Goal: Communication & Community: Share content

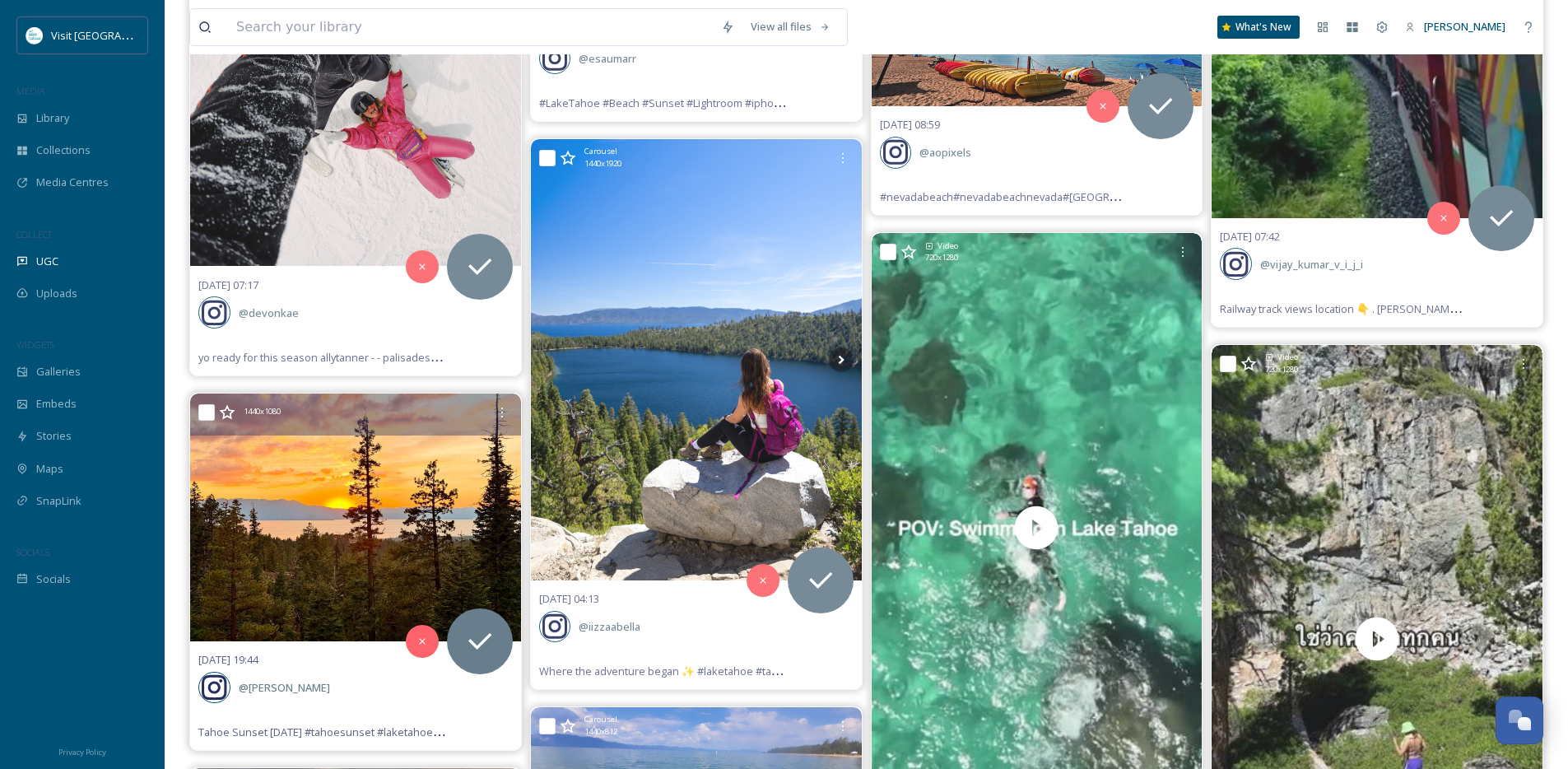
scroll to position [9216, 0]
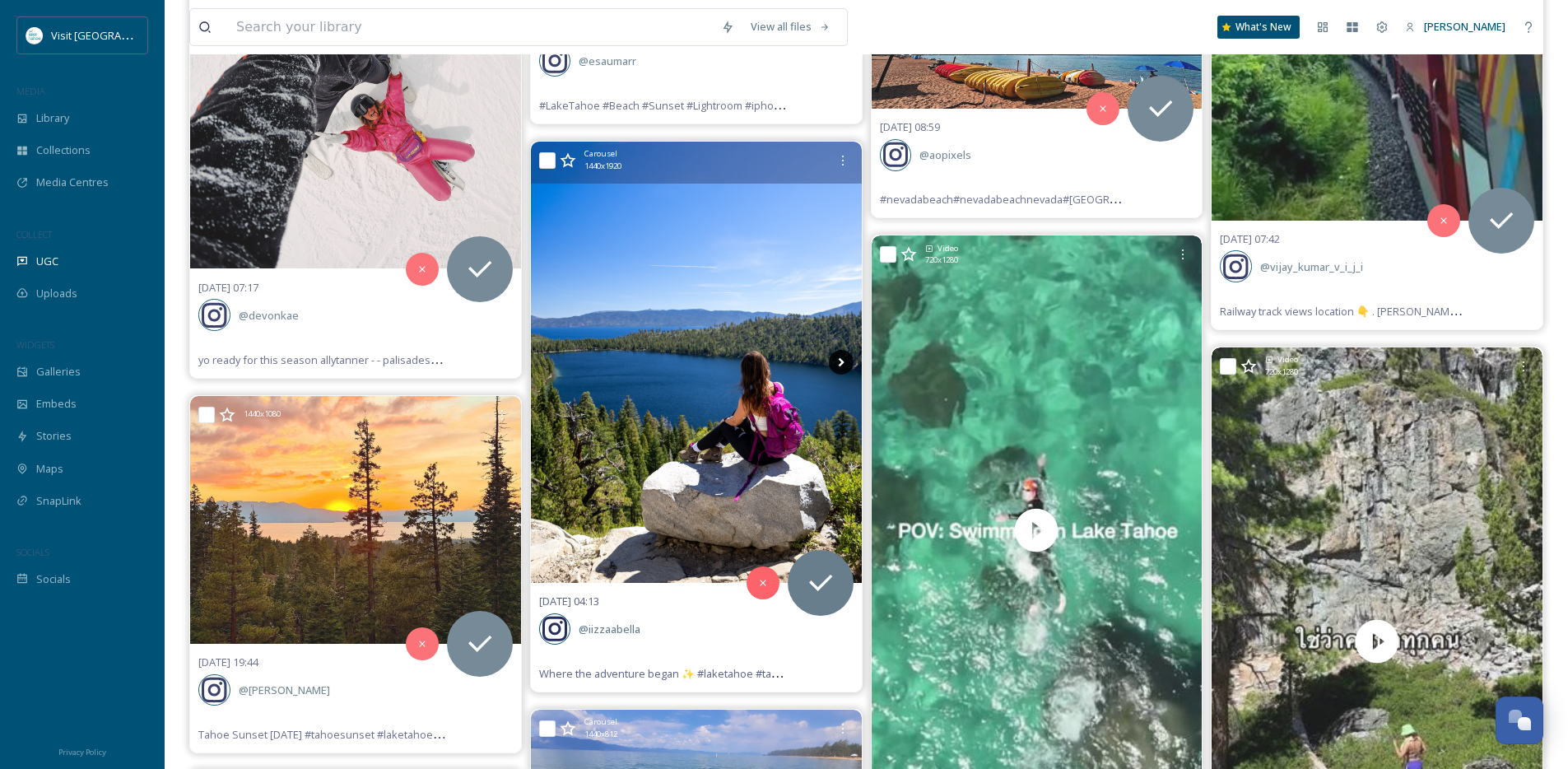
click at [841, 366] on icon at bounding box center [840, 362] width 24 height 24
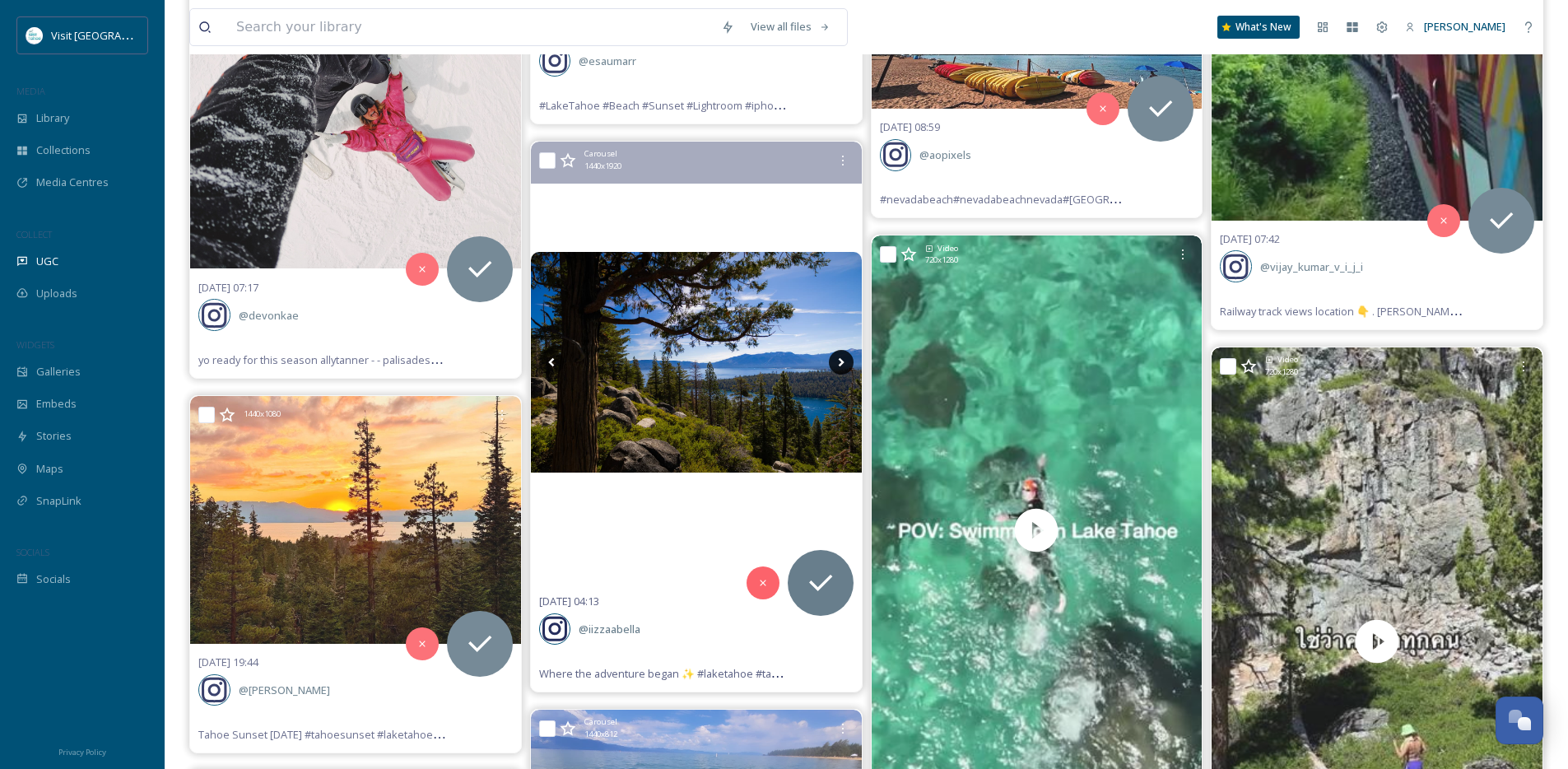
click at [841, 366] on icon at bounding box center [840, 362] width 24 height 24
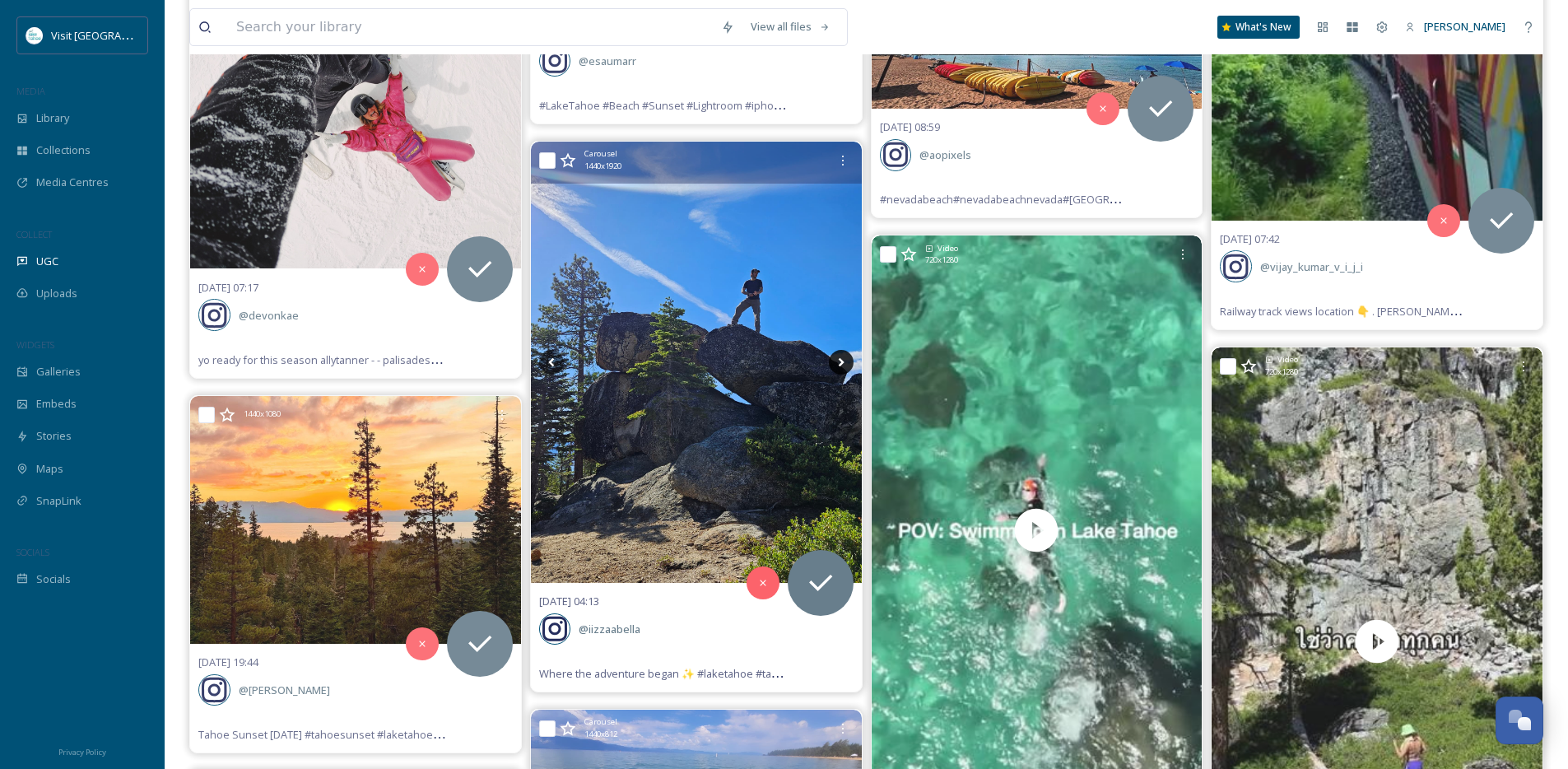
click at [841, 366] on icon at bounding box center [840, 362] width 24 height 24
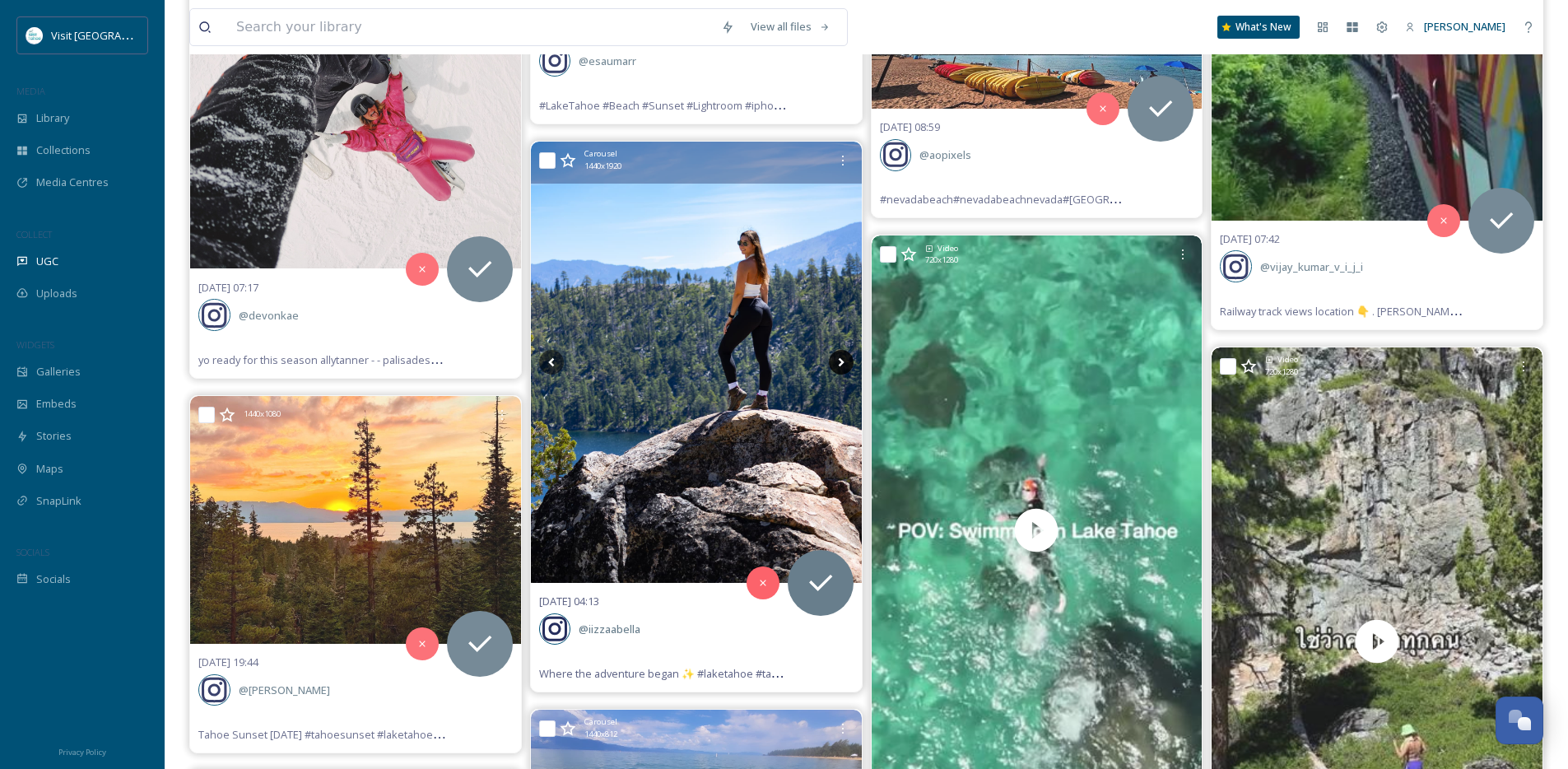
click at [841, 366] on icon at bounding box center [840, 362] width 24 height 24
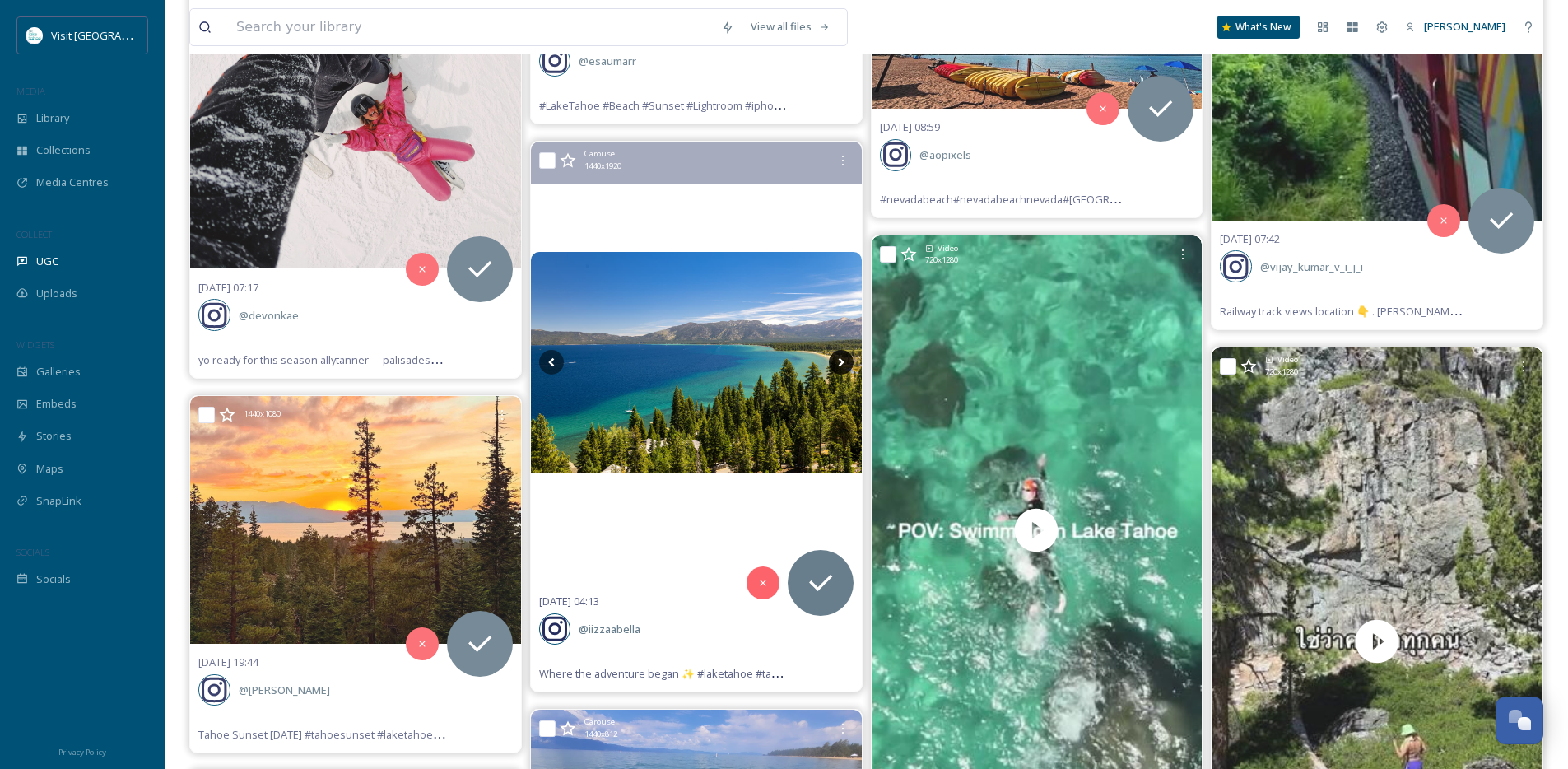
click at [841, 366] on icon at bounding box center [840, 362] width 24 height 24
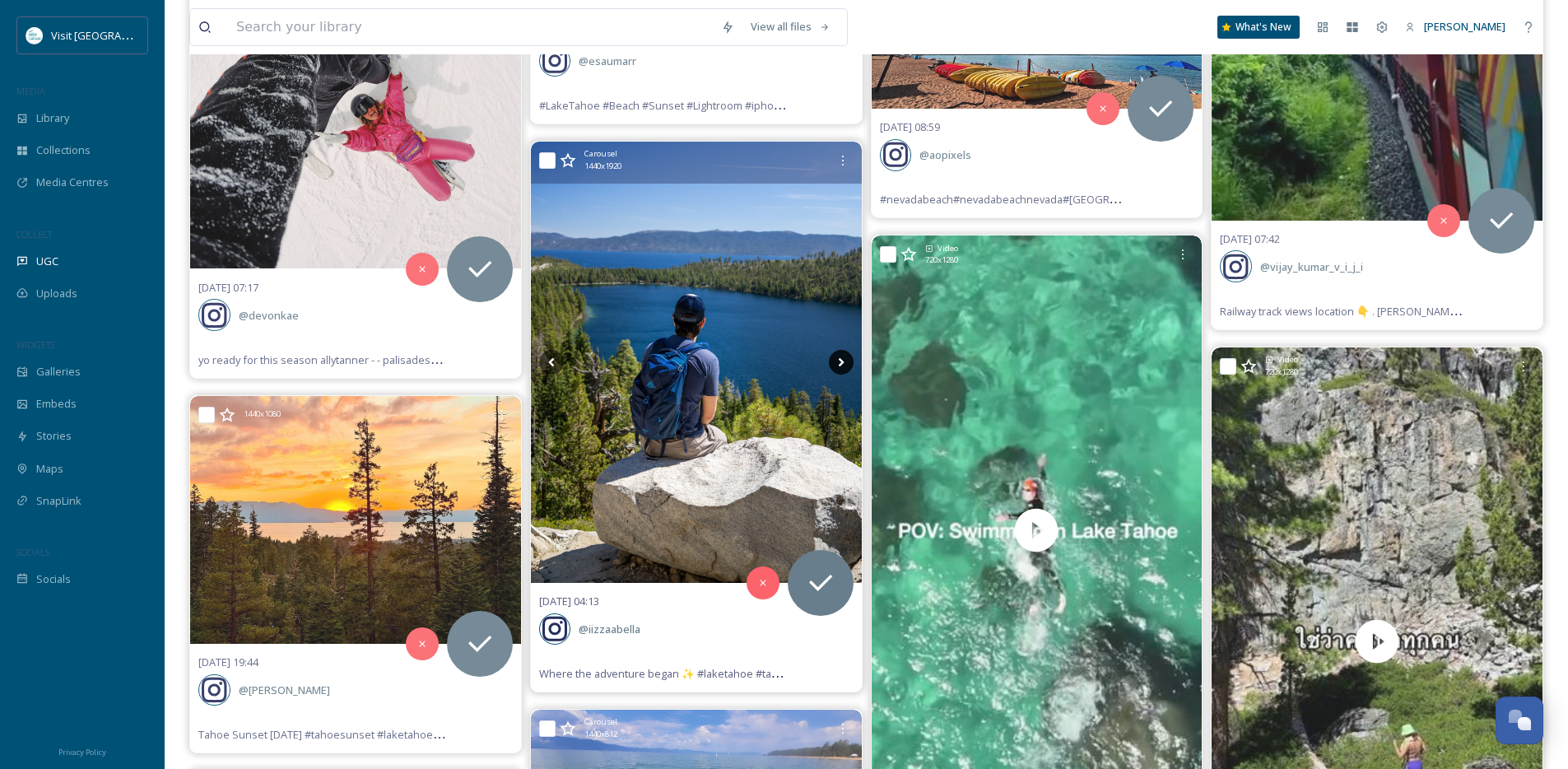
click at [841, 366] on icon at bounding box center [840, 362] width 24 height 24
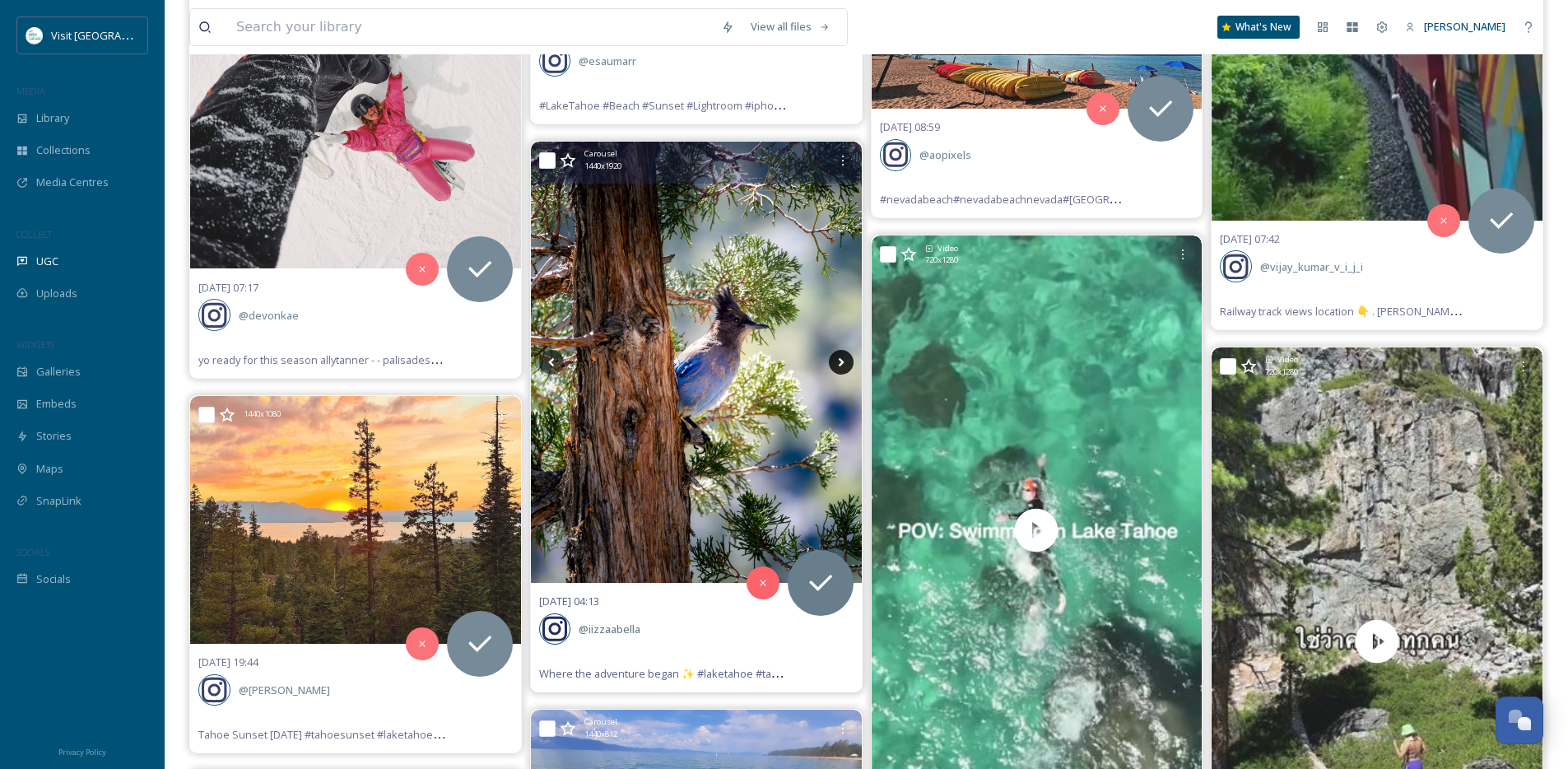
click at [841, 366] on icon at bounding box center [840, 362] width 24 height 24
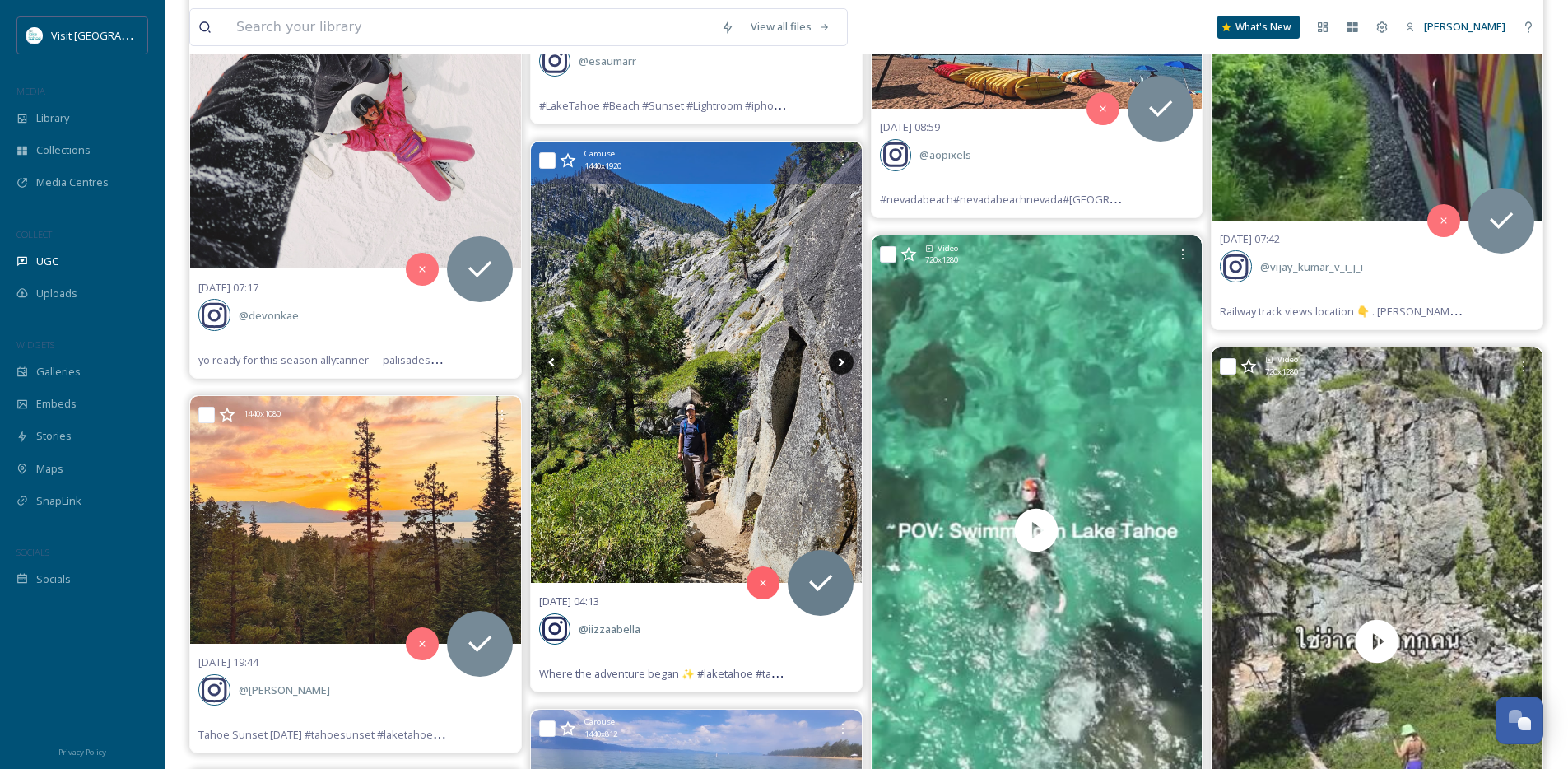
click at [841, 366] on icon at bounding box center [840, 362] width 24 height 24
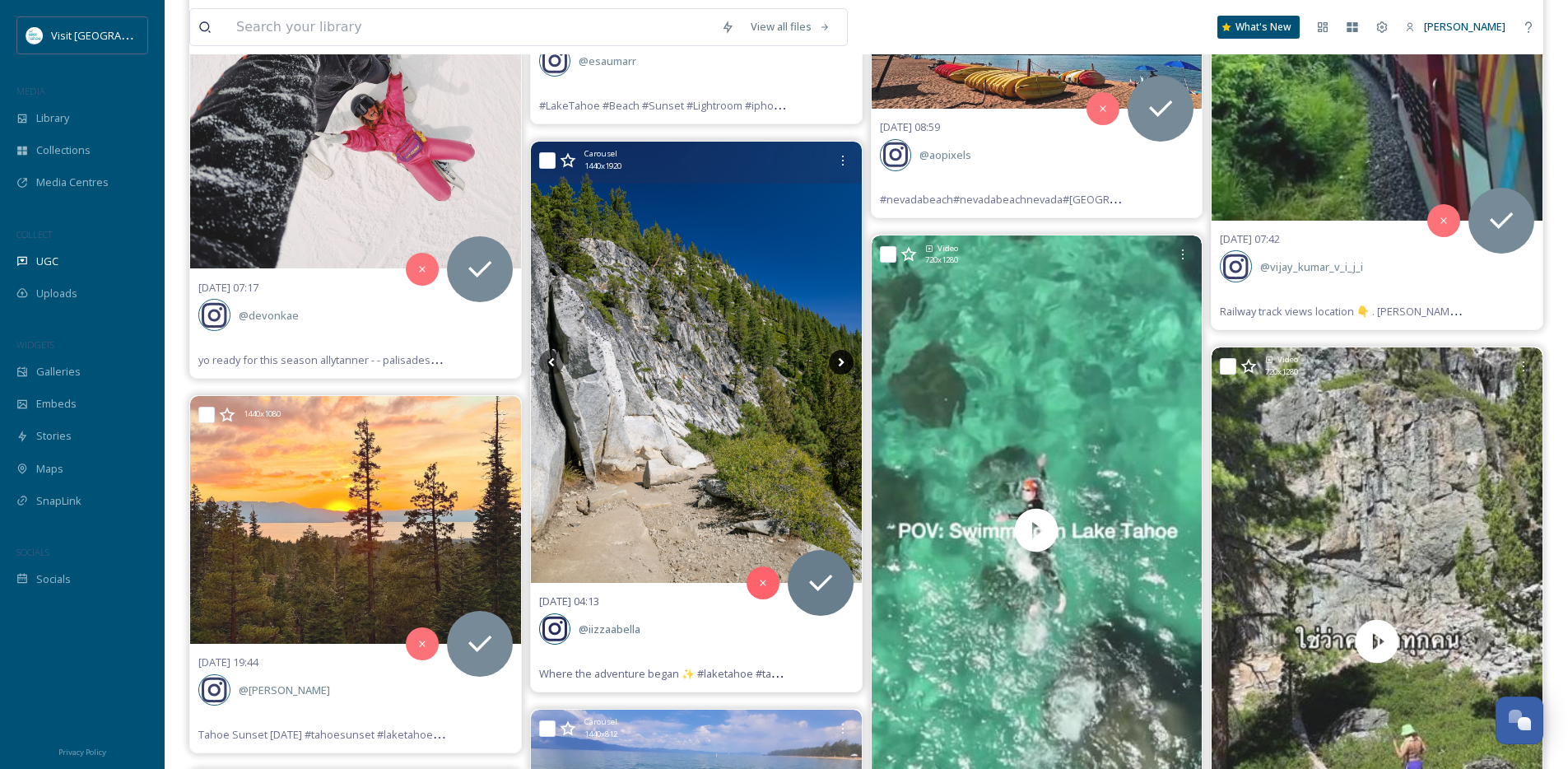
click at [841, 366] on icon at bounding box center [840, 362] width 24 height 24
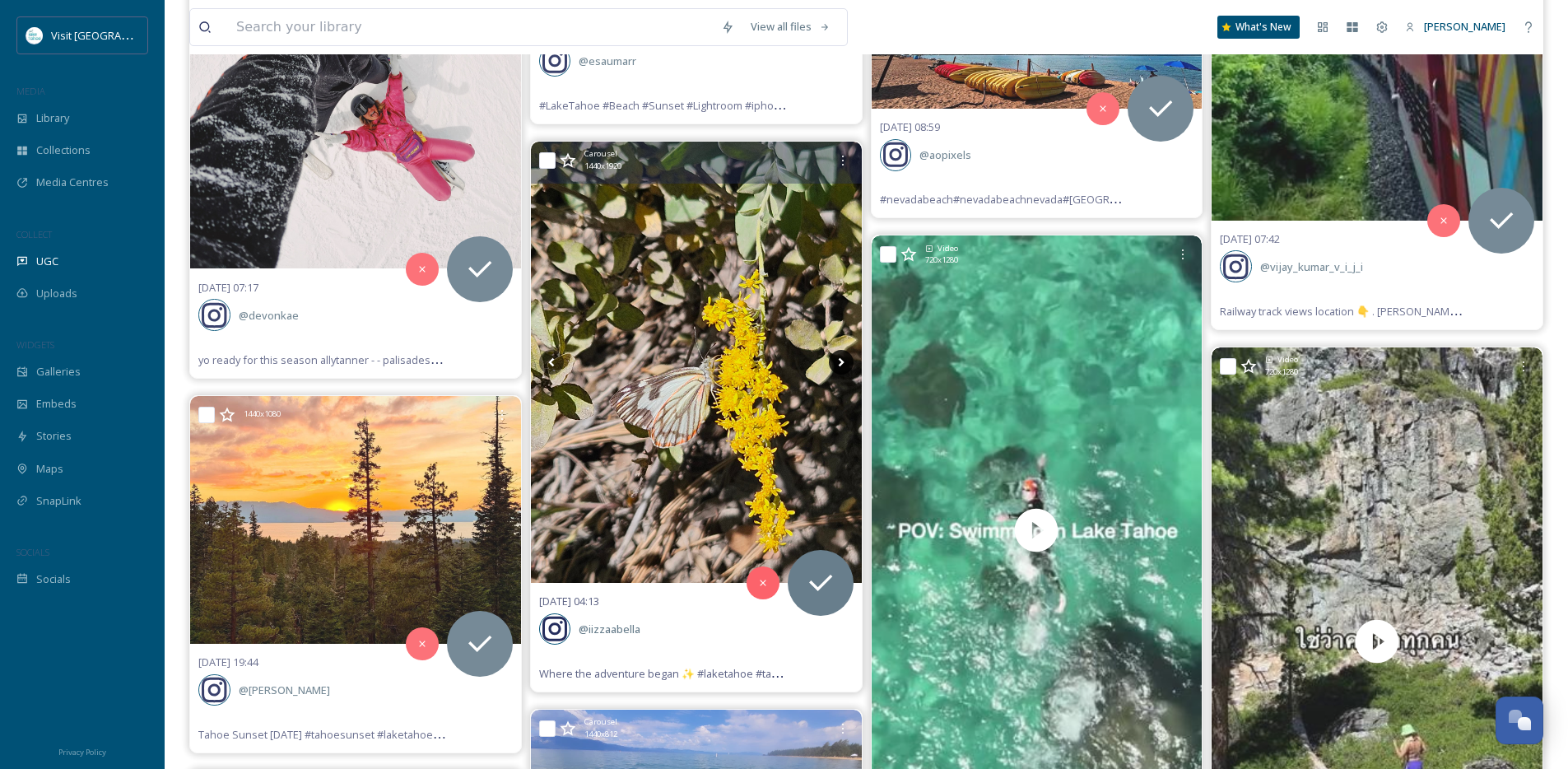
click at [841, 366] on icon at bounding box center [840, 362] width 24 height 24
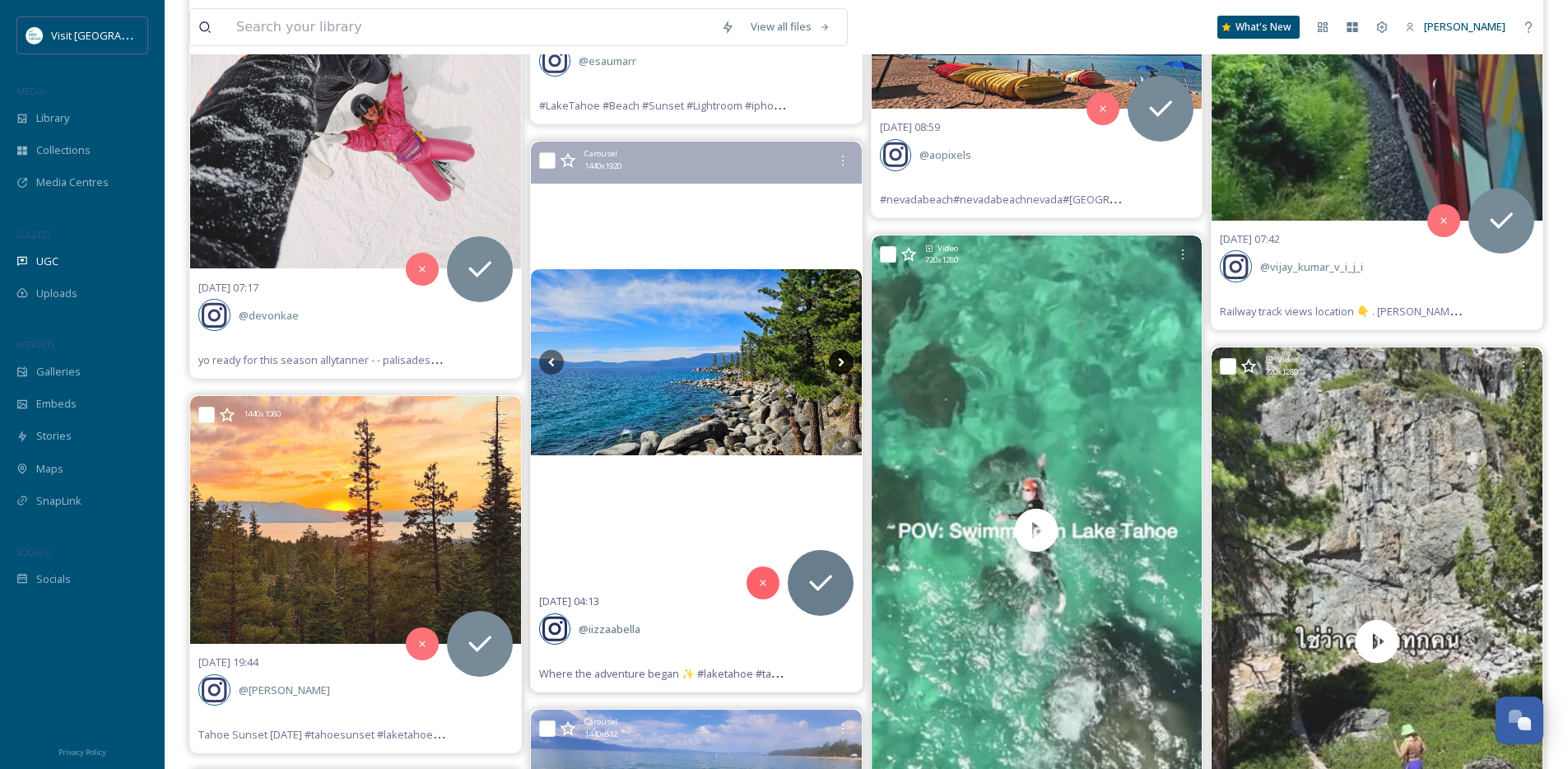
click at [841, 366] on icon at bounding box center [840, 362] width 24 height 24
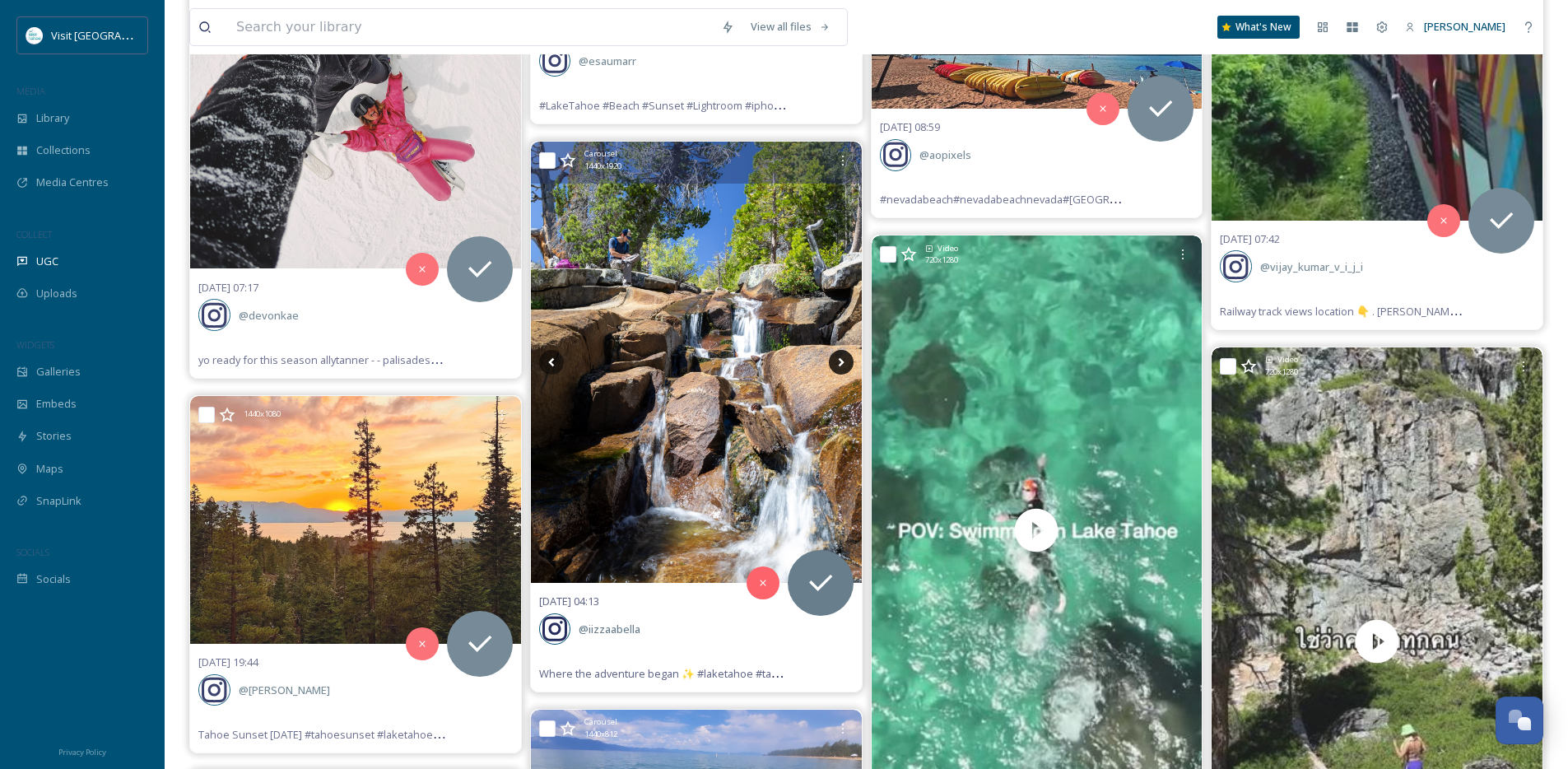
click at [841, 366] on icon at bounding box center [840, 362] width 24 height 24
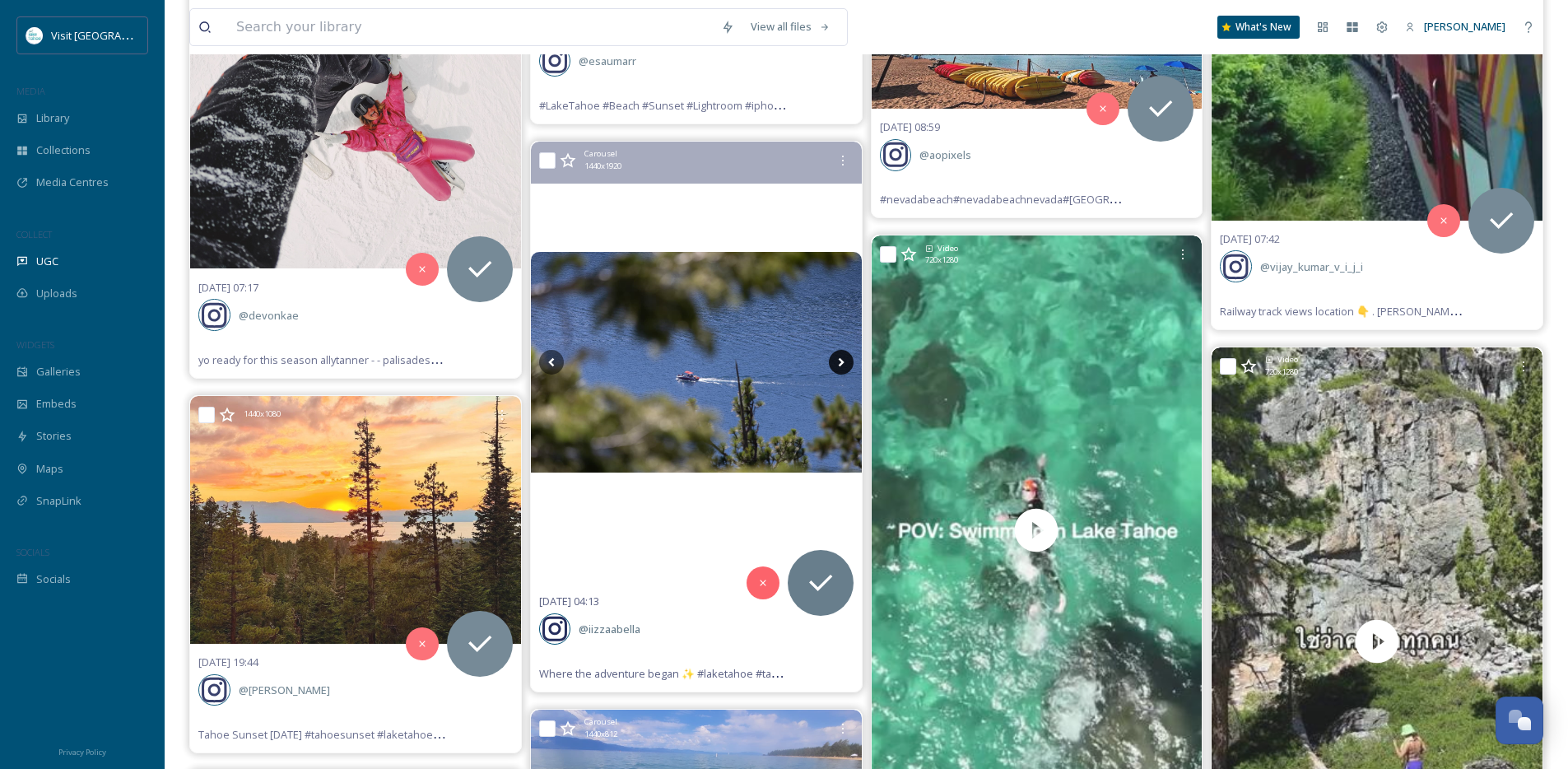
click at [841, 366] on icon at bounding box center [840, 362] width 24 height 24
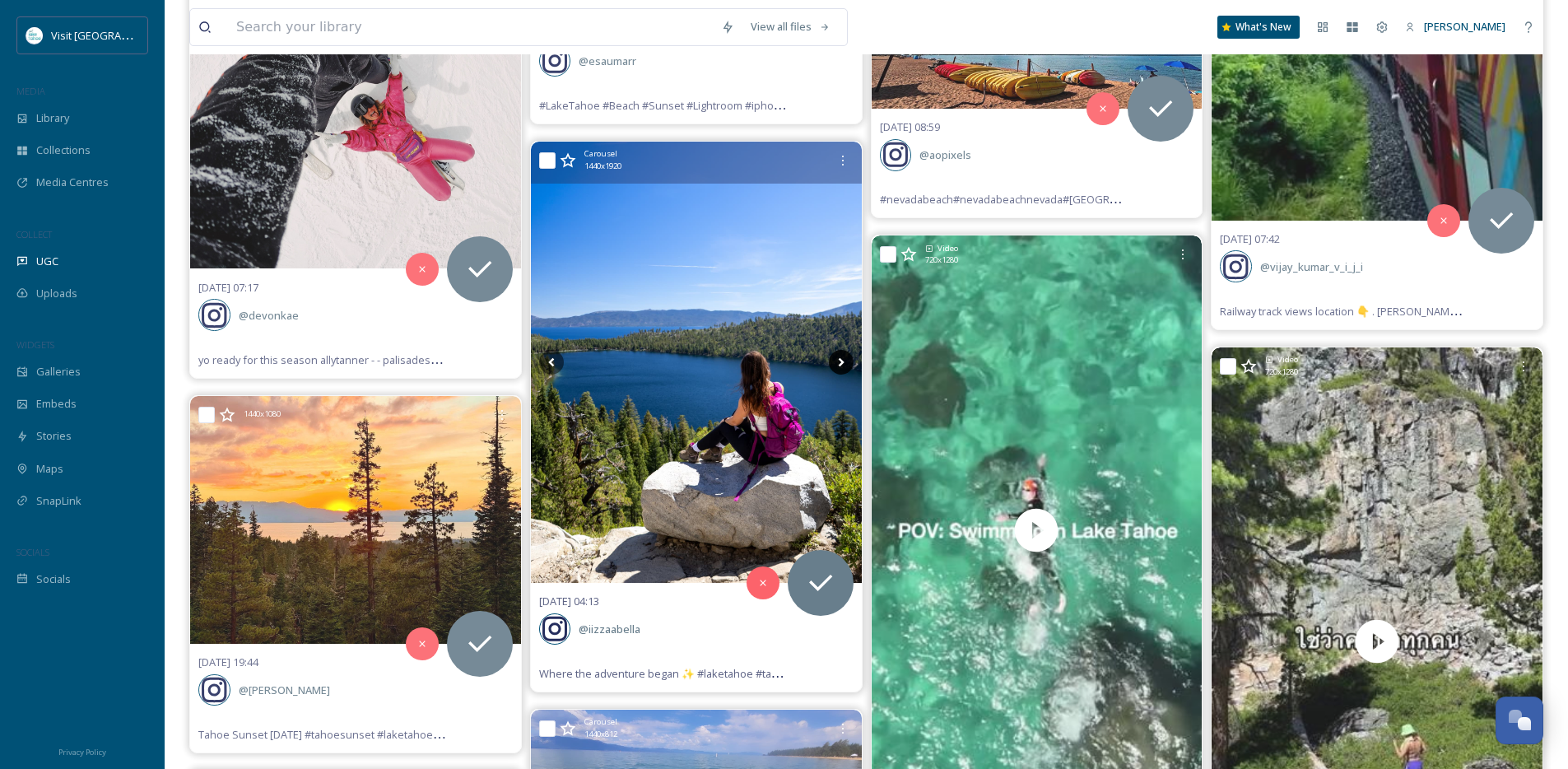
click at [841, 366] on icon at bounding box center [840, 362] width 24 height 24
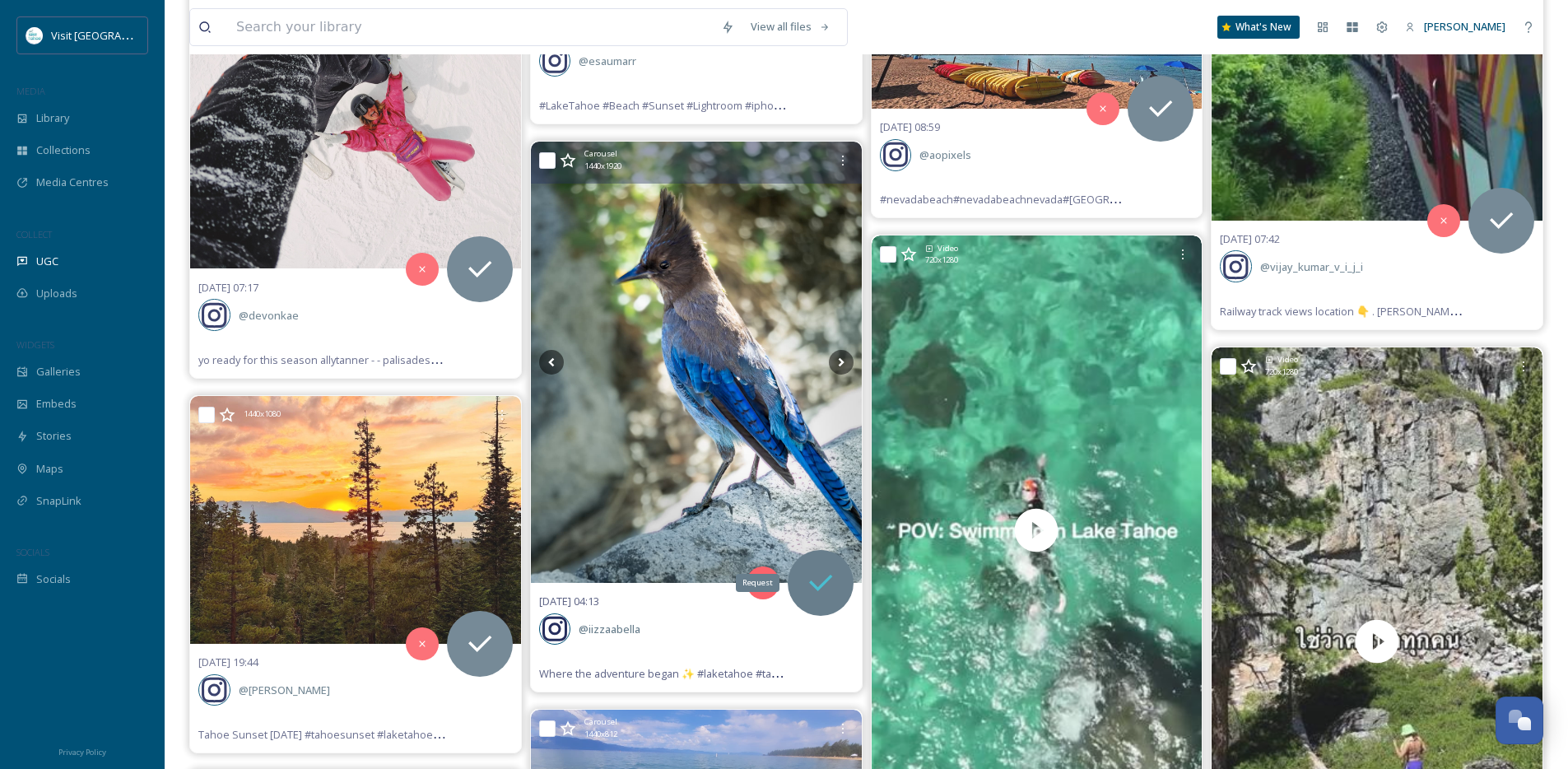
click at [820, 589] on icon at bounding box center [820, 583] width 33 height 33
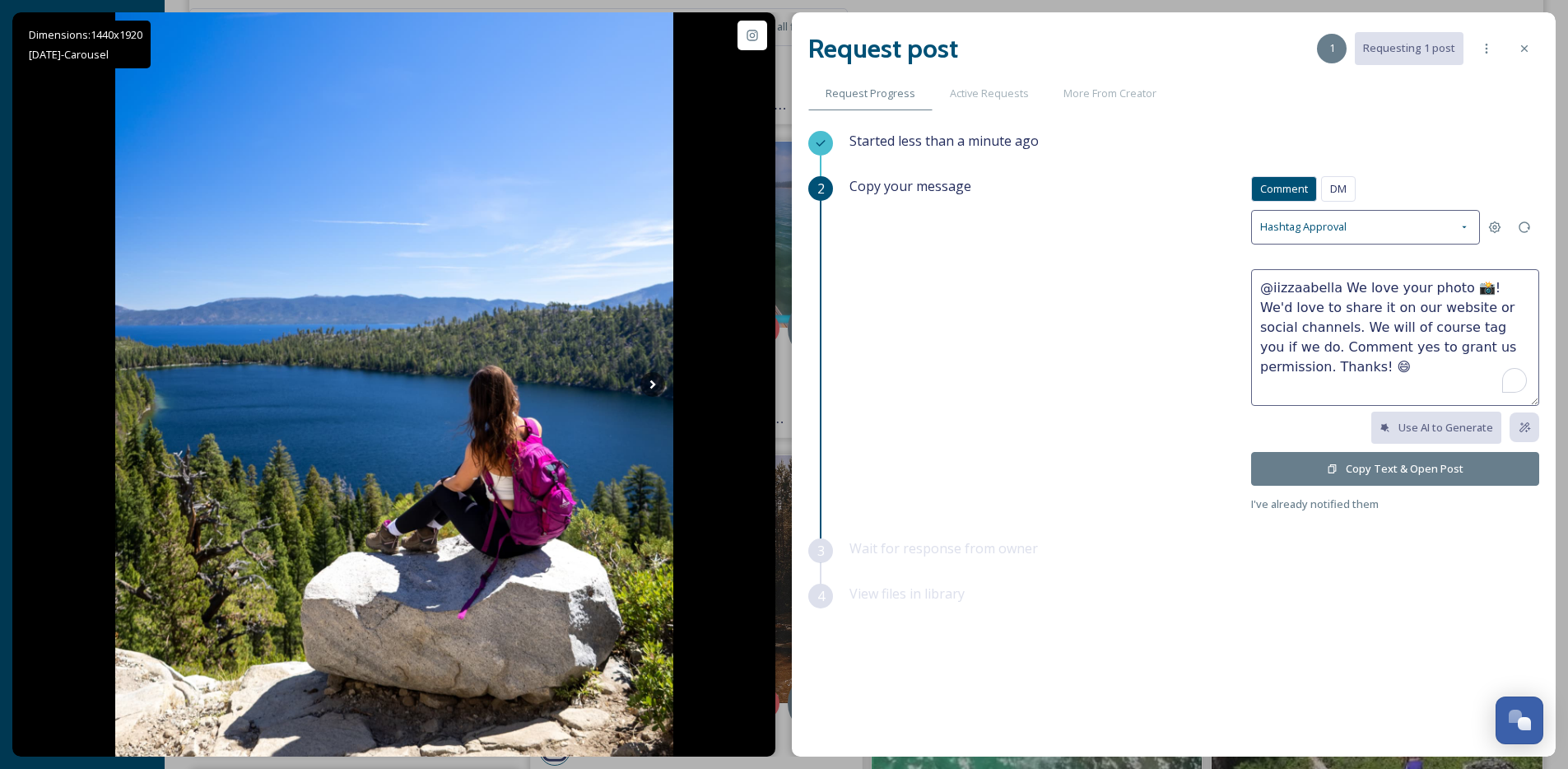
drag, startPoint x: 1472, startPoint y: 288, endPoint x: 1342, endPoint y: 288, distance: 130.0
click at [1342, 288] on textarea "@iizzaabella We love your photo 📸! We'd love to share it on our website or soci…" at bounding box center [1395, 337] width 288 height 136
click at [1406, 310] on textarea "@iizzaabella Looks like y'all had an amazing trip! We'd love to share it on our…" at bounding box center [1395, 337] width 288 height 136
type textarea "@iizzaabella Looks like y'all had an amazing trip! We'd love to share one or tw…"
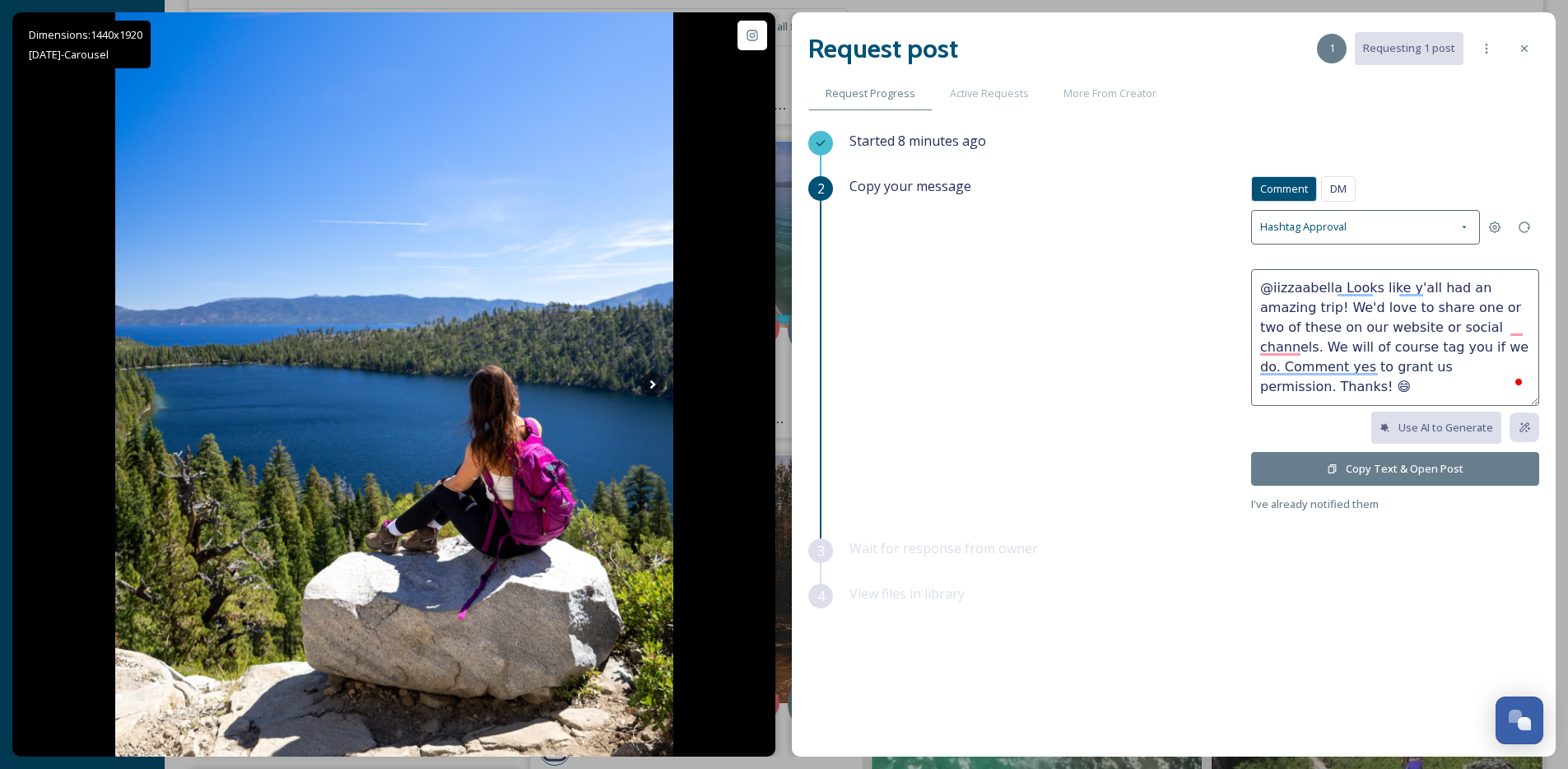
click at [1347, 475] on button "Copy Text & Open Post" at bounding box center [1395, 469] width 288 height 34
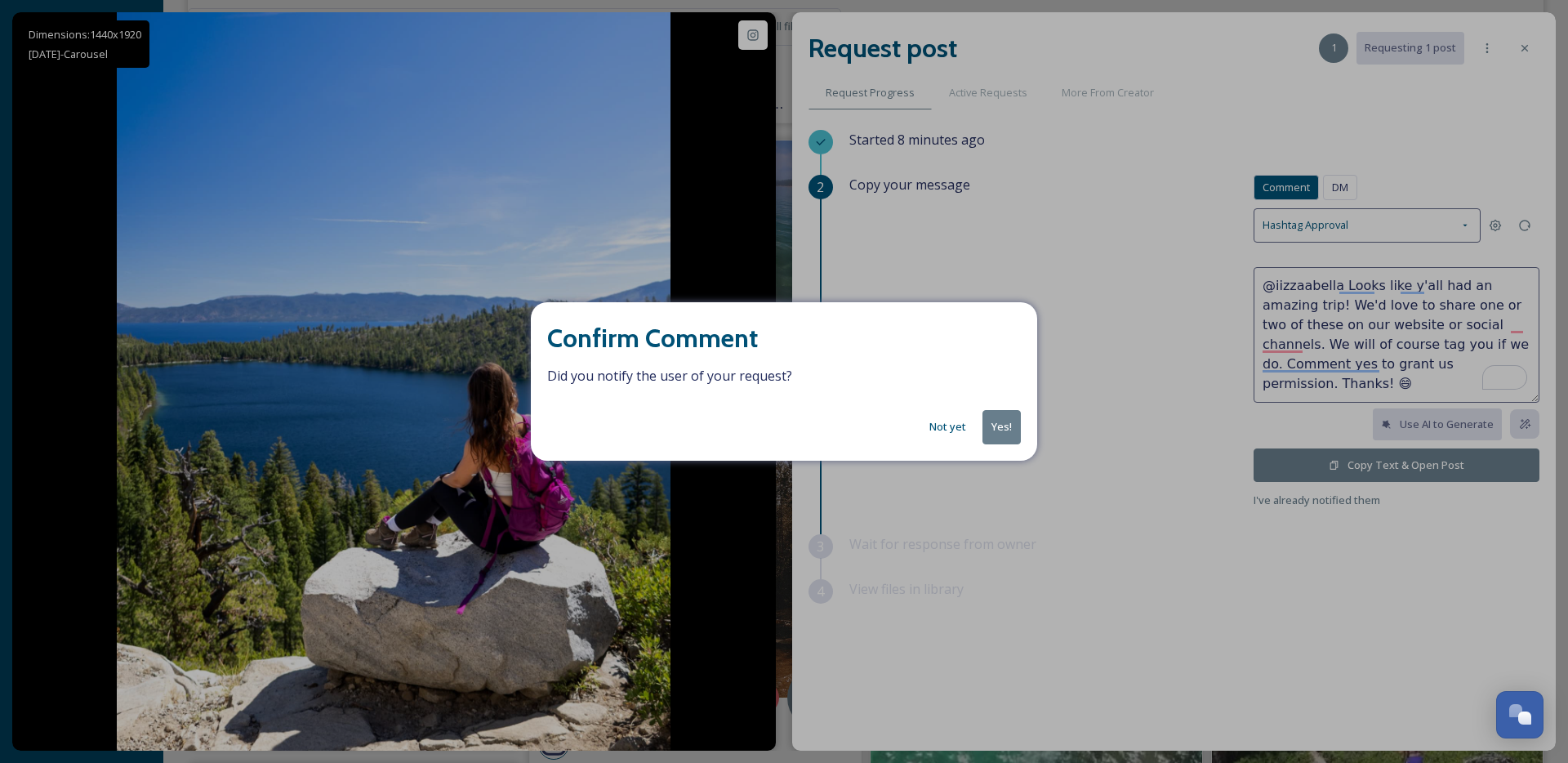
click at [997, 431] on button "Yes!" at bounding box center [1001, 427] width 38 height 34
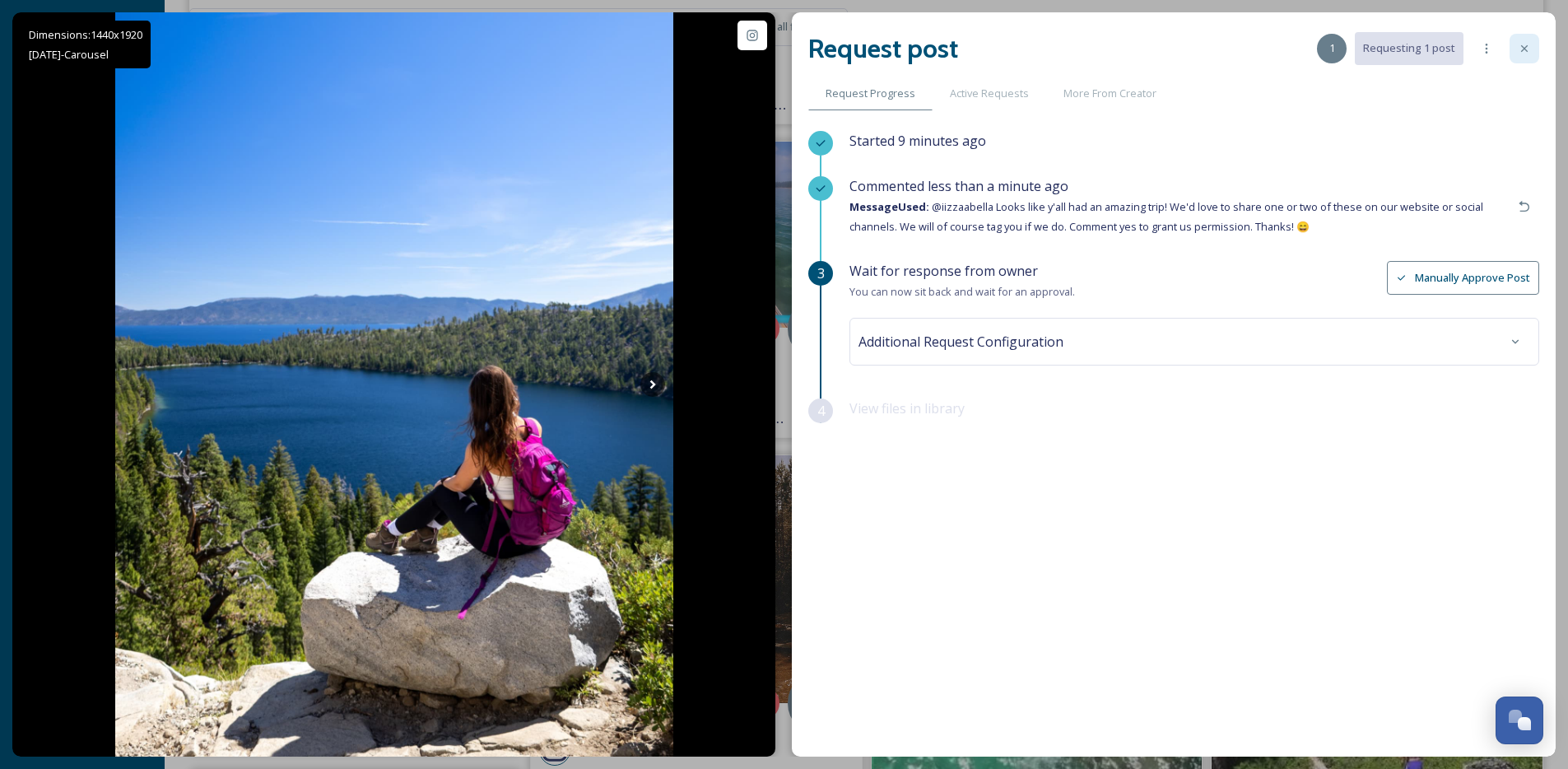
click at [1521, 49] on icon at bounding box center [1524, 49] width 13 height 13
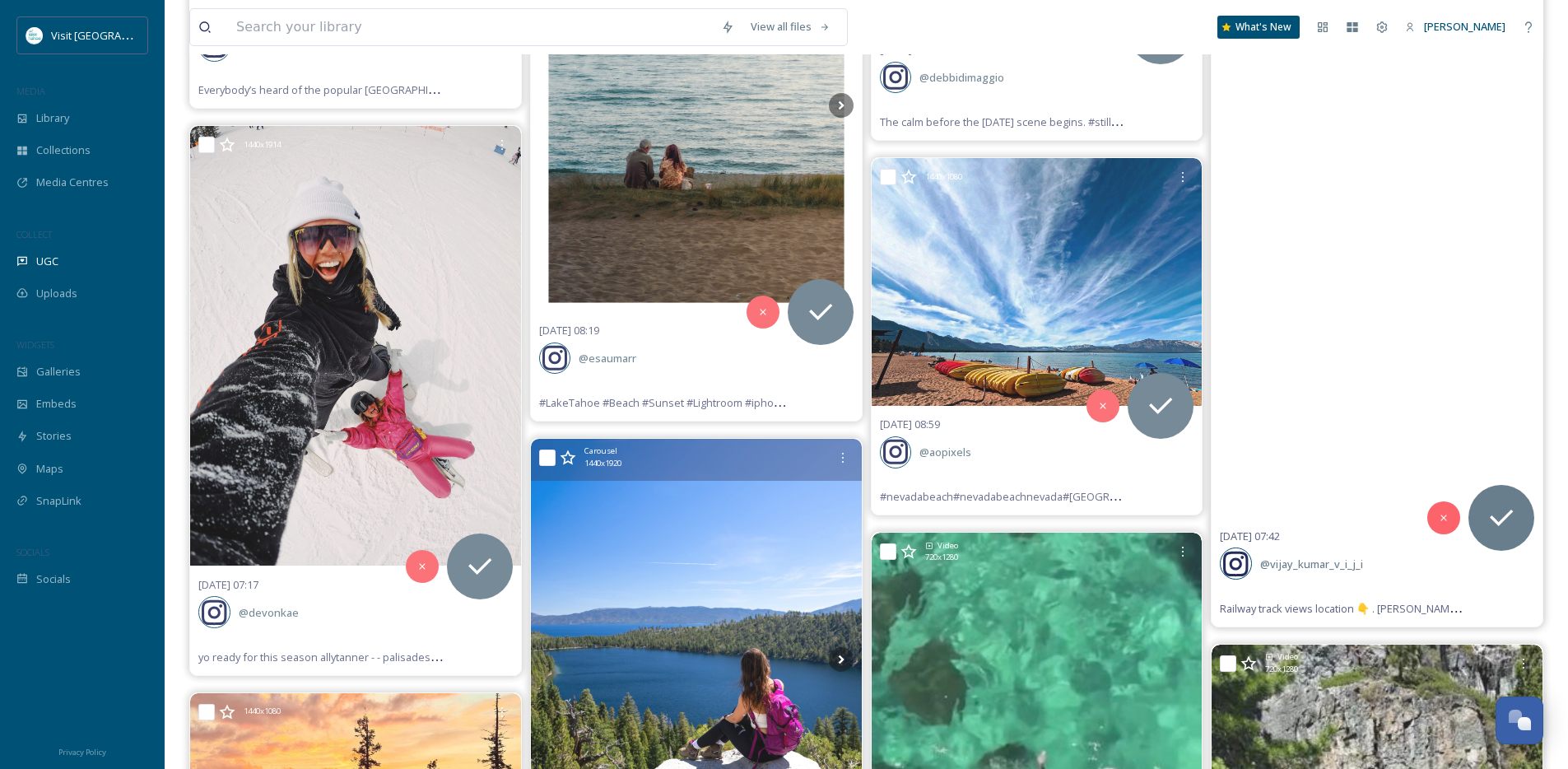
scroll to position [8917, 0]
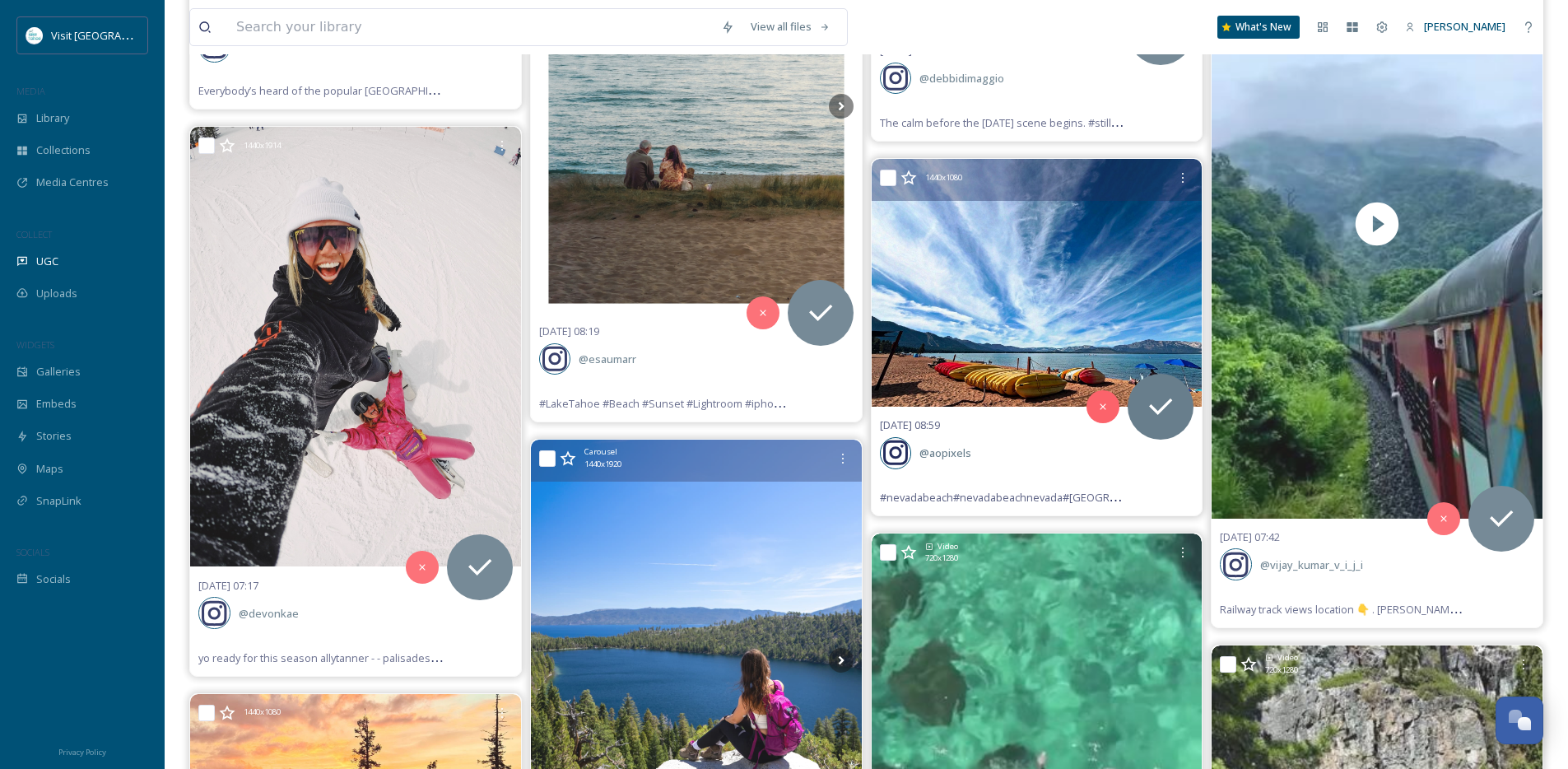
click at [1123, 290] on img at bounding box center [1036, 282] width 330 height 248
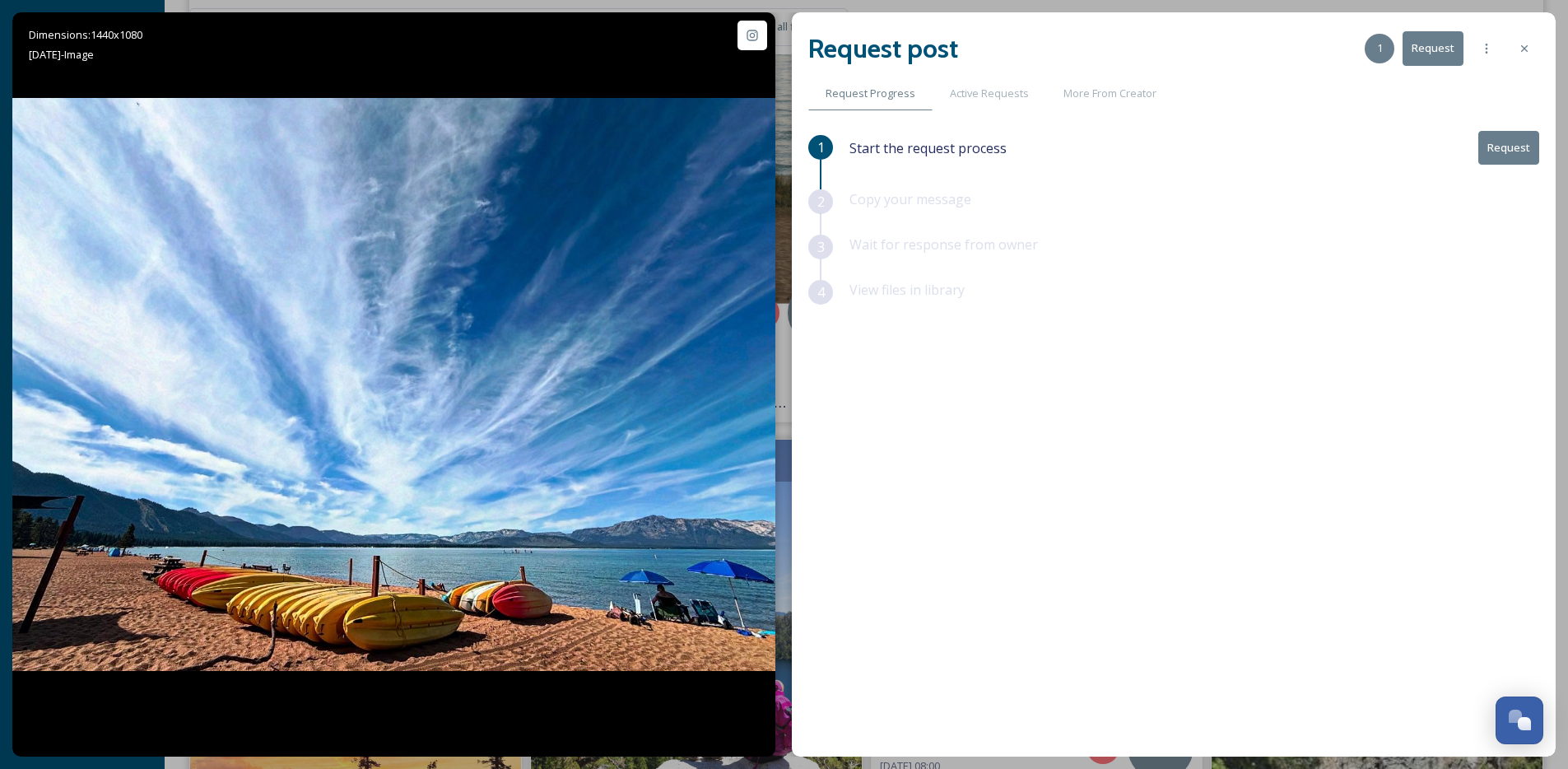
click at [1493, 152] on button "Request" at bounding box center [1508, 148] width 61 height 34
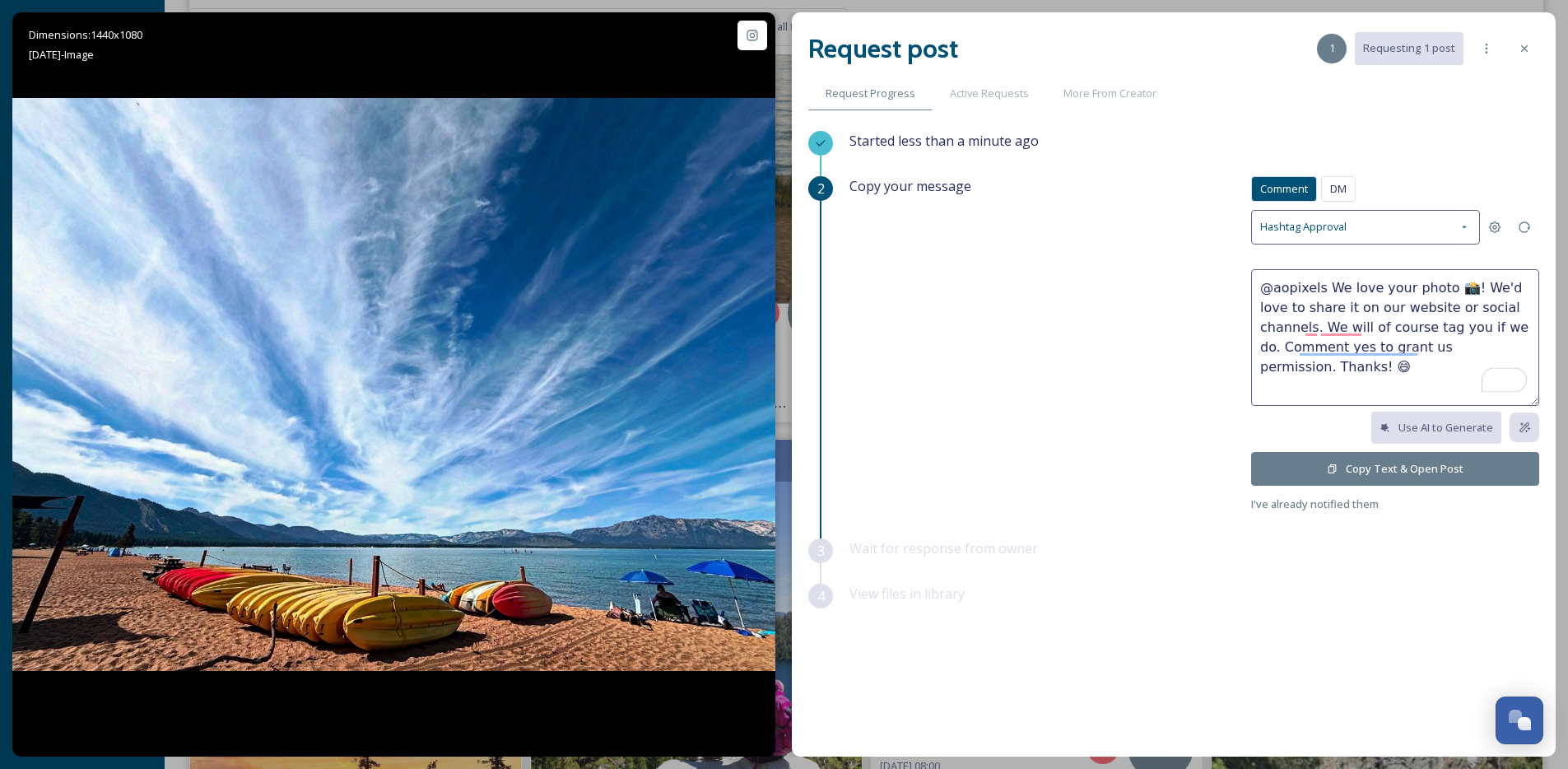
drag, startPoint x: 1458, startPoint y: 290, endPoint x: 1321, endPoint y: 293, distance: 137.0
click at [1321, 293] on textarea "@aopixels We love your photo 📸! We'd love to share it on our website or social …" at bounding box center [1395, 337] width 288 height 136
type textarea "@aopixels Beautiful photo! We'd love to share it on our website or social chann…"
click at [1343, 461] on button "Copy Text & Open Post" at bounding box center [1395, 469] width 288 height 34
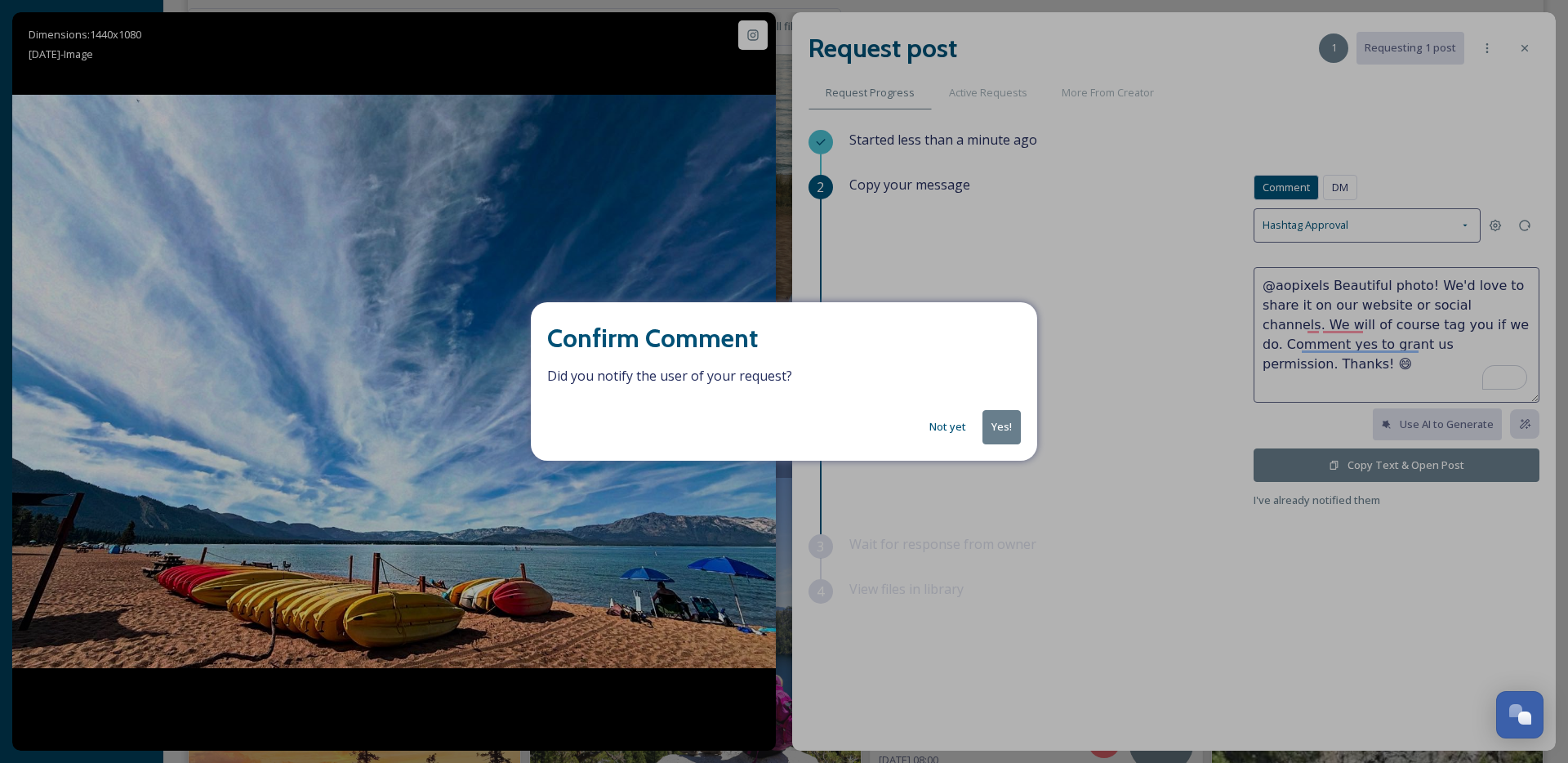
click at [997, 426] on button "Yes!" at bounding box center [1001, 427] width 38 height 34
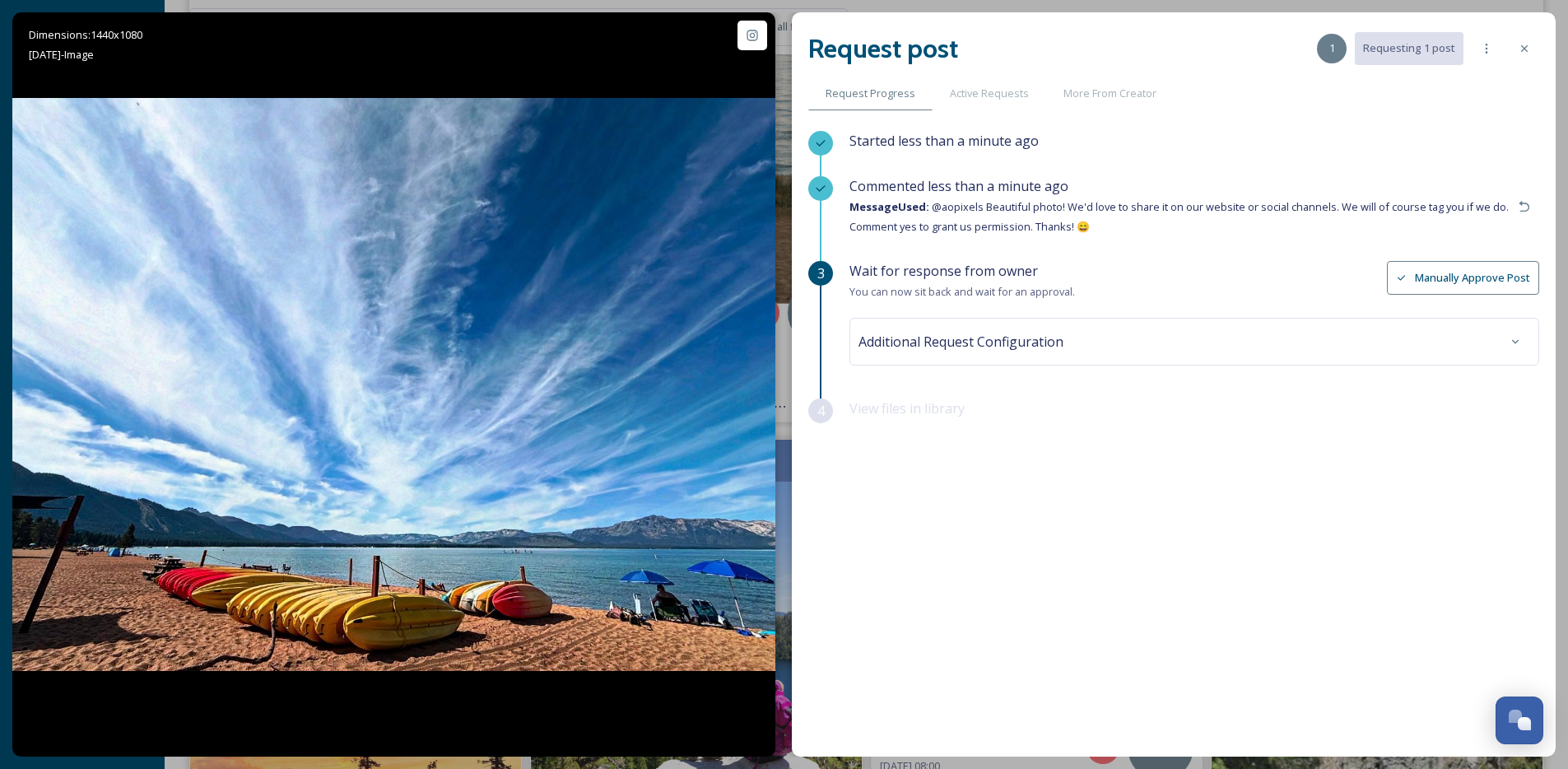
click at [1528, 40] on div at bounding box center [1523, 48] width 29 height 29
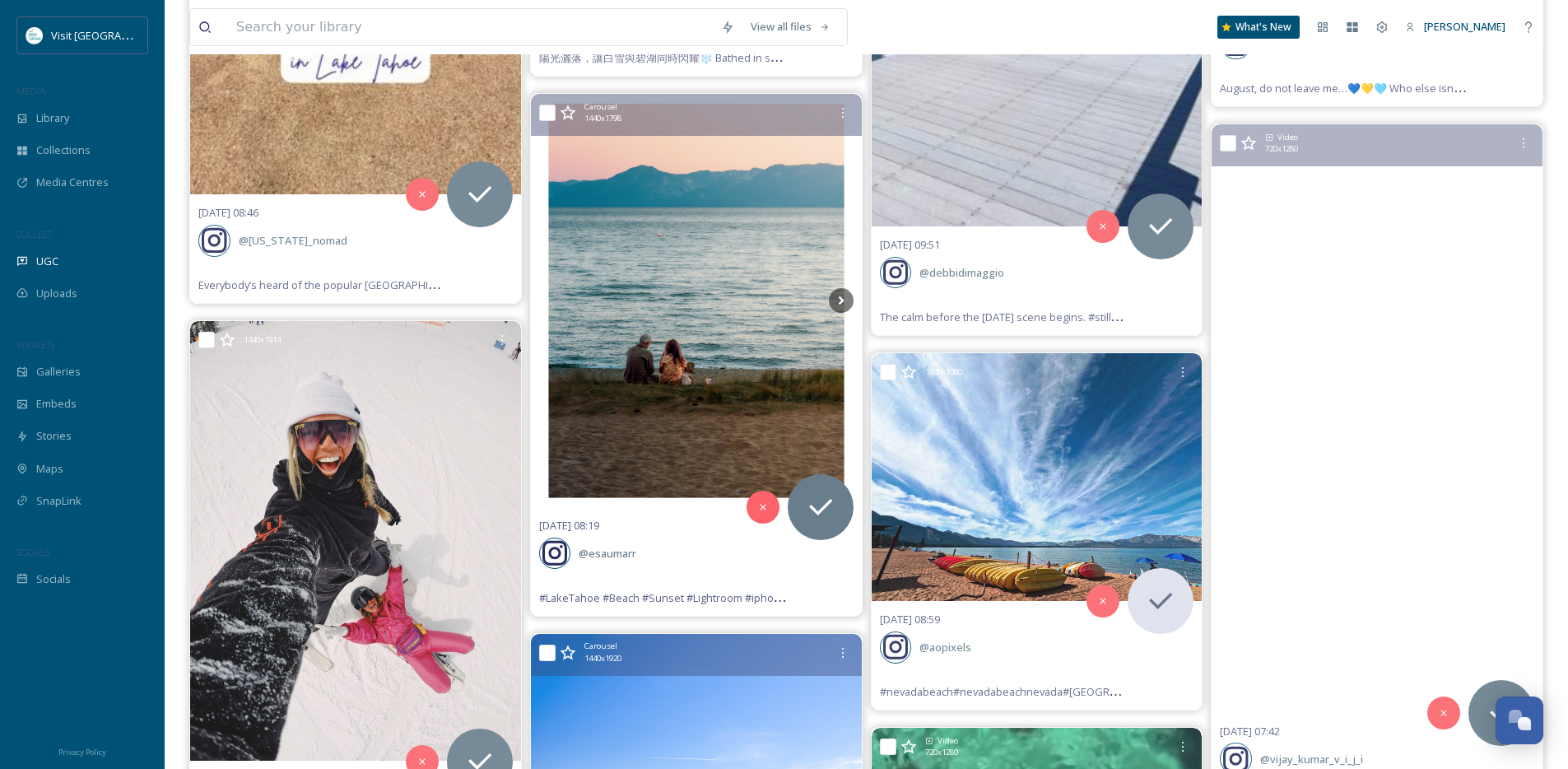
scroll to position [8721, 0]
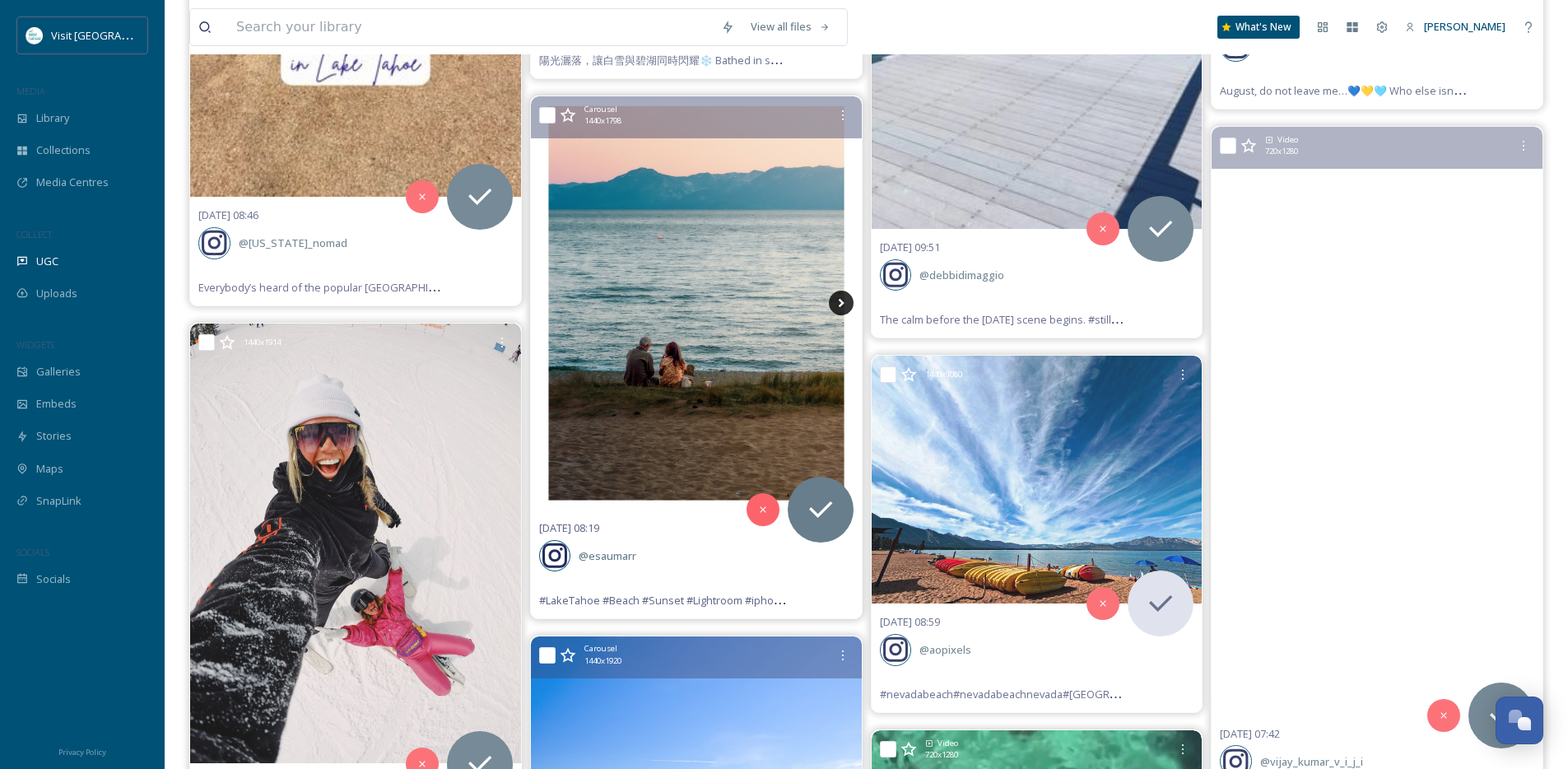
click at [844, 298] on icon at bounding box center [840, 303] width 24 height 24
click at [842, 302] on icon at bounding box center [840, 303] width 6 height 9
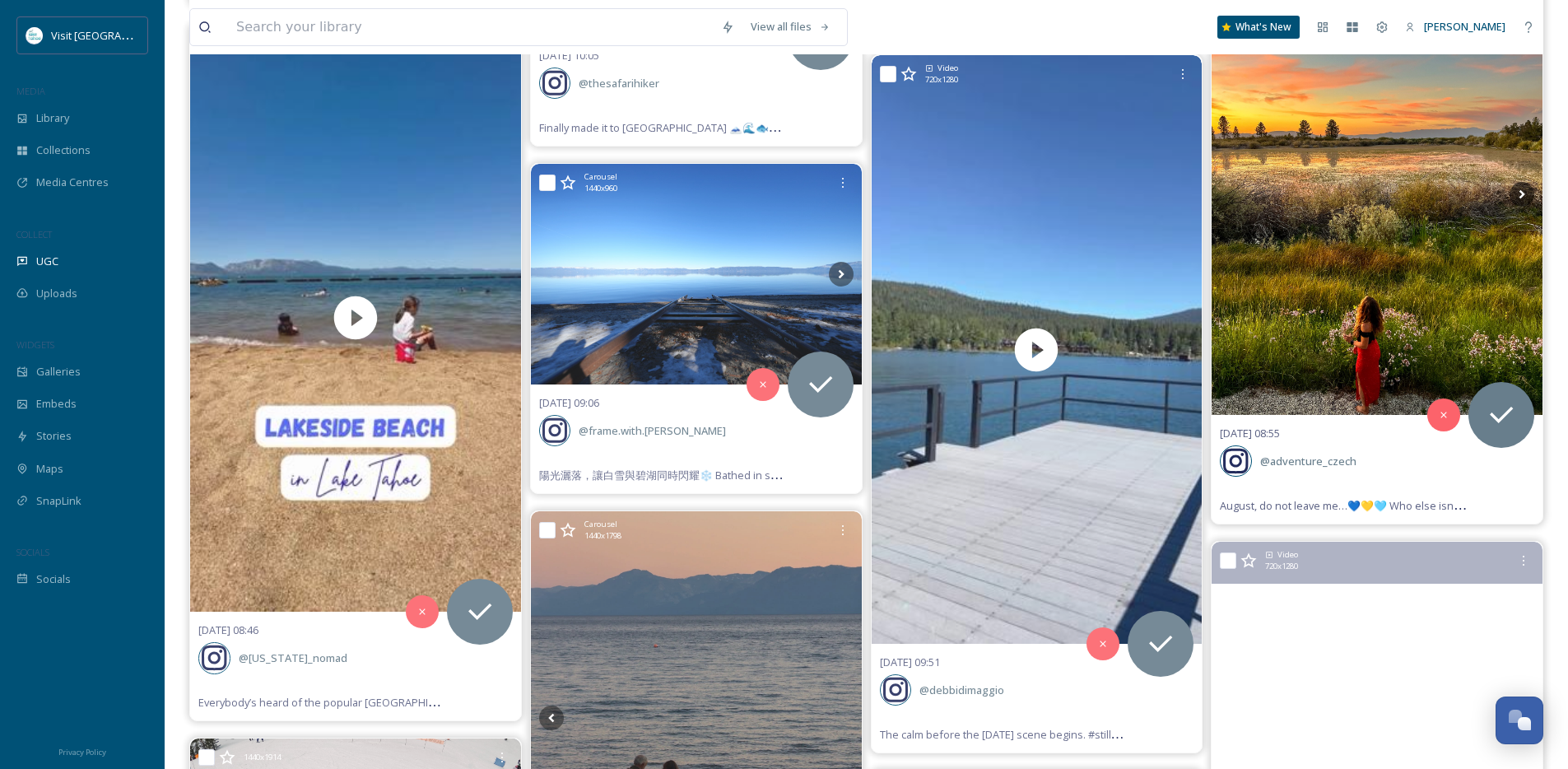
scroll to position [8300, 0]
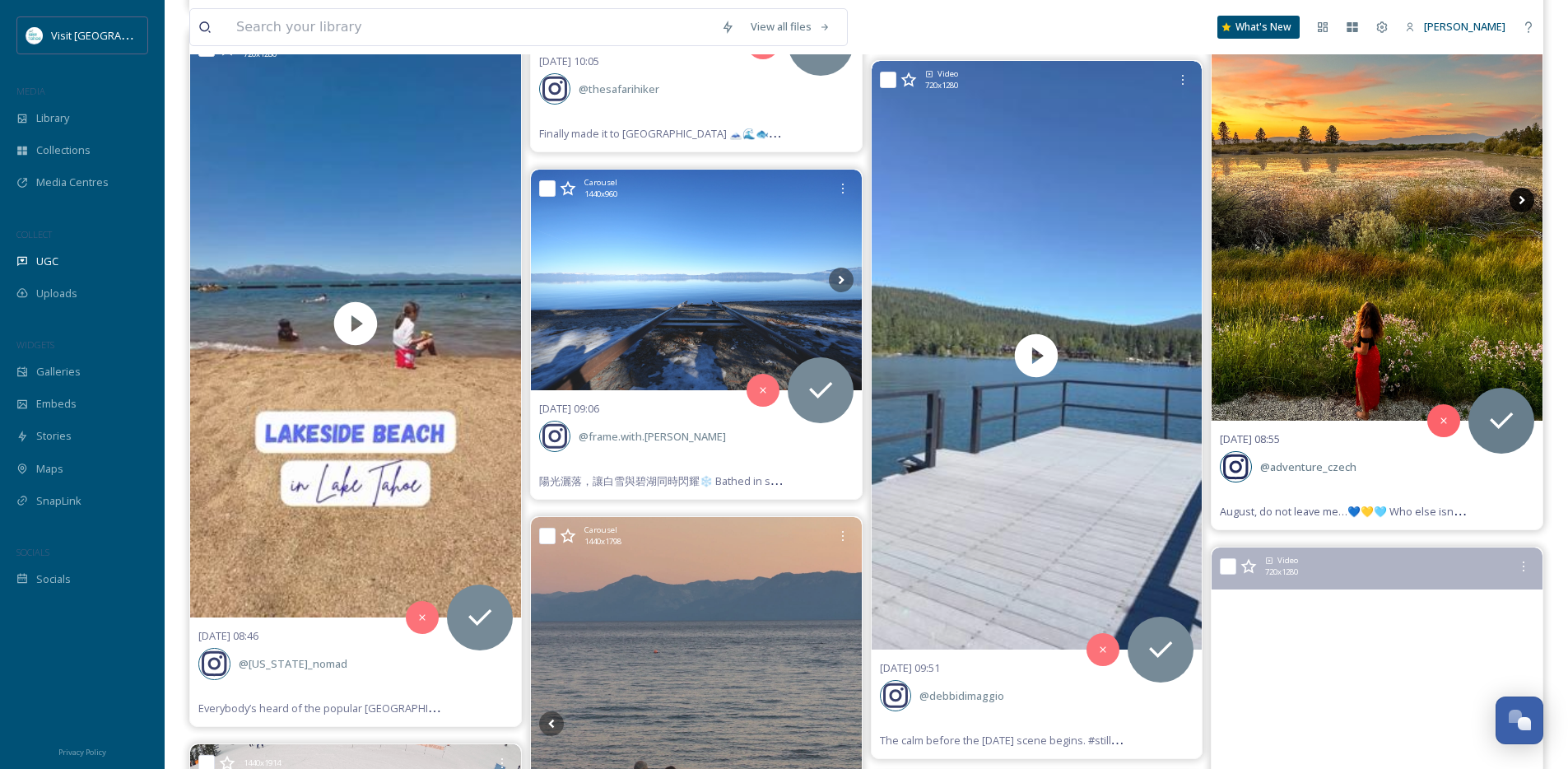
click at [1523, 195] on icon at bounding box center [1521, 200] width 24 height 24
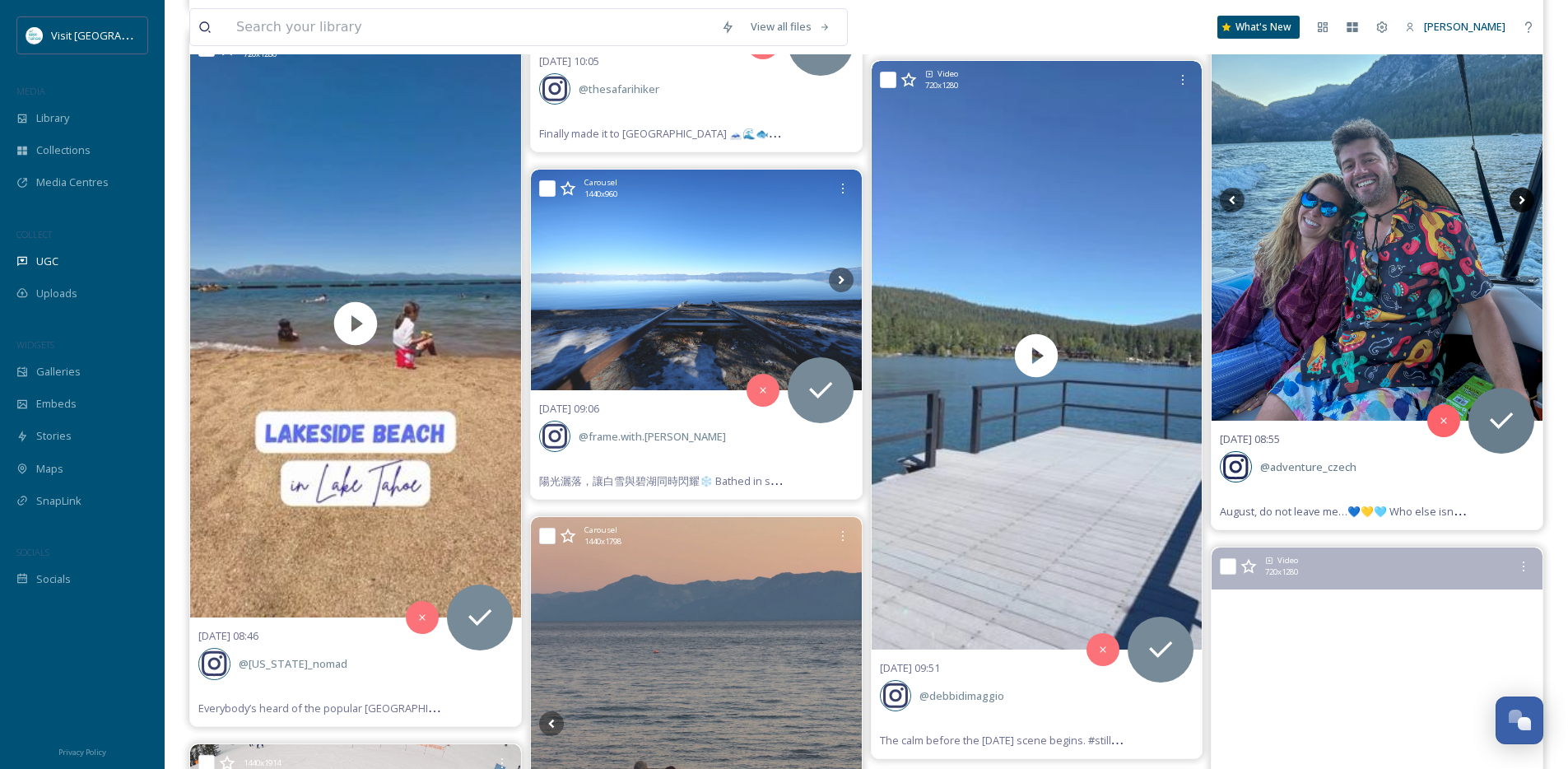
click at [1523, 195] on icon at bounding box center [1521, 200] width 24 height 24
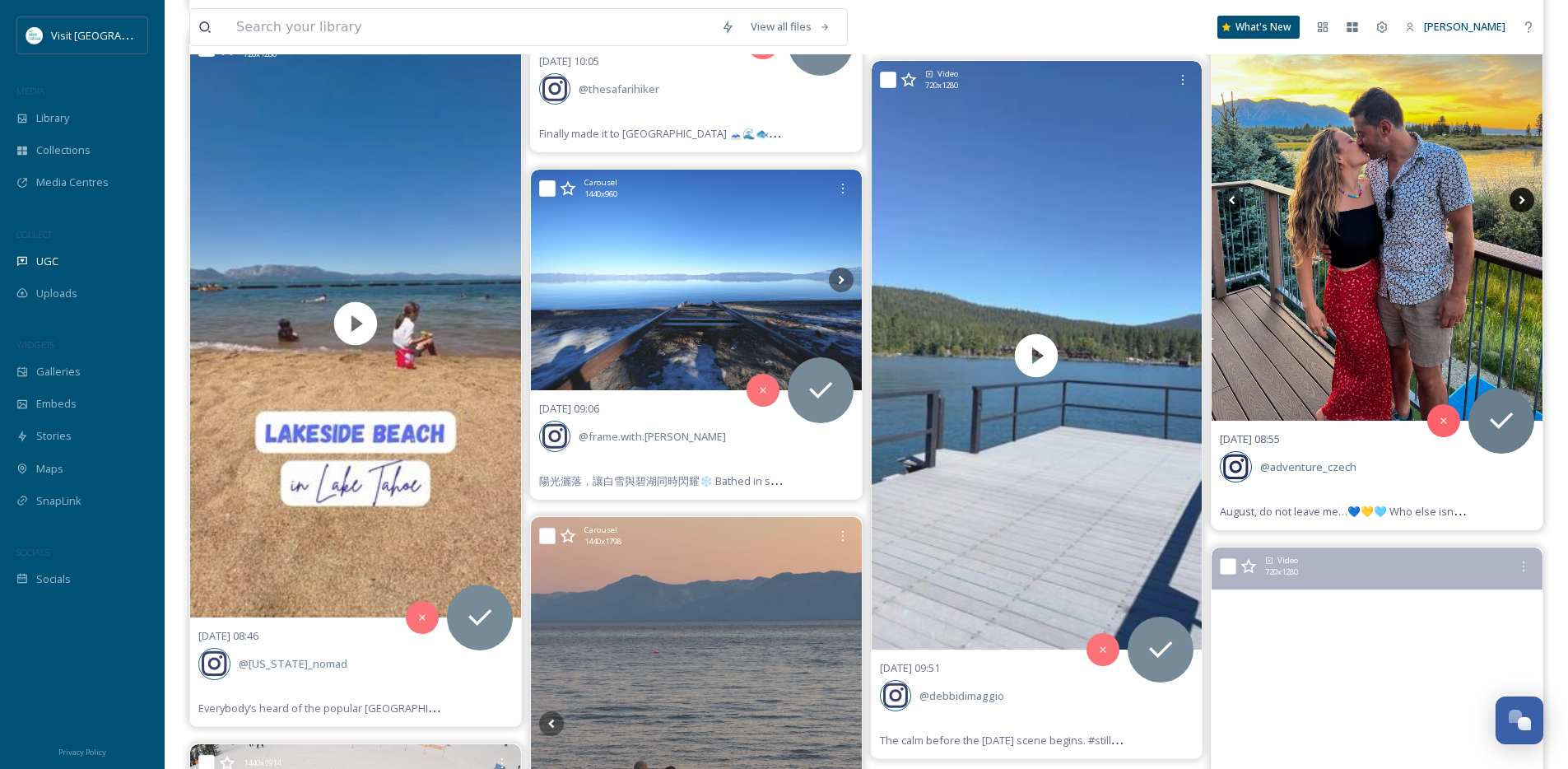
click at [1523, 195] on icon at bounding box center [1521, 200] width 24 height 24
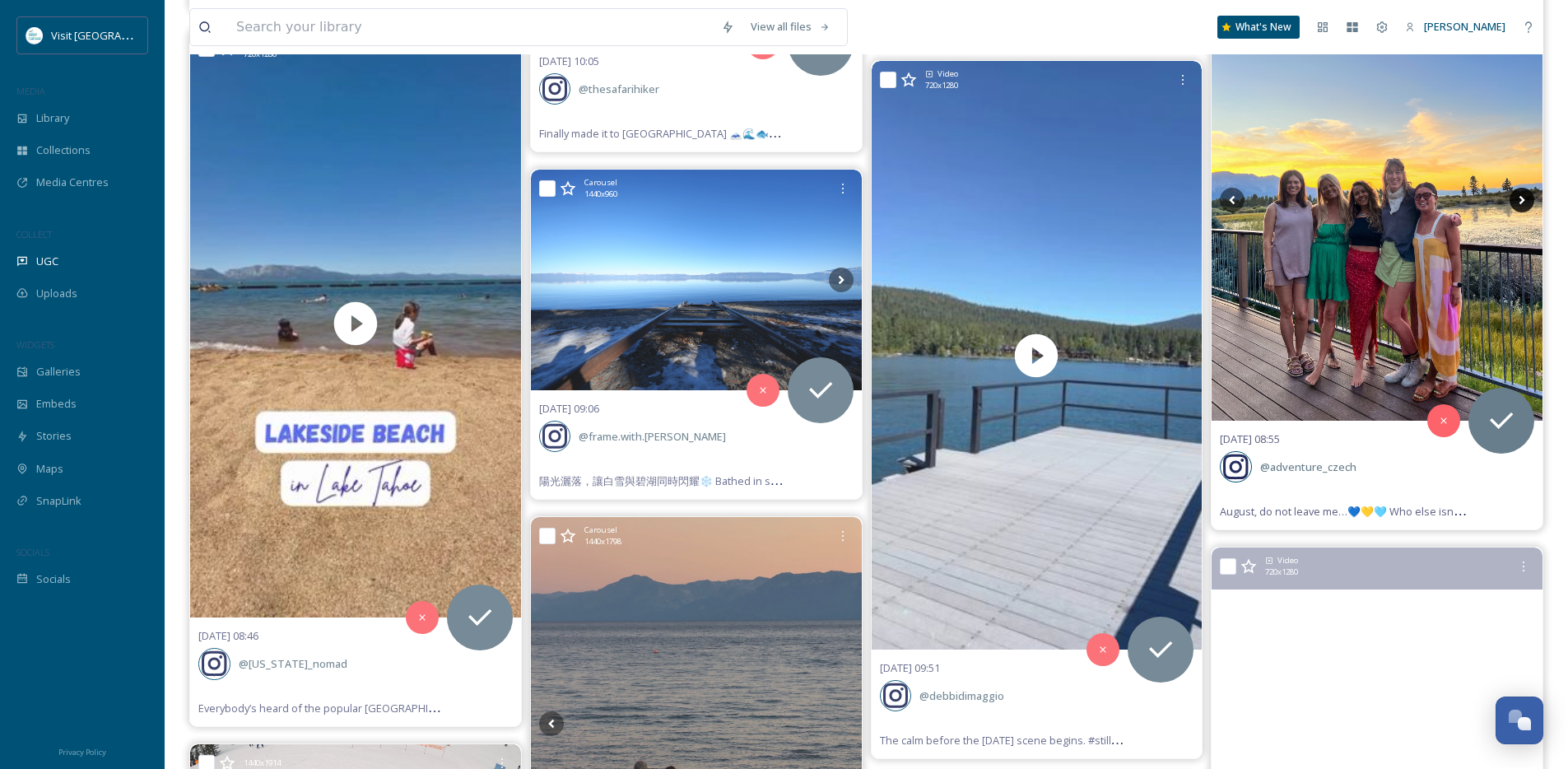
click at [1523, 195] on icon at bounding box center [1521, 200] width 24 height 24
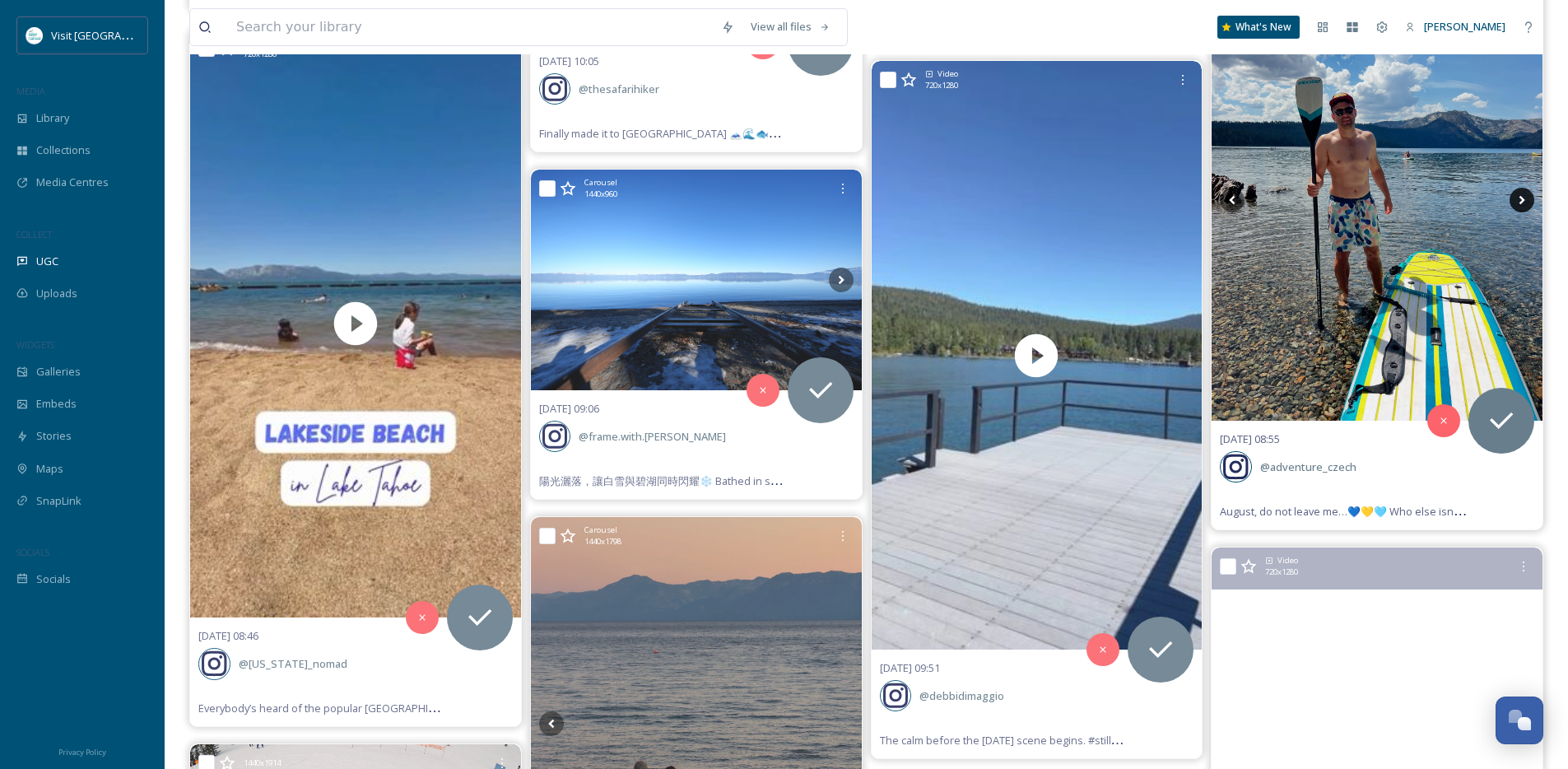
click at [1523, 195] on icon at bounding box center [1521, 200] width 24 height 24
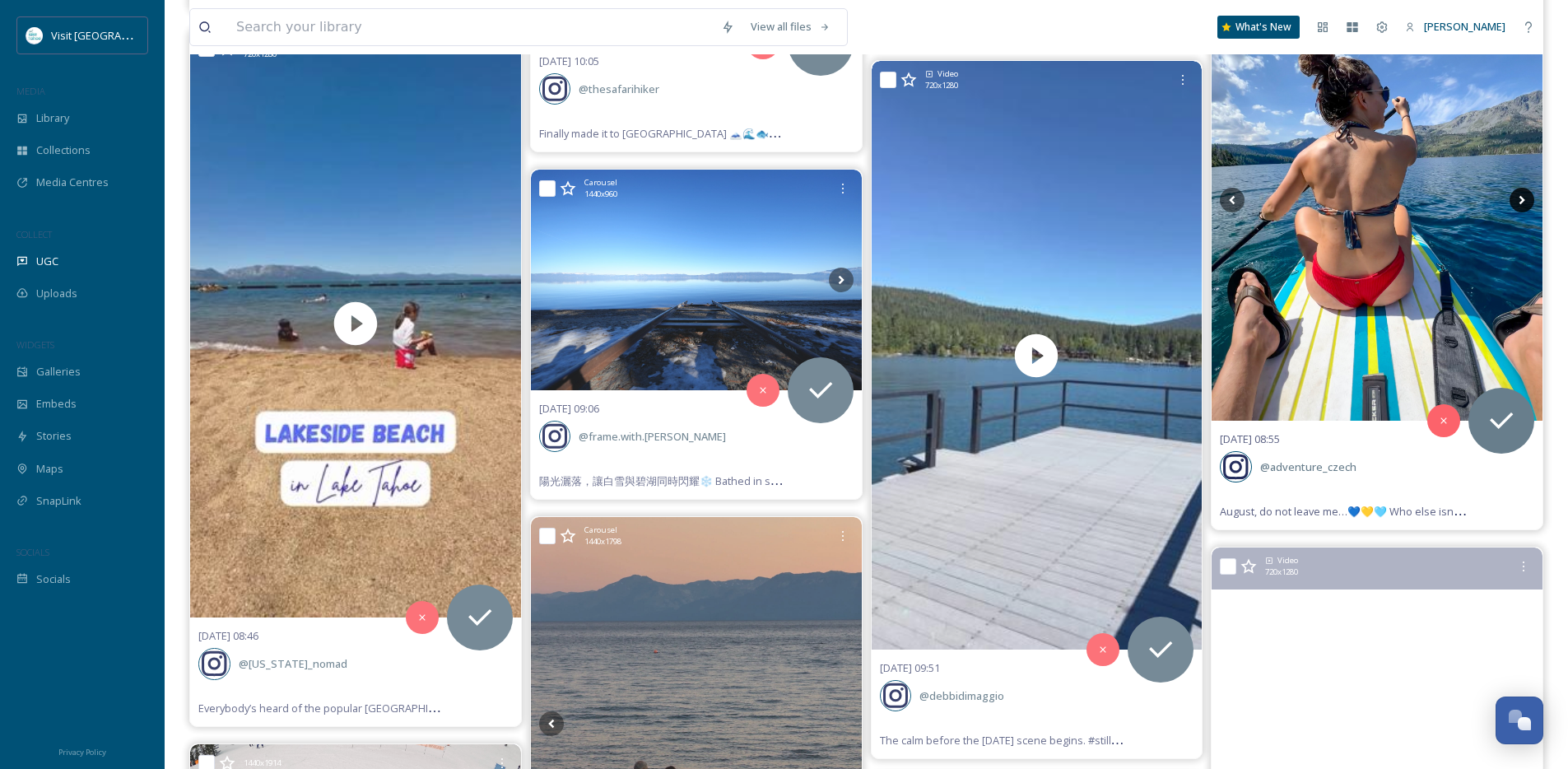
click at [1521, 200] on icon at bounding box center [1522, 200] width 6 height 9
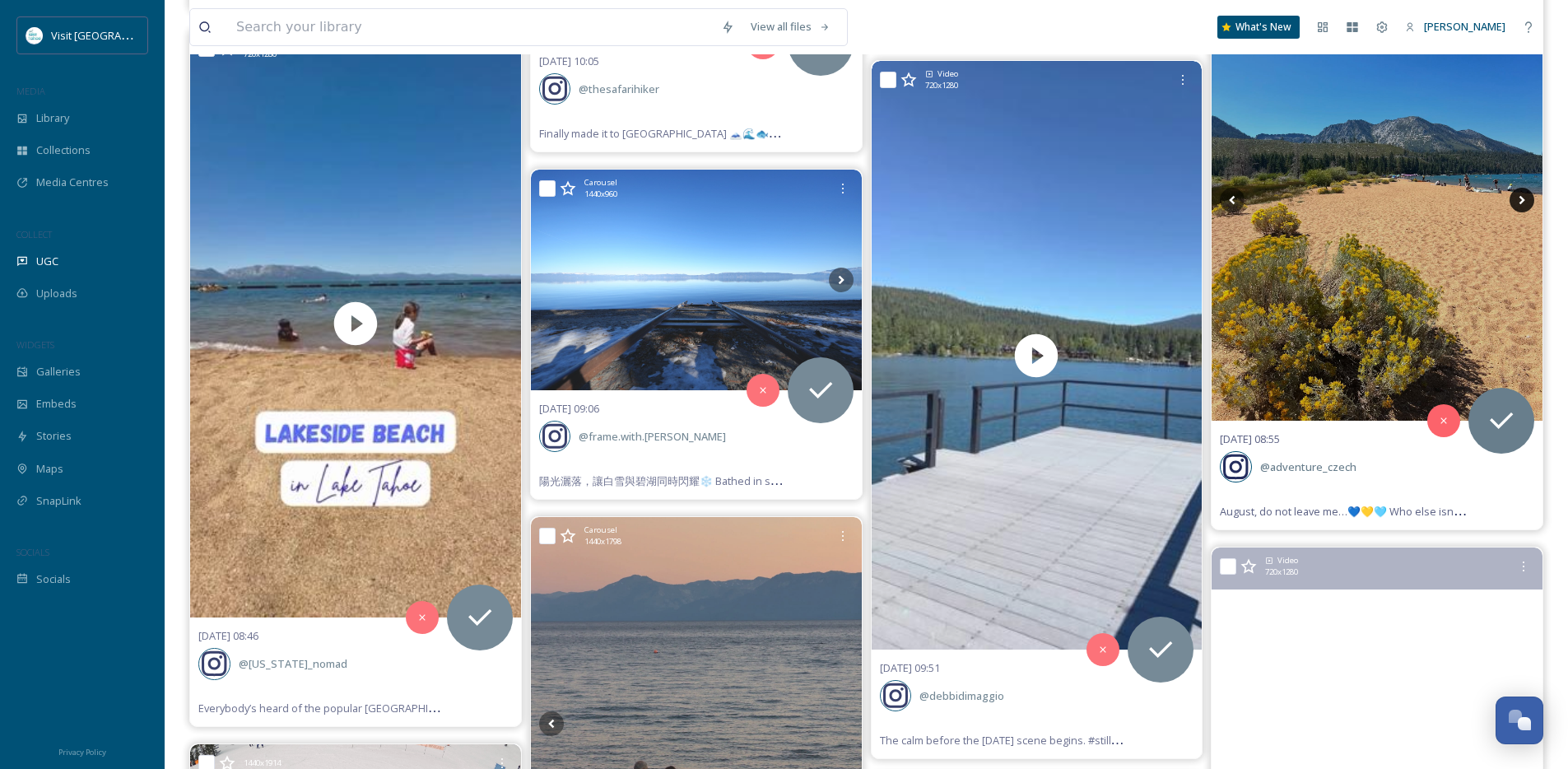
click at [1520, 200] on icon at bounding box center [1521, 200] width 24 height 24
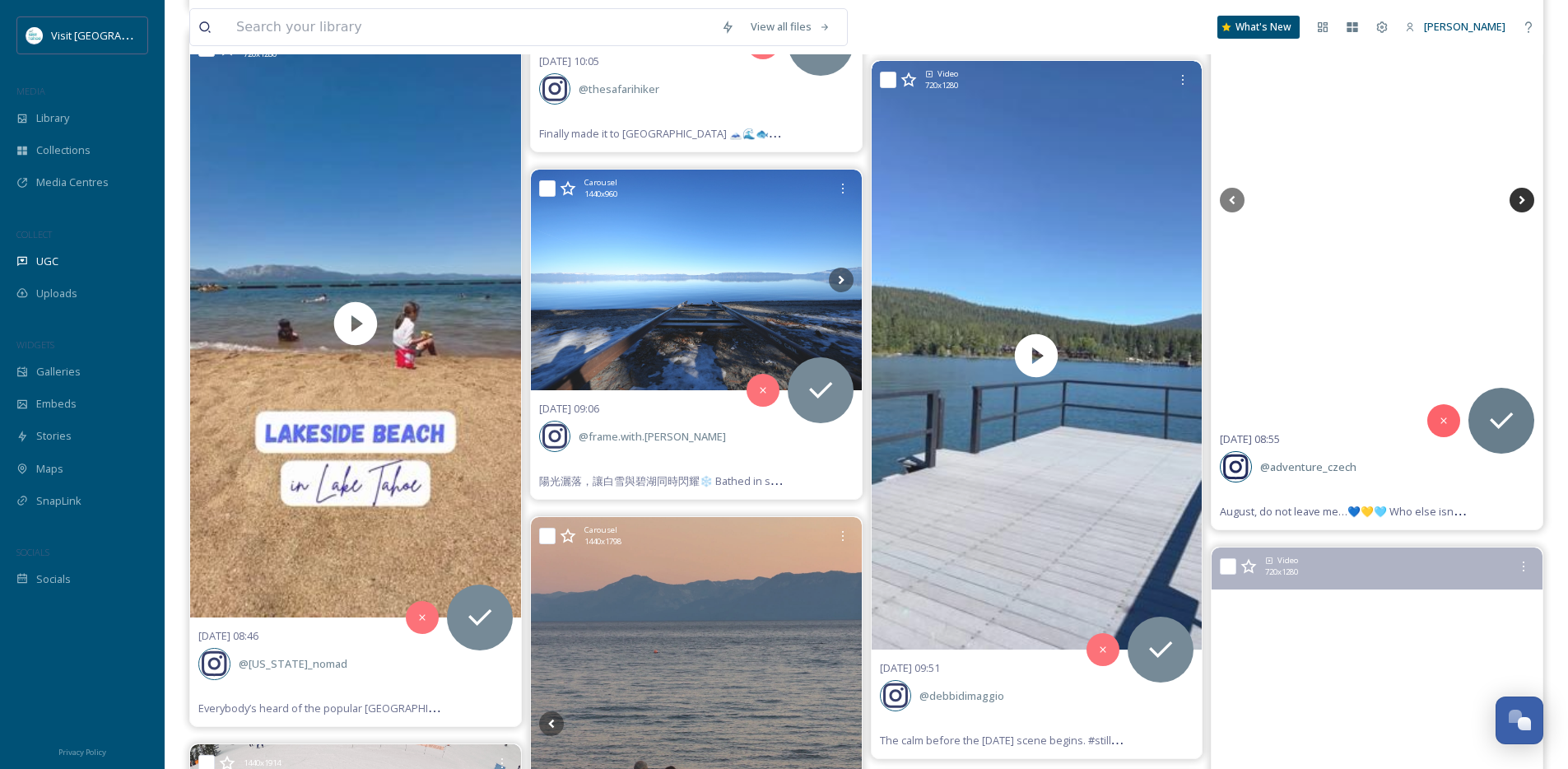
click at [1520, 200] on icon at bounding box center [1521, 200] width 24 height 24
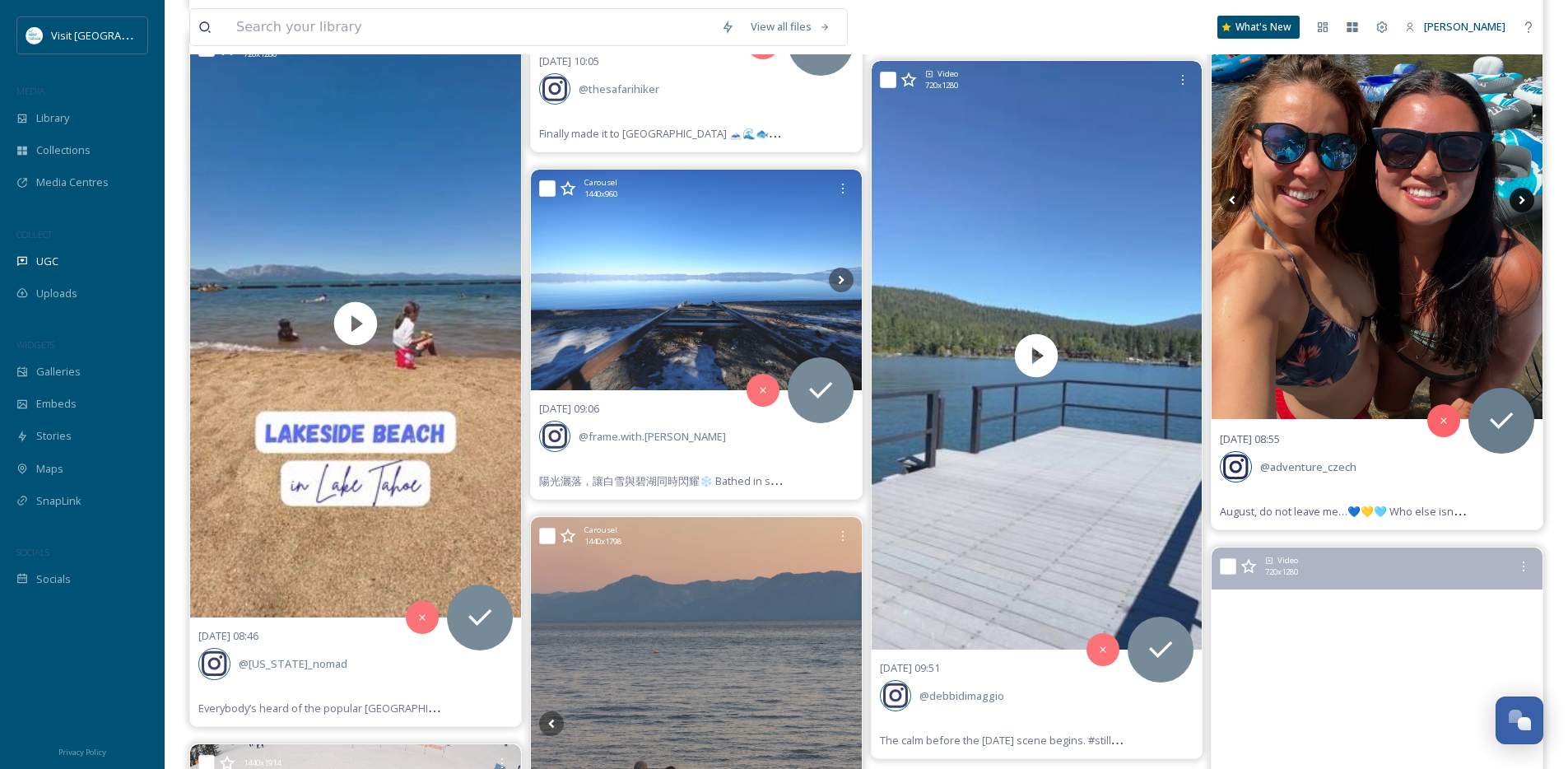
click at [1520, 200] on icon at bounding box center [1521, 200] width 24 height 24
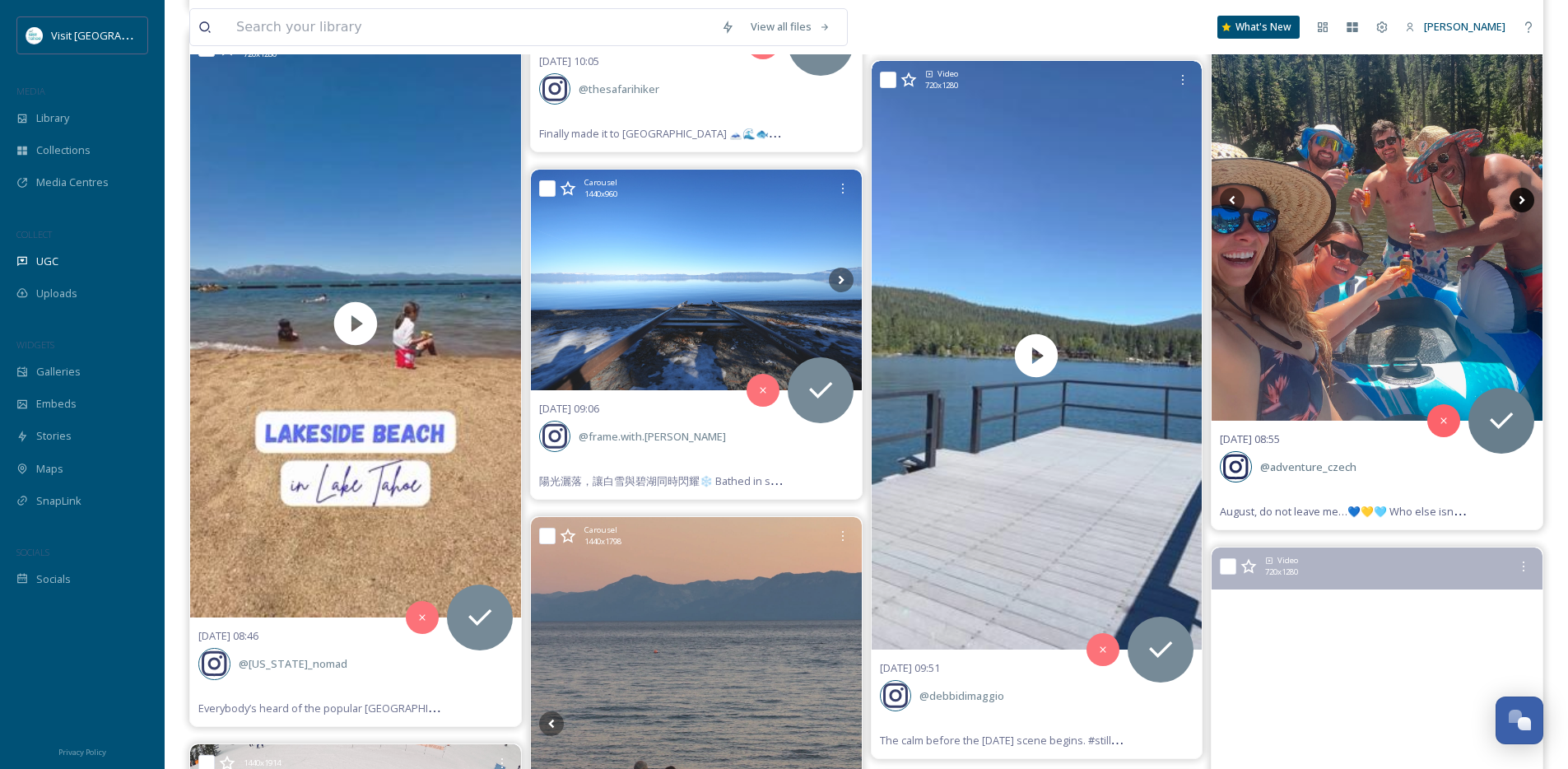
click at [1520, 200] on icon at bounding box center [1521, 200] width 24 height 24
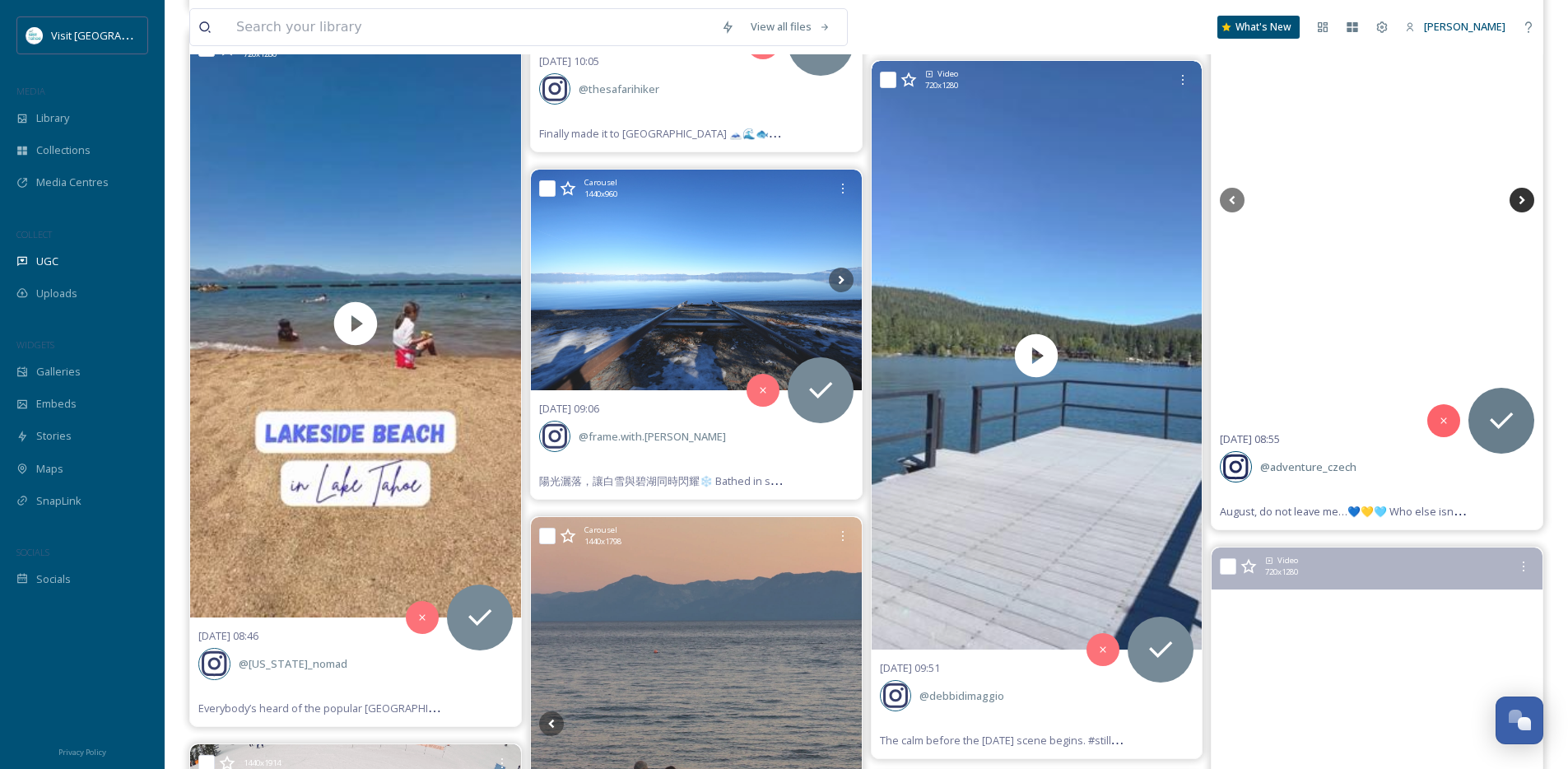
click at [1520, 200] on icon at bounding box center [1521, 200] width 24 height 24
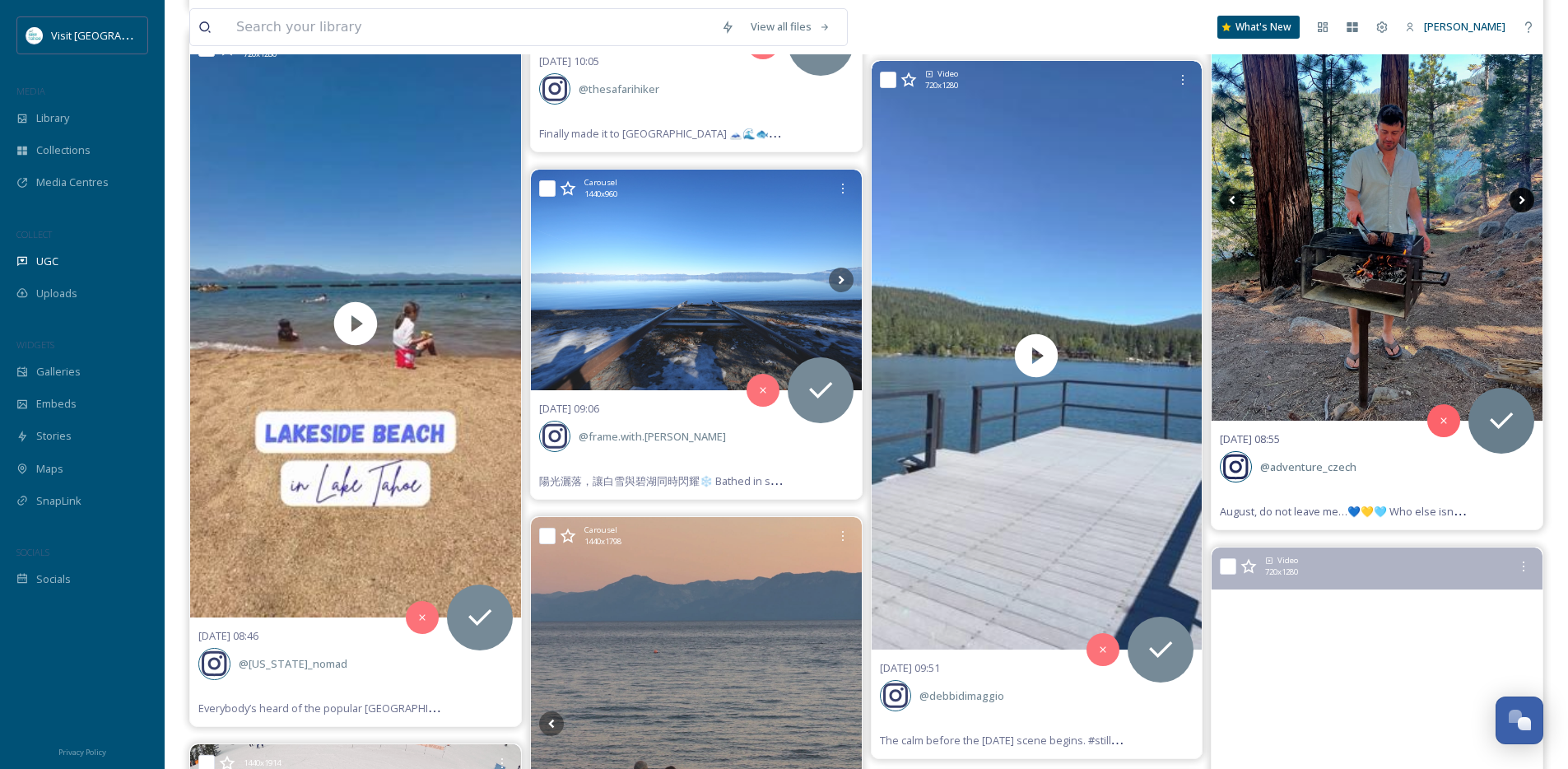
click at [1520, 200] on icon at bounding box center [1521, 200] width 24 height 24
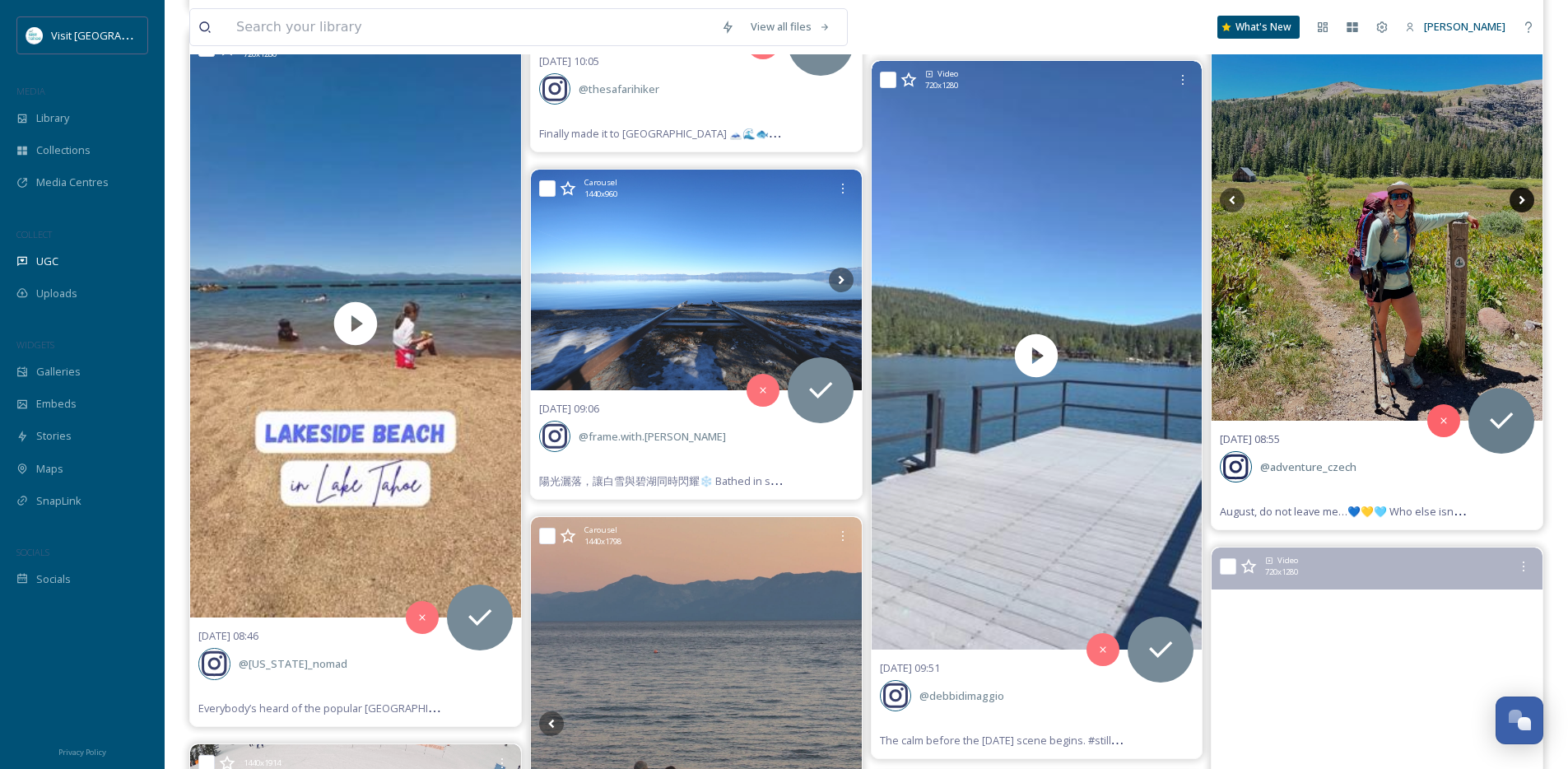
click at [1520, 200] on icon at bounding box center [1521, 200] width 24 height 24
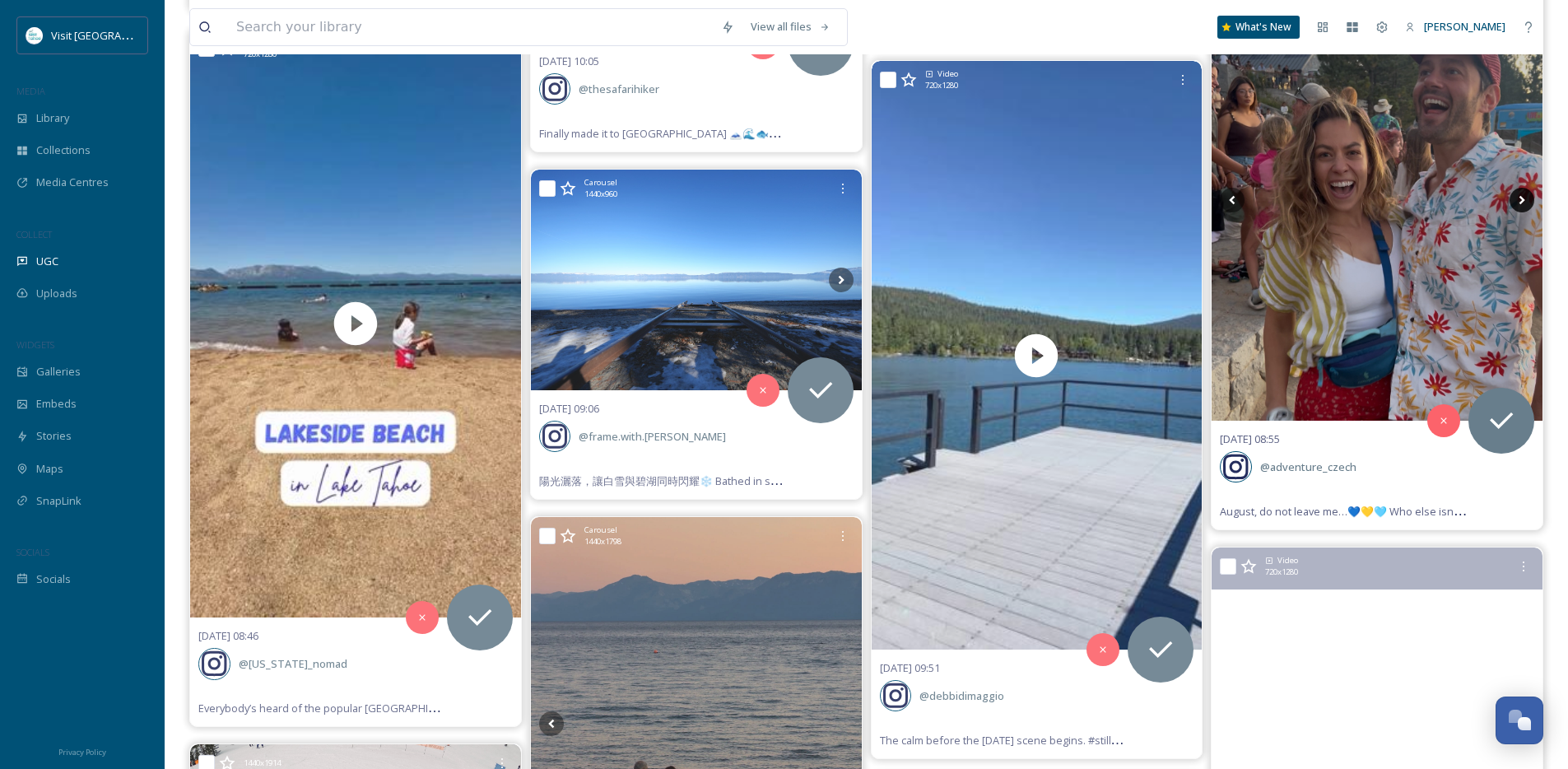
click at [1520, 200] on icon at bounding box center [1521, 200] width 24 height 24
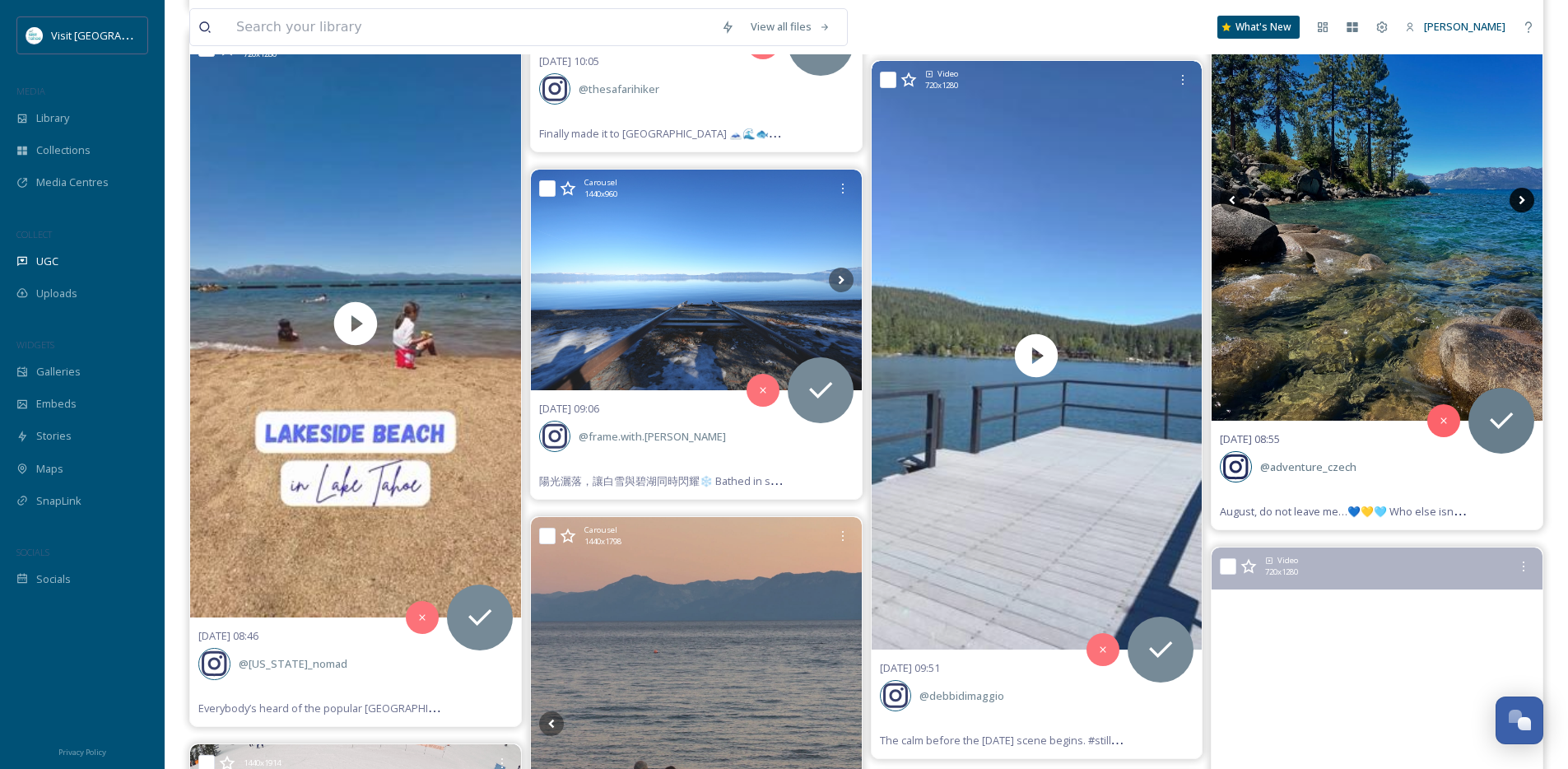
click at [1520, 200] on icon at bounding box center [1521, 200] width 24 height 24
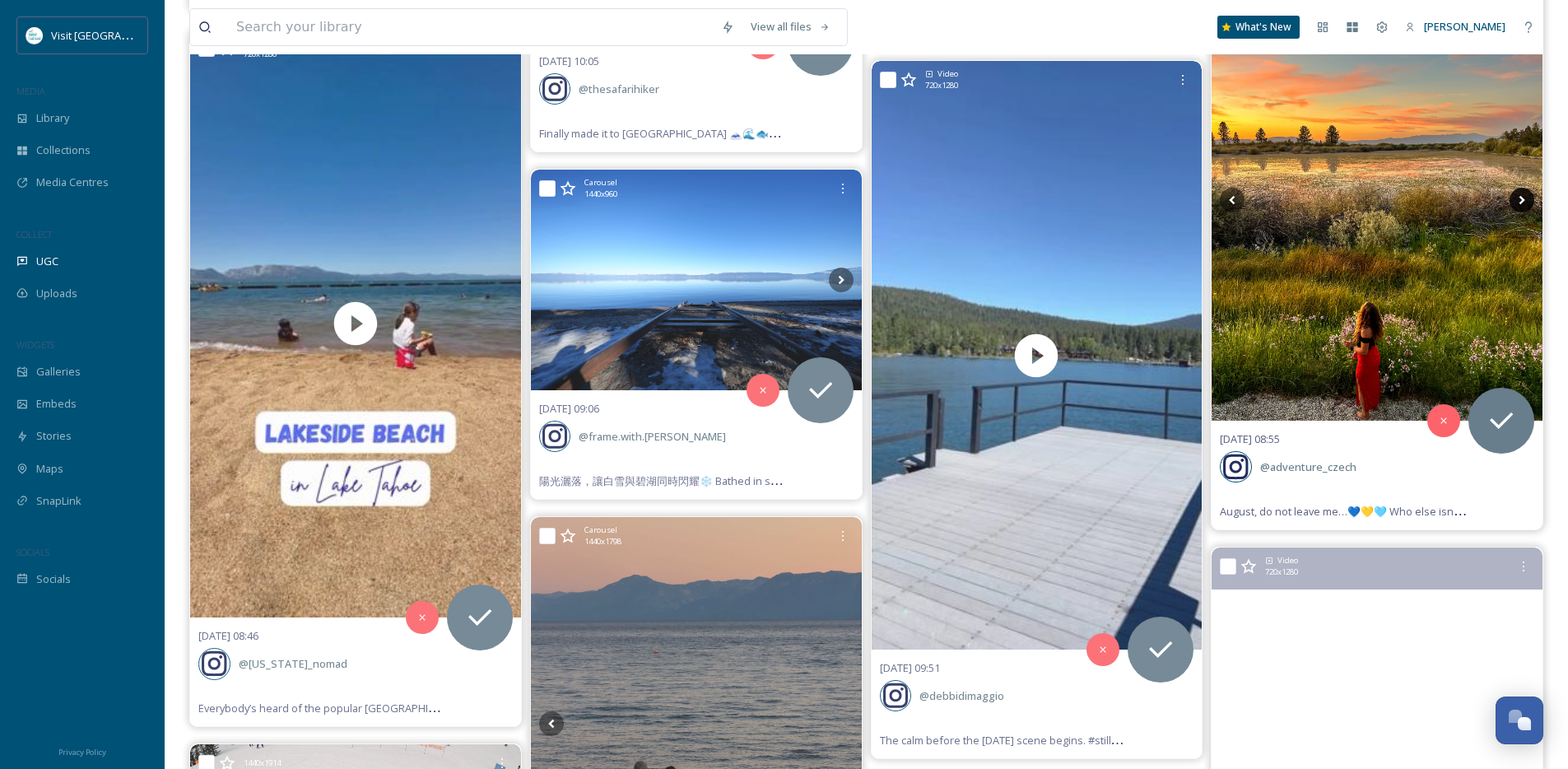
click at [1520, 200] on icon at bounding box center [1521, 200] width 24 height 24
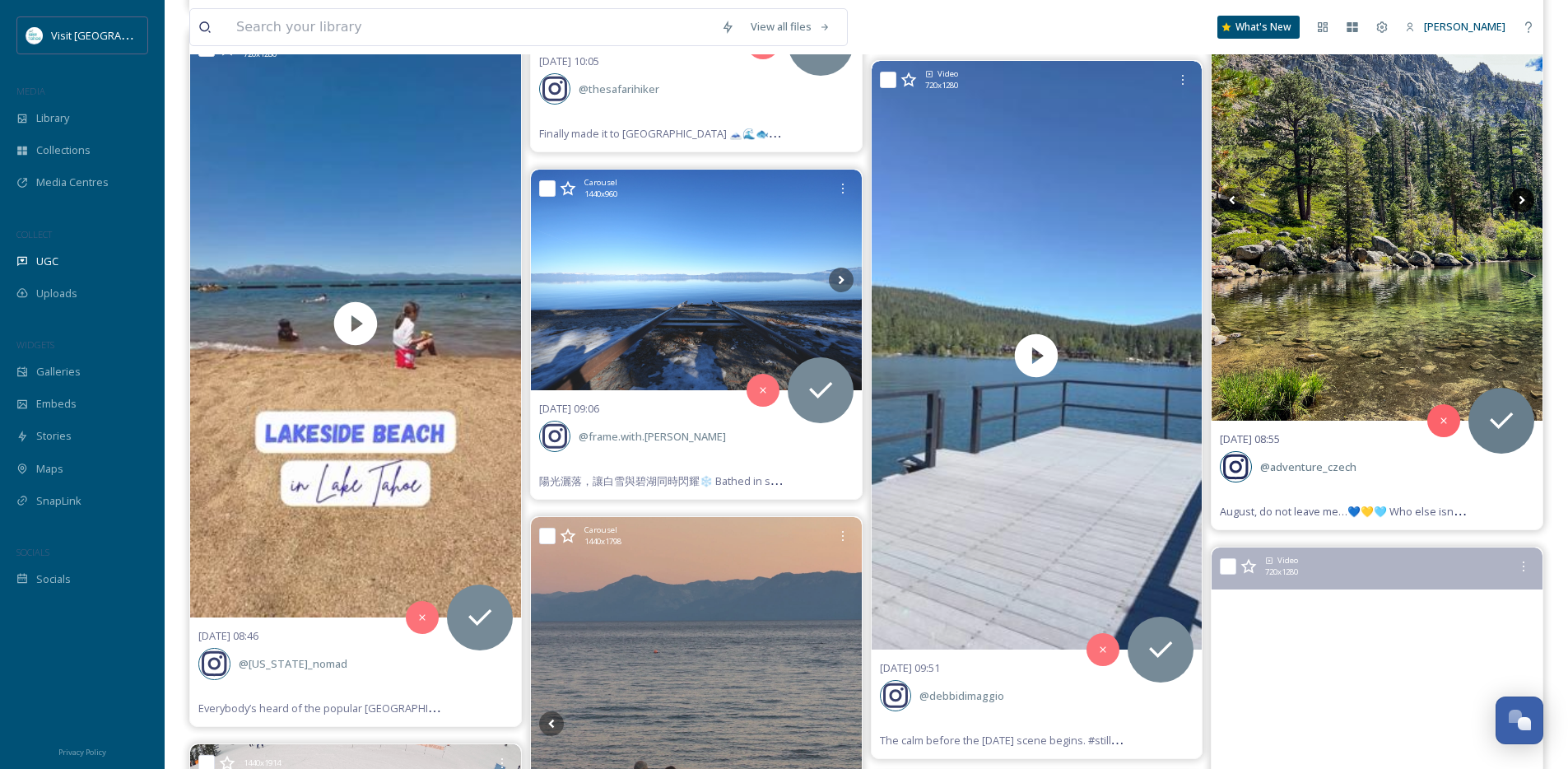
click at [1520, 200] on icon at bounding box center [1521, 200] width 24 height 24
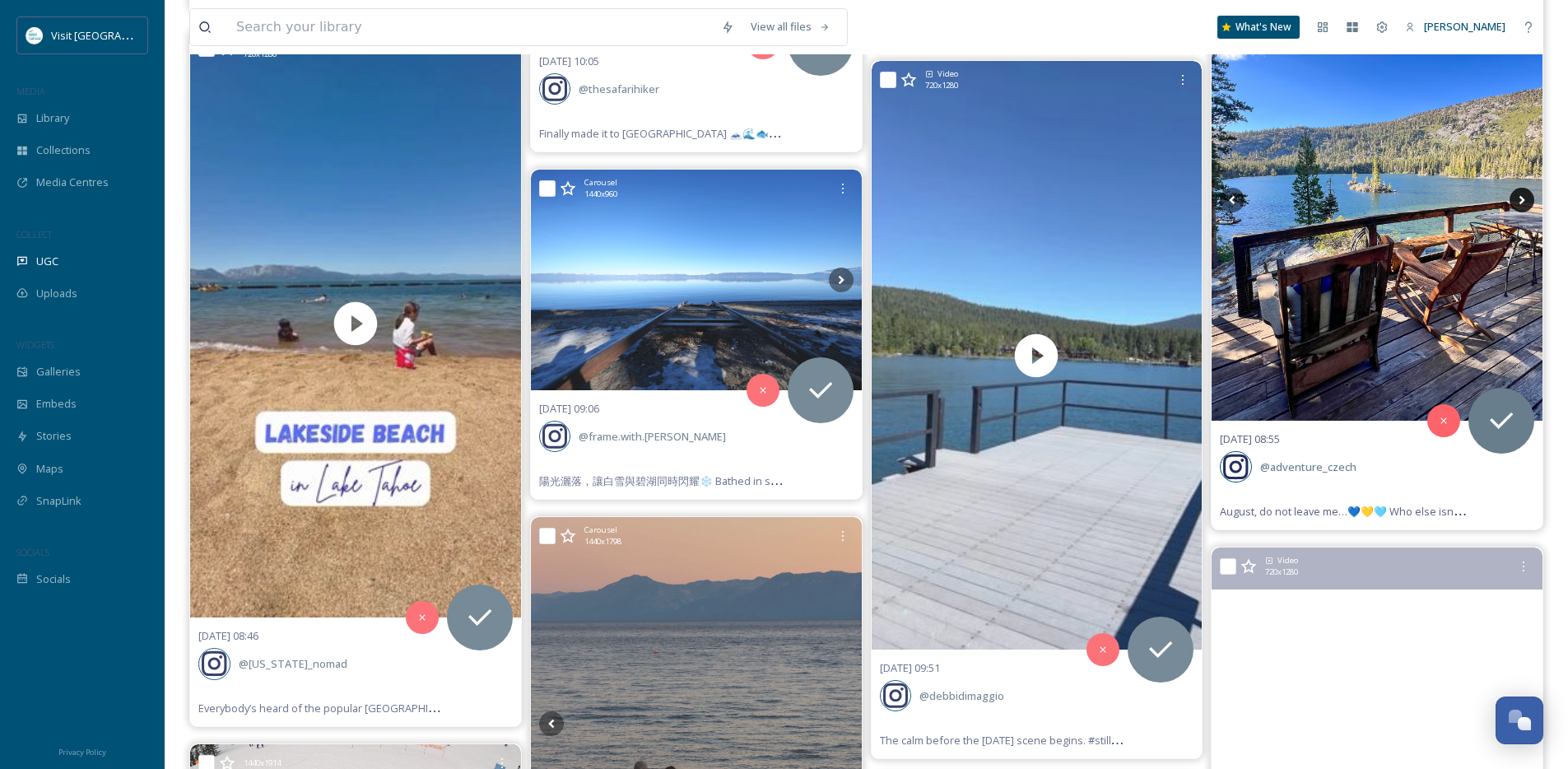
click at [1520, 200] on icon at bounding box center [1521, 200] width 24 height 24
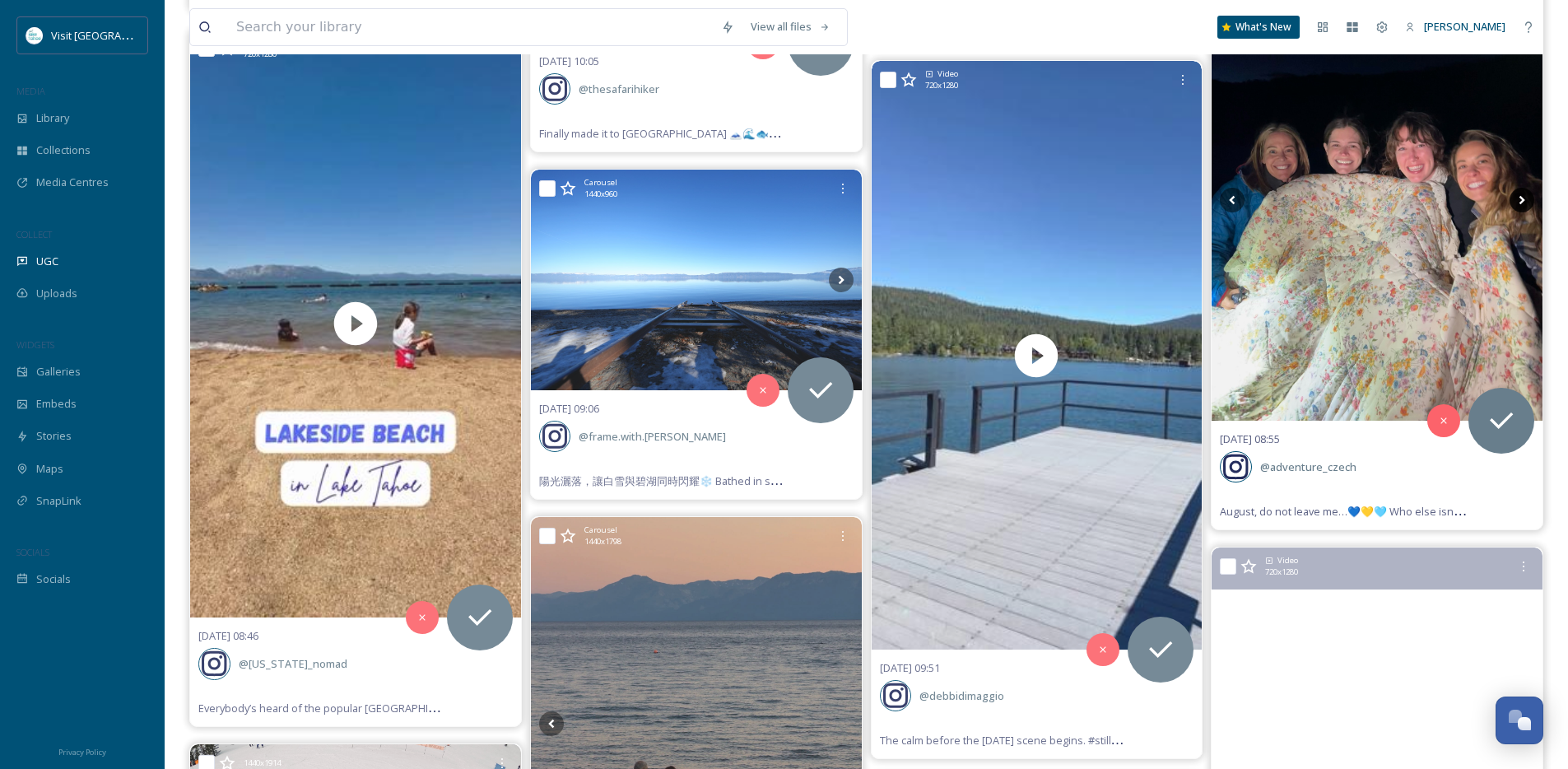
click at [1520, 200] on icon at bounding box center [1521, 200] width 24 height 24
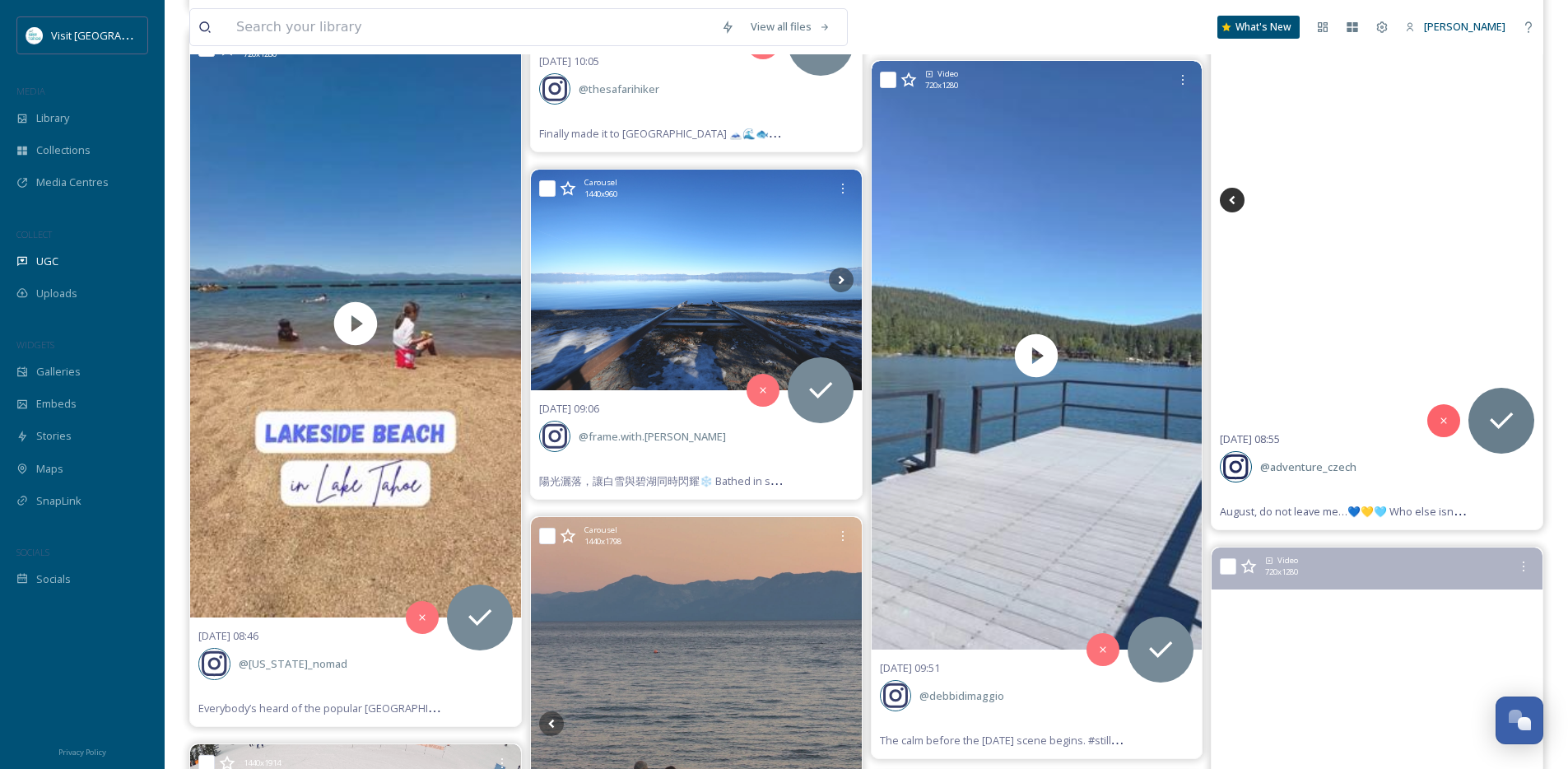
click at [1233, 200] on icon at bounding box center [1232, 200] width 24 height 24
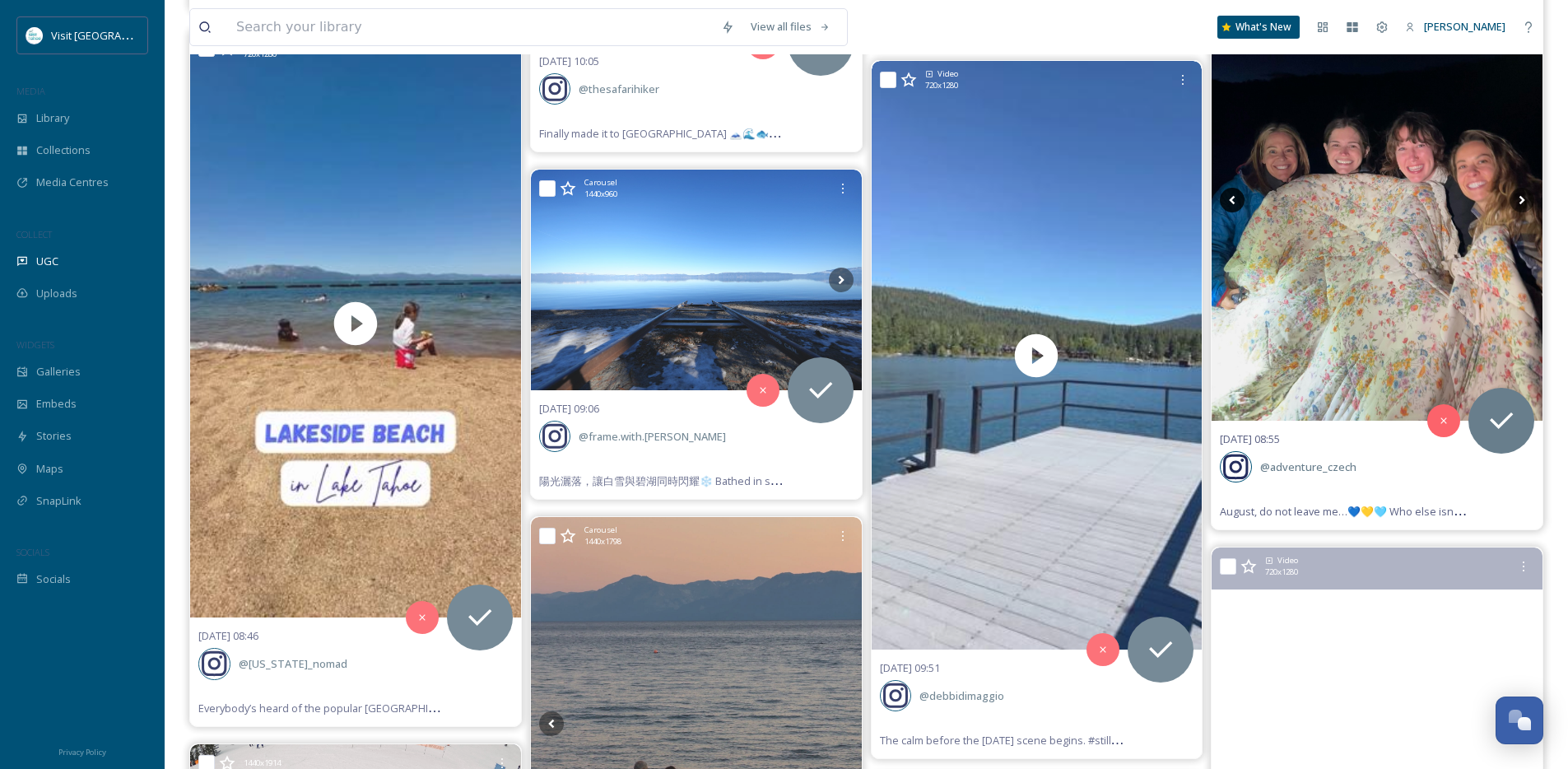
click at [1233, 200] on icon at bounding box center [1232, 200] width 24 height 24
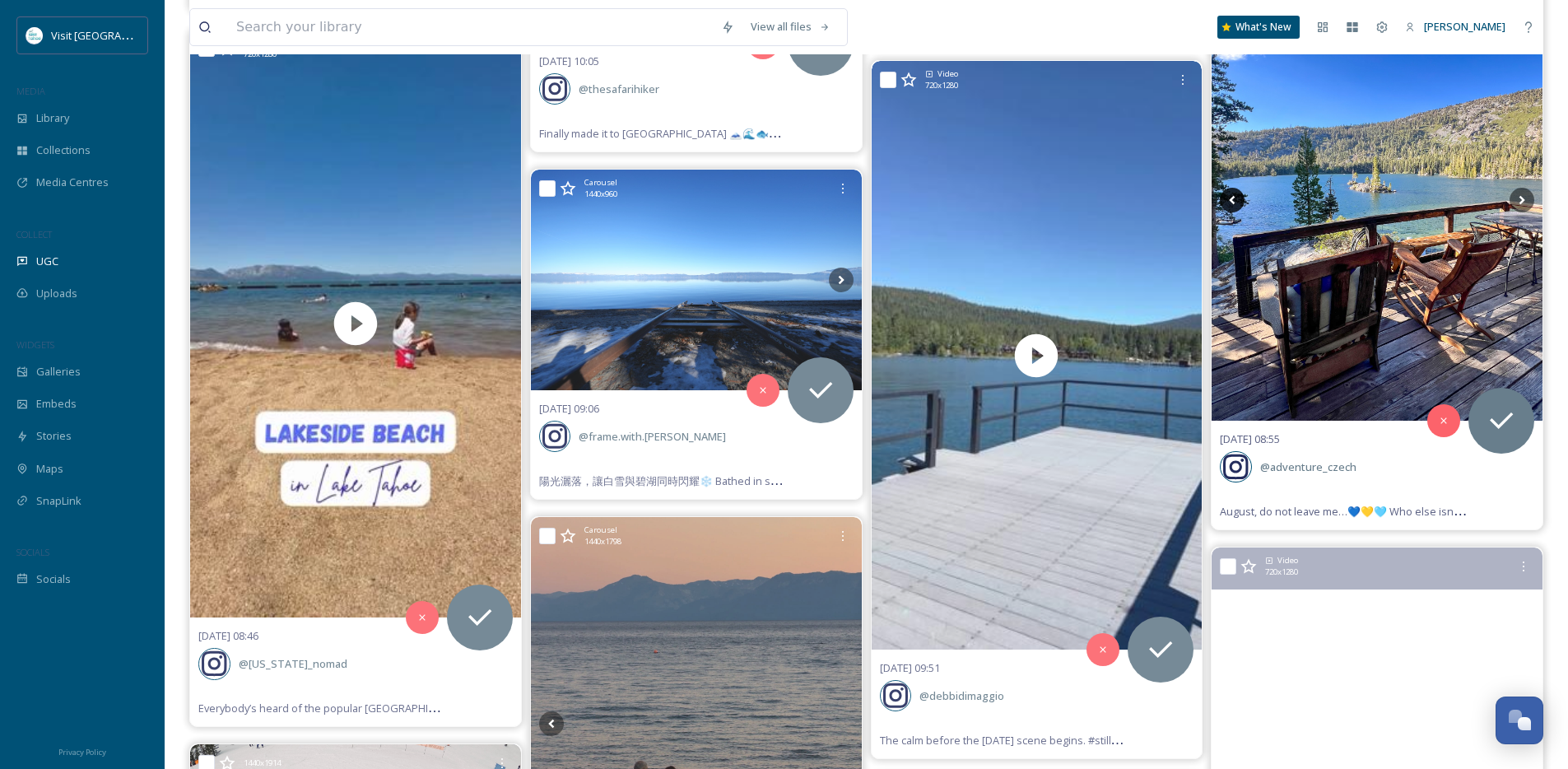
click at [1233, 200] on icon at bounding box center [1232, 200] width 24 height 24
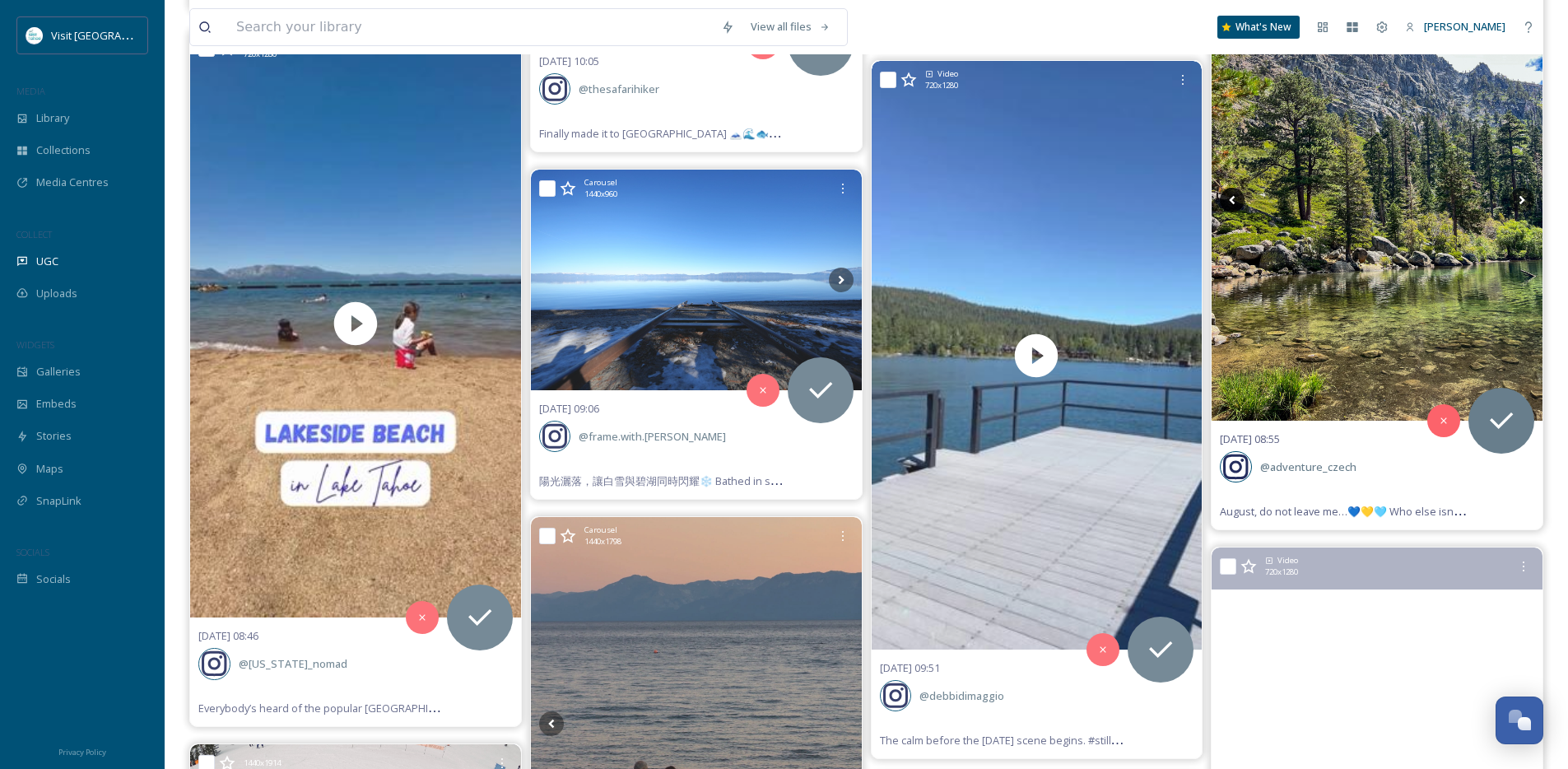
click at [1233, 200] on icon at bounding box center [1232, 200] width 24 height 24
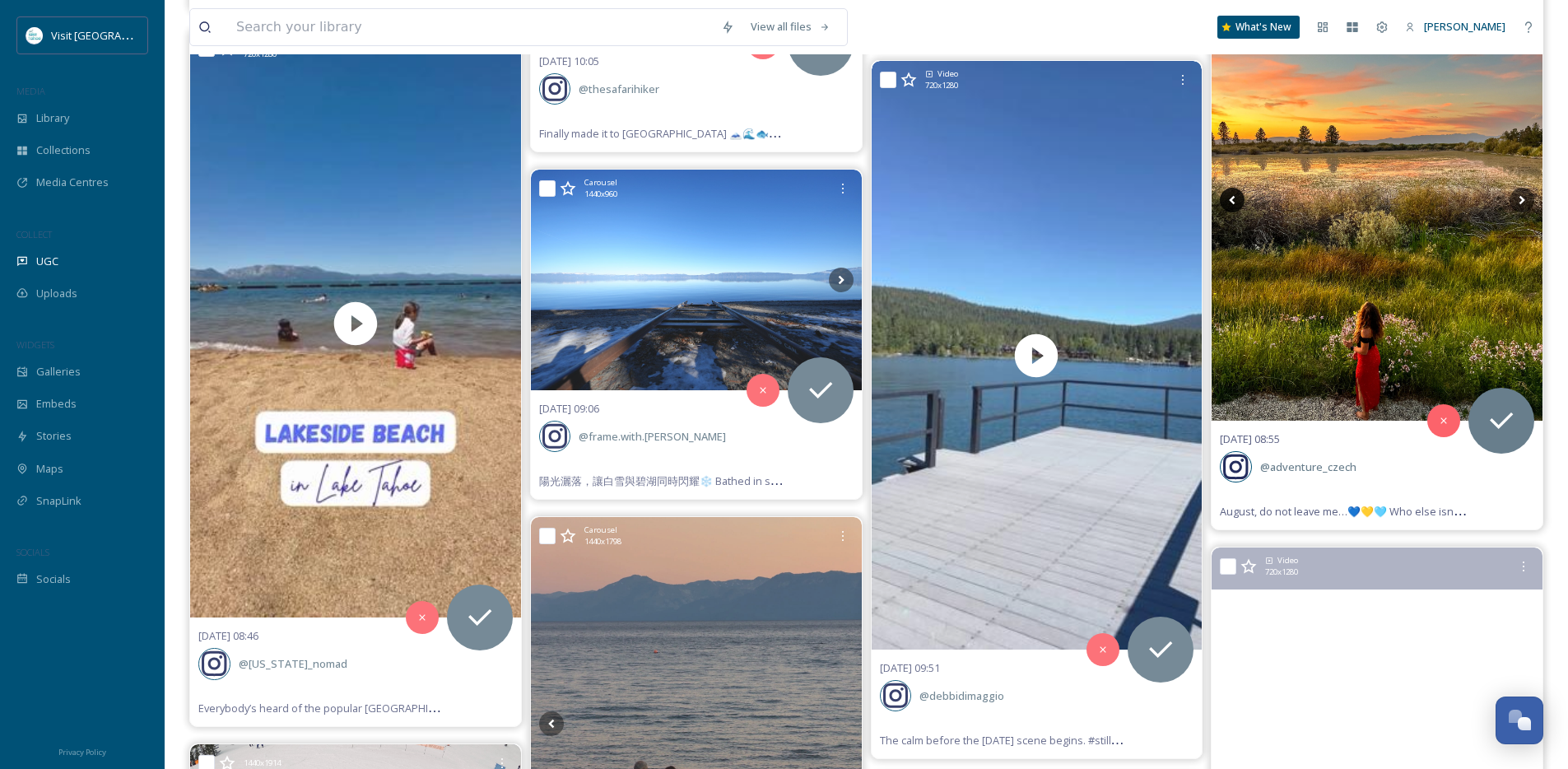
click at [1233, 200] on icon at bounding box center [1232, 200] width 24 height 24
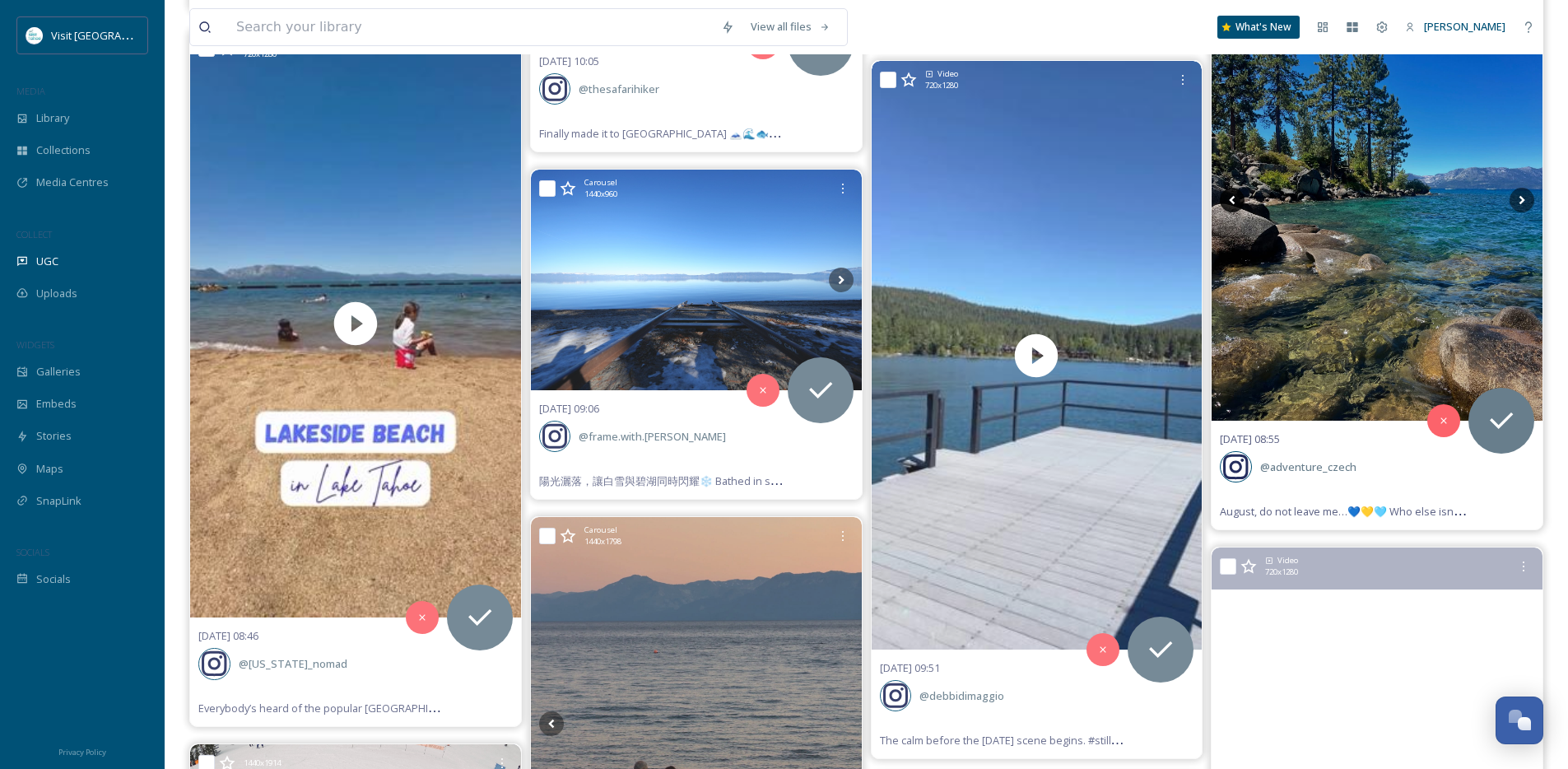
click at [1233, 200] on icon at bounding box center [1232, 200] width 24 height 24
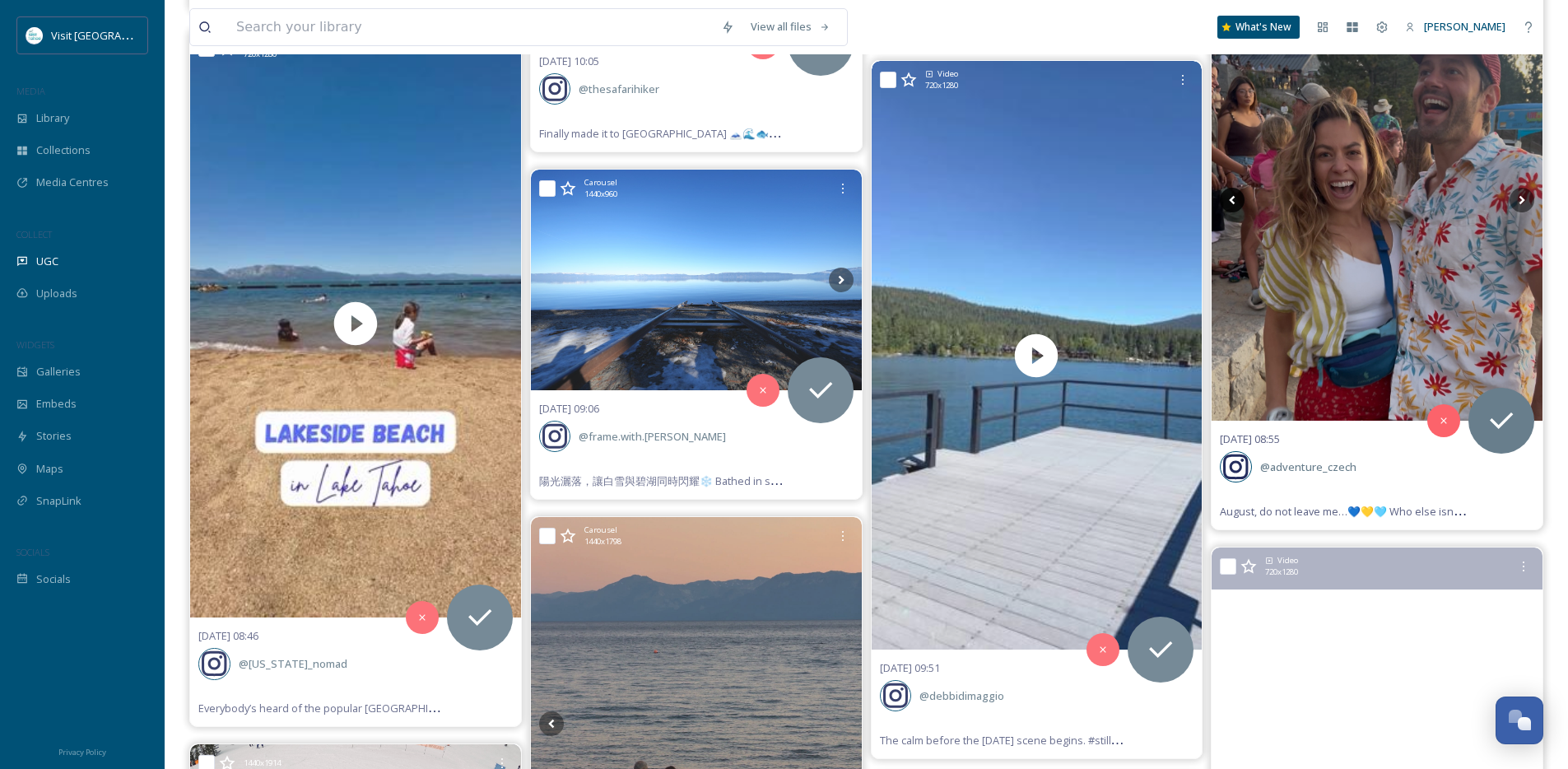
click at [1233, 200] on icon at bounding box center [1232, 200] width 24 height 24
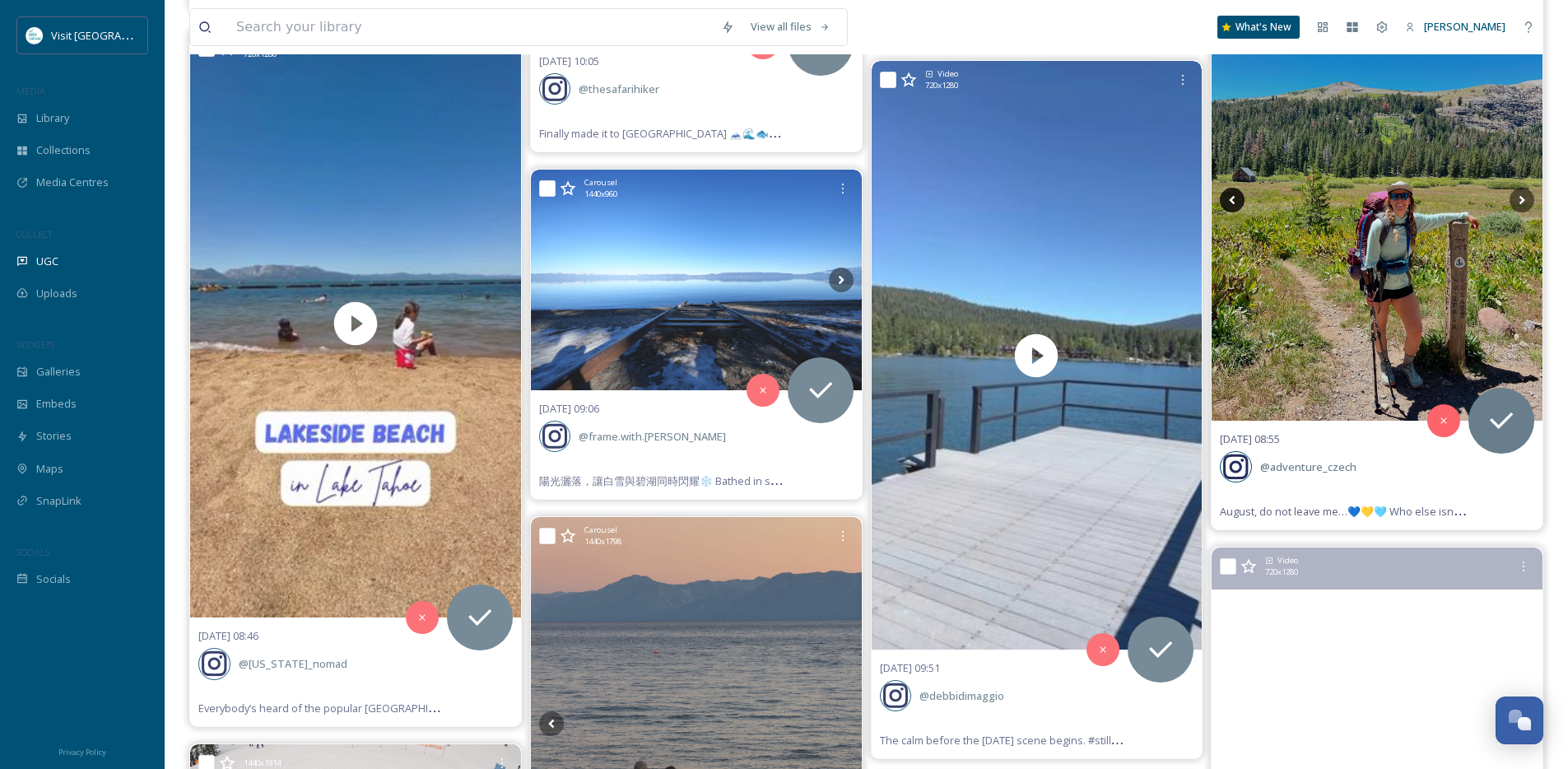
click at [1233, 200] on icon at bounding box center [1232, 200] width 24 height 24
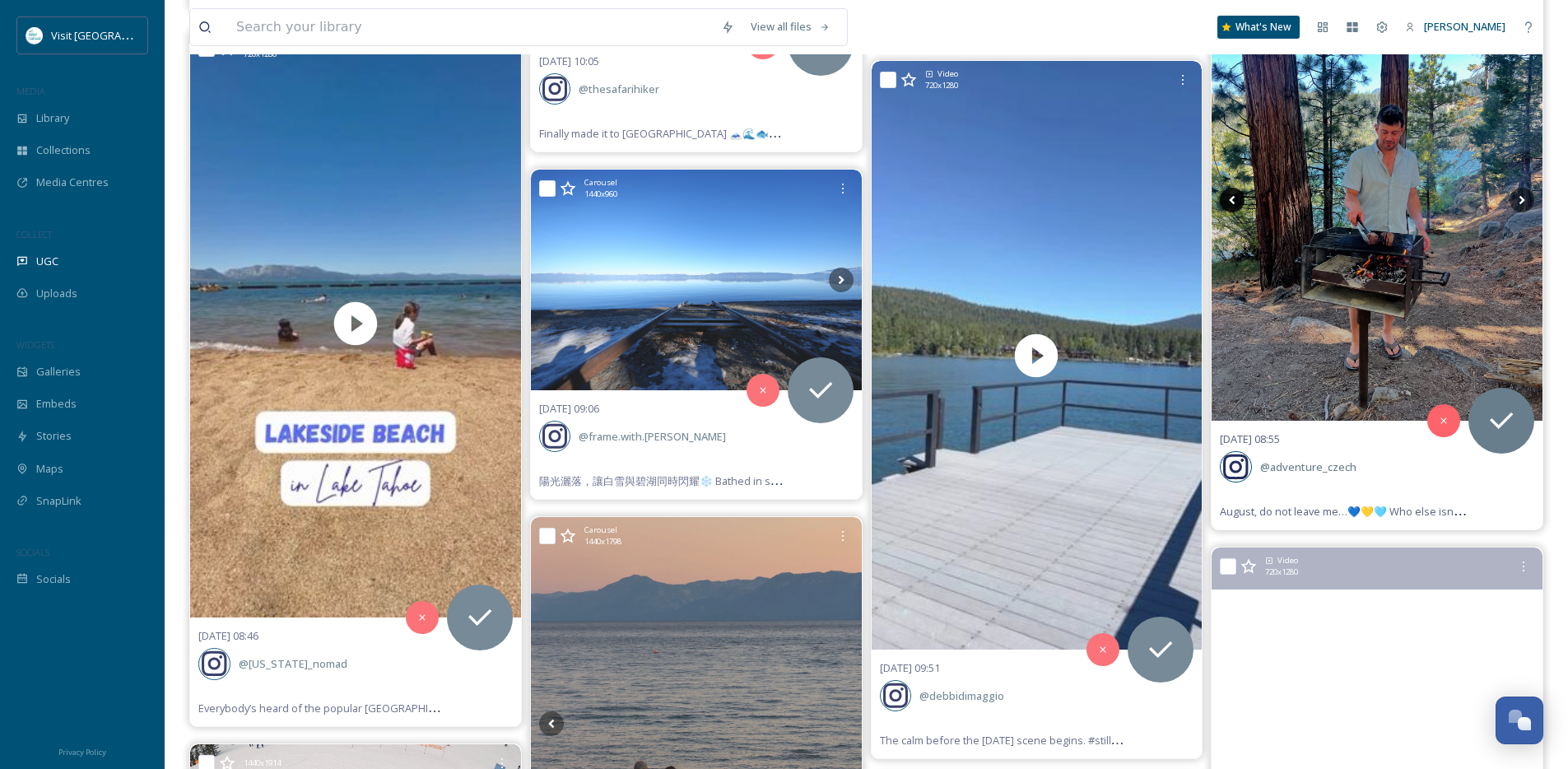
click at [1233, 200] on icon at bounding box center [1232, 200] width 24 height 24
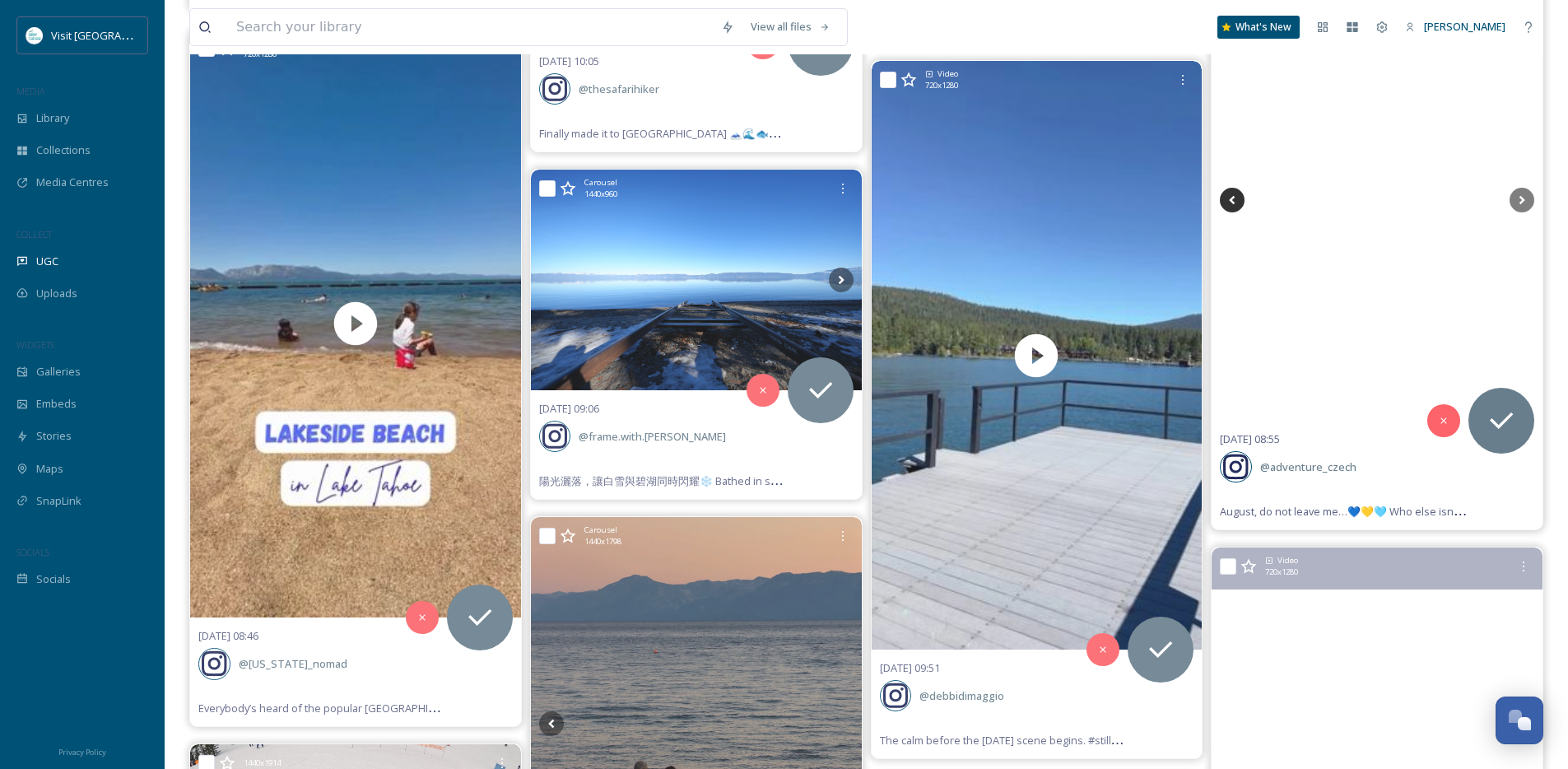
click at [1233, 200] on icon at bounding box center [1232, 200] width 24 height 24
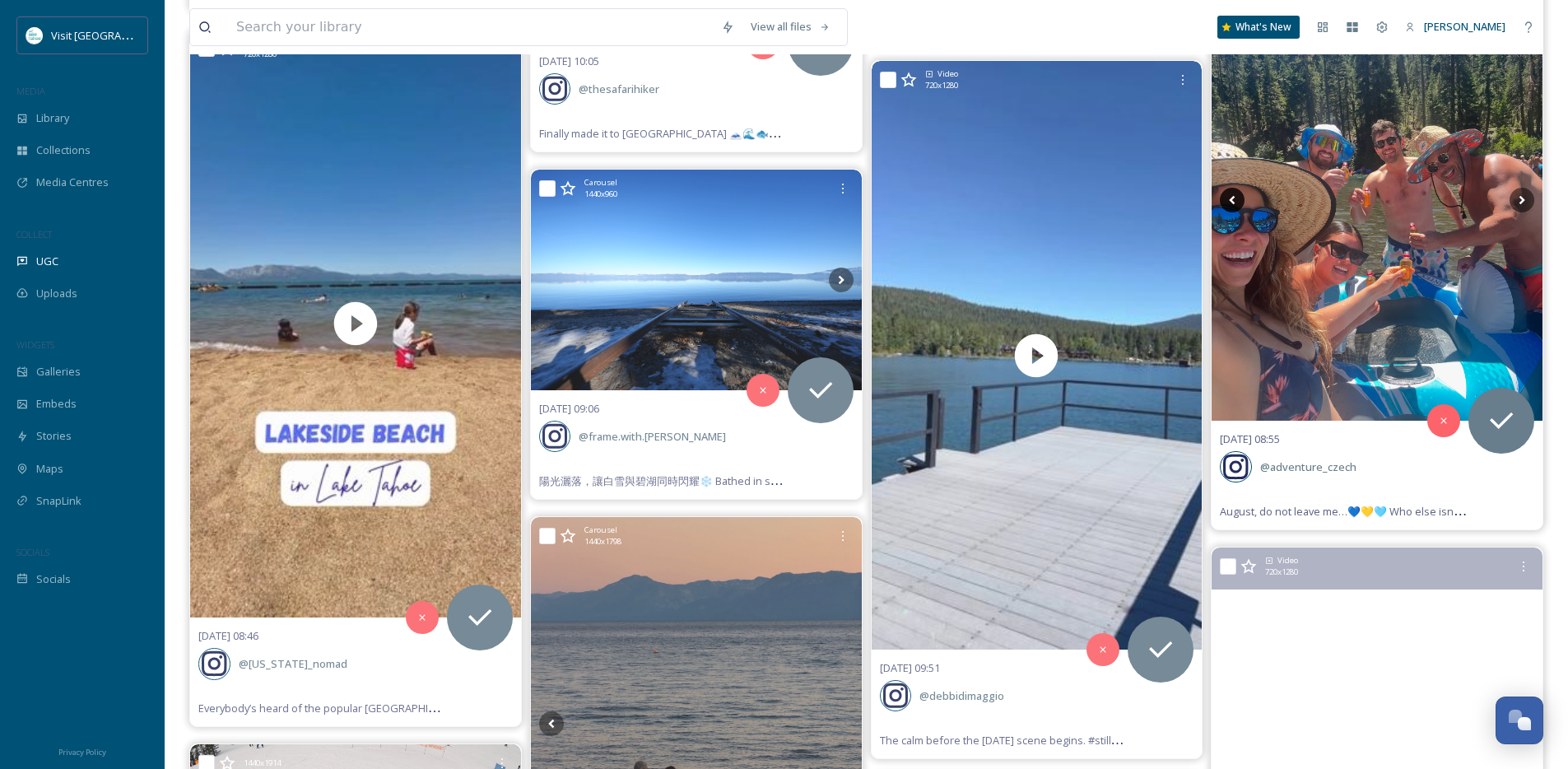
click at [1233, 200] on icon at bounding box center [1232, 200] width 24 height 24
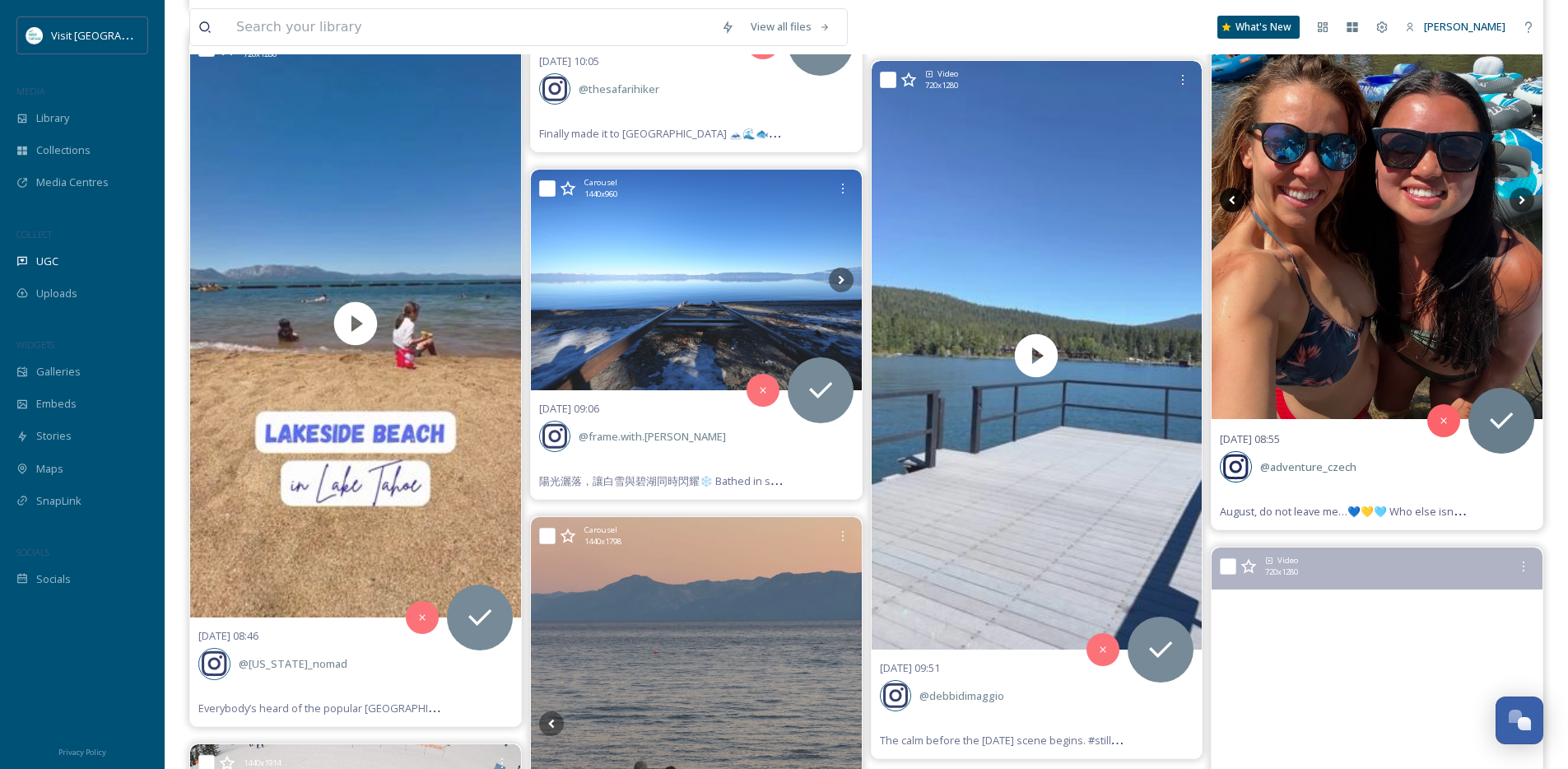
click at [1233, 200] on icon at bounding box center [1232, 200] width 24 height 24
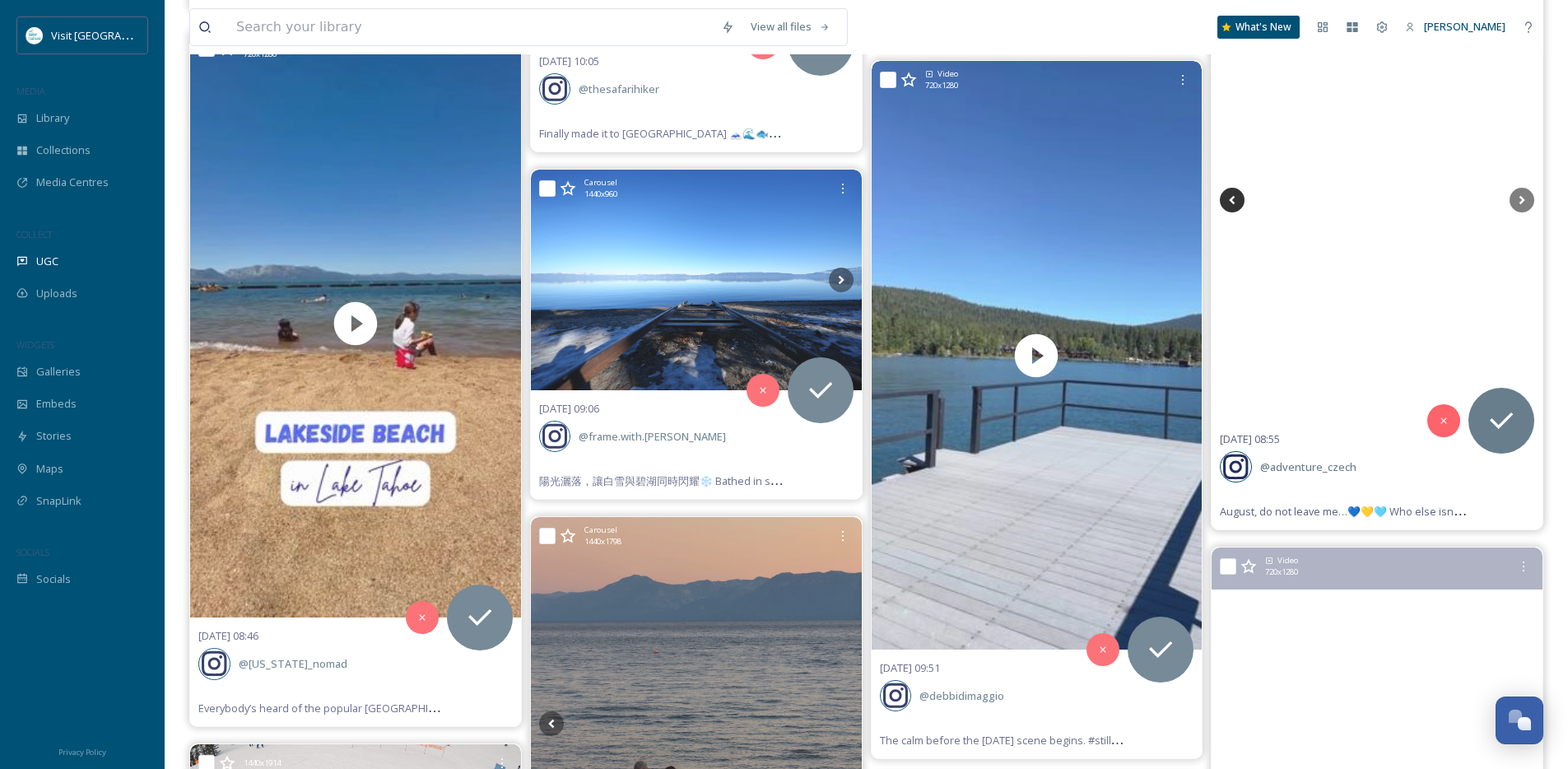
click at [1233, 200] on icon at bounding box center [1232, 200] width 24 height 24
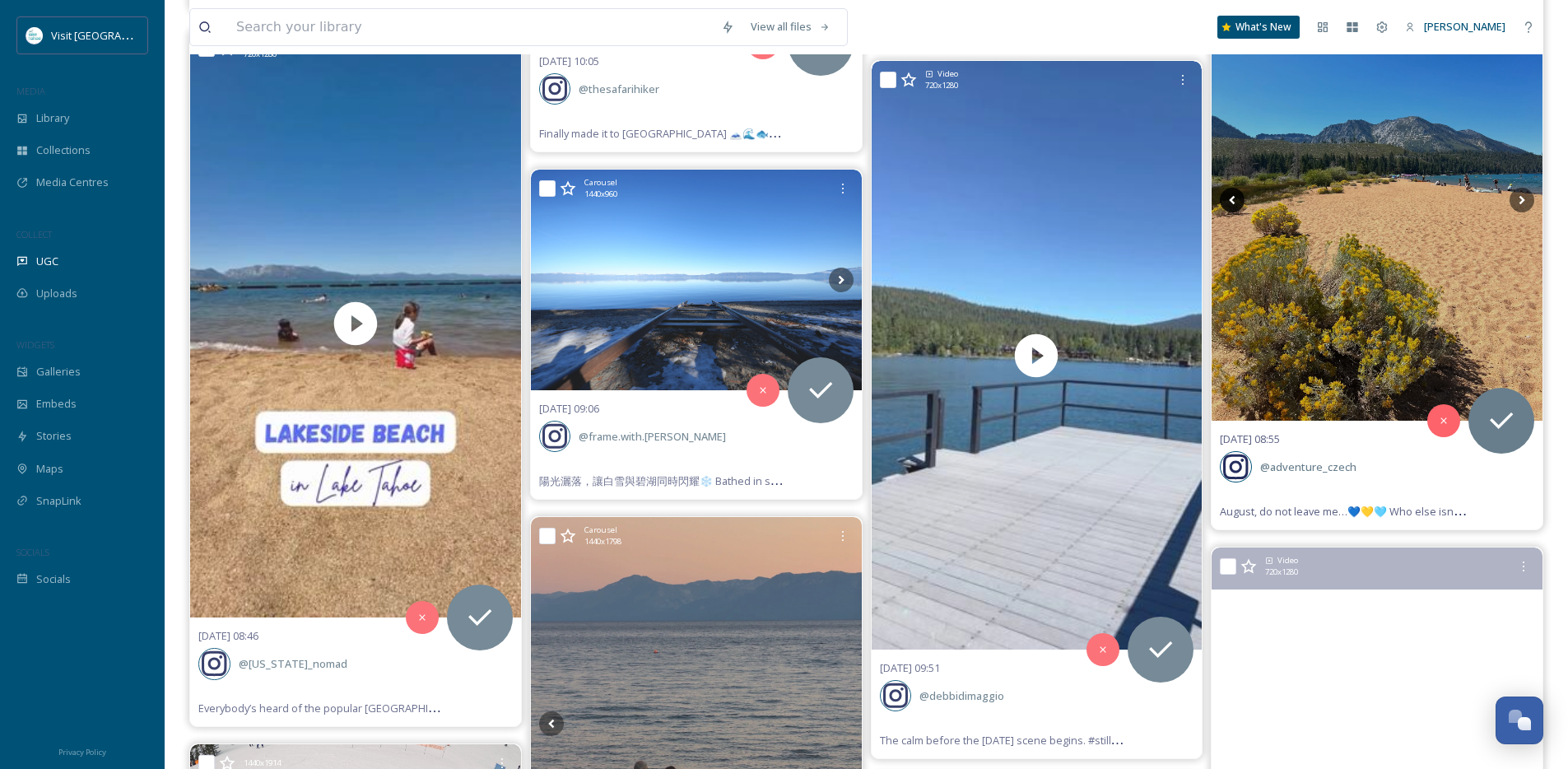
click at [1233, 200] on icon at bounding box center [1232, 200] width 24 height 24
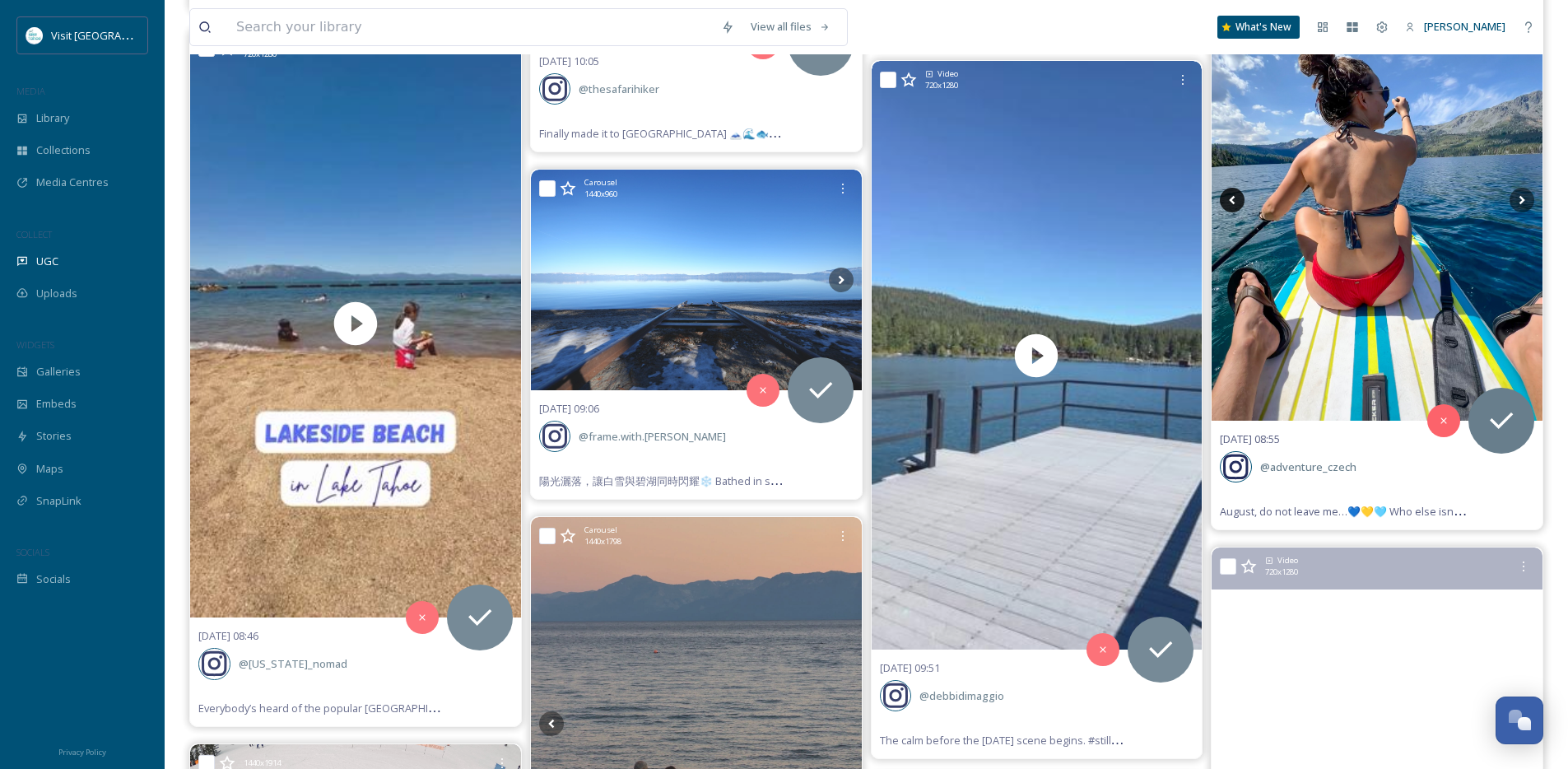
click at [1233, 200] on icon at bounding box center [1232, 200] width 24 height 24
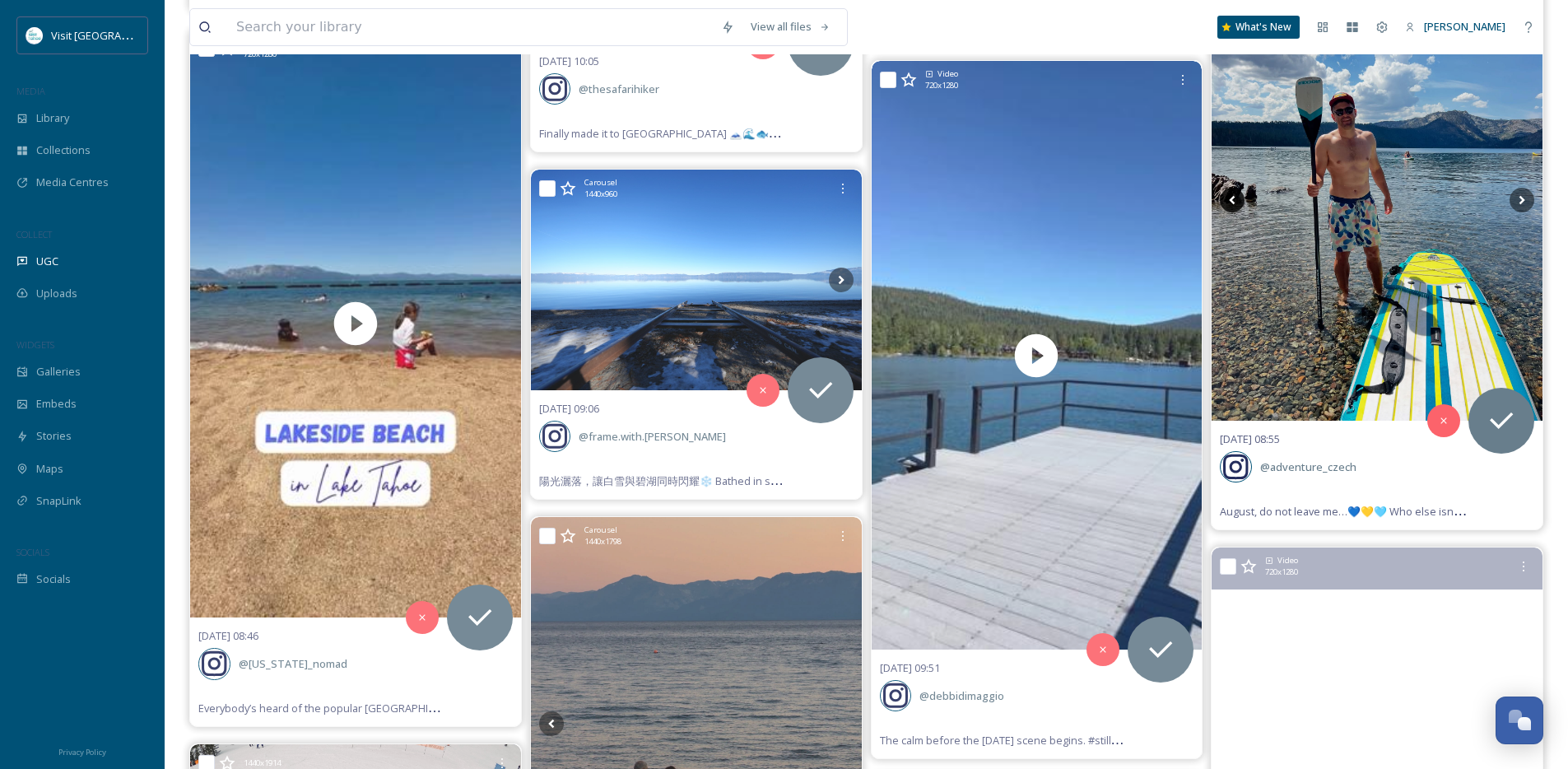
click at [1233, 200] on icon at bounding box center [1232, 200] width 24 height 24
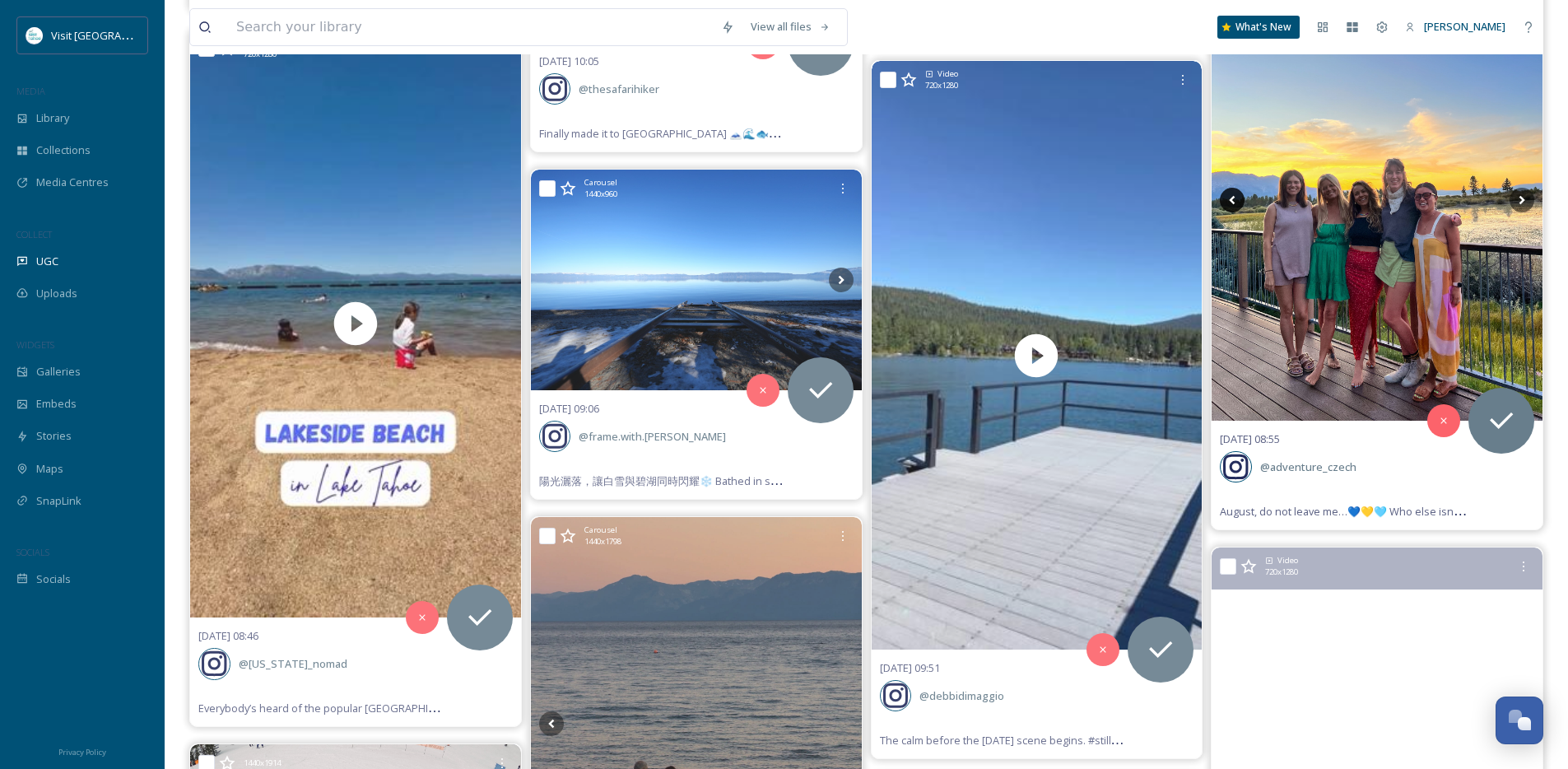
click at [1233, 200] on icon at bounding box center [1232, 200] width 24 height 24
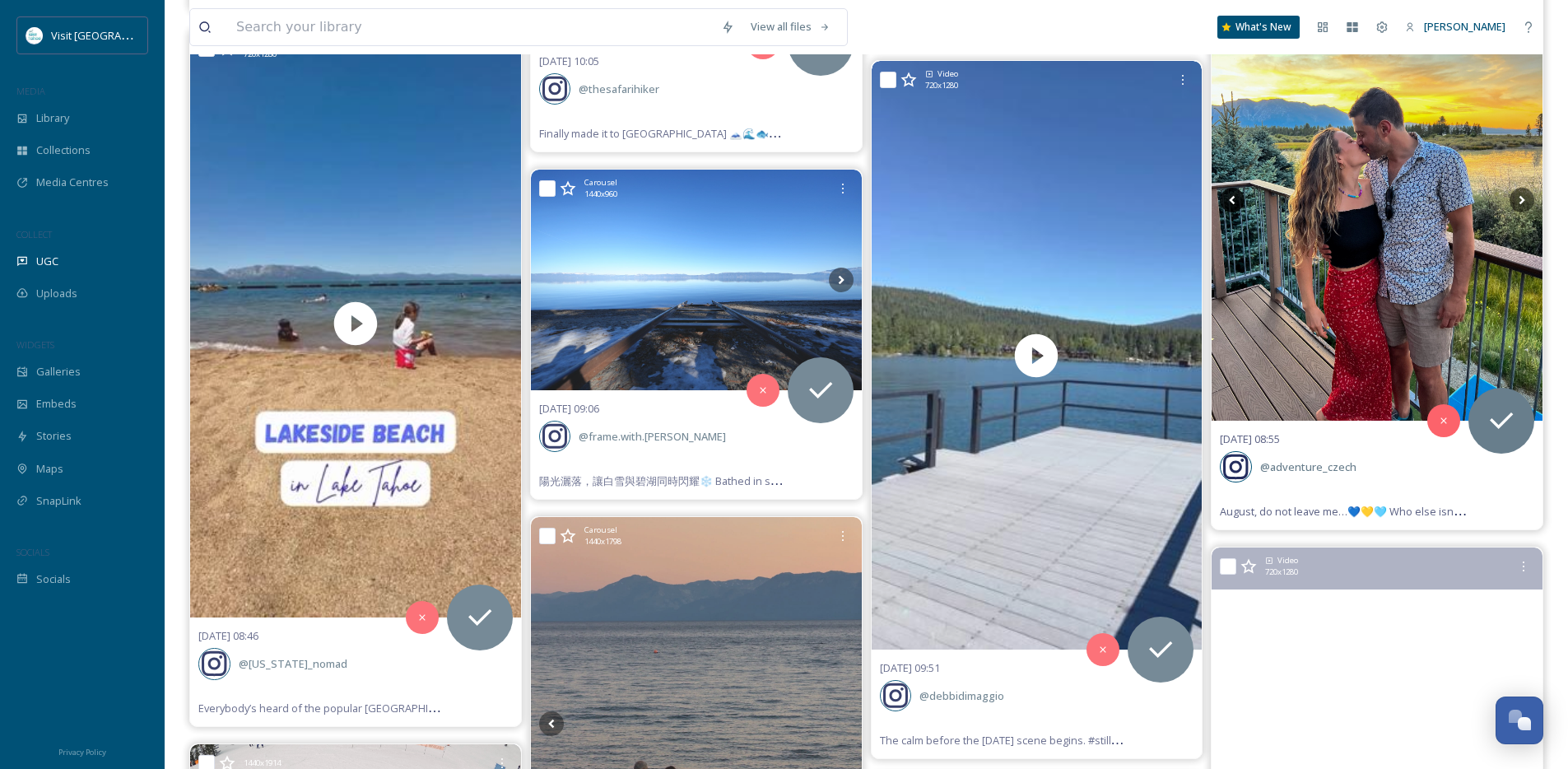
click at [1233, 200] on icon at bounding box center [1232, 200] width 24 height 24
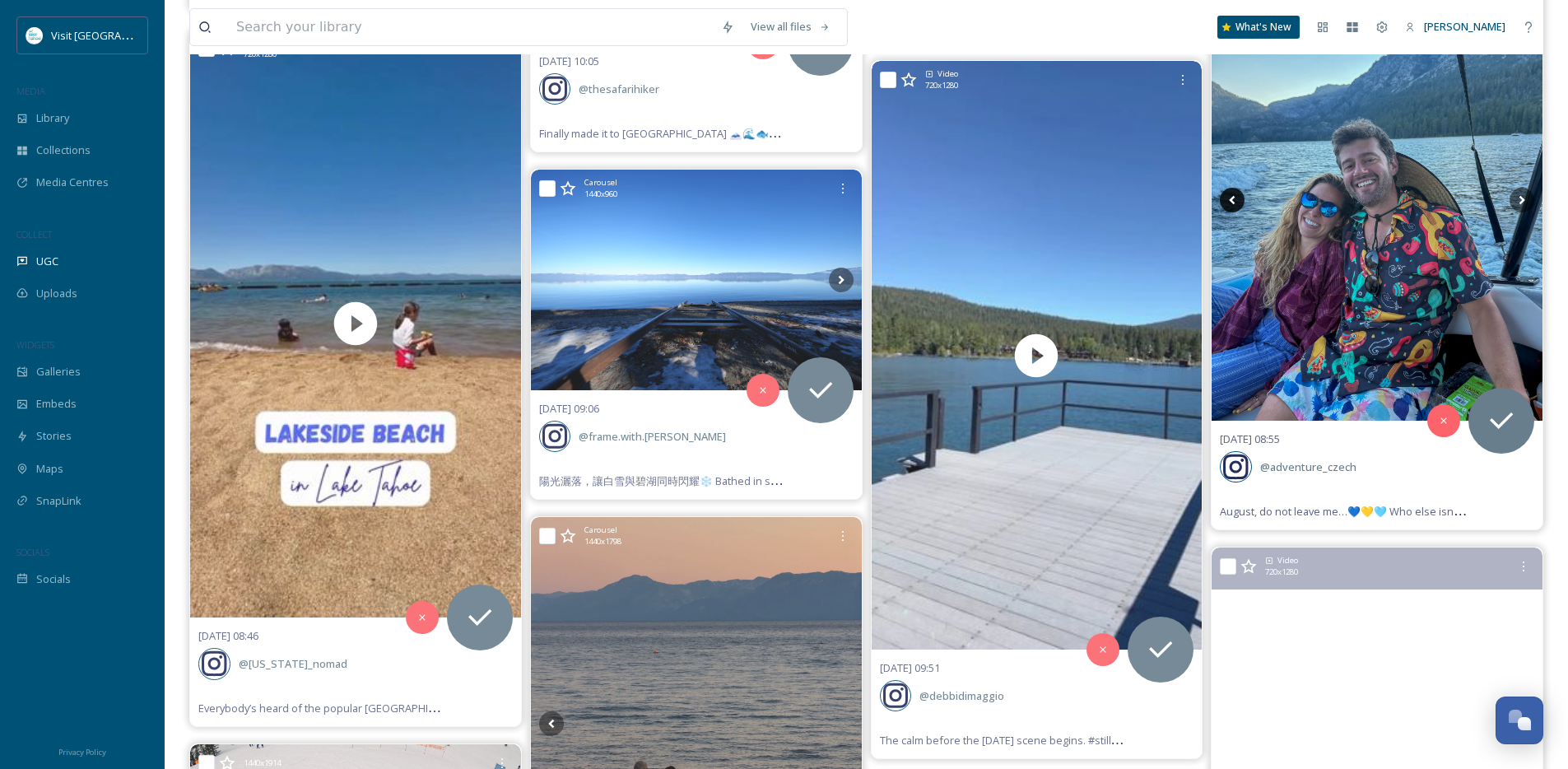
click at [1233, 200] on icon at bounding box center [1232, 200] width 24 height 24
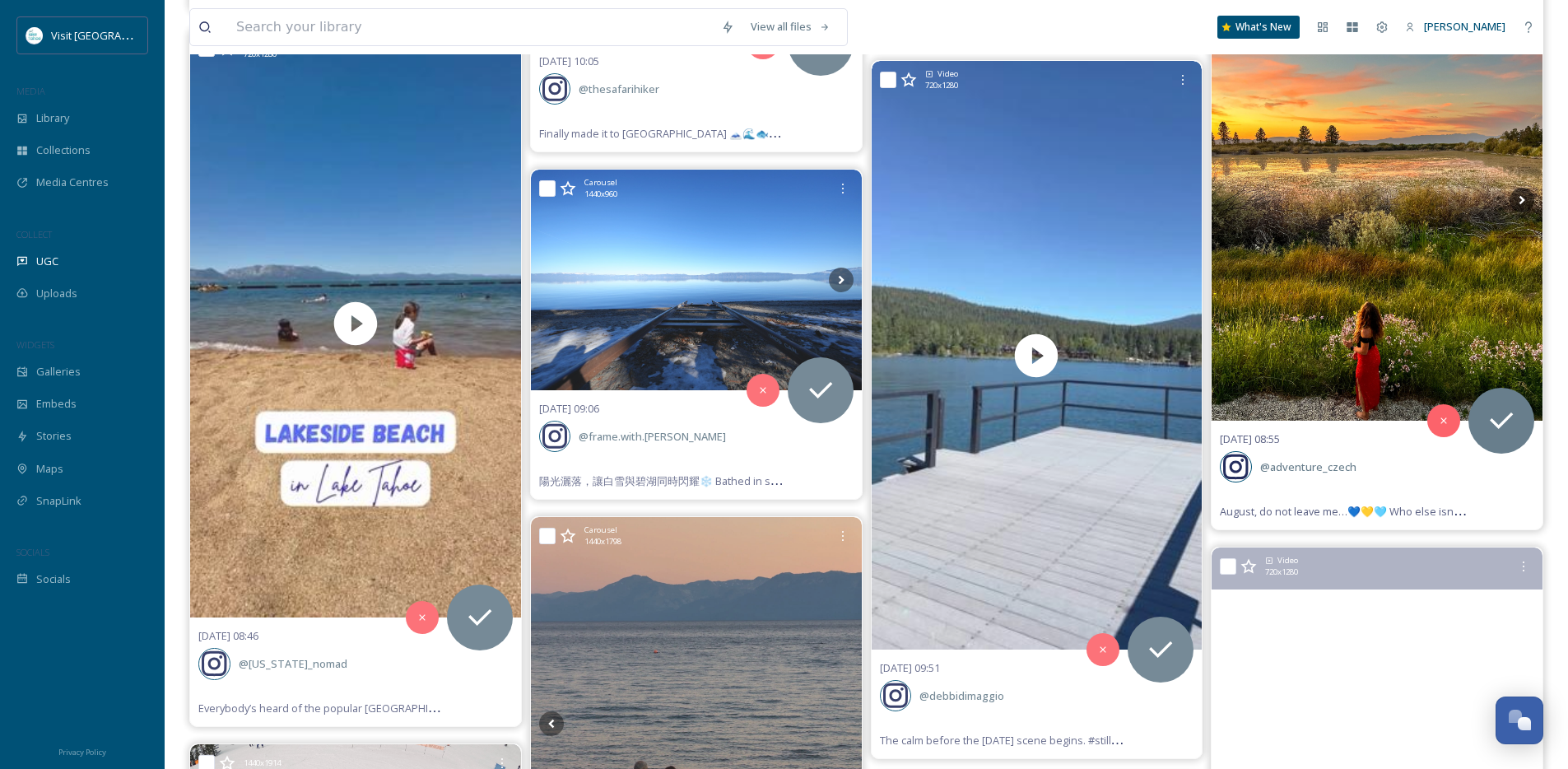
click at [1233, 200] on icon at bounding box center [1232, 200] width 24 height 24
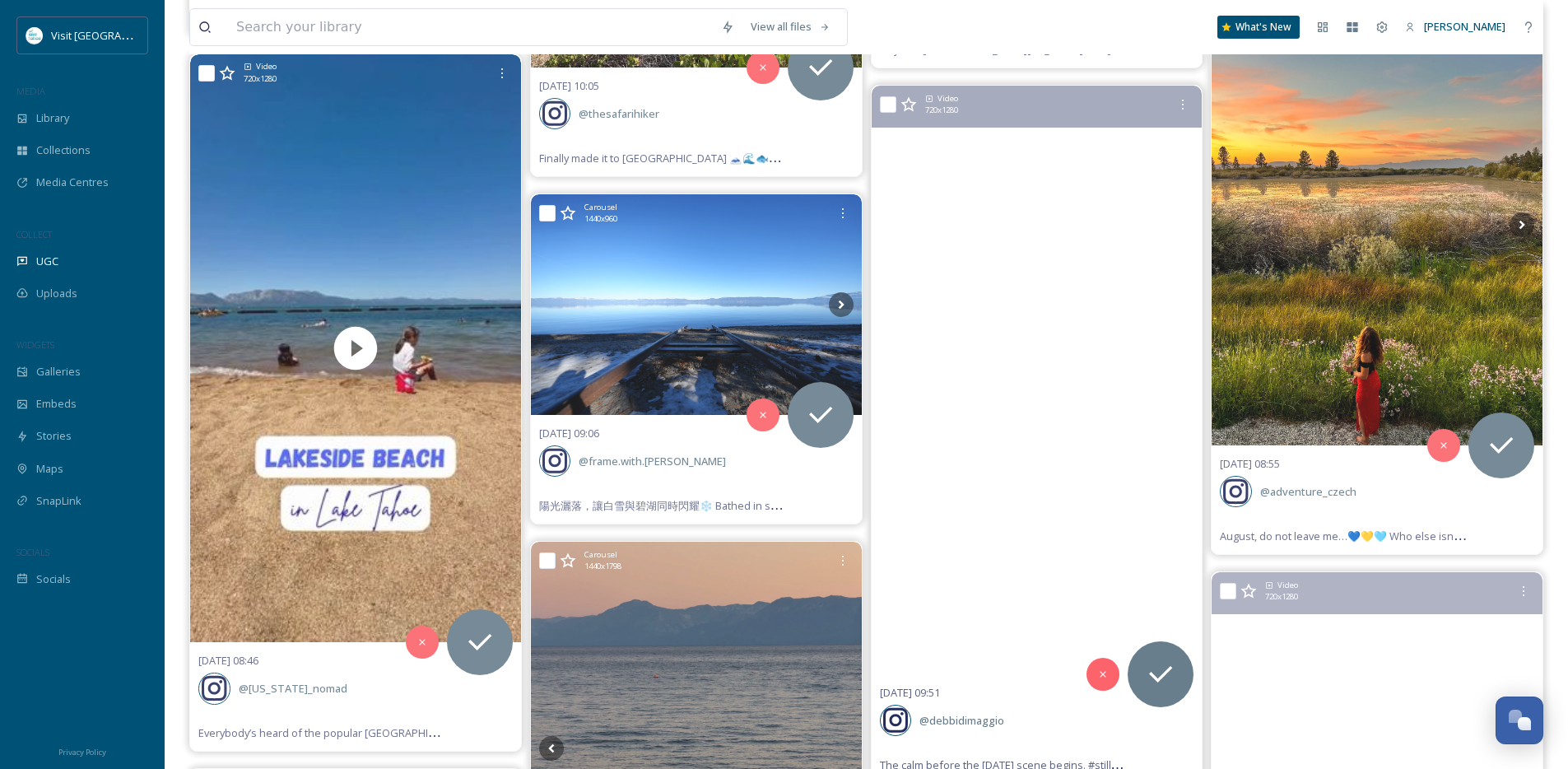
scroll to position [8263, 0]
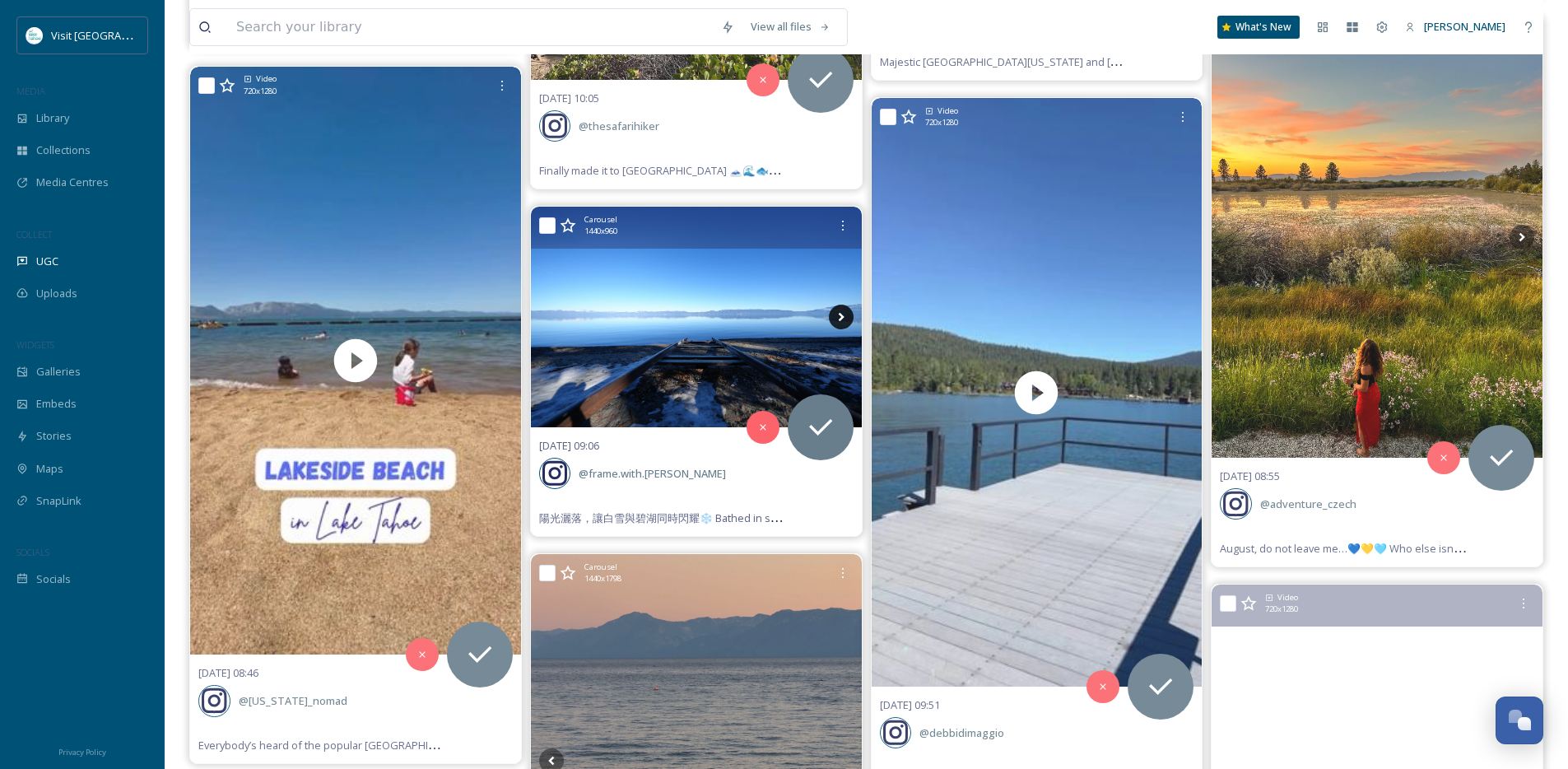
click at [845, 317] on icon at bounding box center [840, 316] width 24 height 24
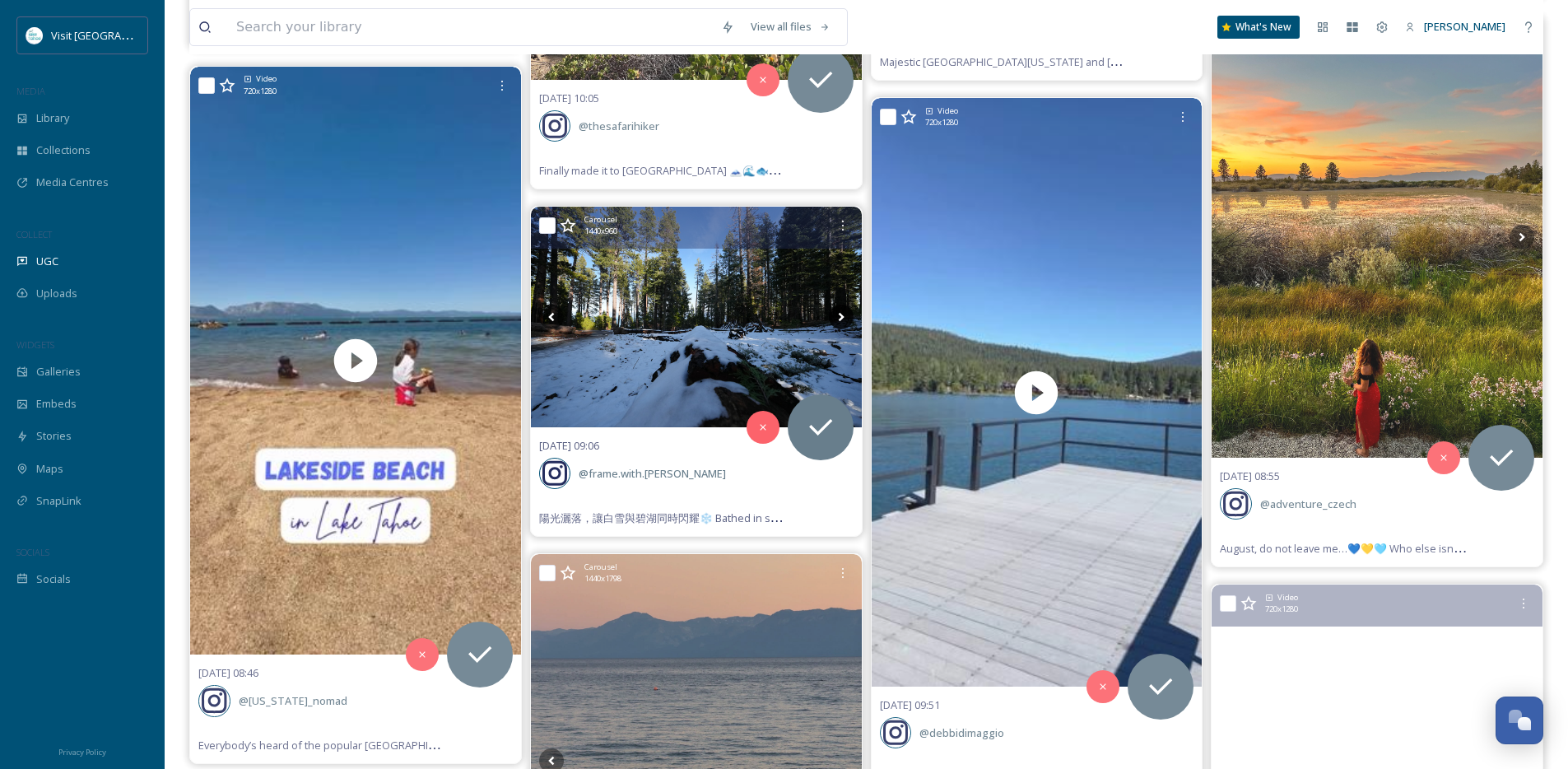
click at [845, 317] on icon at bounding box center [840, 316] width 24 height 24
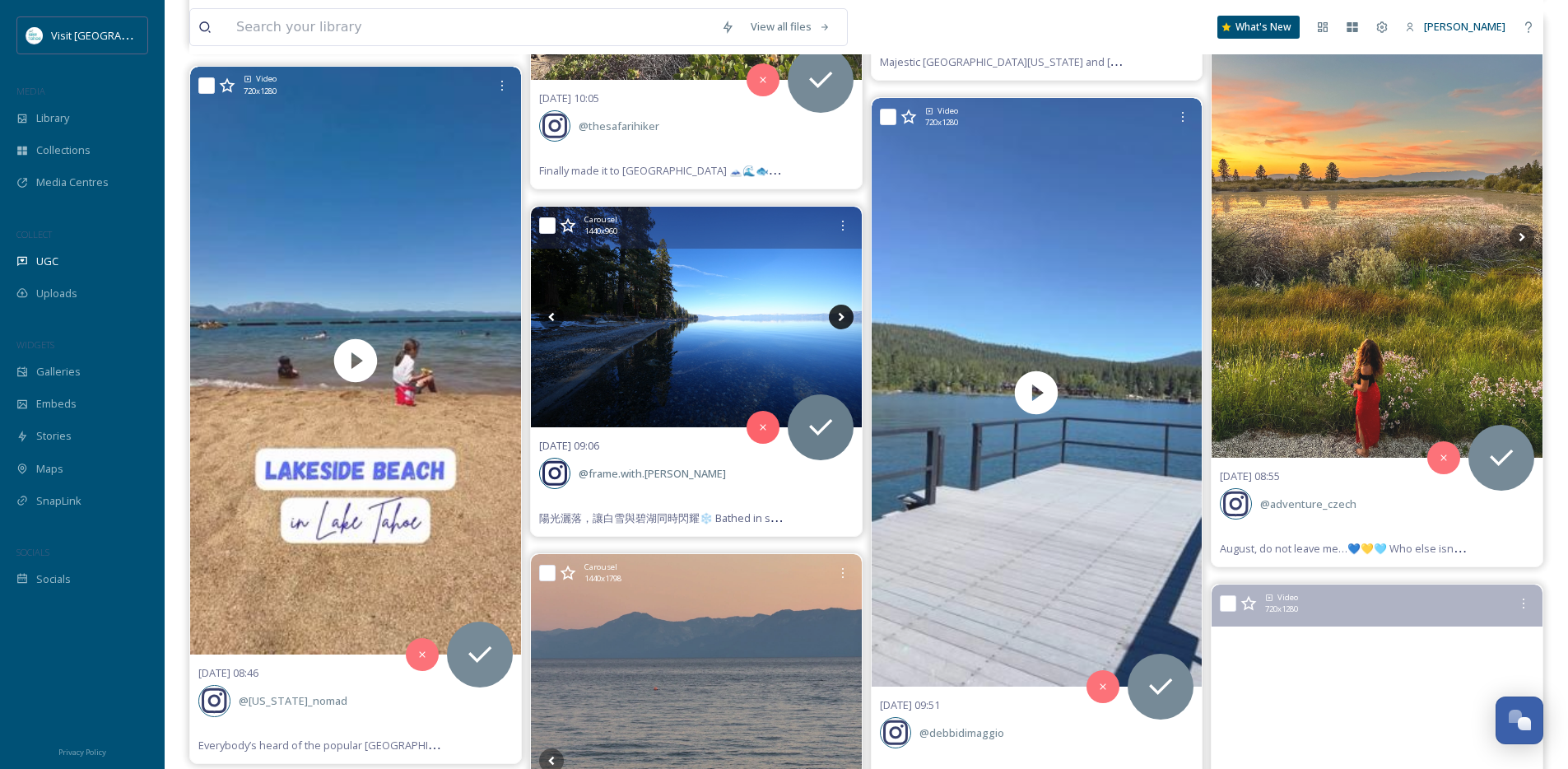
click at [845, 317] on icon at bounding box center [840, 316] width 24 height 24
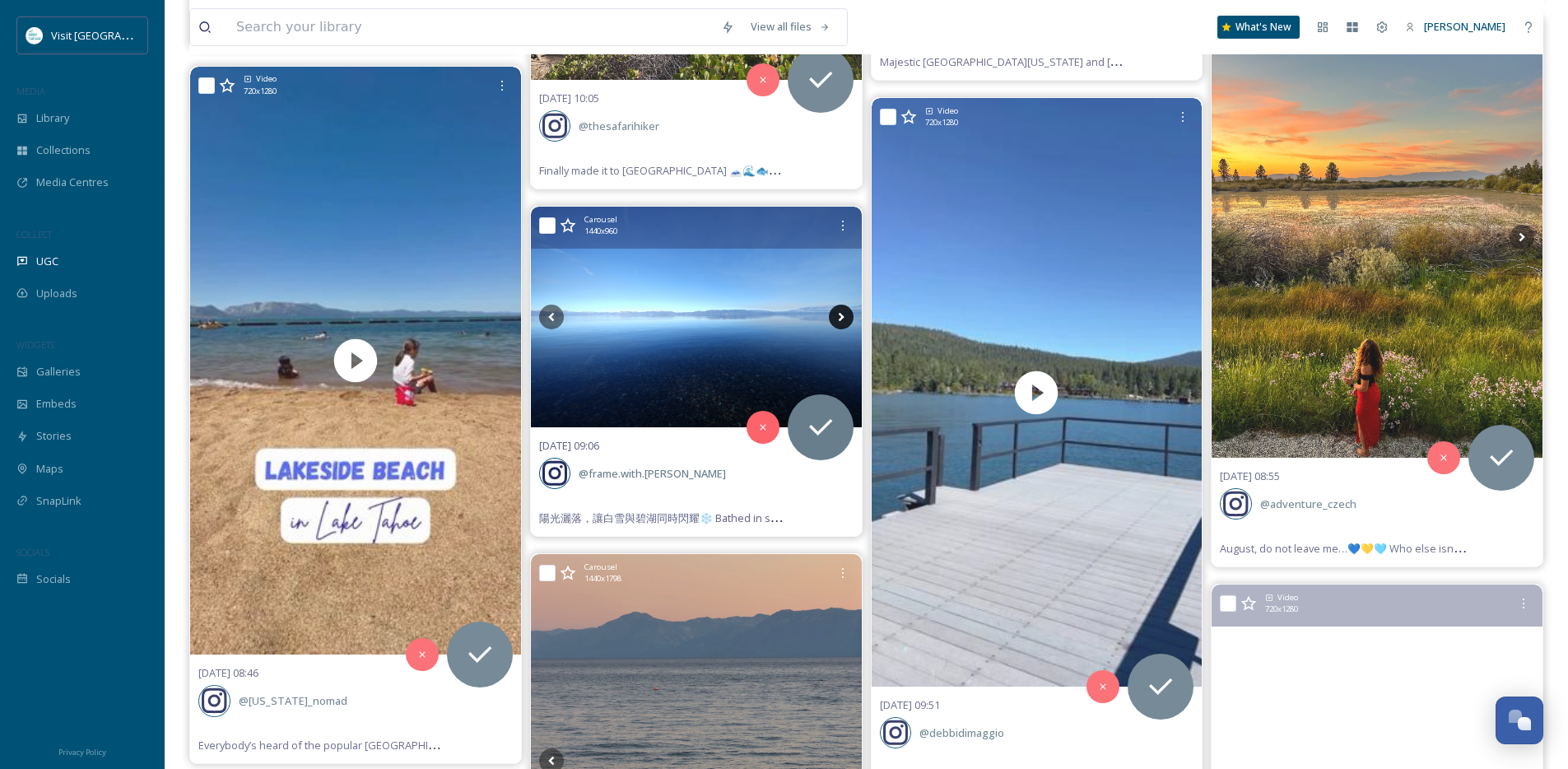
click at [845, 317] on icon at bounding box center [840, 316] width 24 height 24
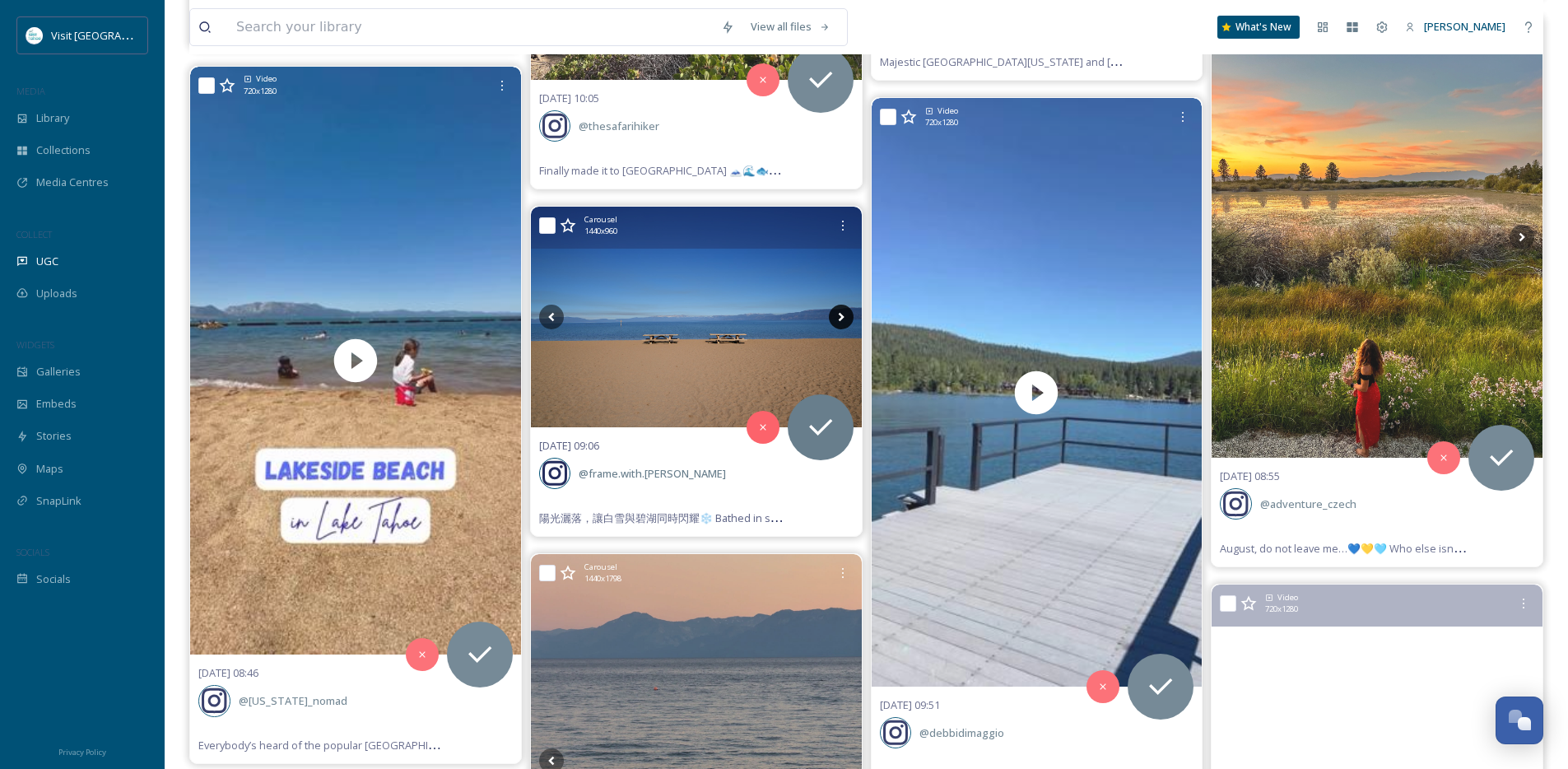
click at [845, 317] on icon at bounding box center [840, 316] width 24 height 24
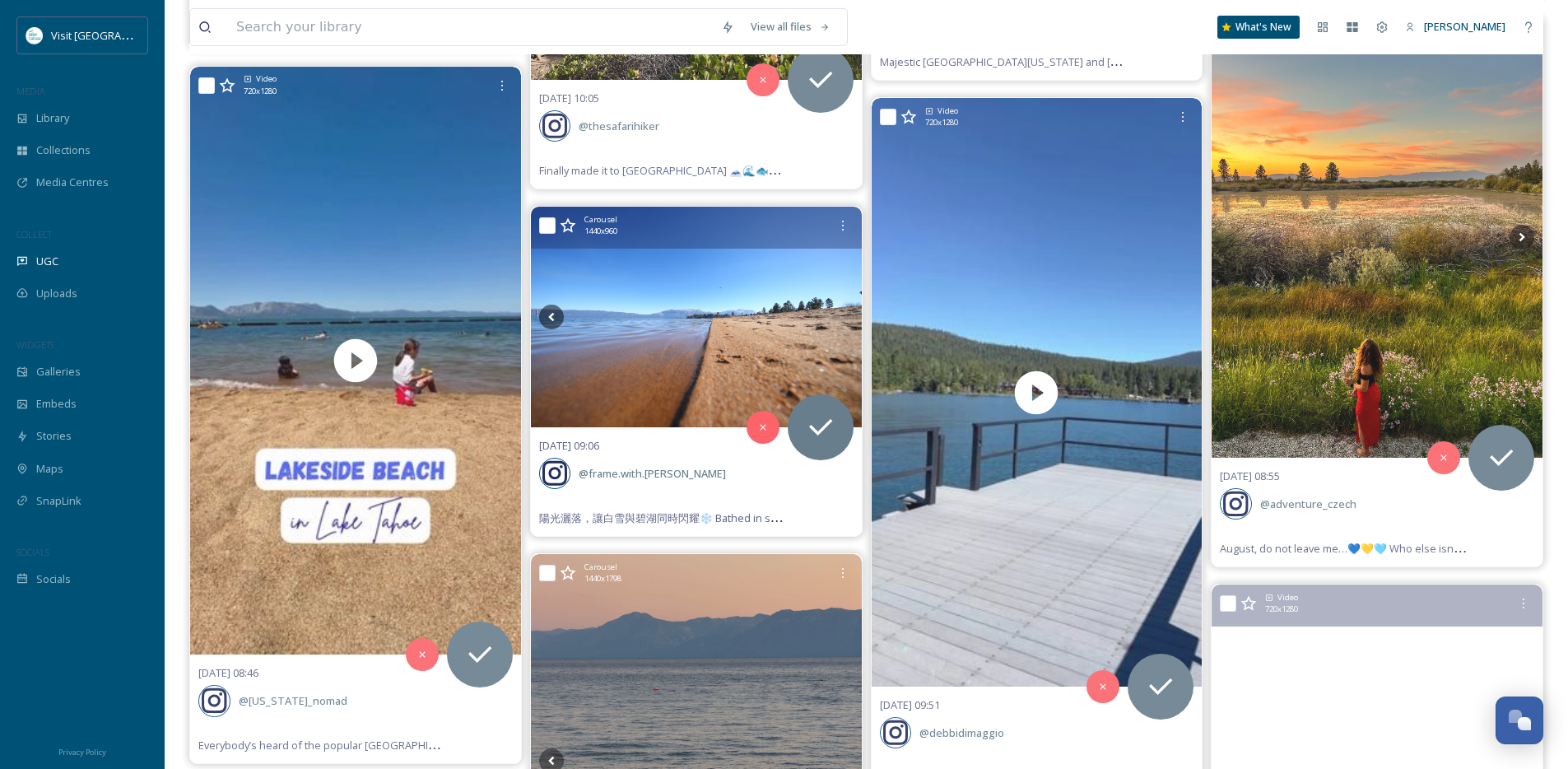
click at [845, 317] on icon at bounding box center [840, 316] width 24 height 24
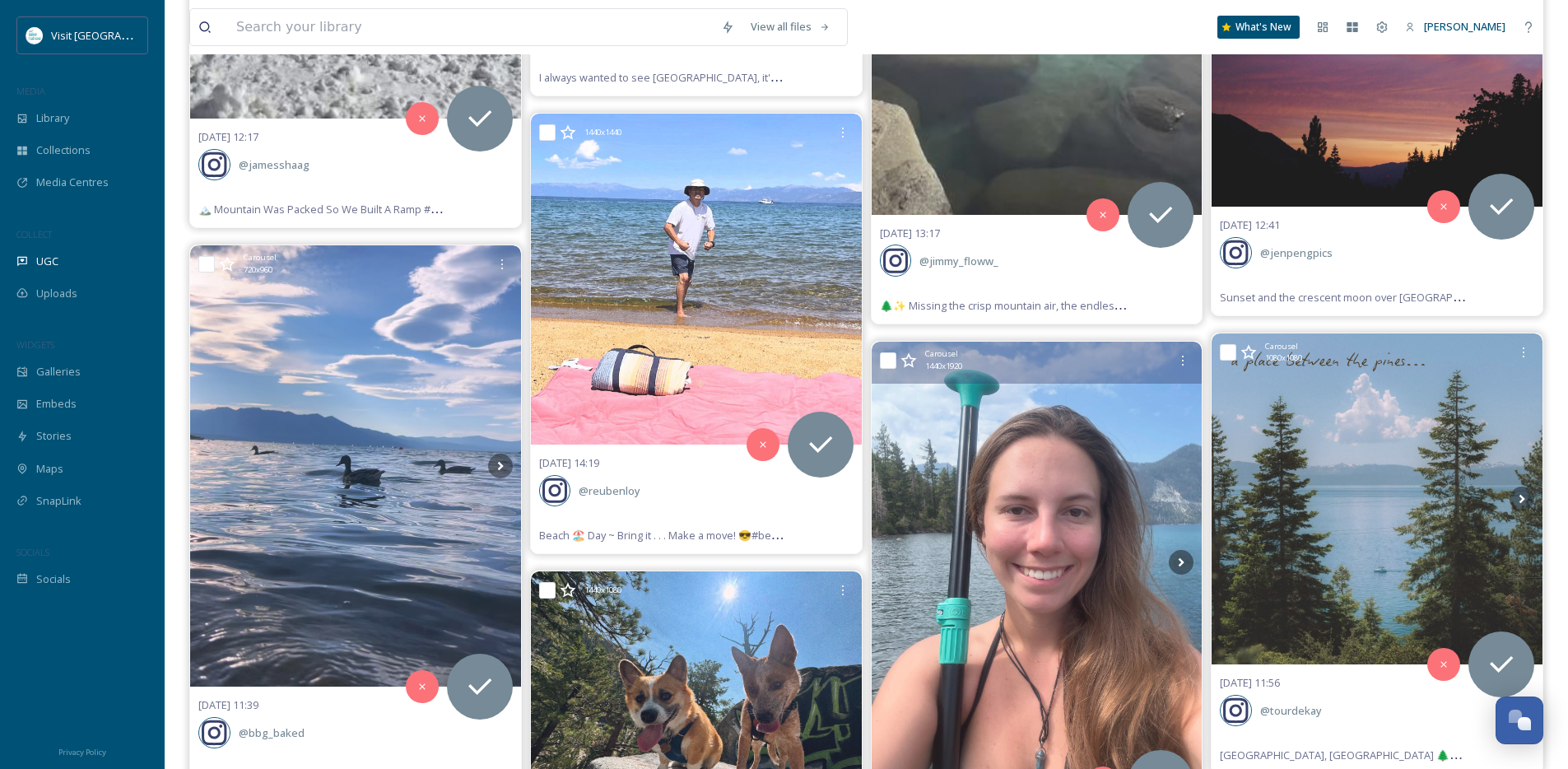
scroll to position [5705, 0]
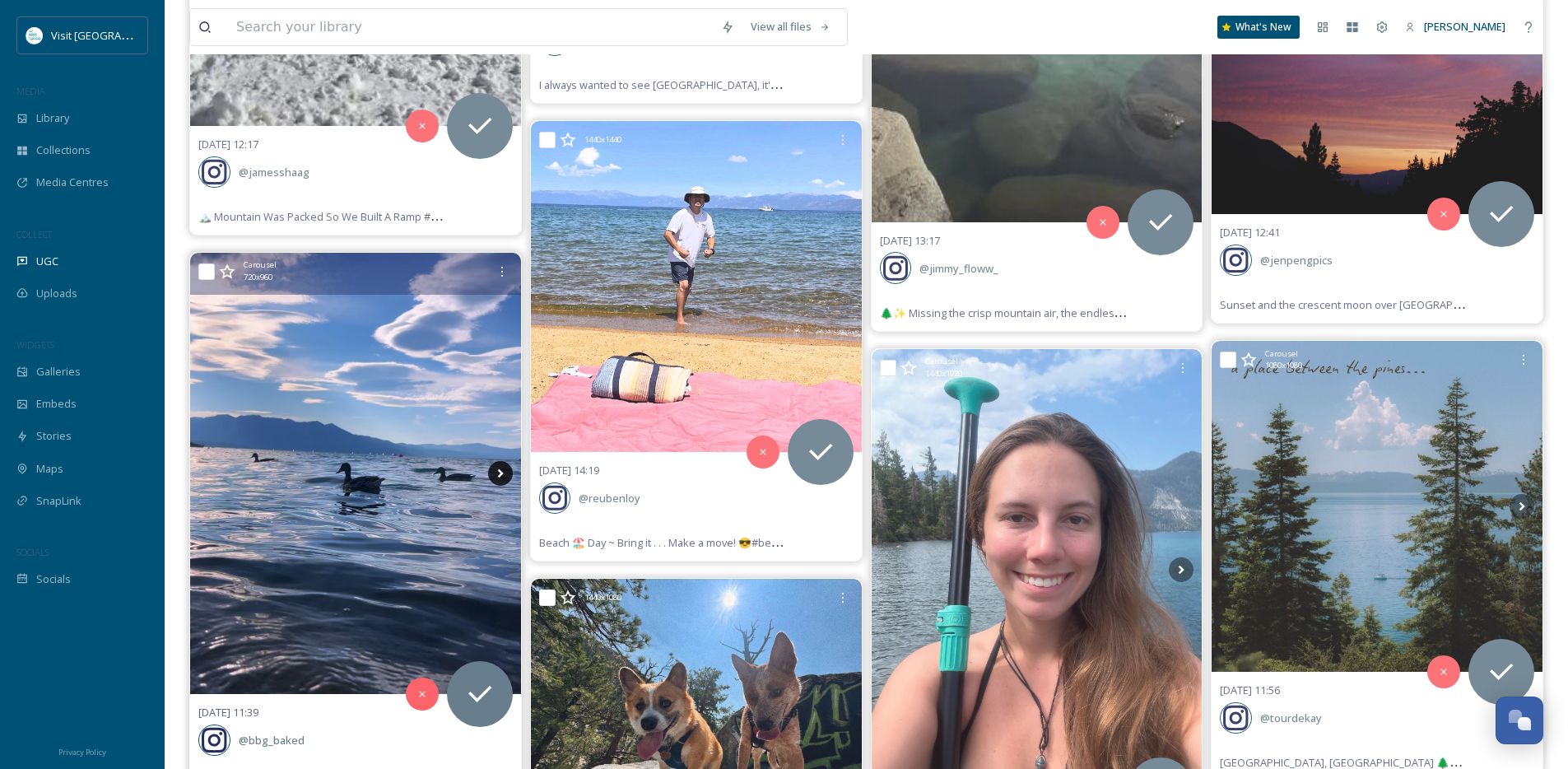
click at [496, 467] on icon at bounding box center [500, 473] width 24 height 24
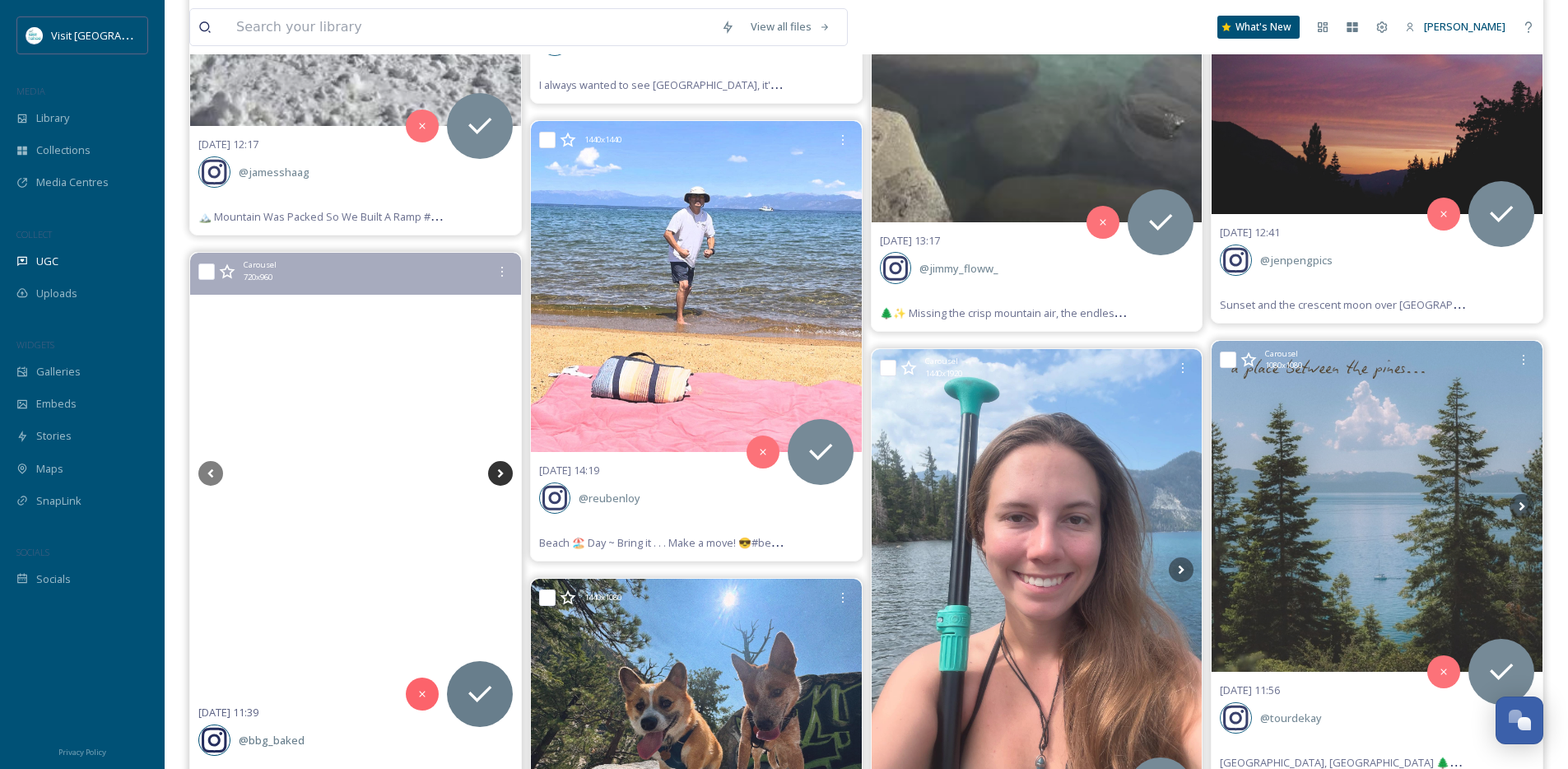
click at [494, 472] on icon at bounding box center [500, 473] width 24 height 24
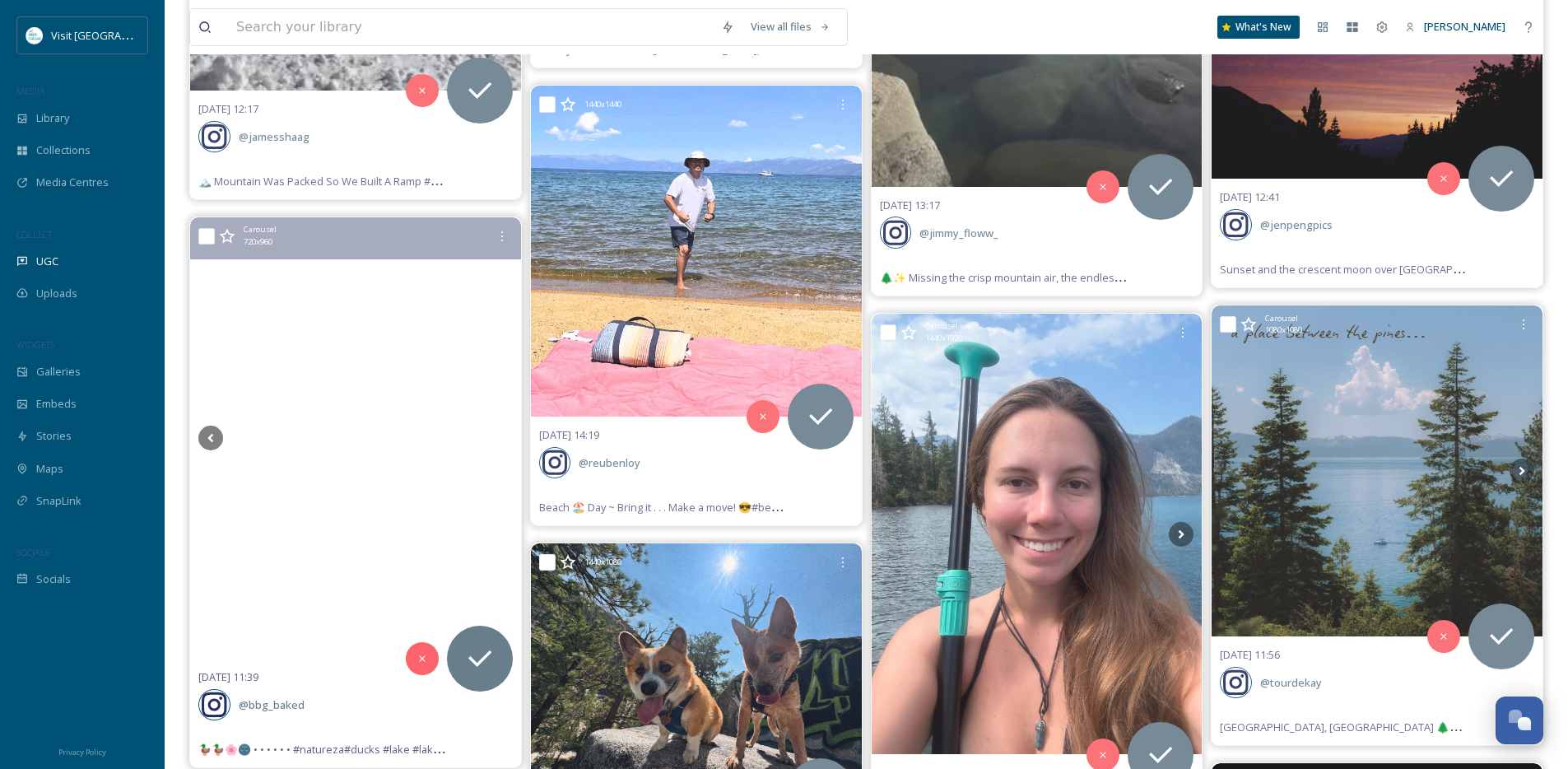
scroll to position [5742, 0]
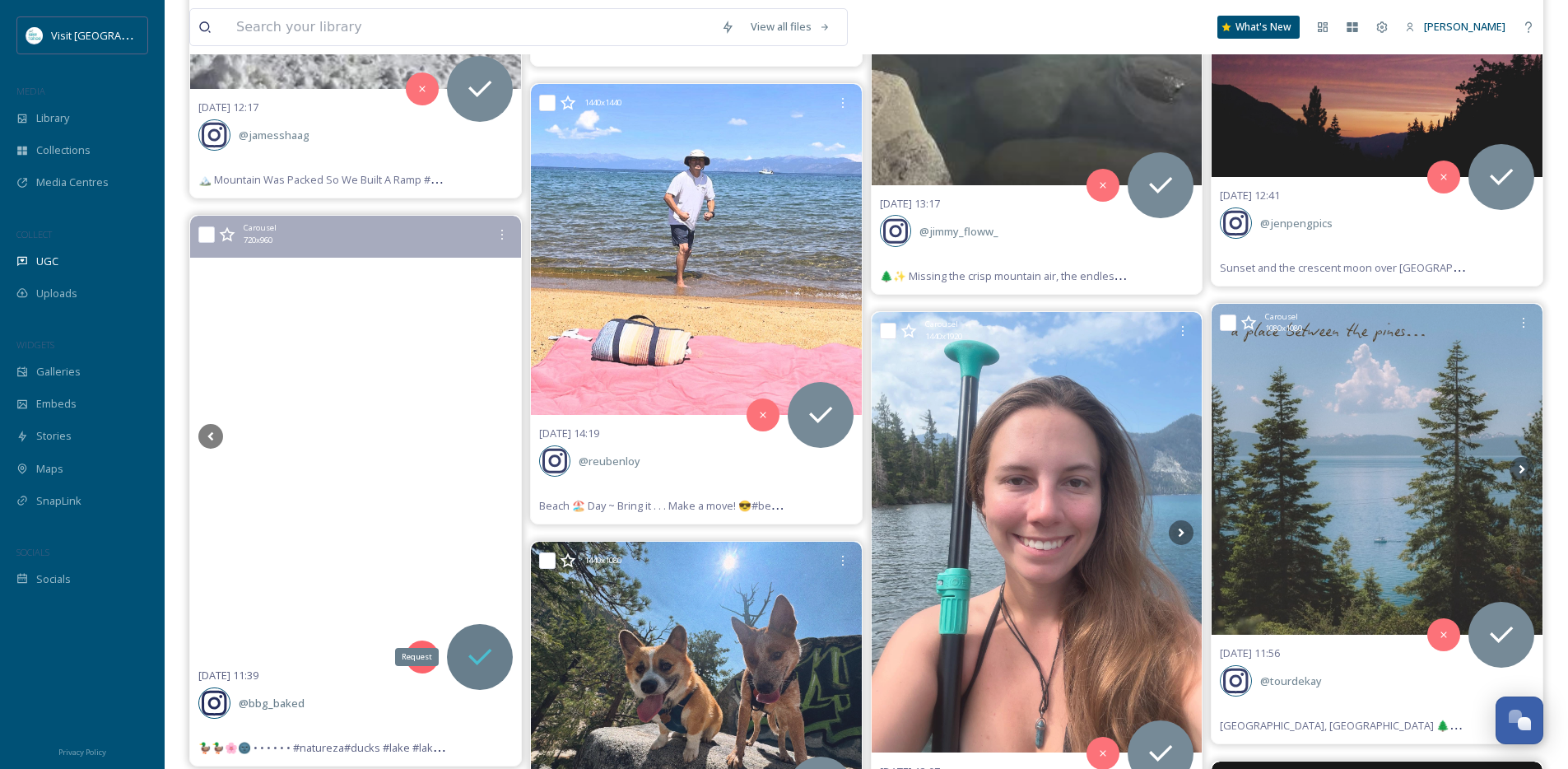
click at [485, 652] on icon at bounding box center [479, 656] width 23 height 16
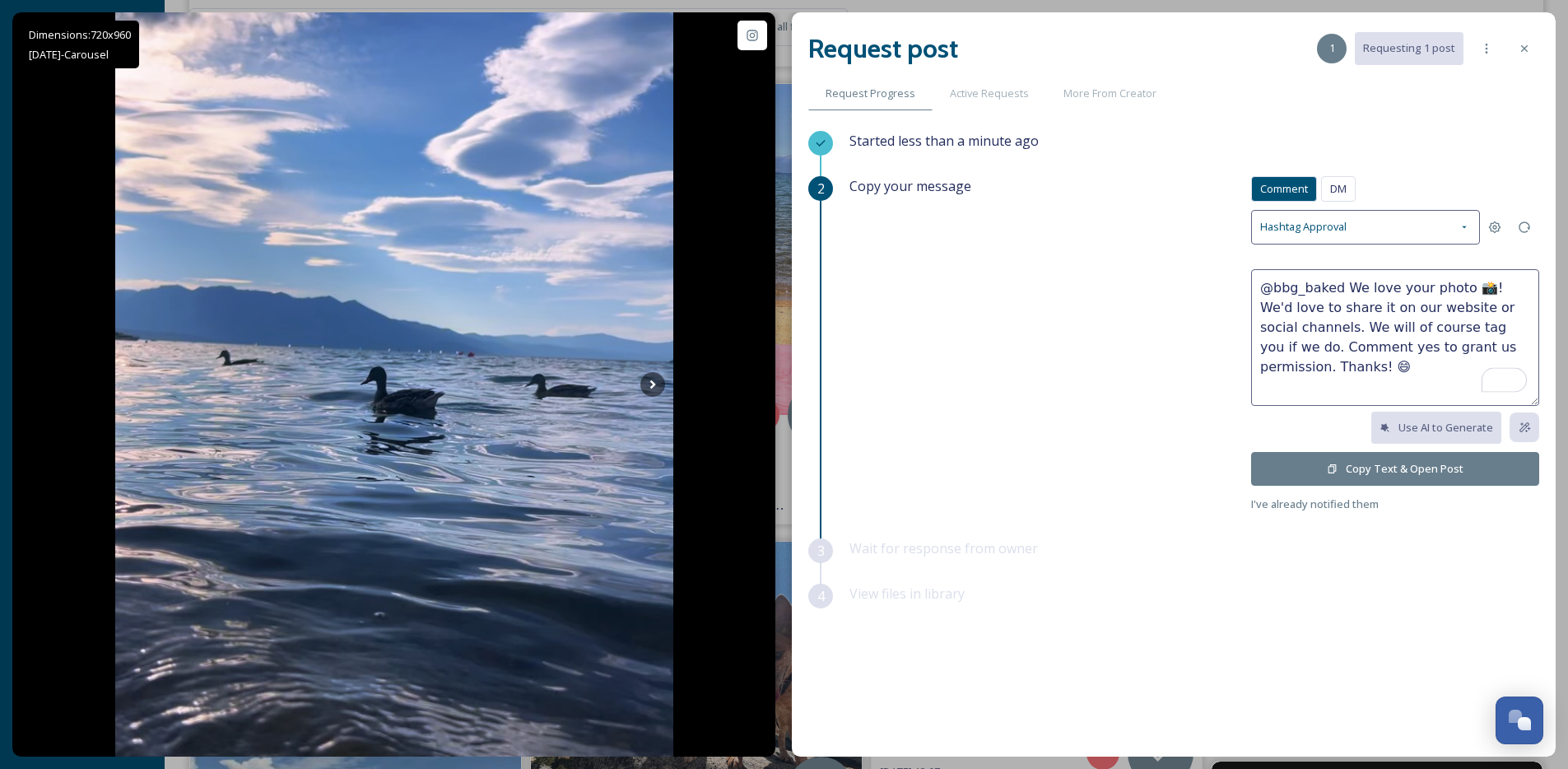
drag, startPoint x: 1473, startPoint y: 290, endPoint x: 1348, endPoint y: 289, distance: 125.0
click at [1348, 289] on textarea "@bbg_baked We love your photo 📸! We'd love to share it on our website or social…" at bounding box center [1395, 337] width 288 height 136
type textarea "@bbg_baked So pretty! We'd love to share it on our website or social channels. …"
click at [1340, 458] on button "Copy Text & Open Post" at bounding box center [1395, 469] width 288 height 34
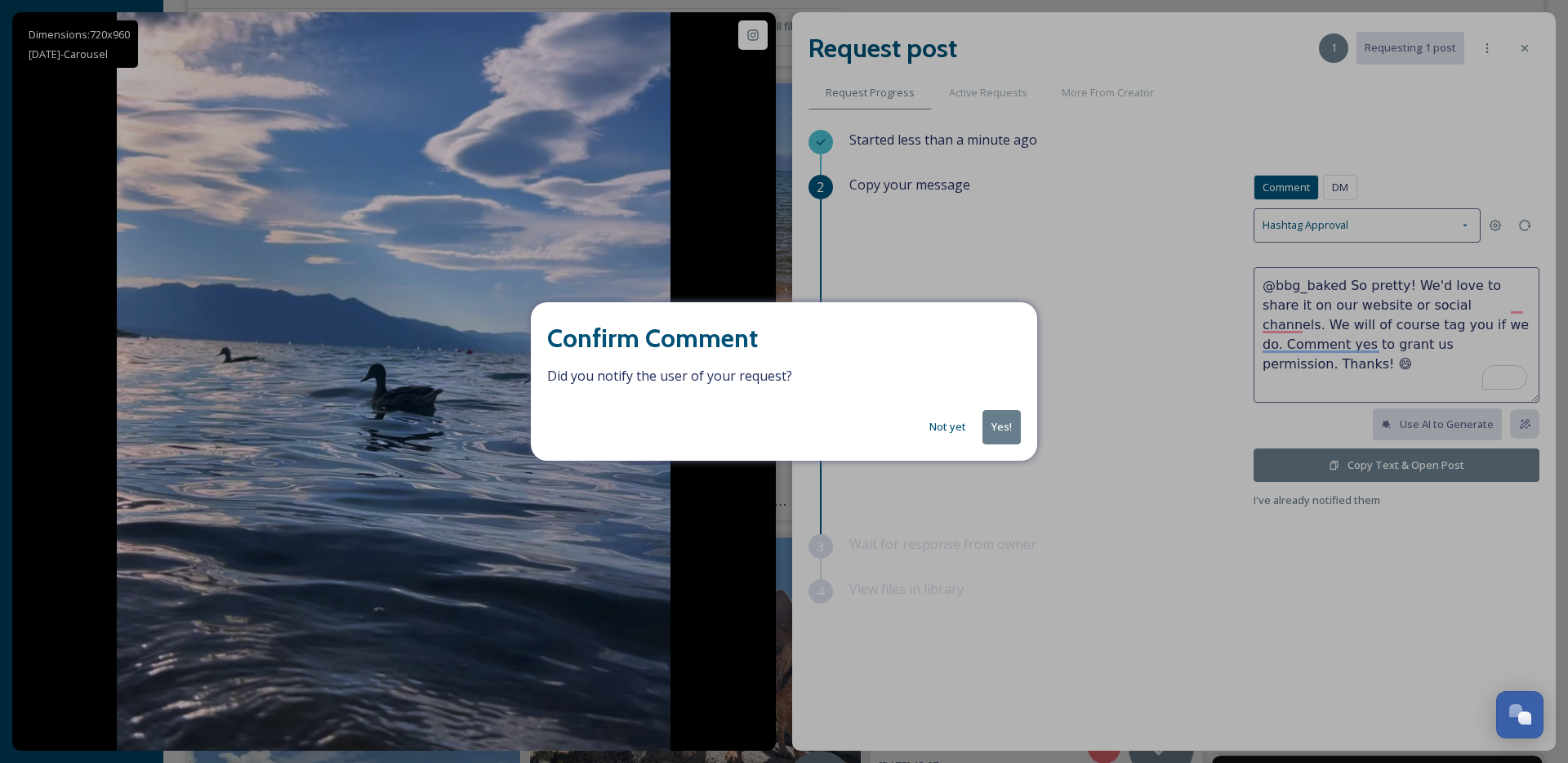
click at [999, 431] on button "Yes!" at bounding box center [1001, 427] width 38 height 34
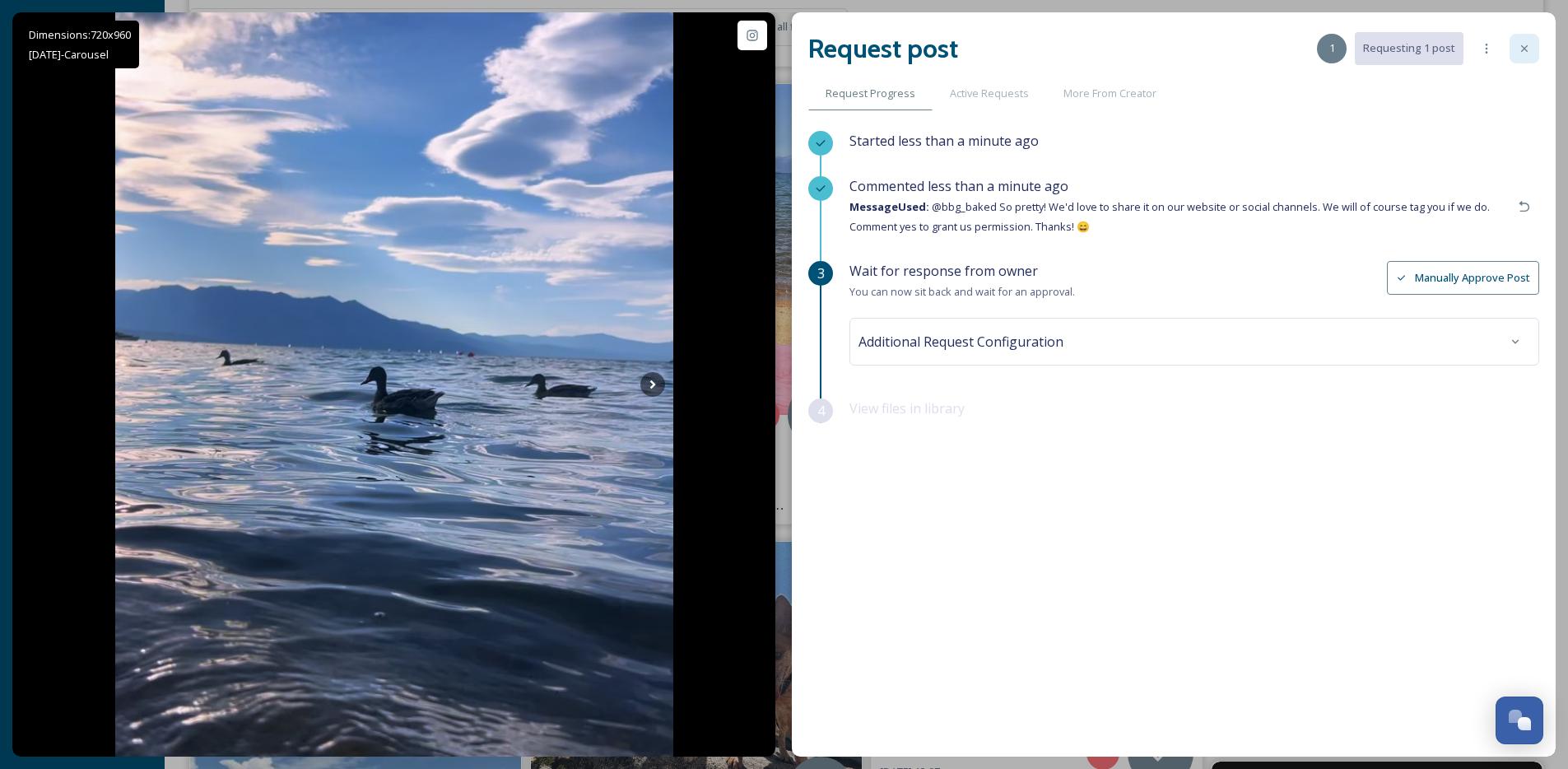
click at [1531, 56] on div at bounding box center [1523, 48] width 29 height 29
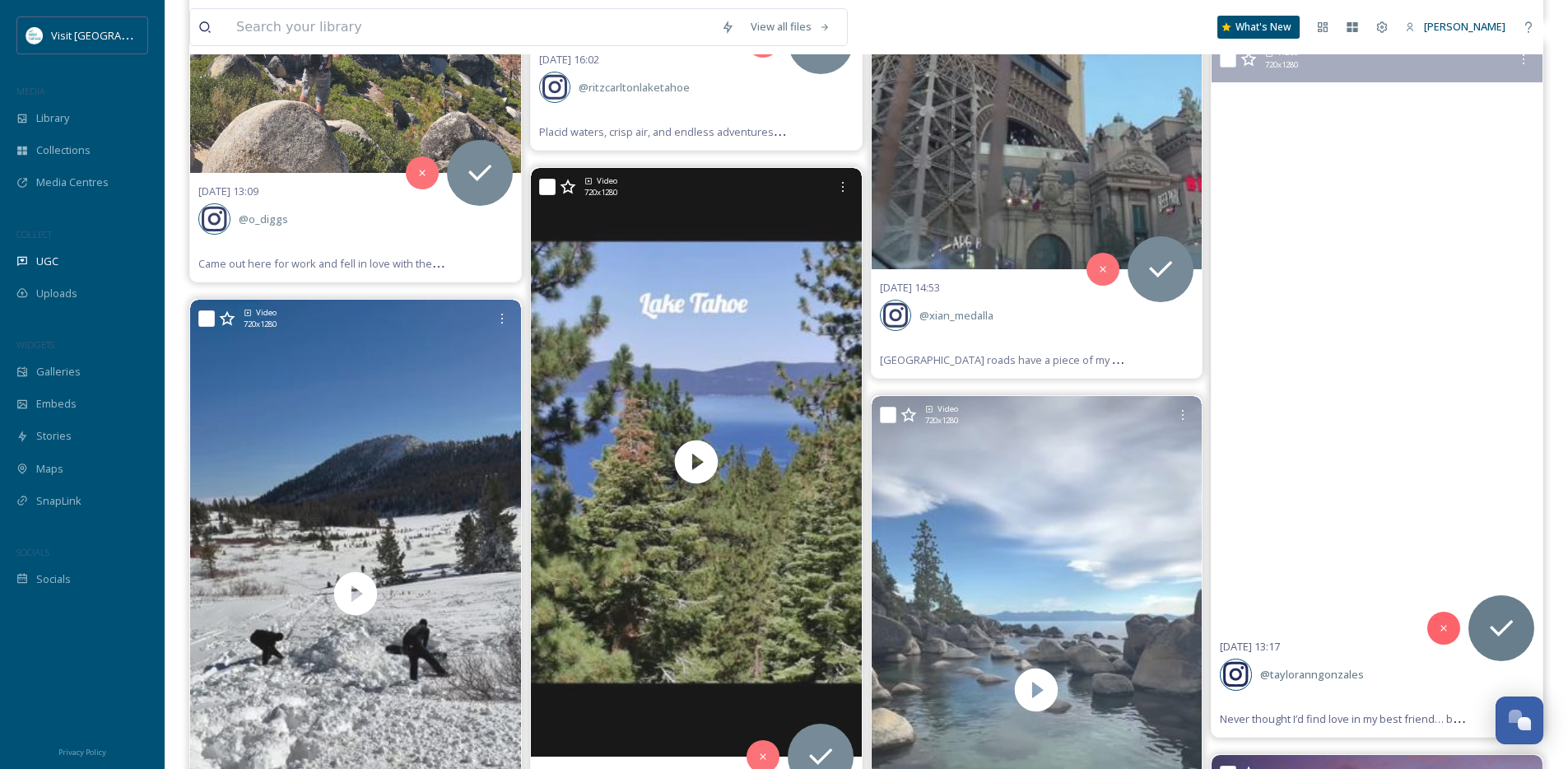
scroll to position [4945, 0]
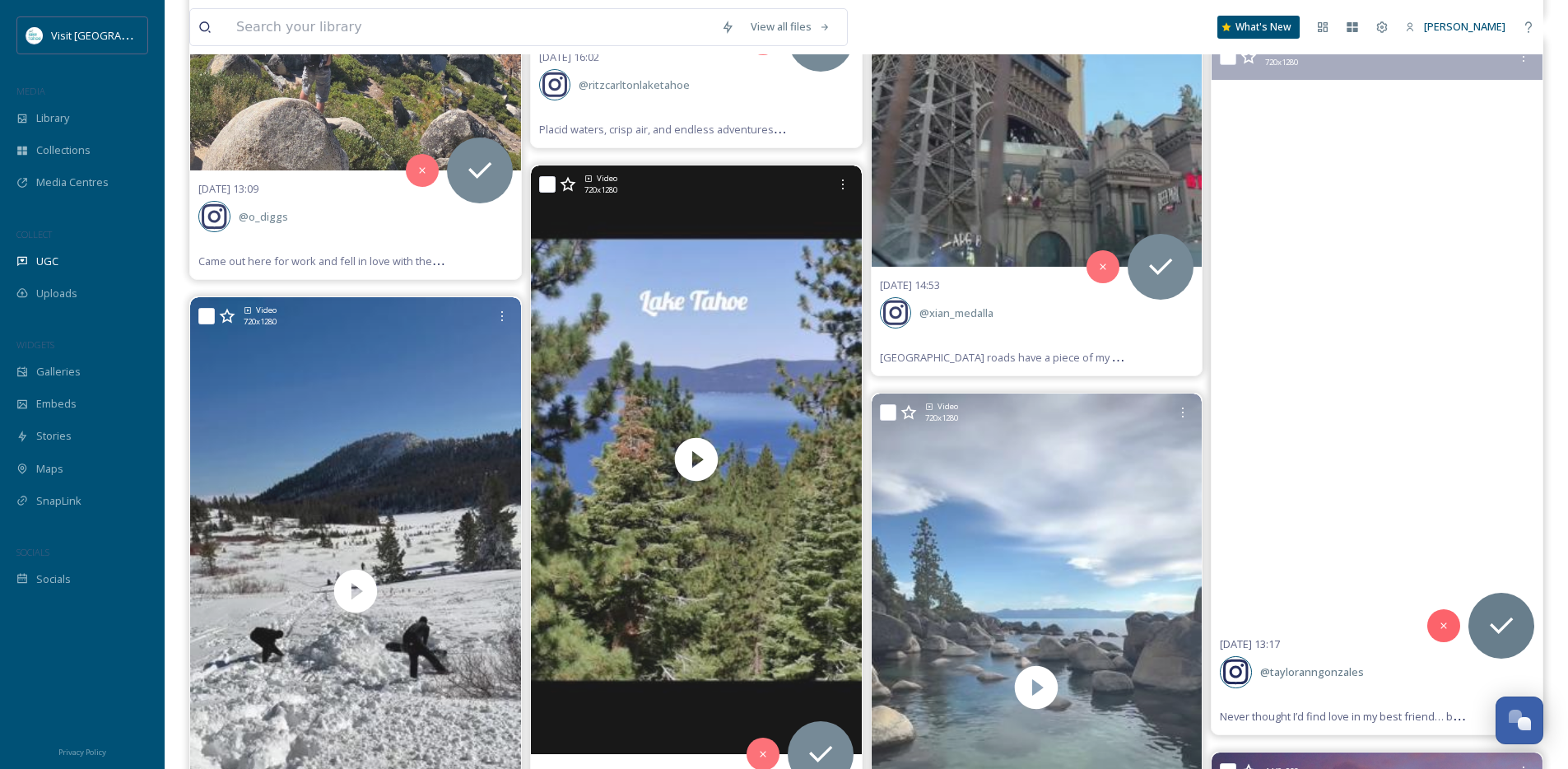
click at [1405, 436] on video "Never thought I’d find love in my best friend… but here we are ✨31 + 27, buildi…" at bounding box center [1376, 331] width 330 height 588
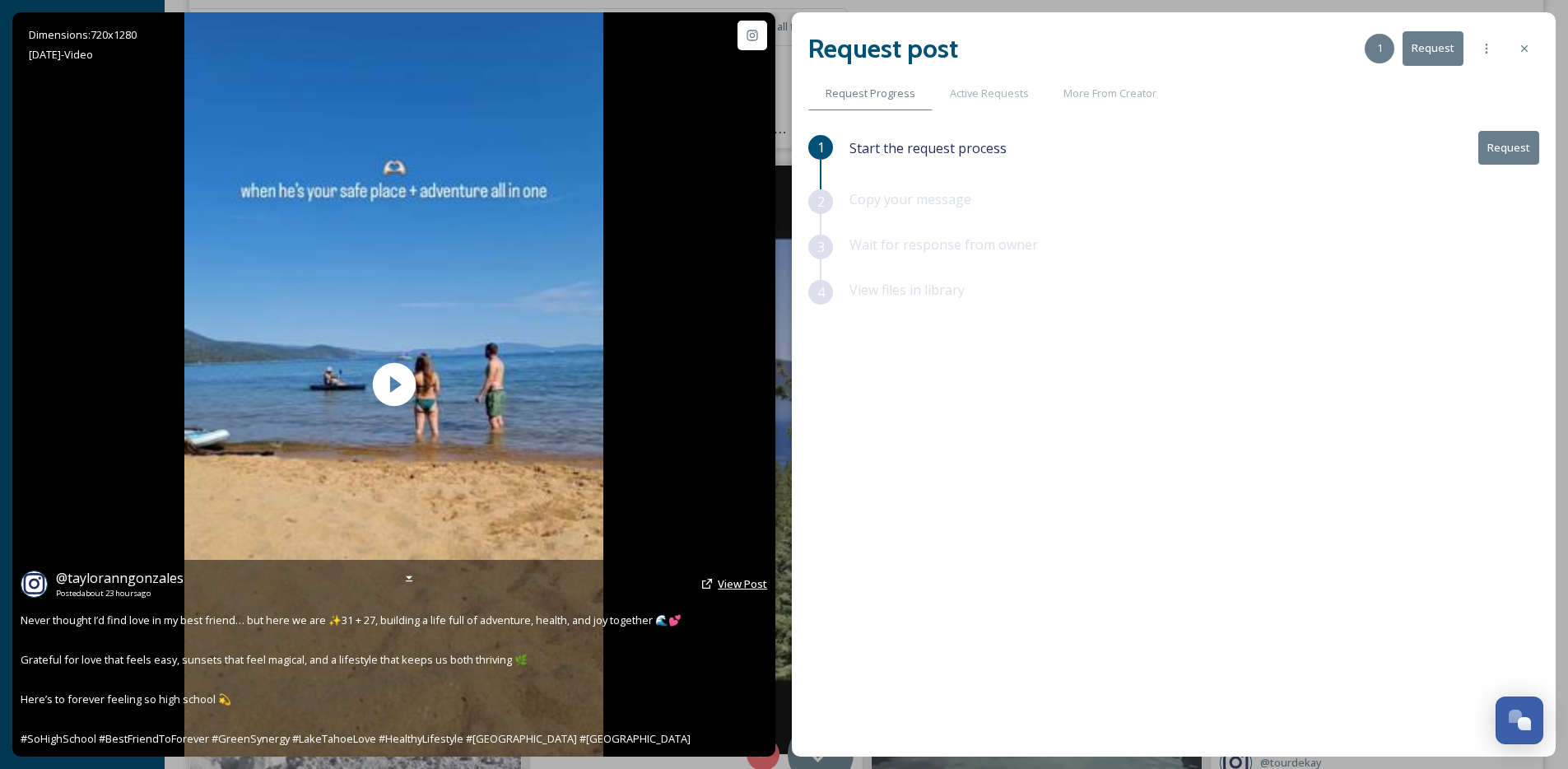
click at [719, 587] on span "View Post" at bounding box center [742, 584] width 49 height 15
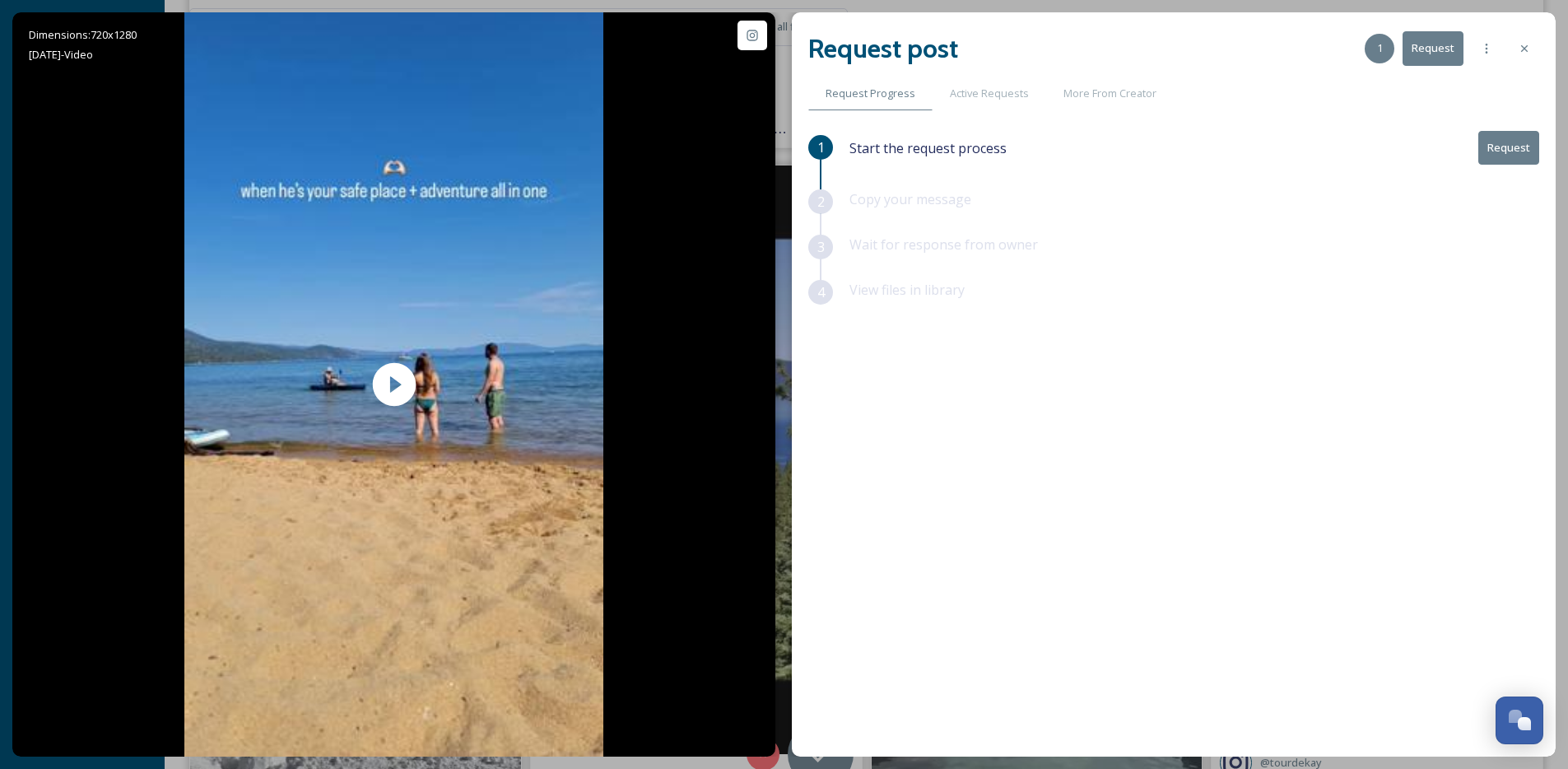
click at [1526, 49] on icon at bounding box center [1524, 49] width 13 height 13
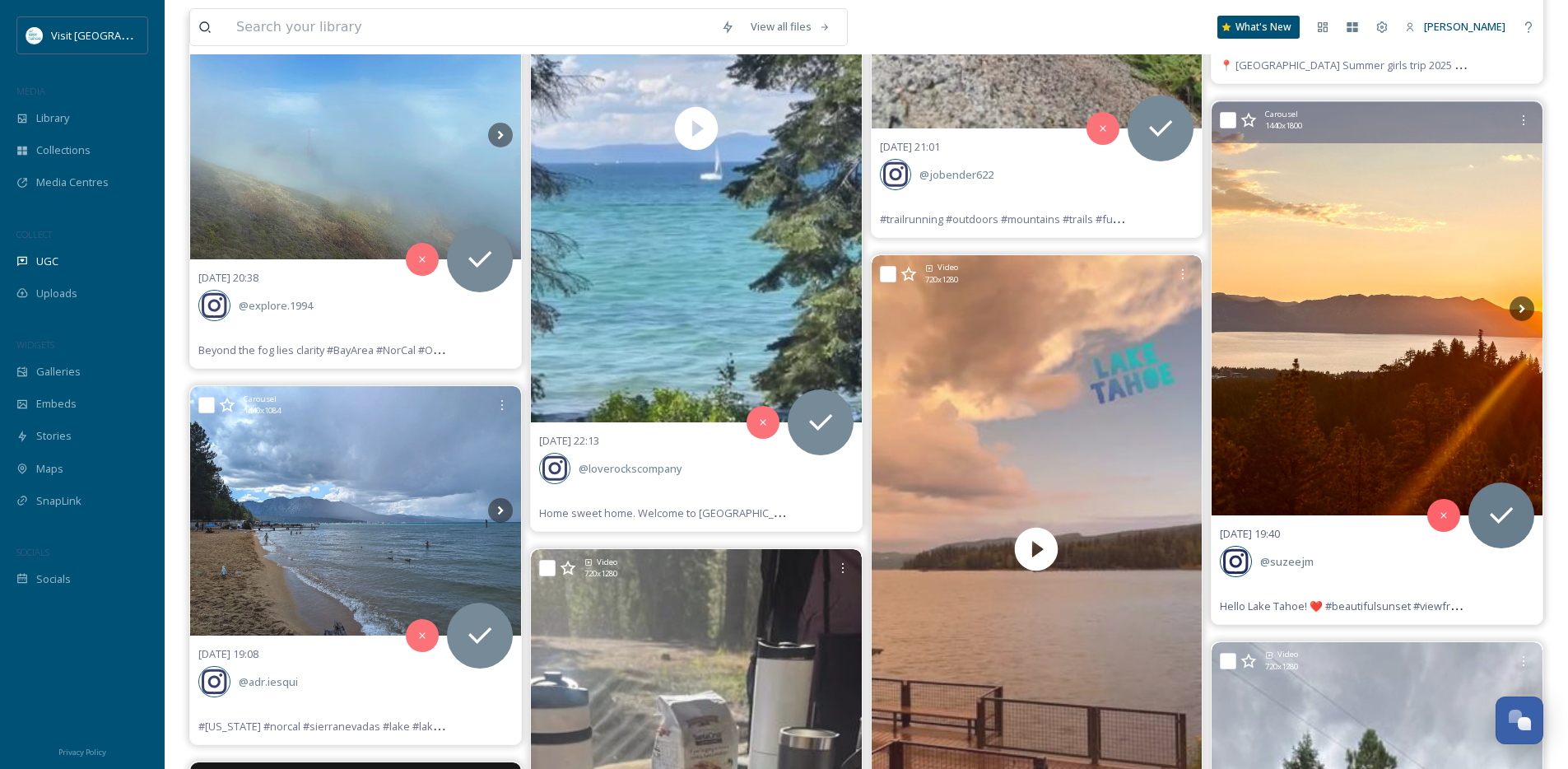
scroll to position [1849, 0]
click at [1522, 312] on icon at bounding box center [1521, 310] width 24 height 24
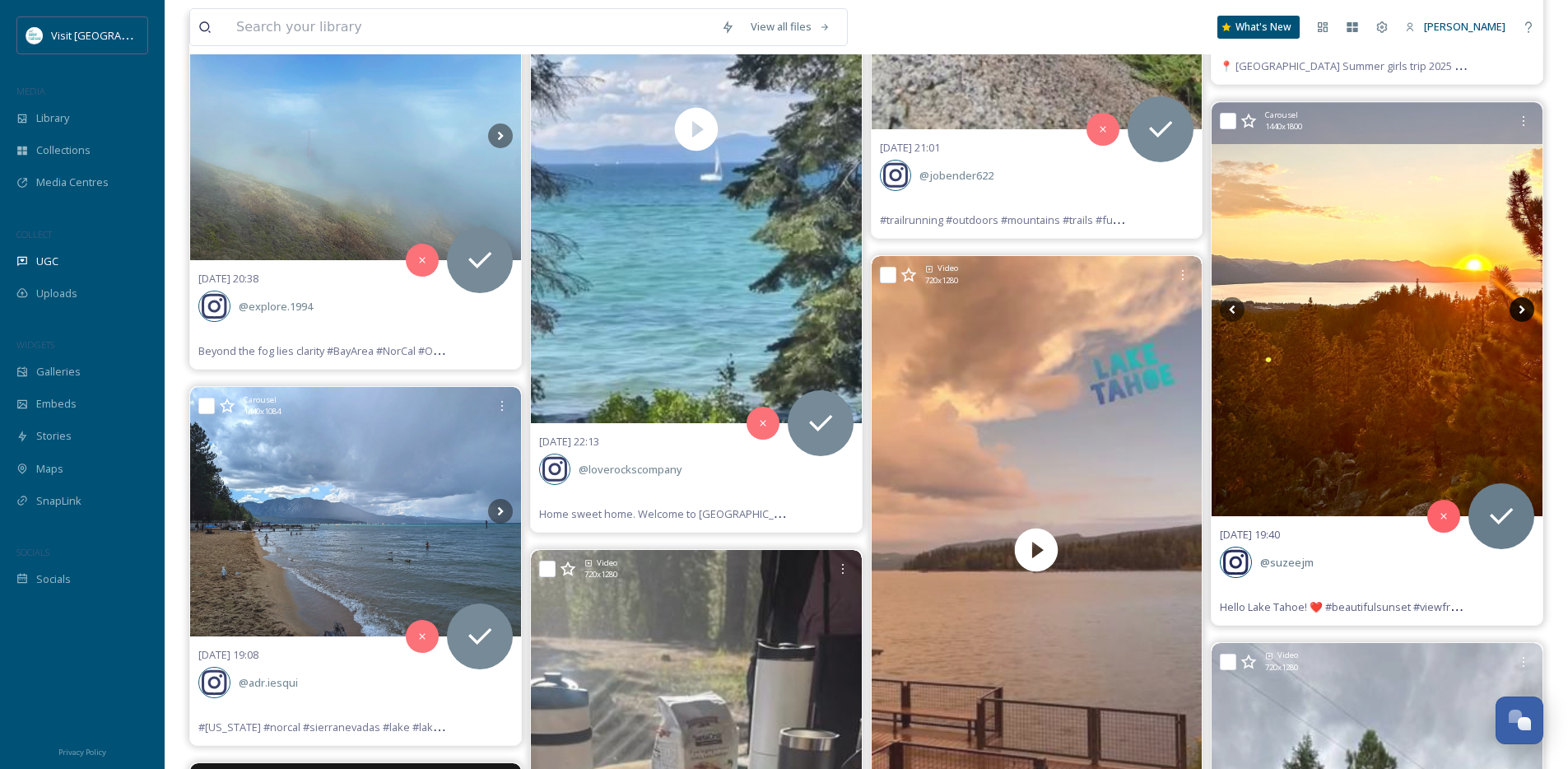
click at [1522, 312] on icon at bounding box center [1521, 310] width 24 height 24
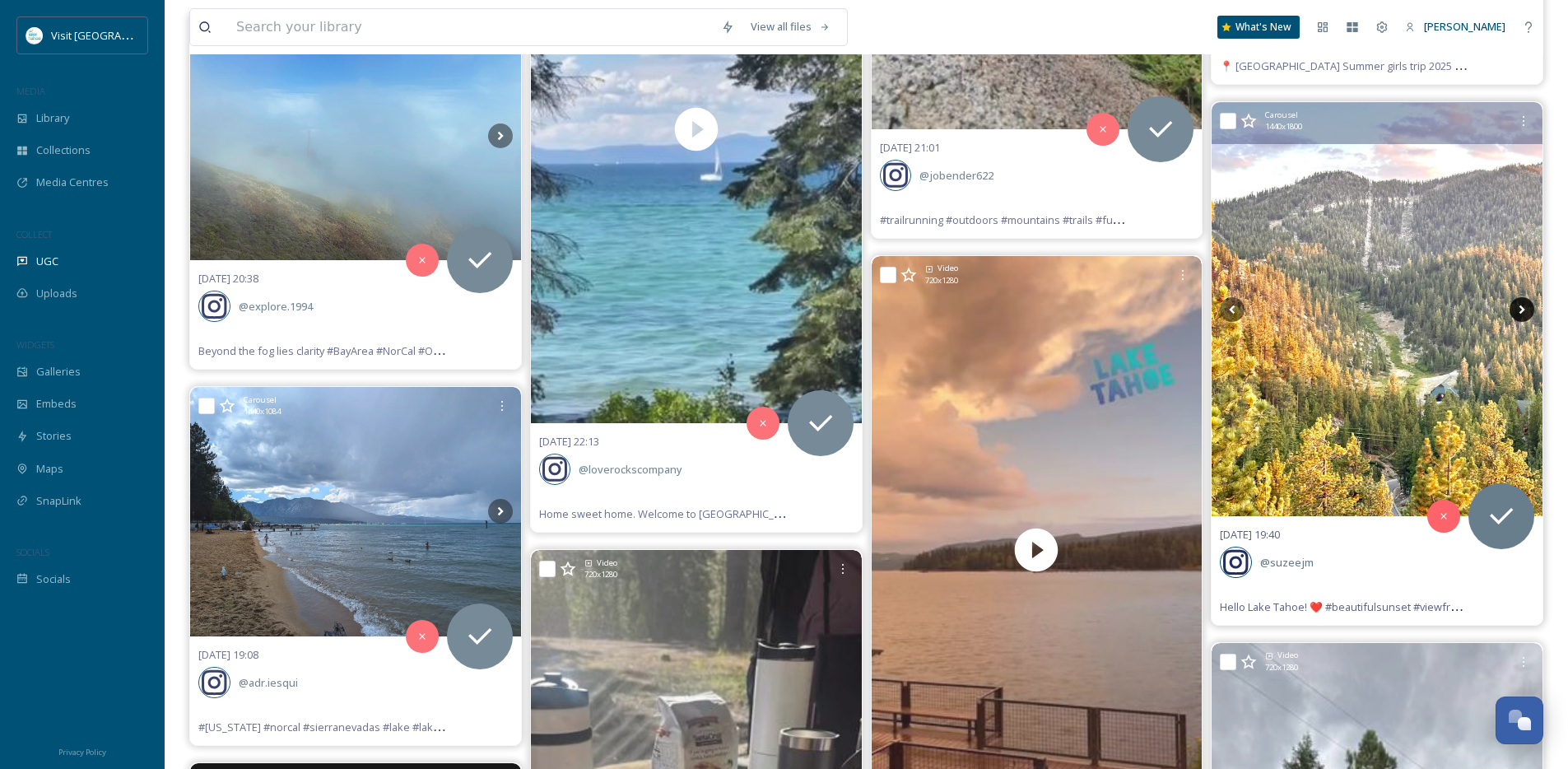
click at [1522, 312] on icon at bounding box center [1521, 310] width 24 height 24
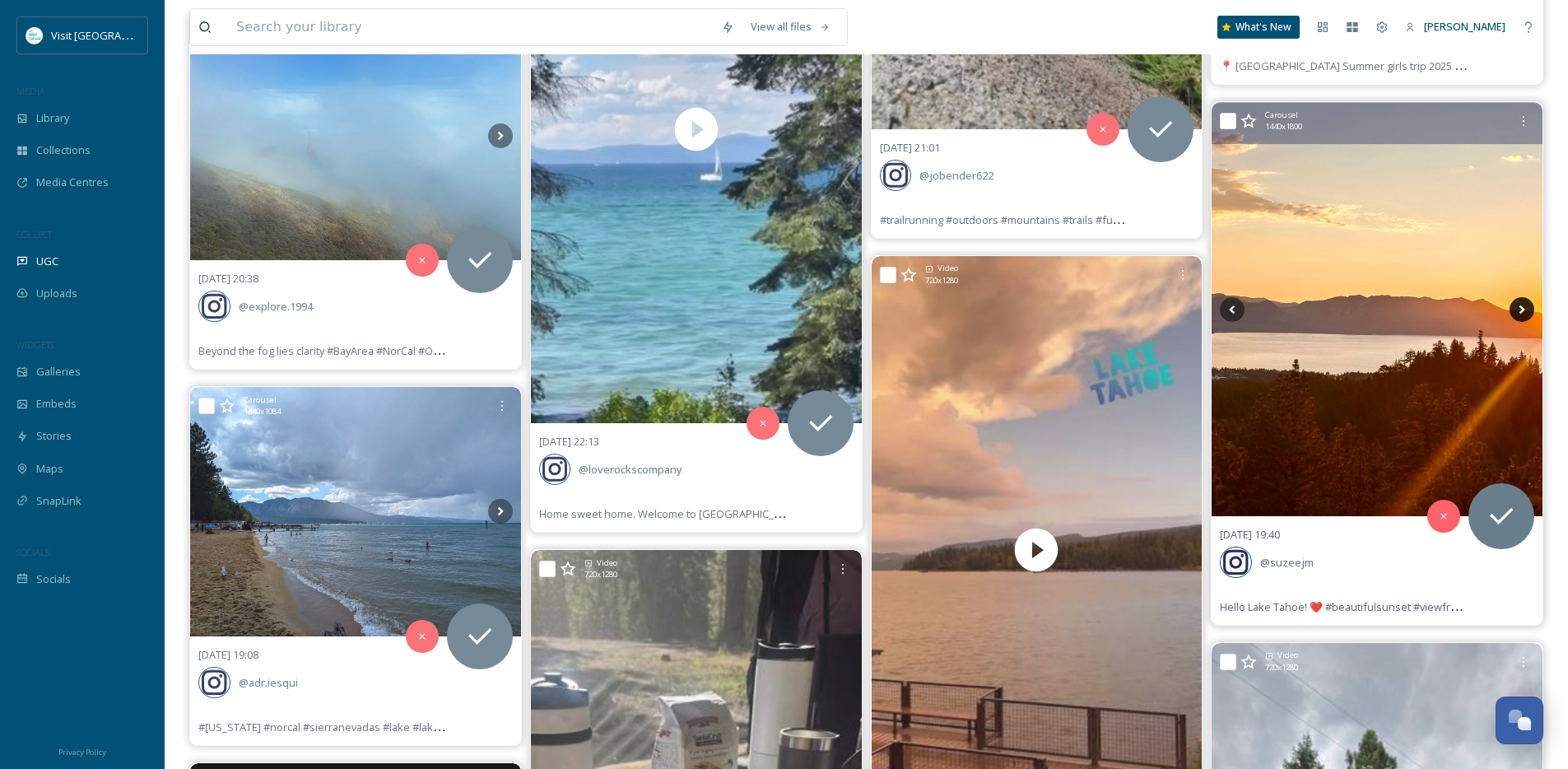
click at [1522, 312] on icon at bounding box center [1521, 310] width 24 height 24
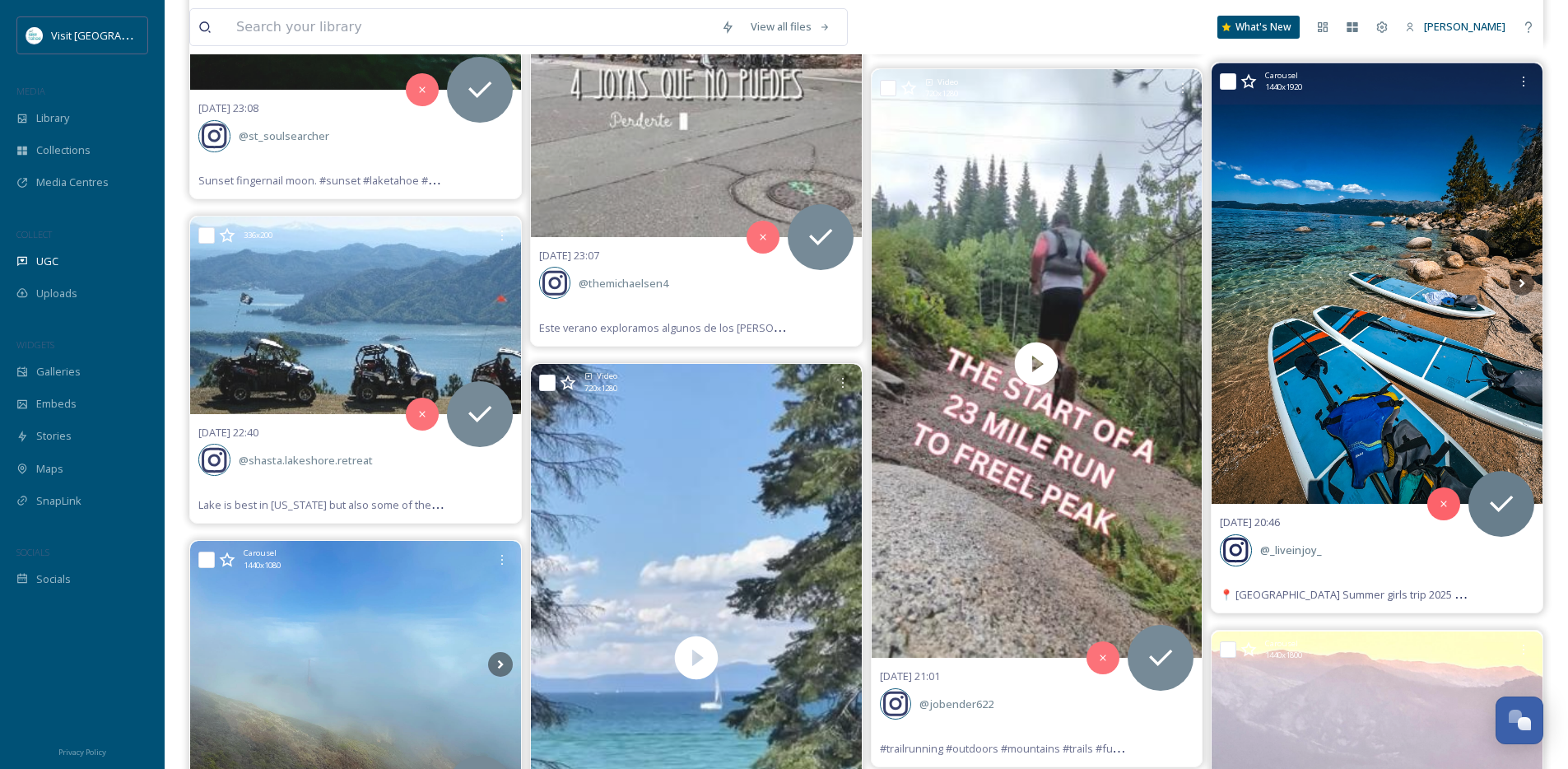
scroll to position [1318, 0]
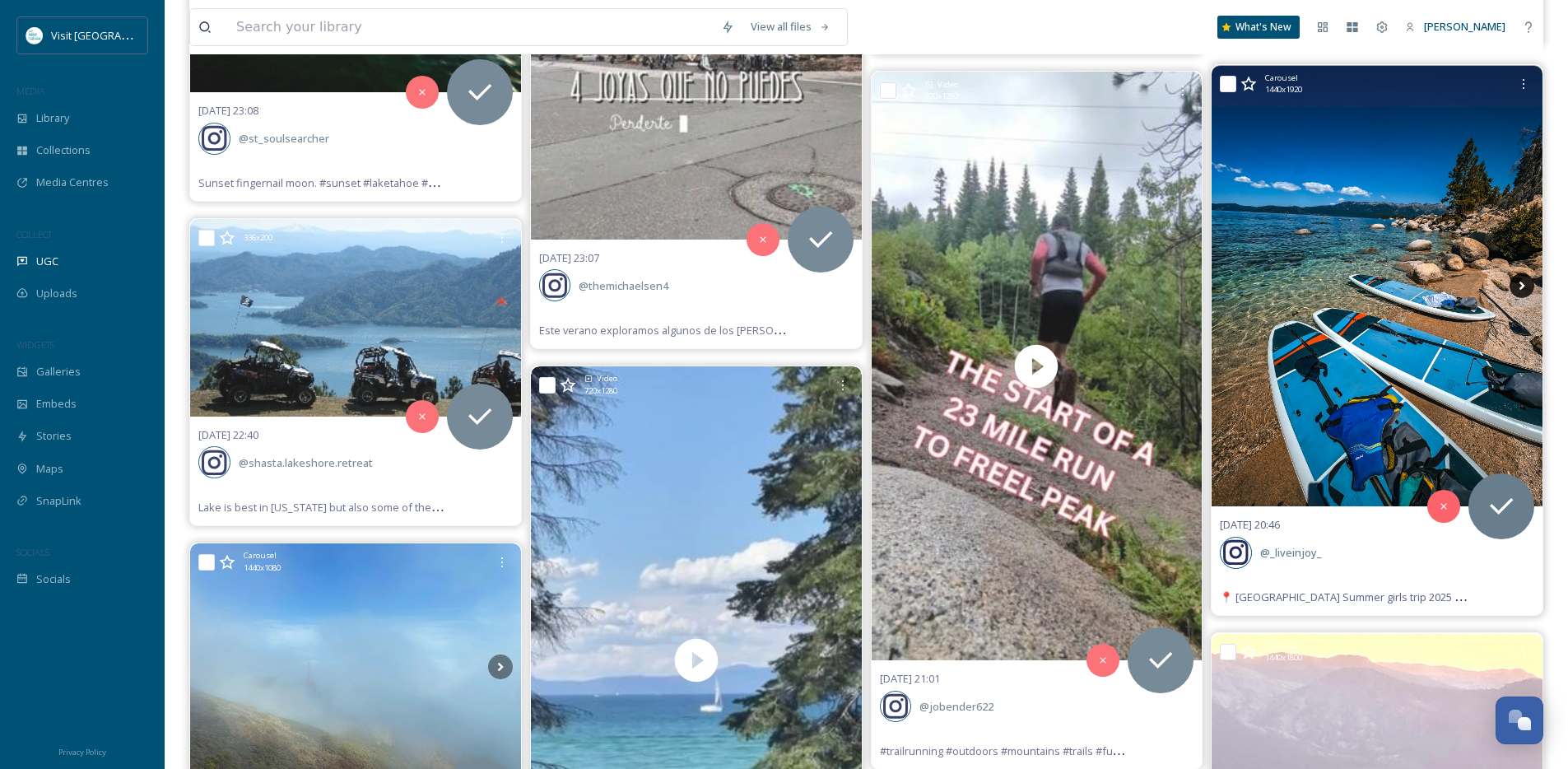
click at [1525, 286] on icon at bounding box center [1521, 285] width 24 height 24
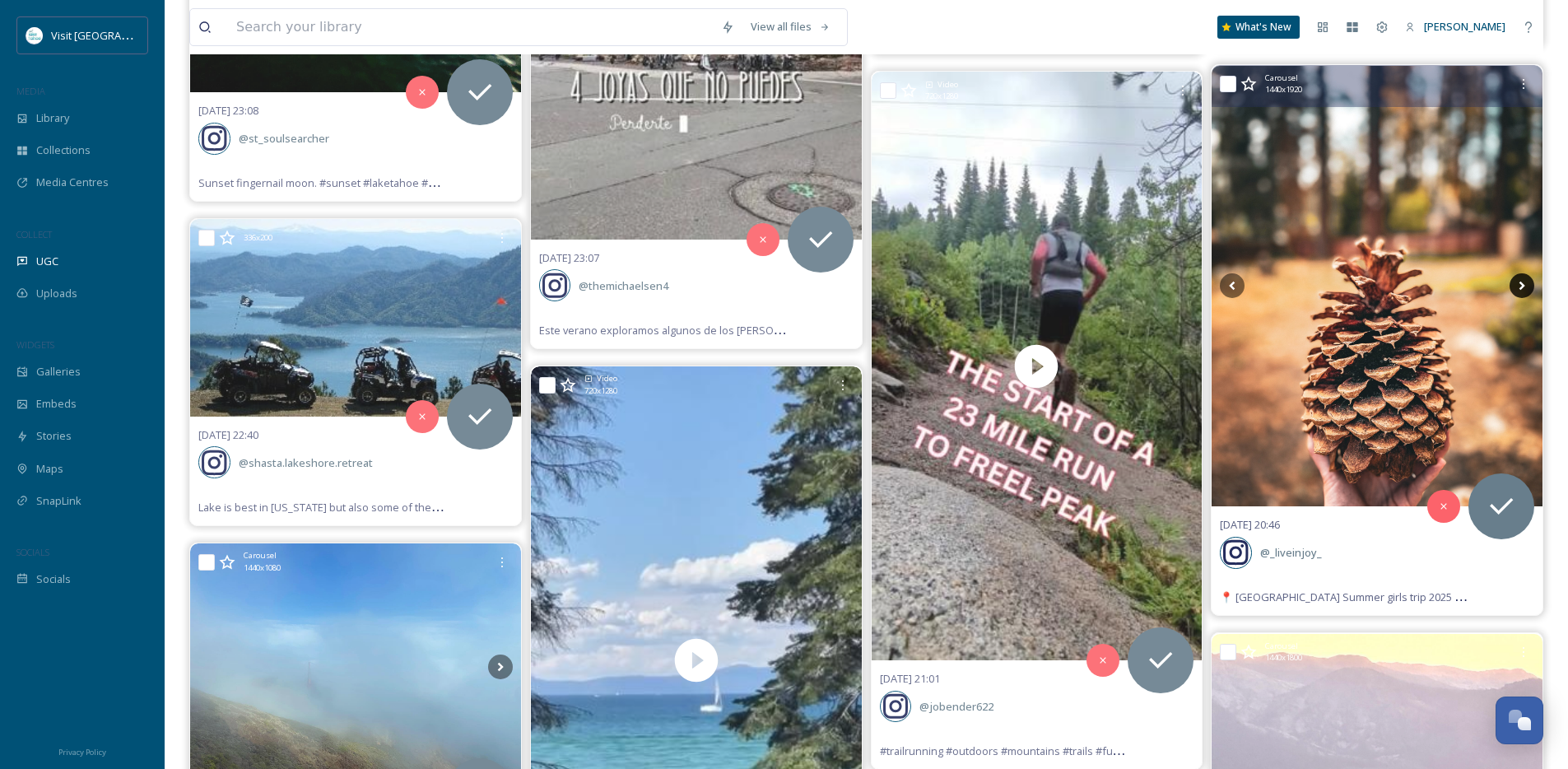
click at [1525, 286] on icon at bounding box center [1521, 285] width 24 height 24
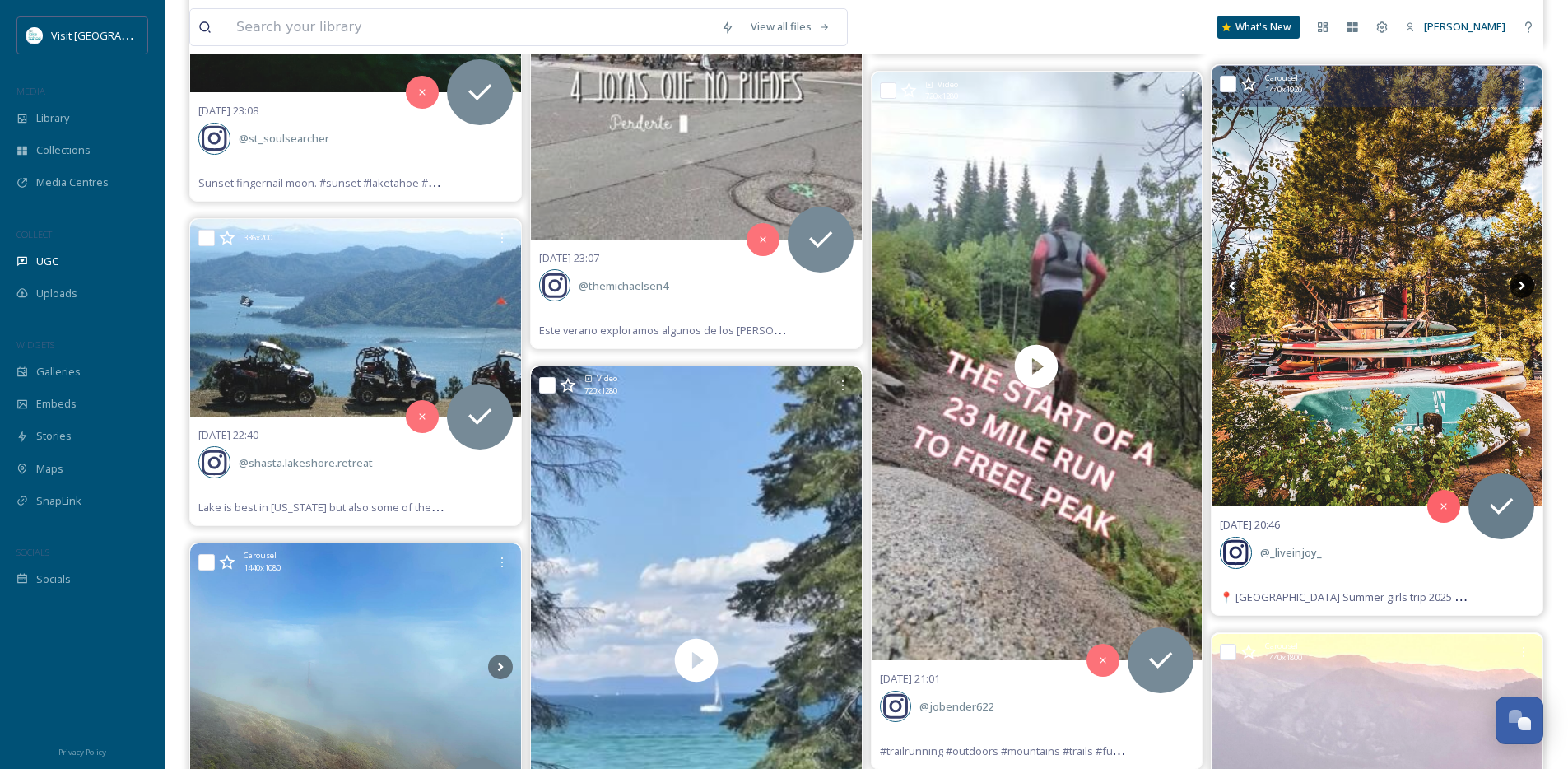
click at [1525, 286] on icon at bounding box center [1521, 285] width 24 height 24
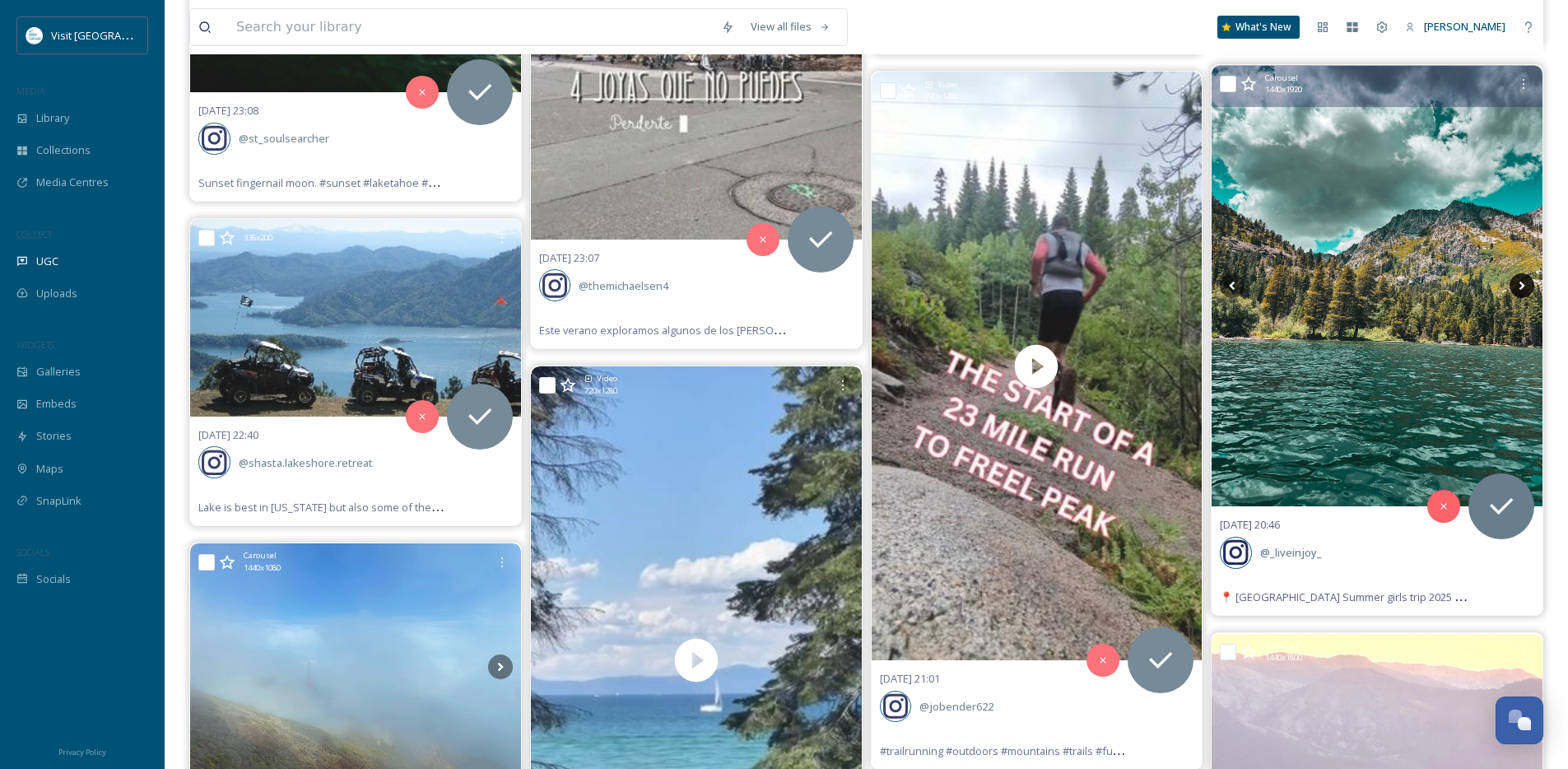
click at [1525, 286] on icon at bounding box center [1521, 285] width 24 height 24
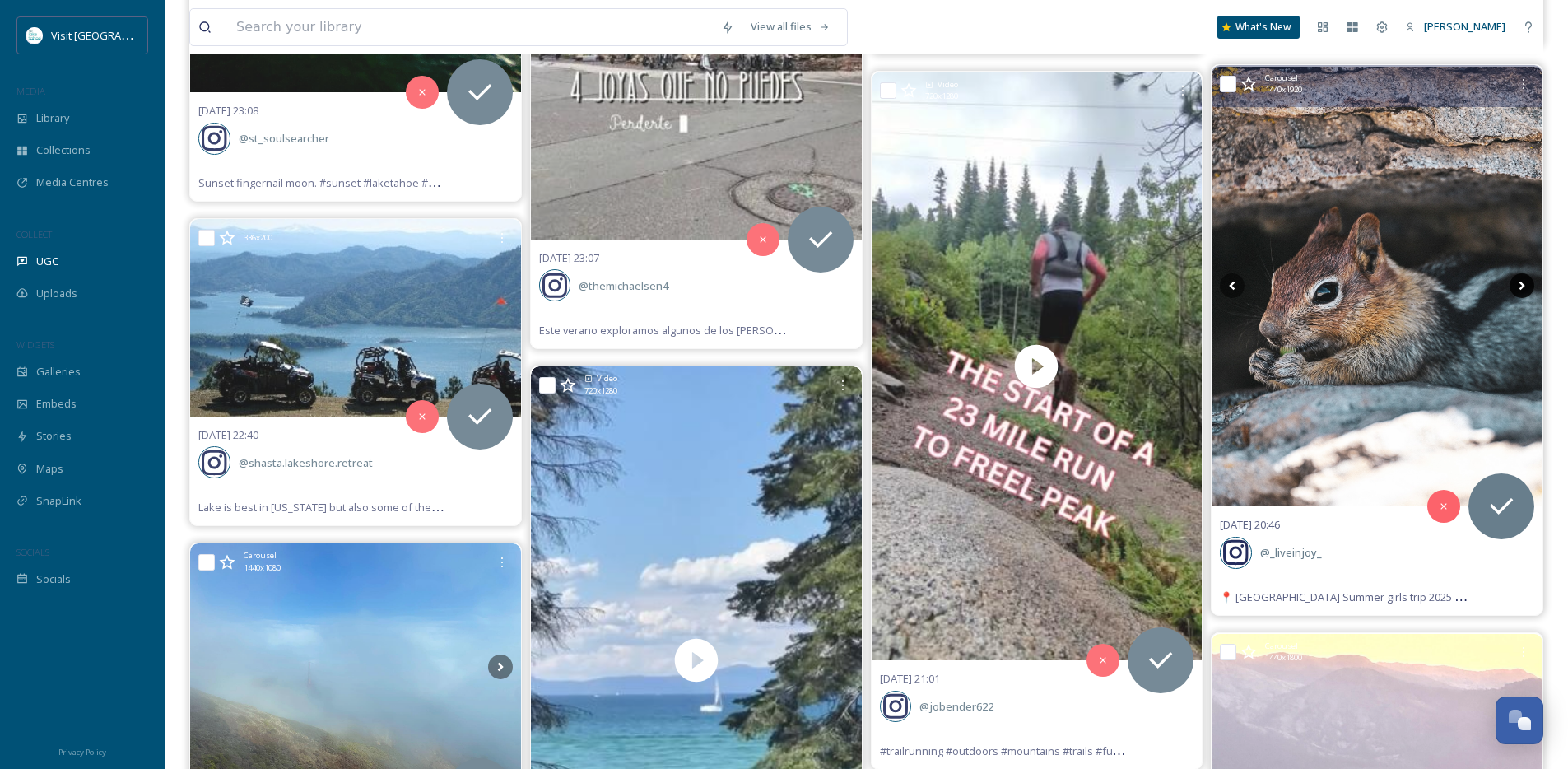
click at [1525, 286] on icon at bounding box center [1521, 285] width 24 height 24
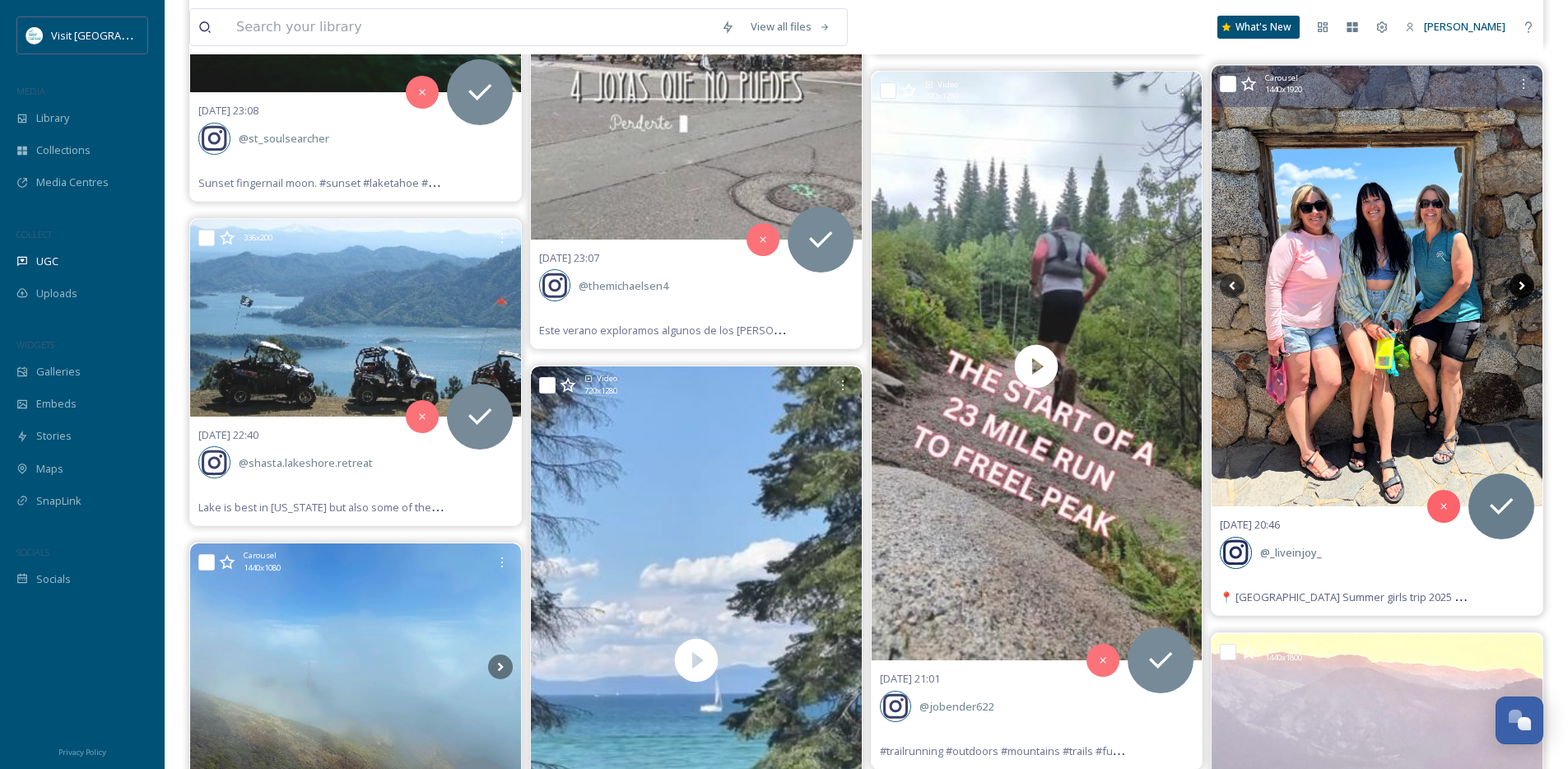
click at [1525, 286] on icon at bounding box center [1521, 285] width 24 height 24
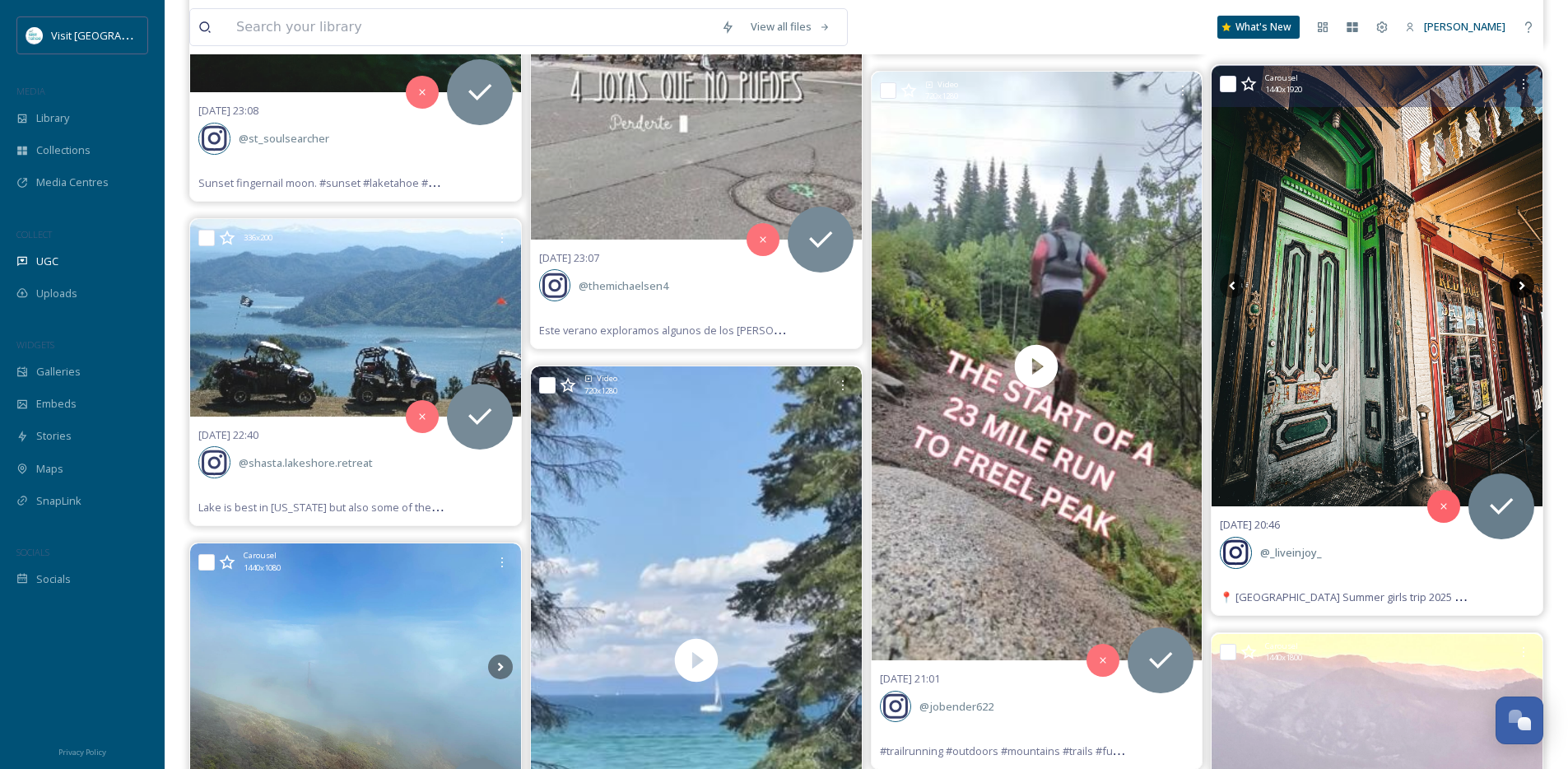
click at [1525, 286] on icon at bounding box center [1521, 285] width 24 height 24
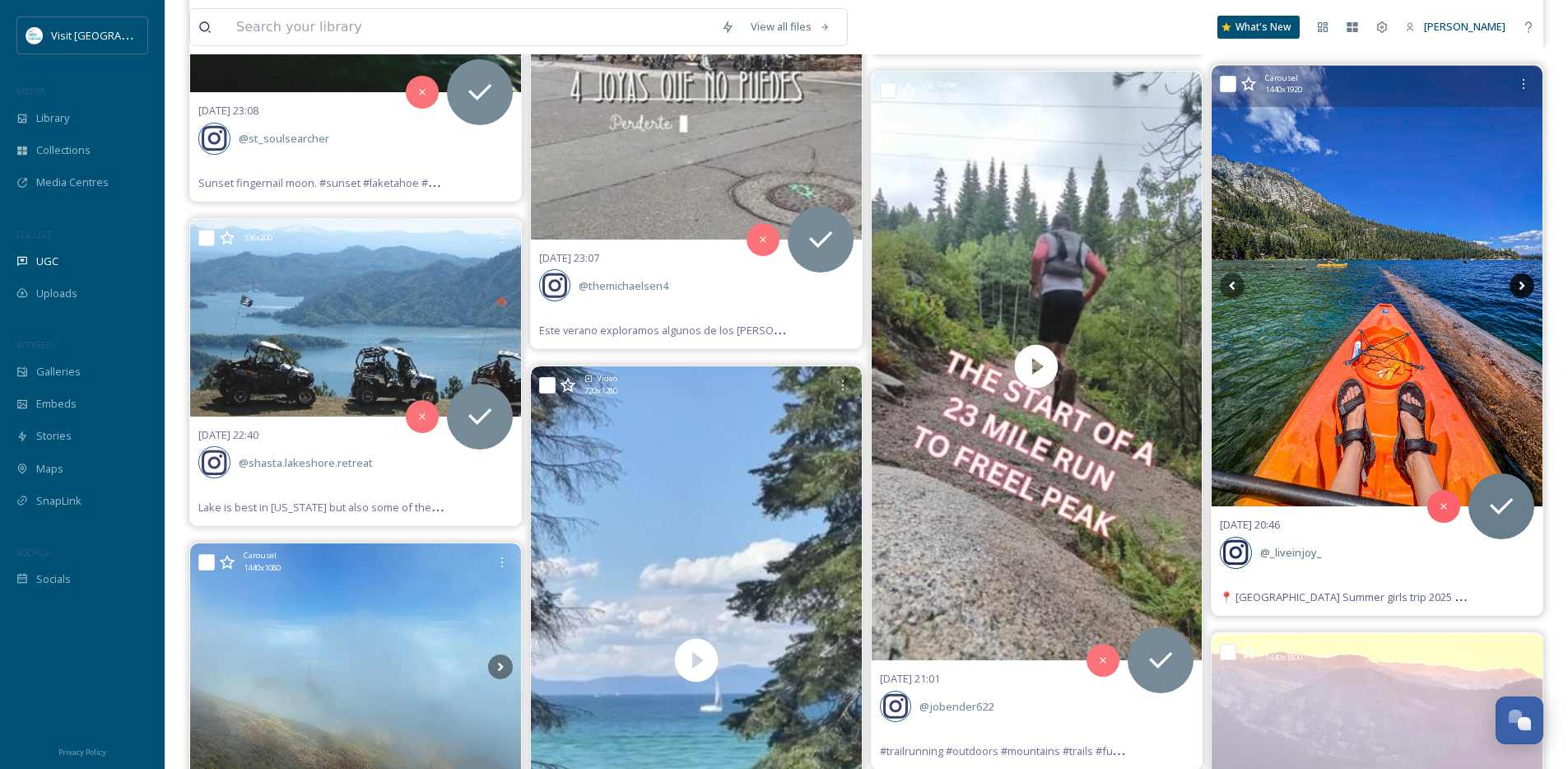
click at [1525, 286] on icon at bounding box center [1521, 285] width 24 height 24
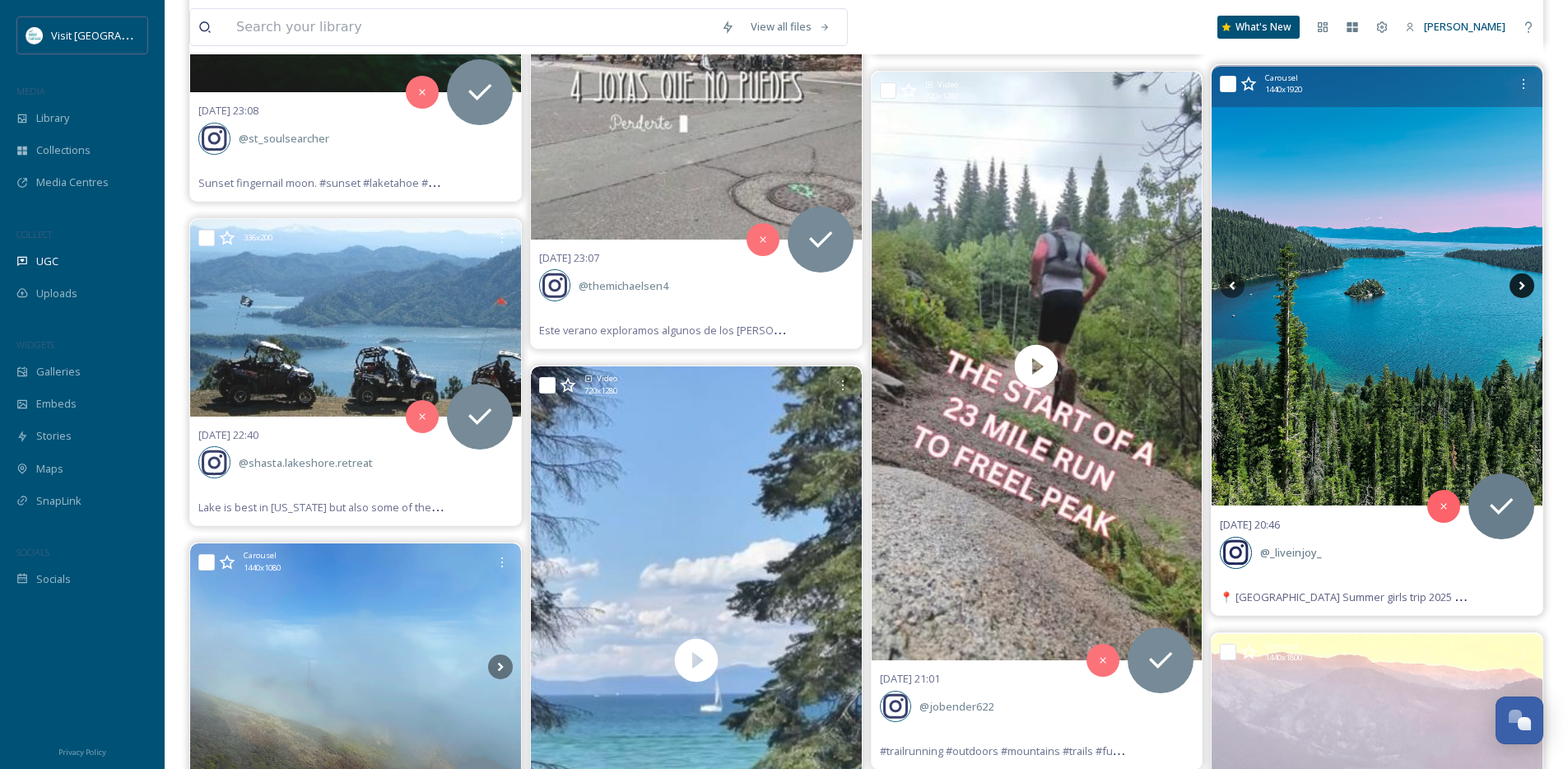
click at [1525, 286] on icon at bounding box center [1521, 285] width 24 height 24
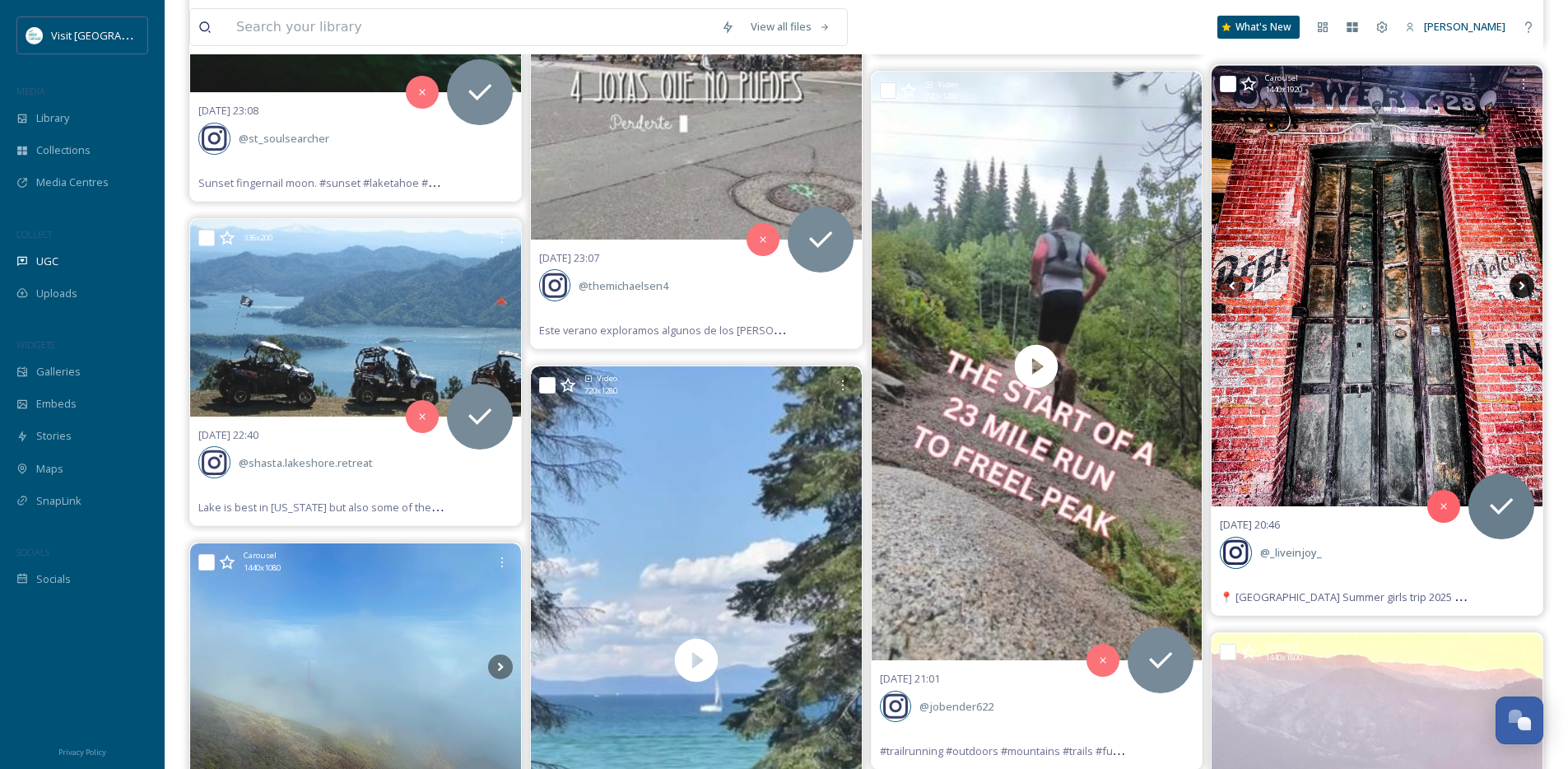
click at [1525, 286] on icon at bounding box center [1521, 285] width 24 height 24
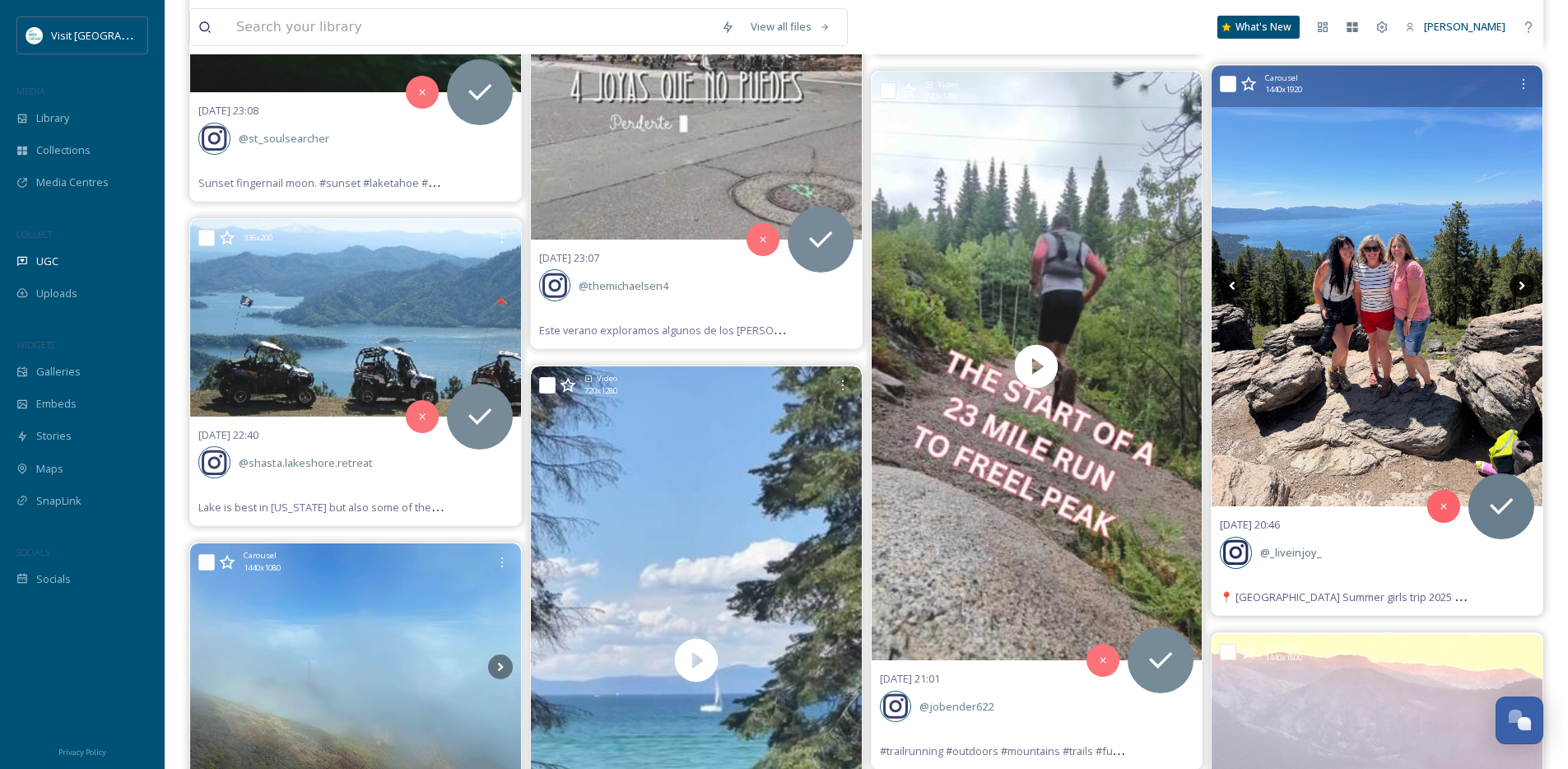
click at [1525, 286] on icon at bounding box center [1521, 285] width 24 height 24
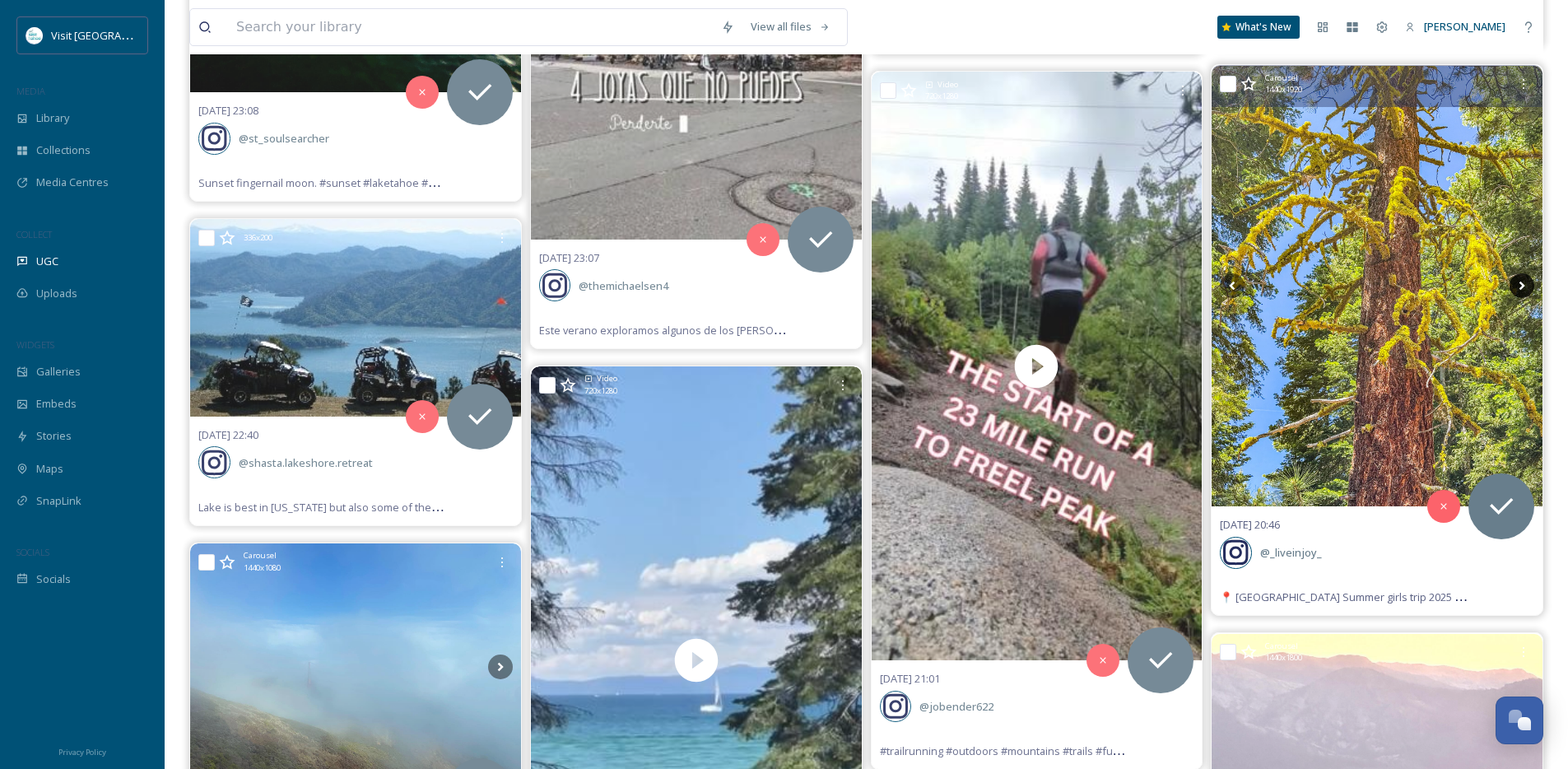
click at [1525, 286] on icon at bounding box center [1521, 285] width 24 height 24
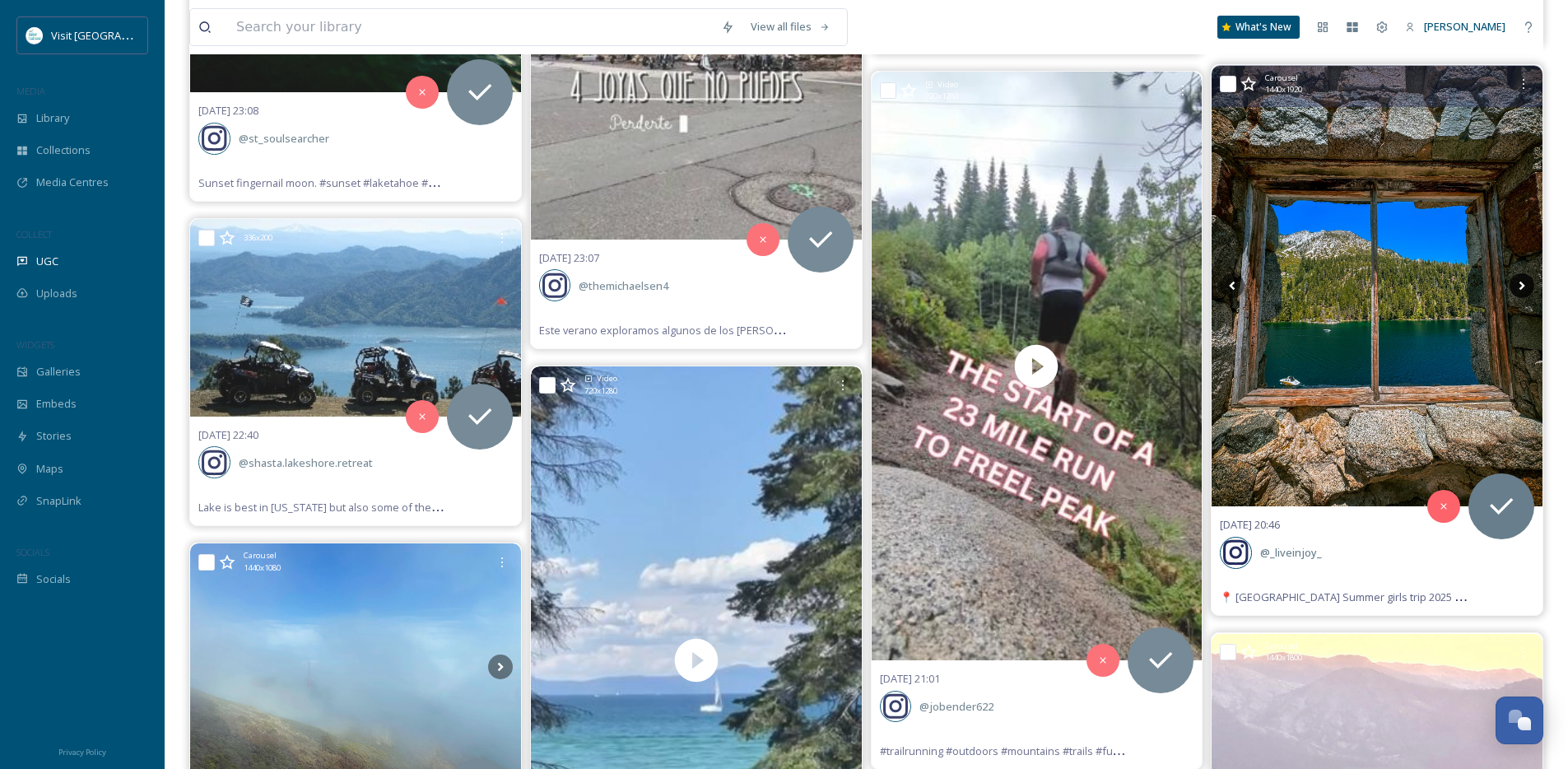
click at [1525, 286] on icon at bounding box center [1521, 285] width 24 height 24
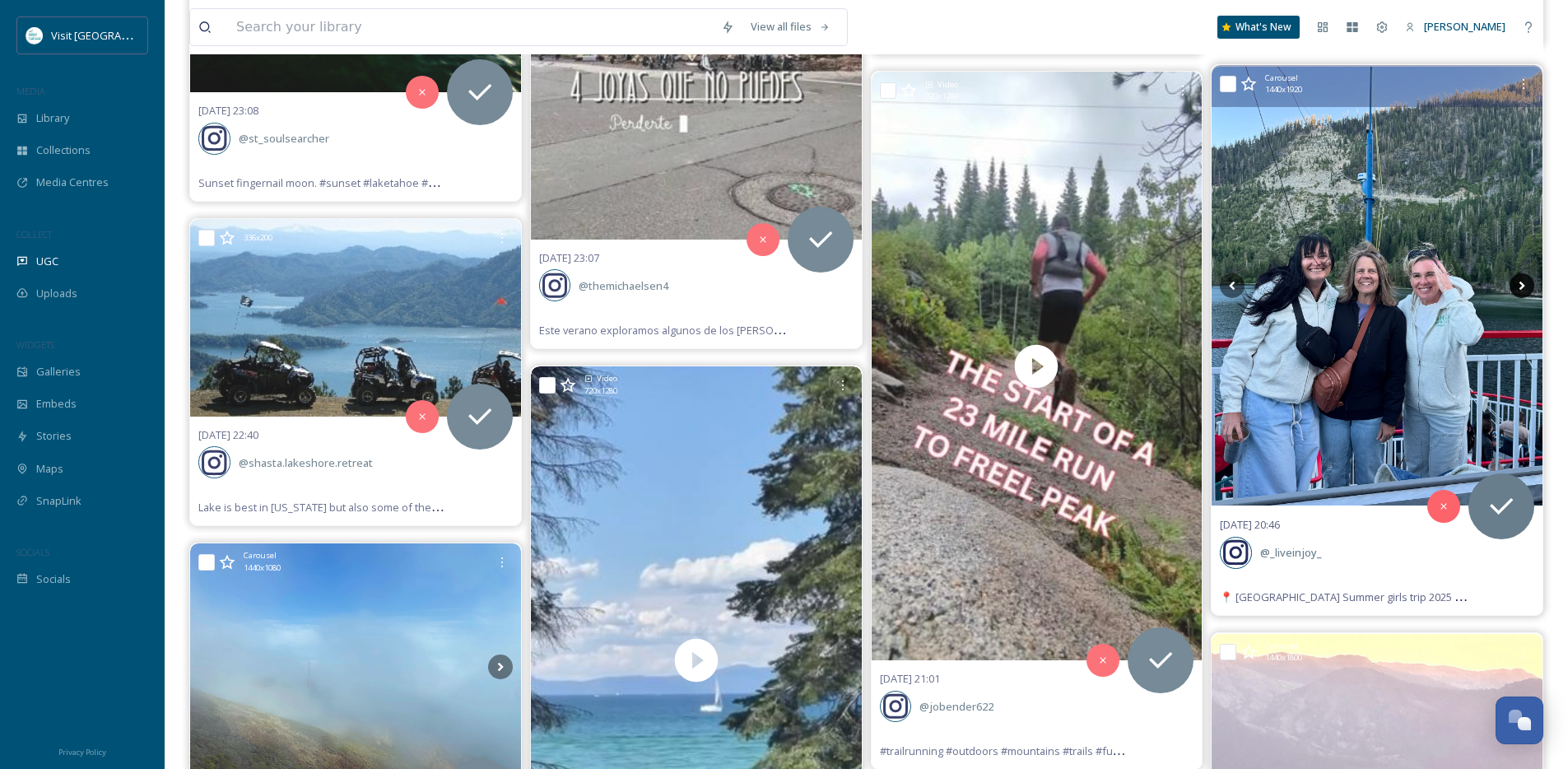
click at [1525, 286] on icon at bounding box center [1521, 285] width 24 height 24
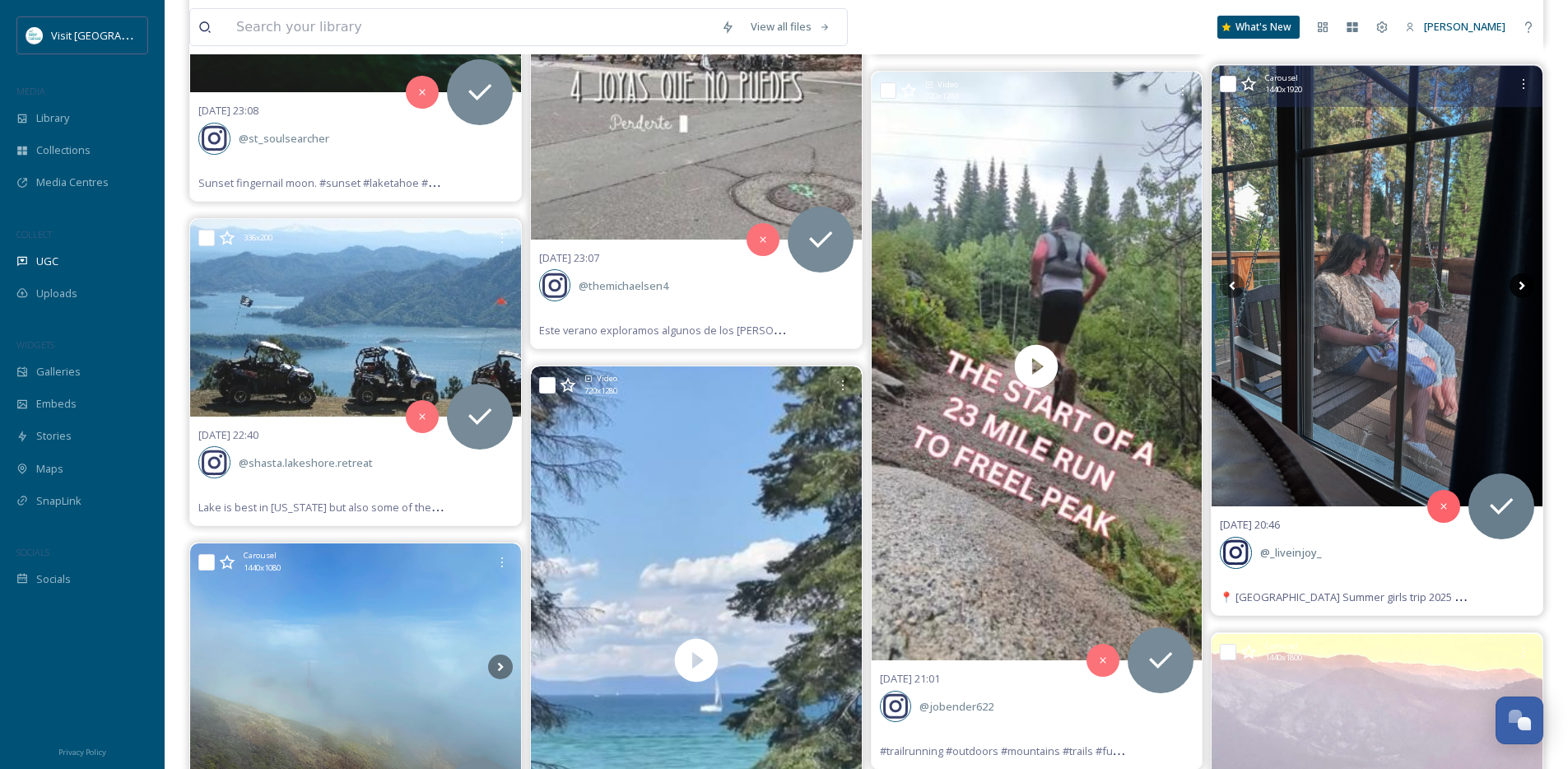
click at [1525, 286] on icon at bounding box center [1521, 285] width 24 height 24
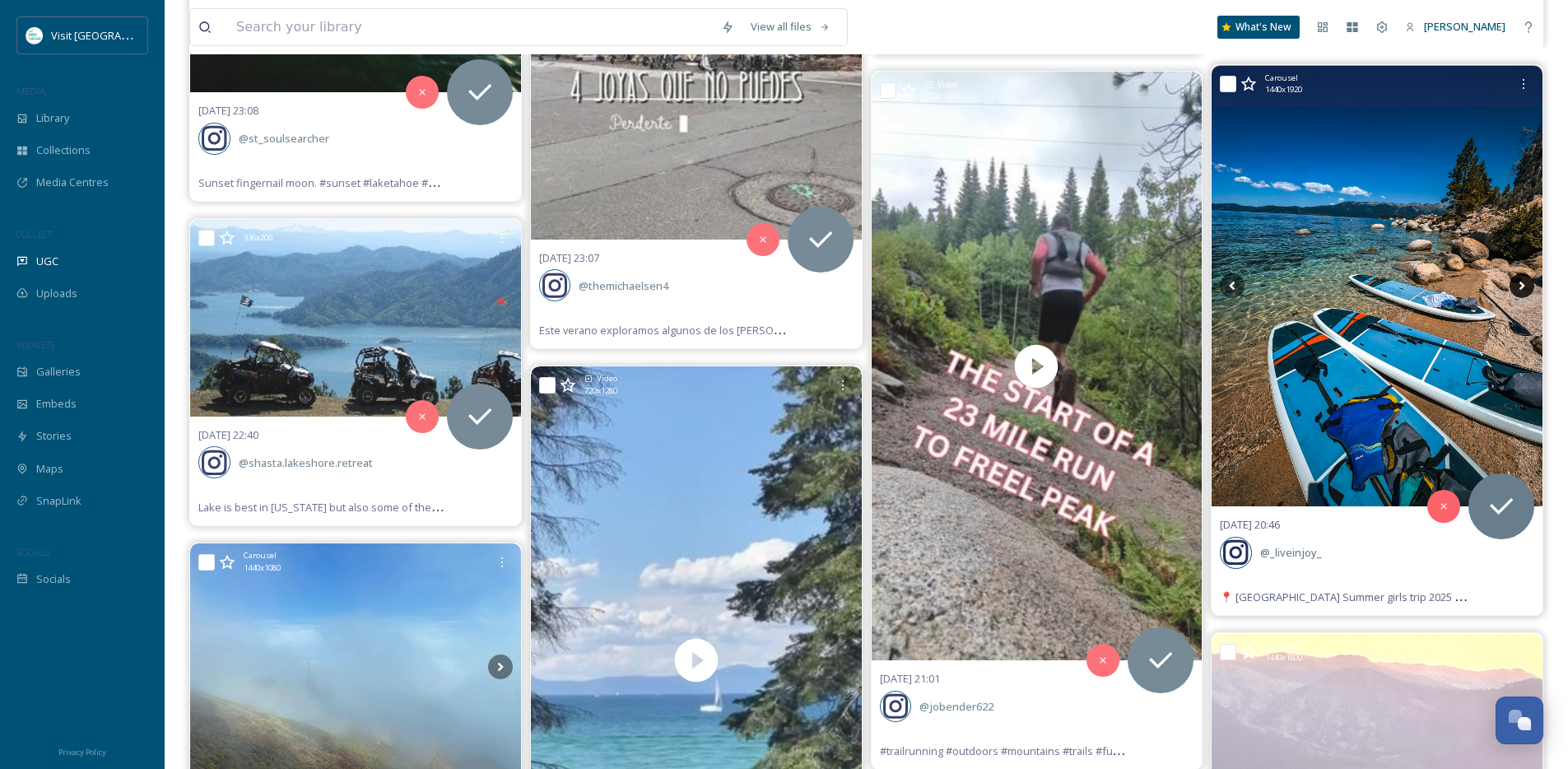
click at [1525, 286] on icon at bounding box center [1521, 285] width 24 height 24
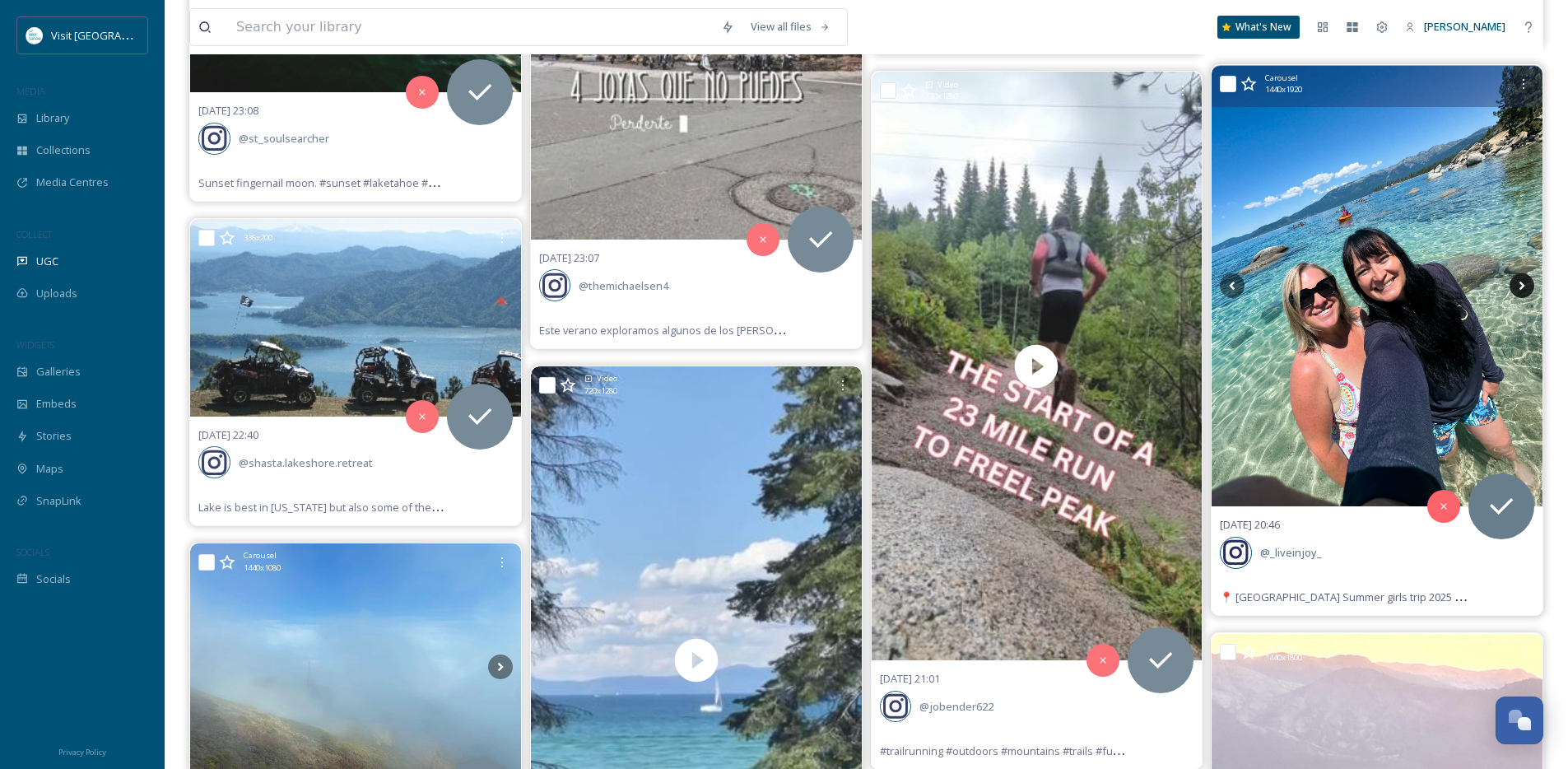
click at [1525, 286] on icon at bounding box center [1521, 285] width 24 height 24
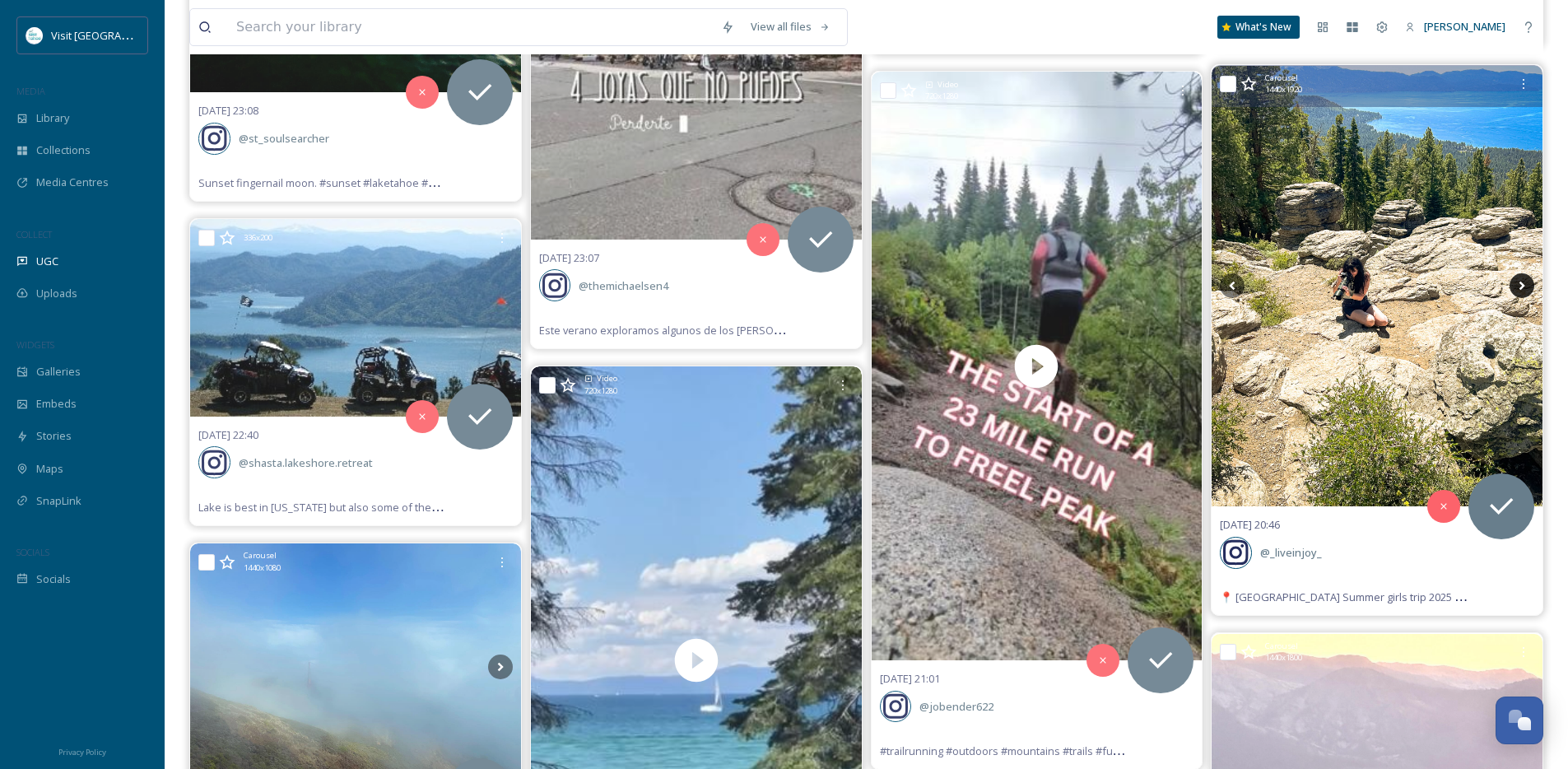
click at [1525, 286] on icon at bounding box center [1521, 285] width 24 height 24
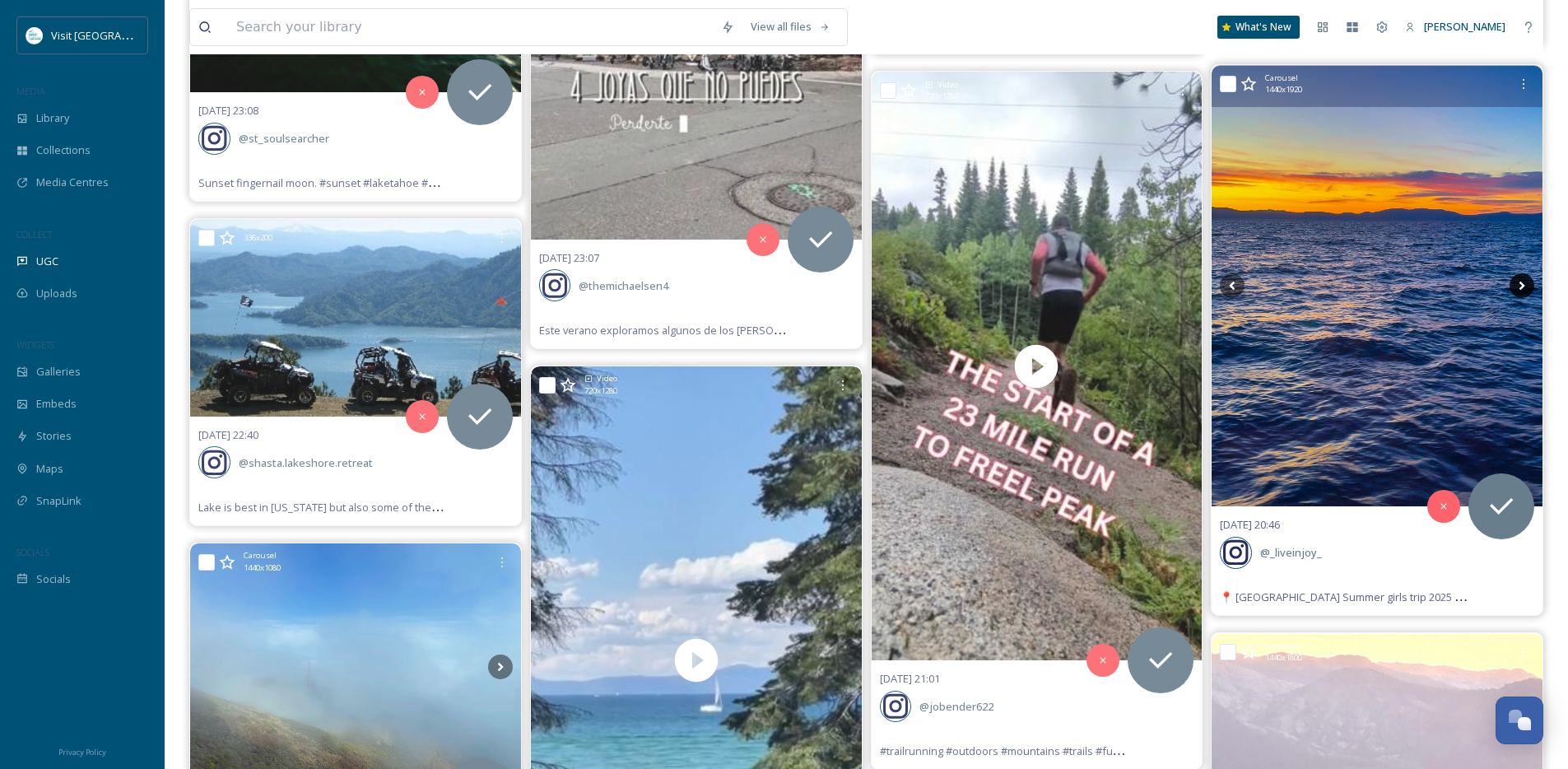
click at [1525, 286] on icon at bounding box center [1521, 285] width 24 height 24
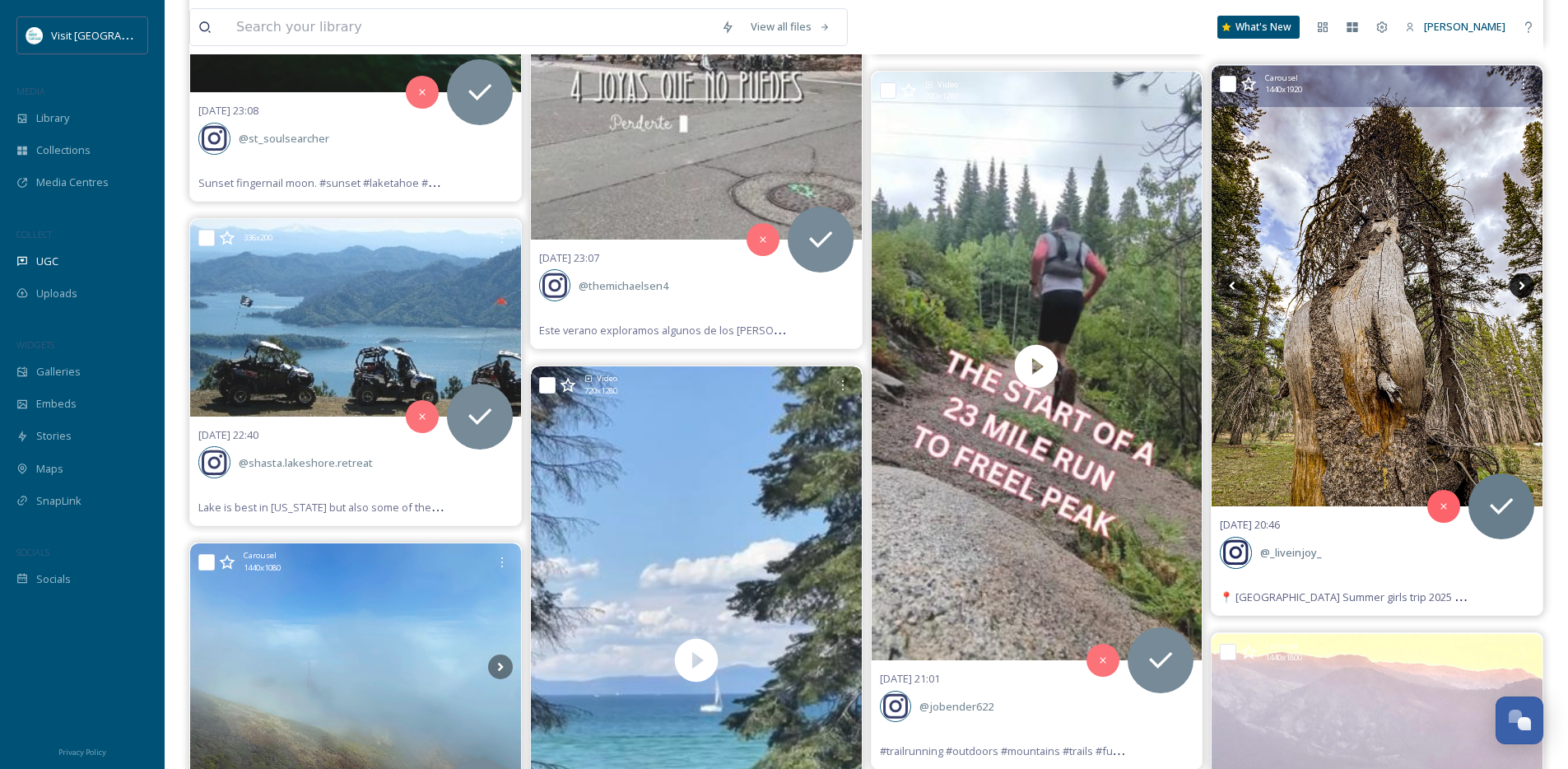
click at [1525, 286] on icon at bounding box center [1521, 285] width 24 height 24
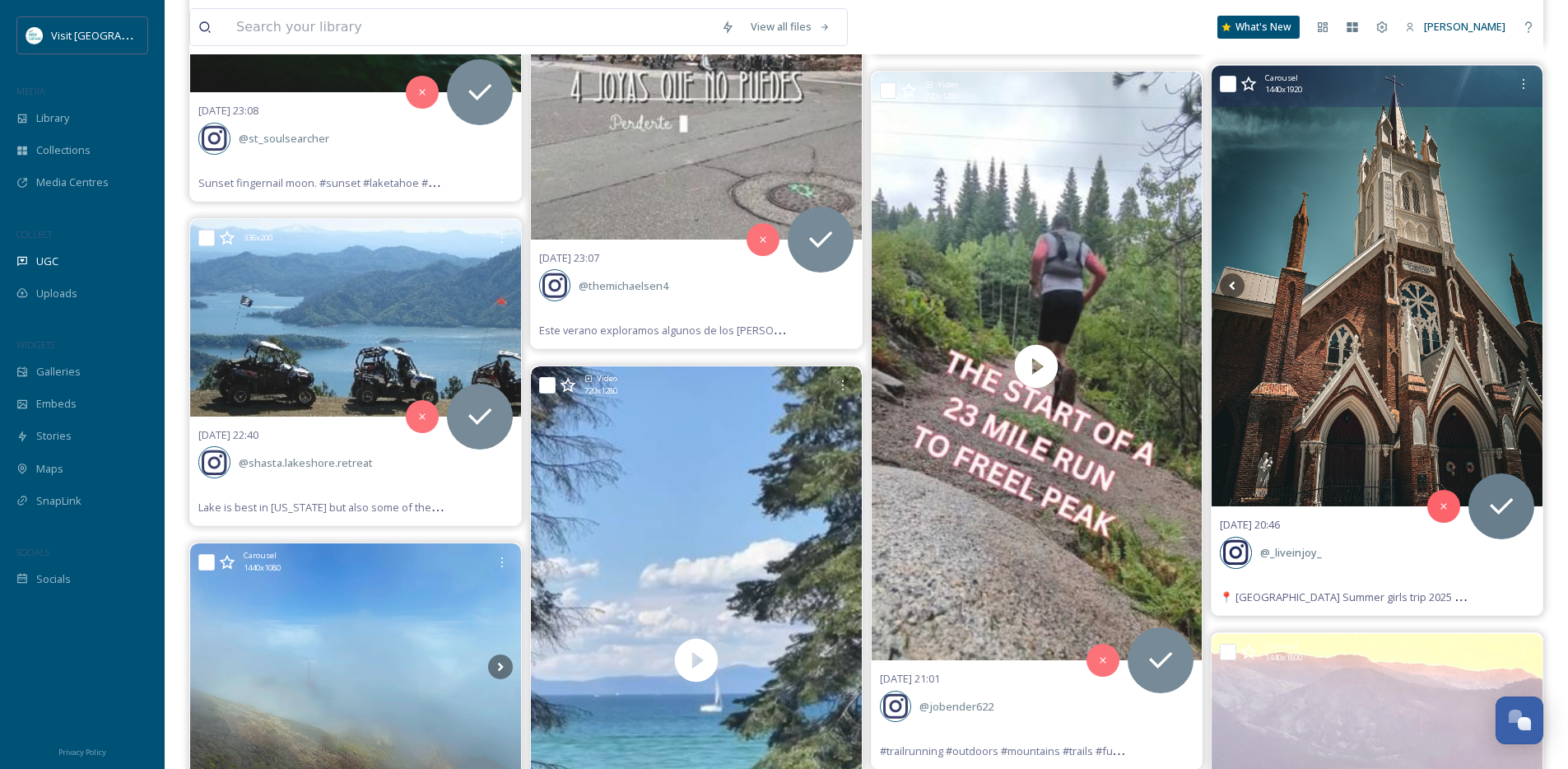
click at [1525, 286] on icon at bounding box center [1521, 285] width 24 height 24
click at [1511, 515] on icon at bounding box center [1500, 505] width 33 height 33
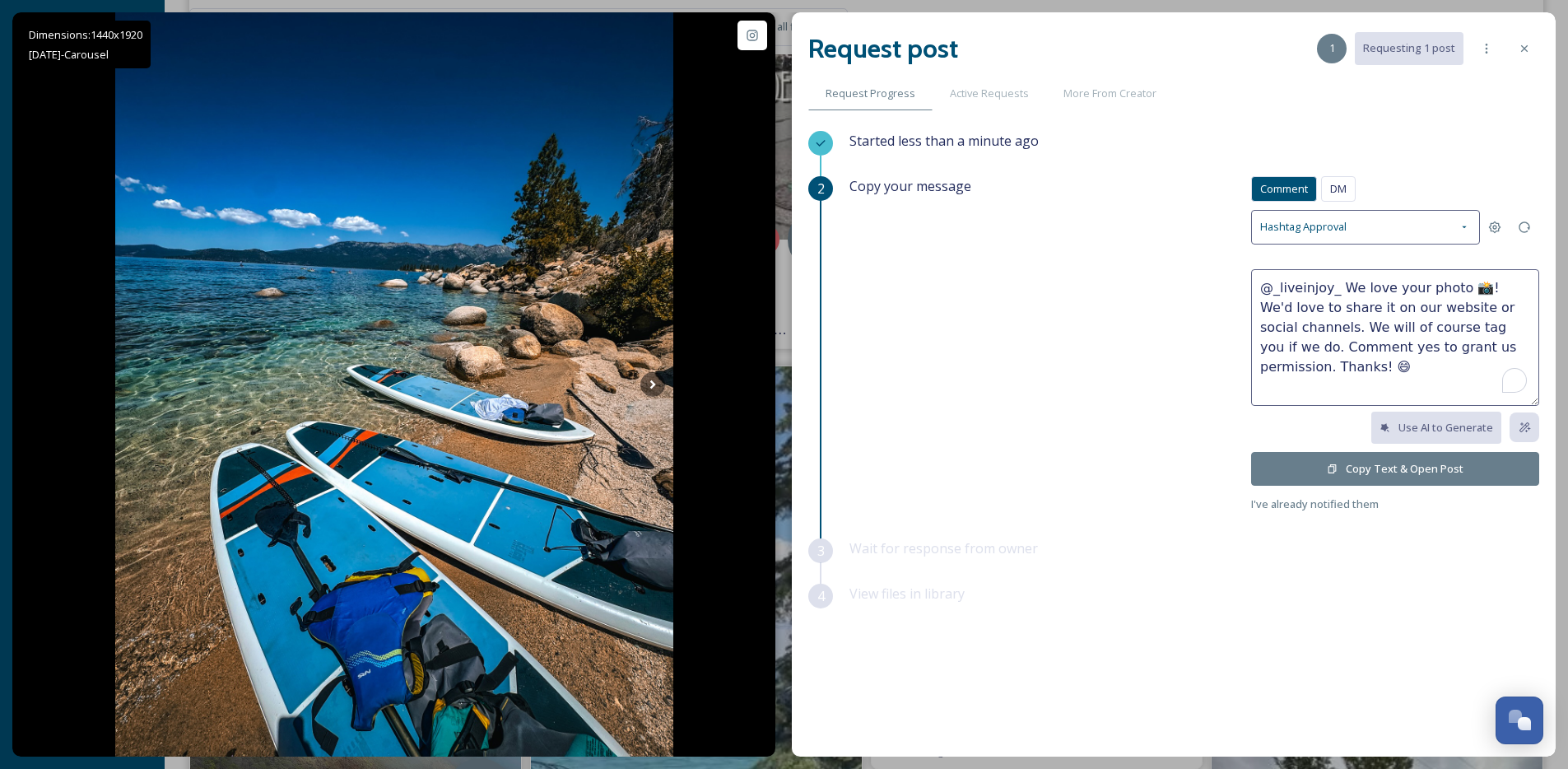
drag, startPoint x: 1417, startPoint y: 290, endPoint x: 1338, endPoint y: 295, distance: 79.2
click at [1338, 295] on textarea "@_liveinjoy_ We love your photo 📸! We'd love to share it on our website or soci…" at bounding box center [1395, 337] width 288 height 136
click at [1296, 312] on textarea "@_liveinjoy_ Beautiful photos! We'd love to share it on our website or social c…" at bounding box center [1395, 337] width 288 height 136
click at [1297, 312] on textarea "@_liveinjoy_ Beautiful photos! We'd love to share it on our website or social c…" at bounding box center [1395, 337] width 288 height 136
type textarea "@_liveinjoy_ Beautiful photos! We'd love to share one or two of these on our we…"
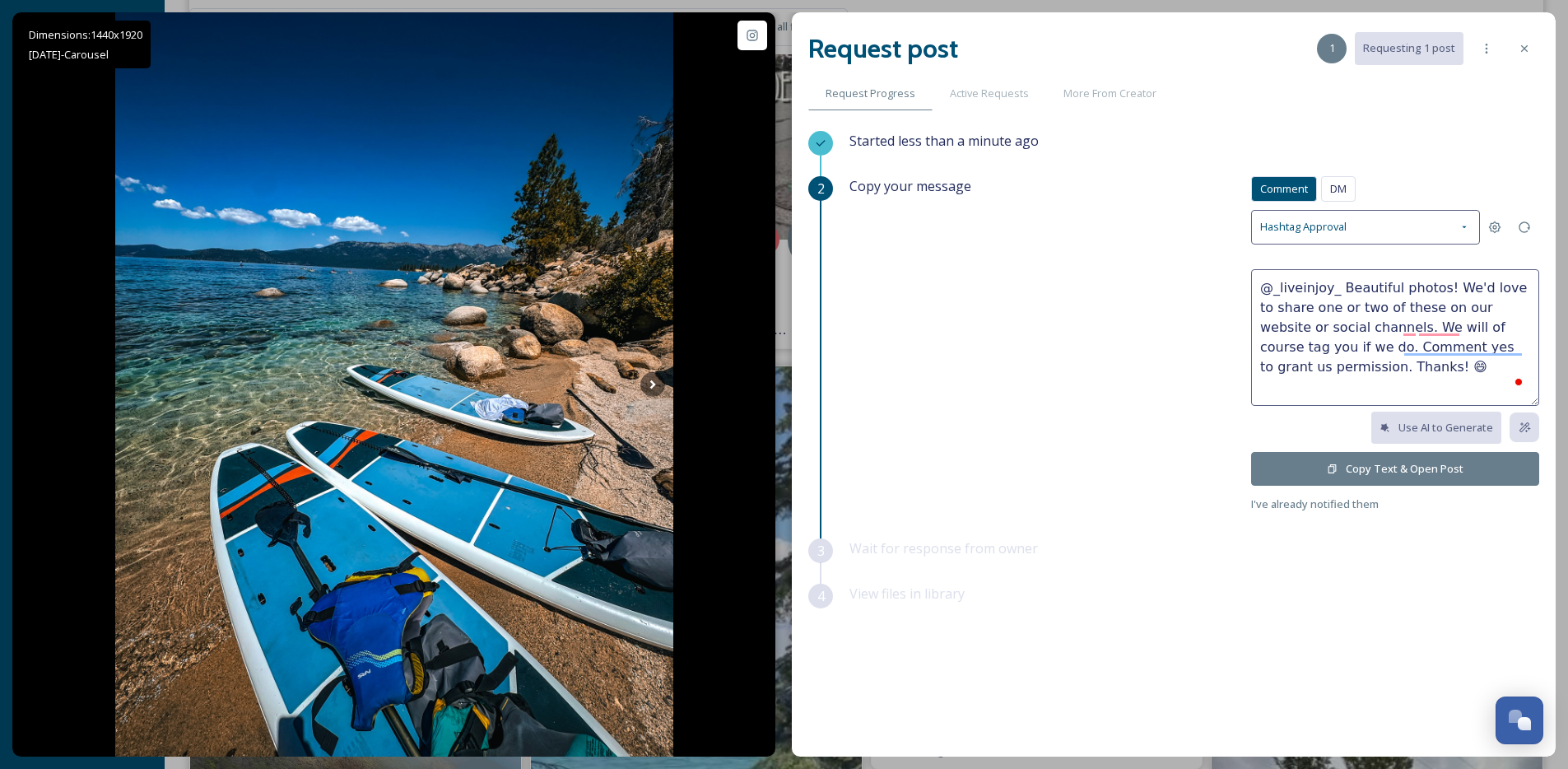
click at [1323, 466] on button "Copy Text & Open Post" at bounding box center [1395, 469] width 288 height 34
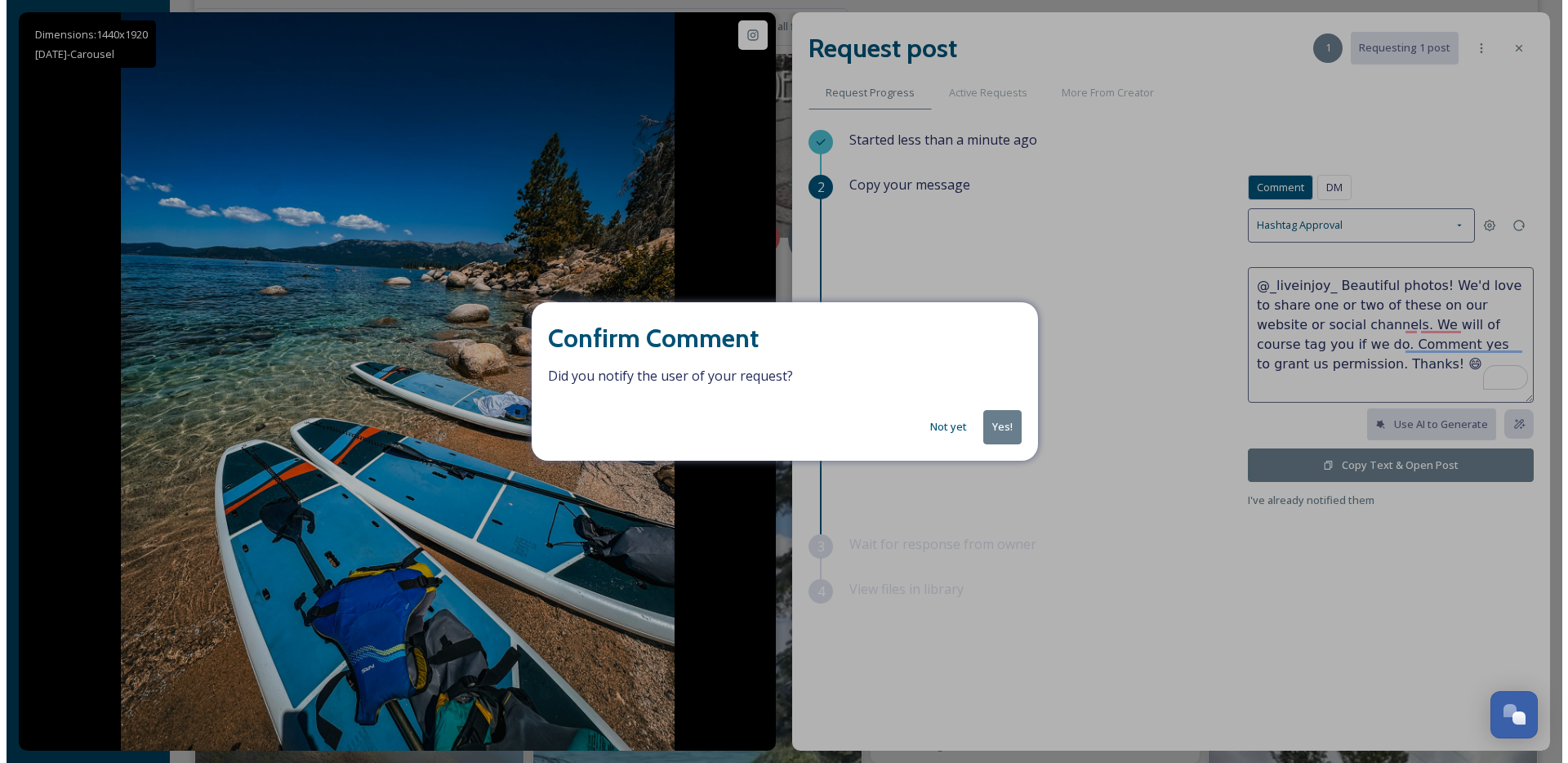
scroll to position [1305, 0]
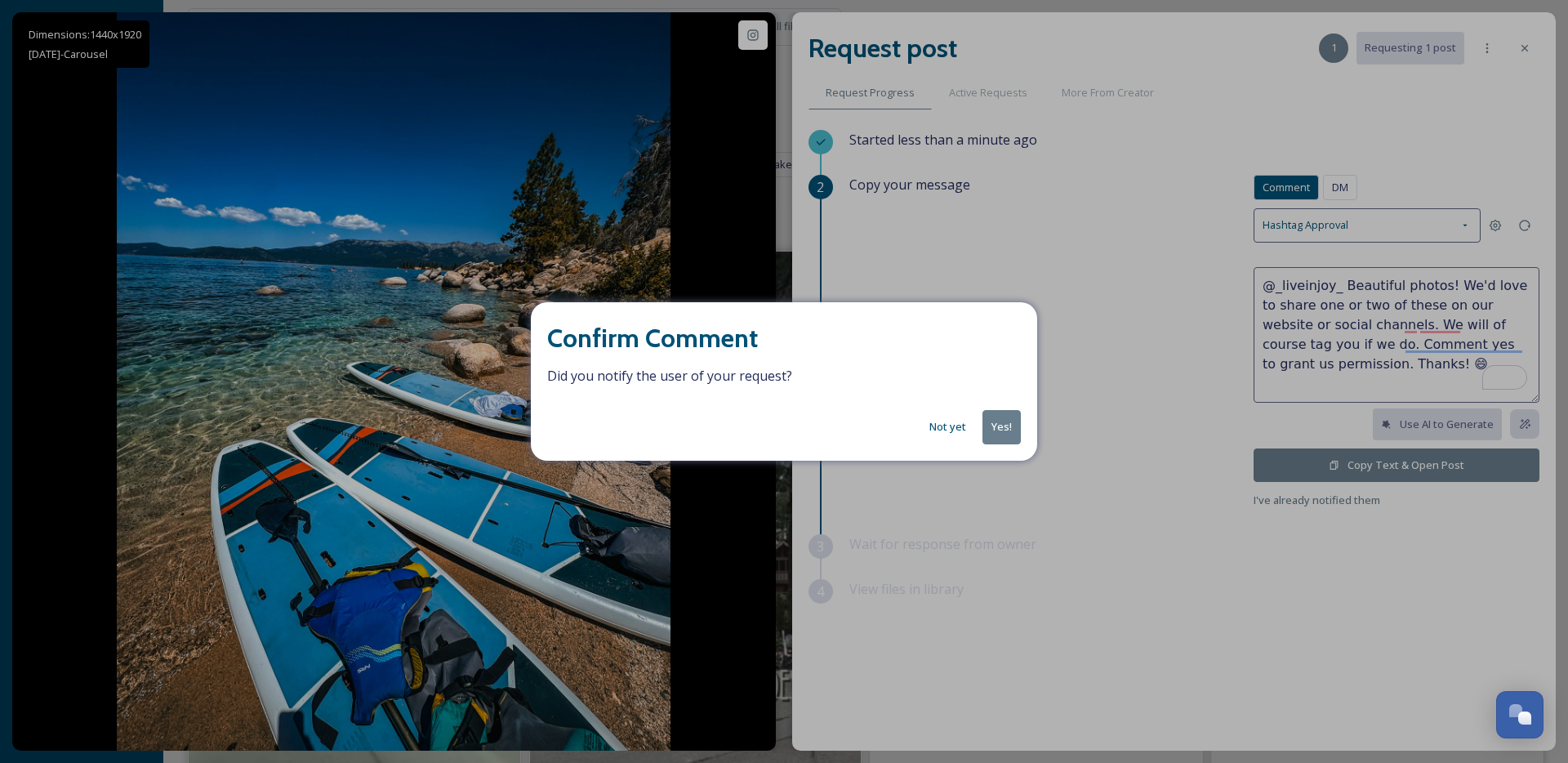
scroll to position [1305, 0]
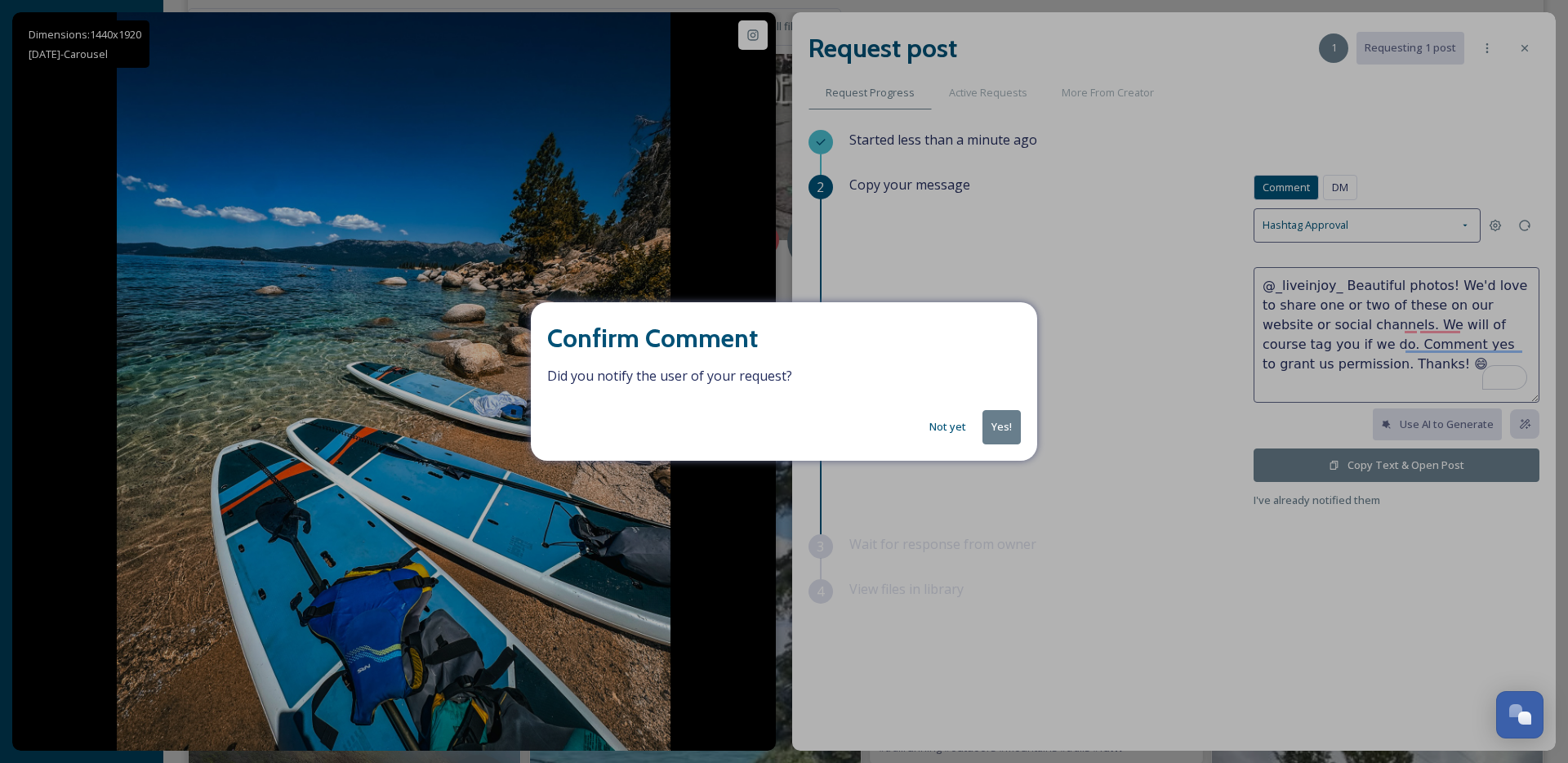
click at [997, 426] on button "Yes!" at bounding box center [1001, 427] width 38 height 34
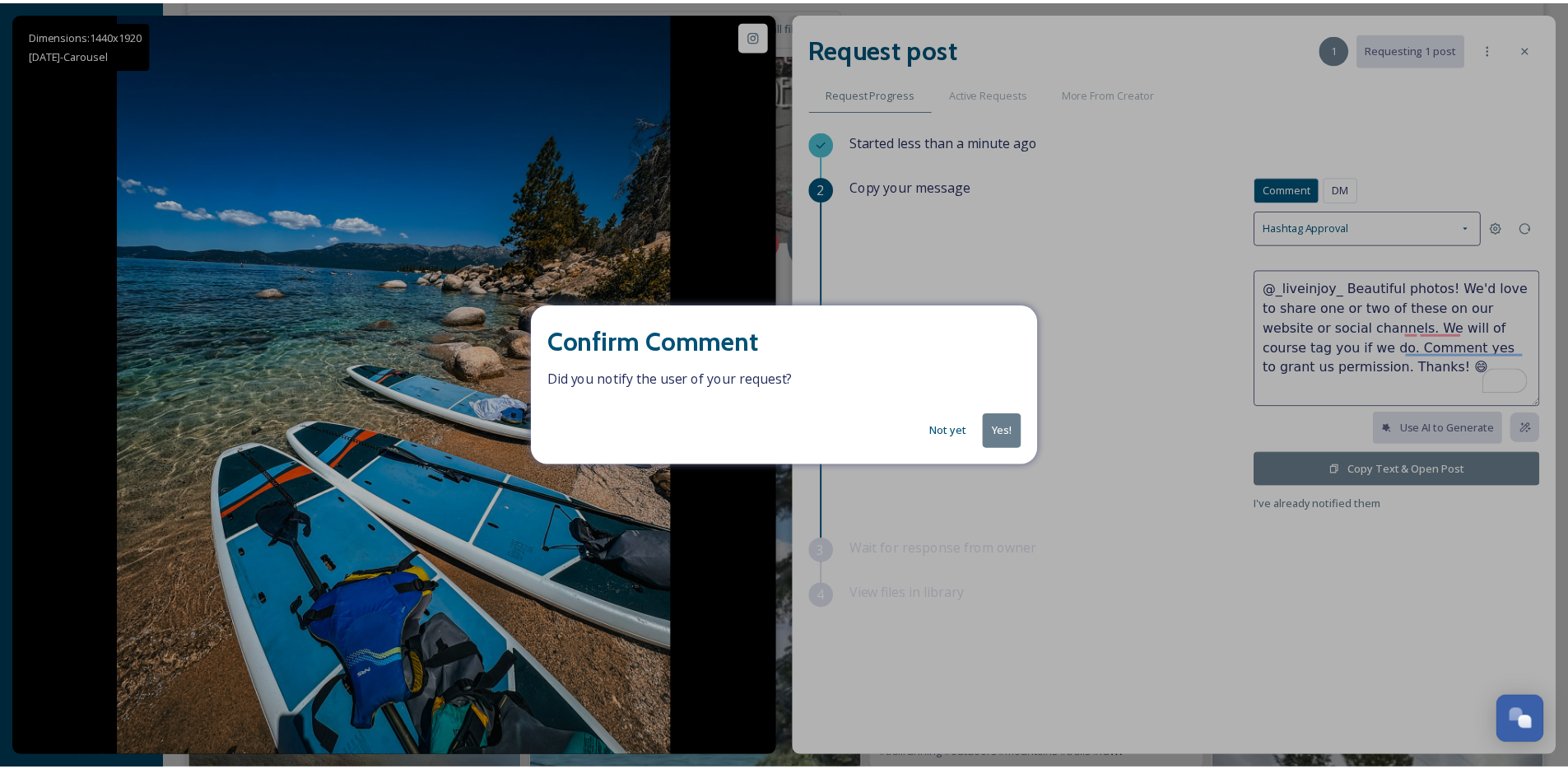
scroll to position [1318, 0]
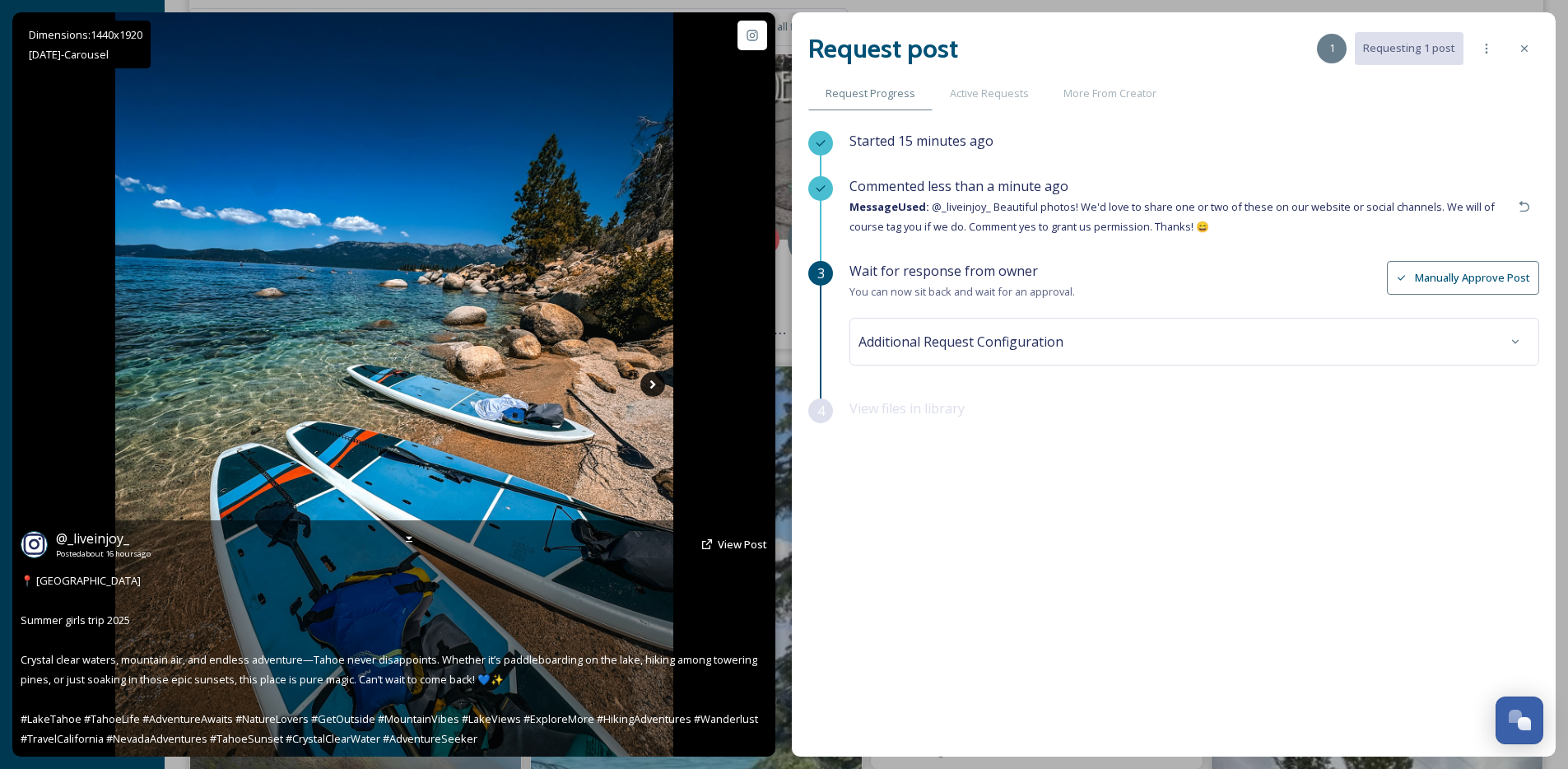
click at [658, 379] on icon at bounding box center [652, 384] width 24 height 24
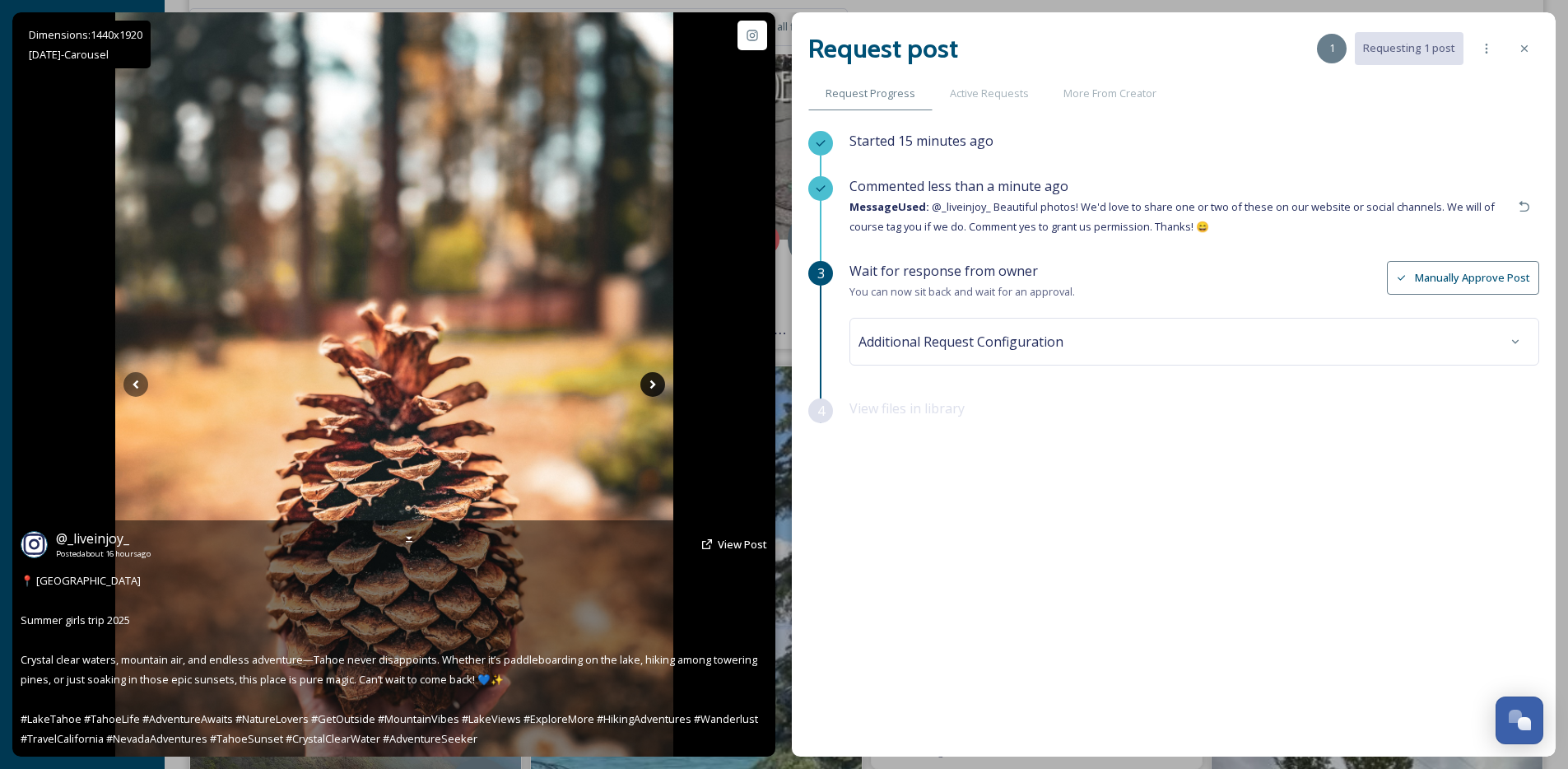
click at [658, 381] on icon at bounding box center [652, 384] width 24 height 24
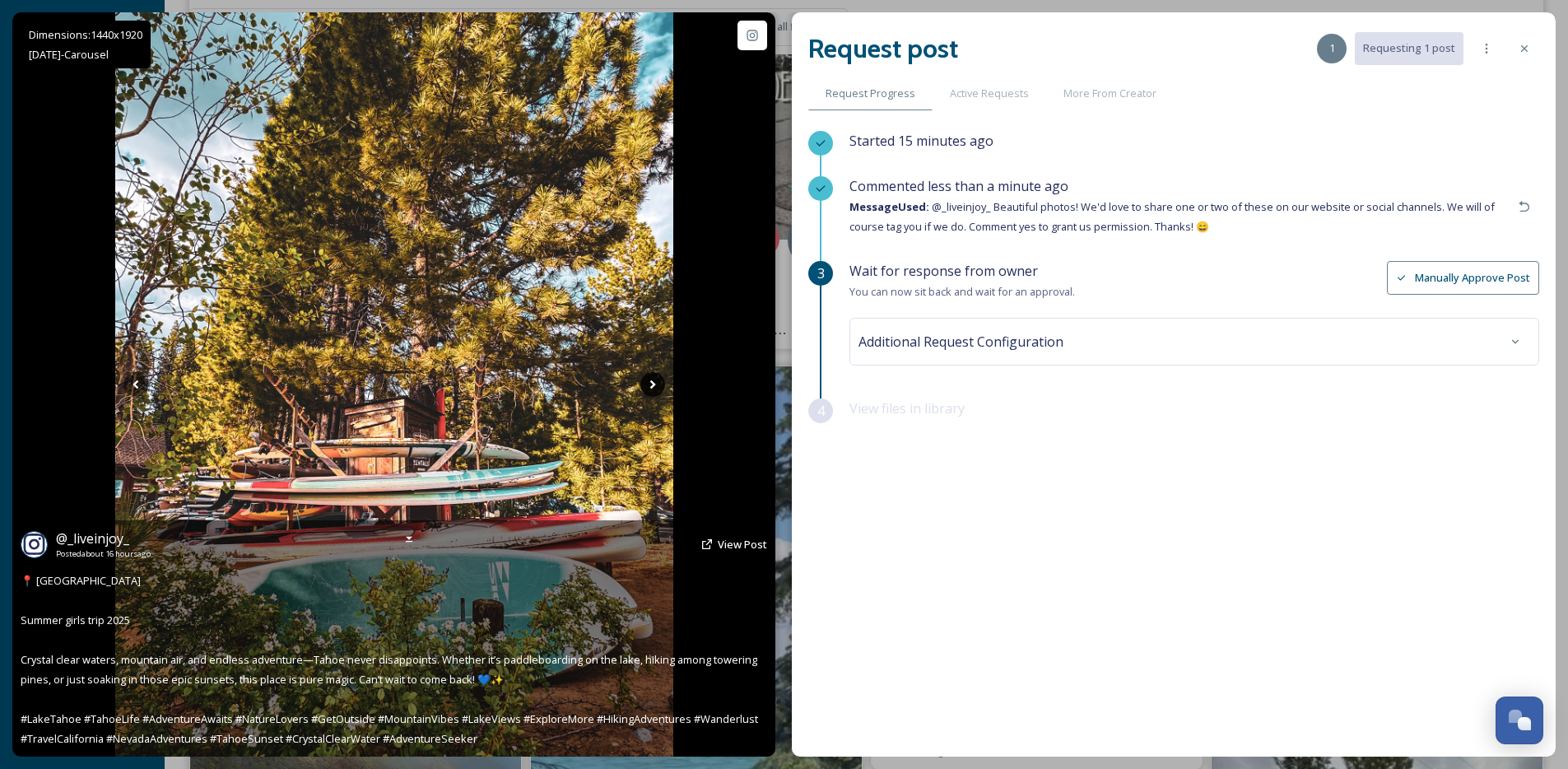
click at [658, 381] on icon at bounding box center [652, 384] width 24 height 24
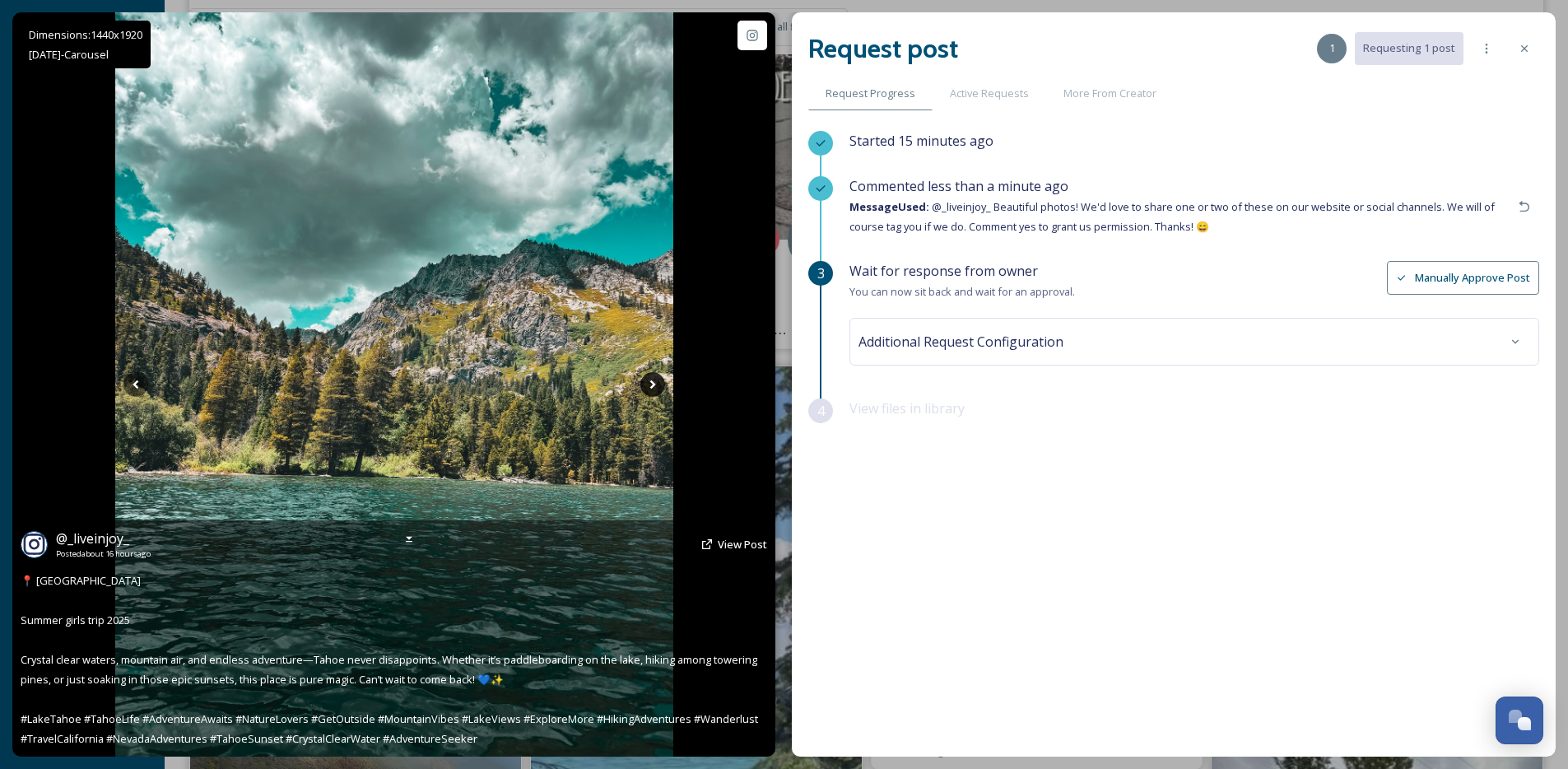
click at [658, 381] on icon at bounding box center [652, 384] width 24 height 24
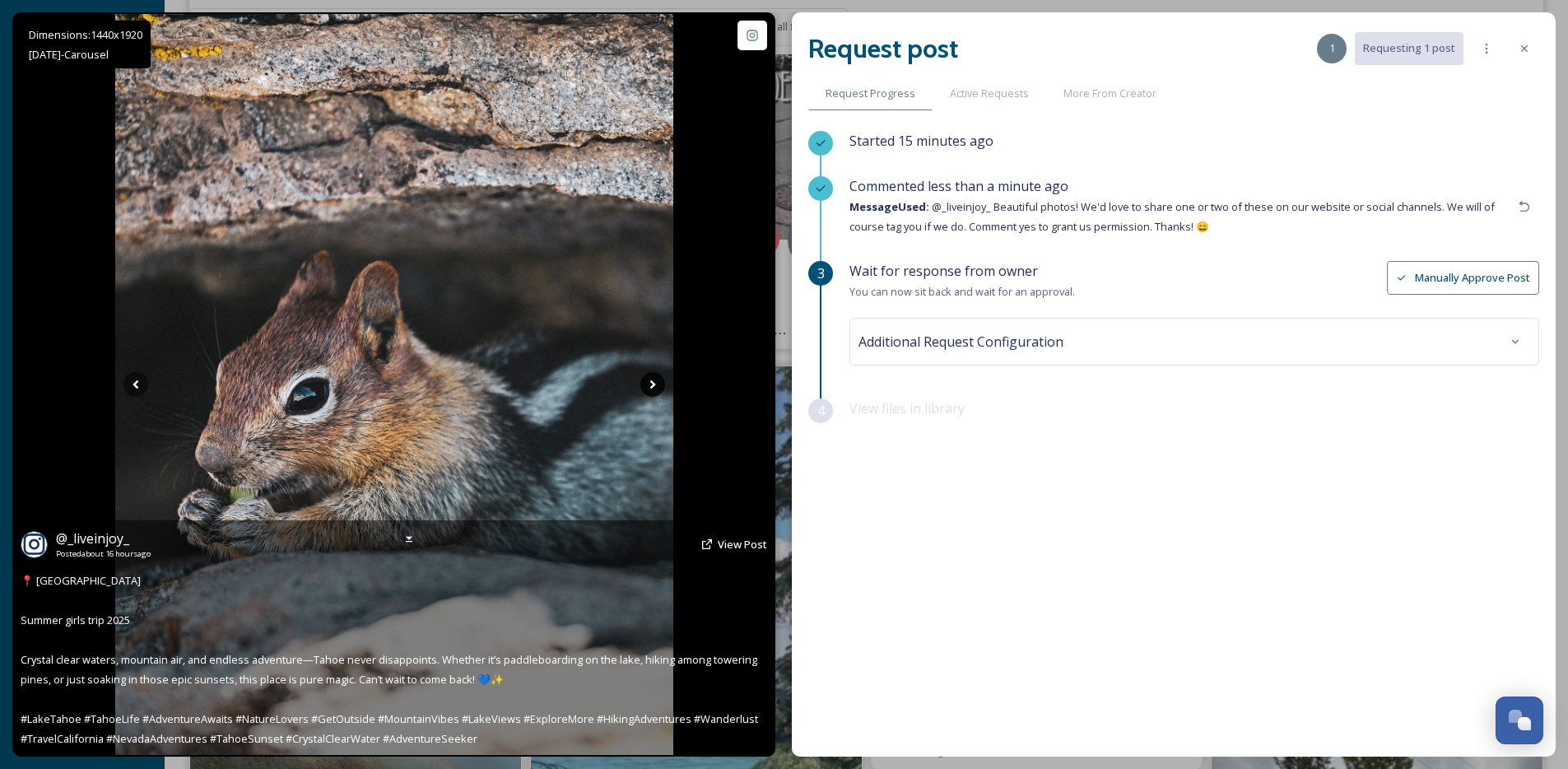
click at [658, 381] on icon at bounding box center [652, 384] width 24 height 24
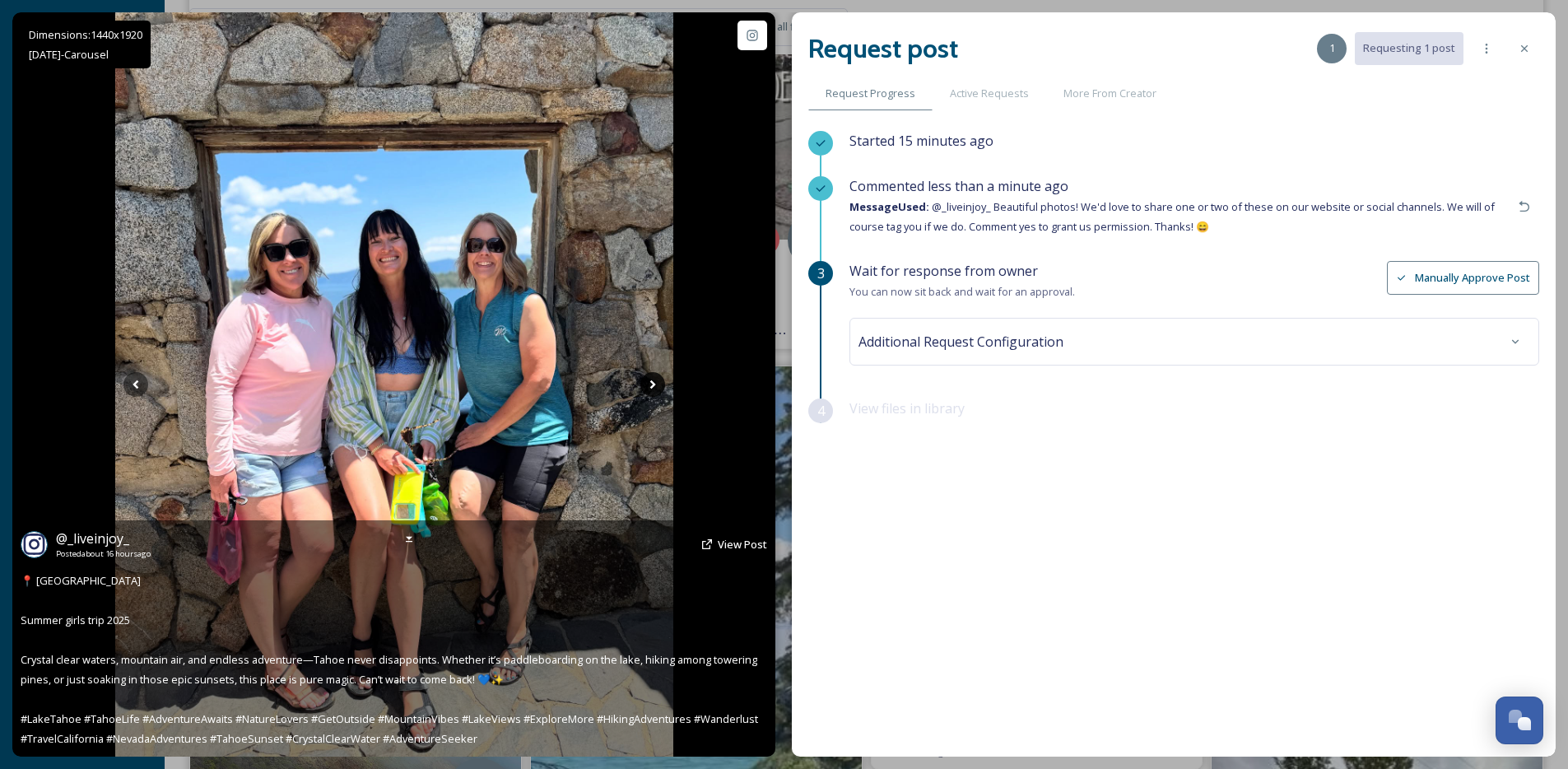
click at [658, 381] on icon at bounding box center [652, 384] width 24 height 24
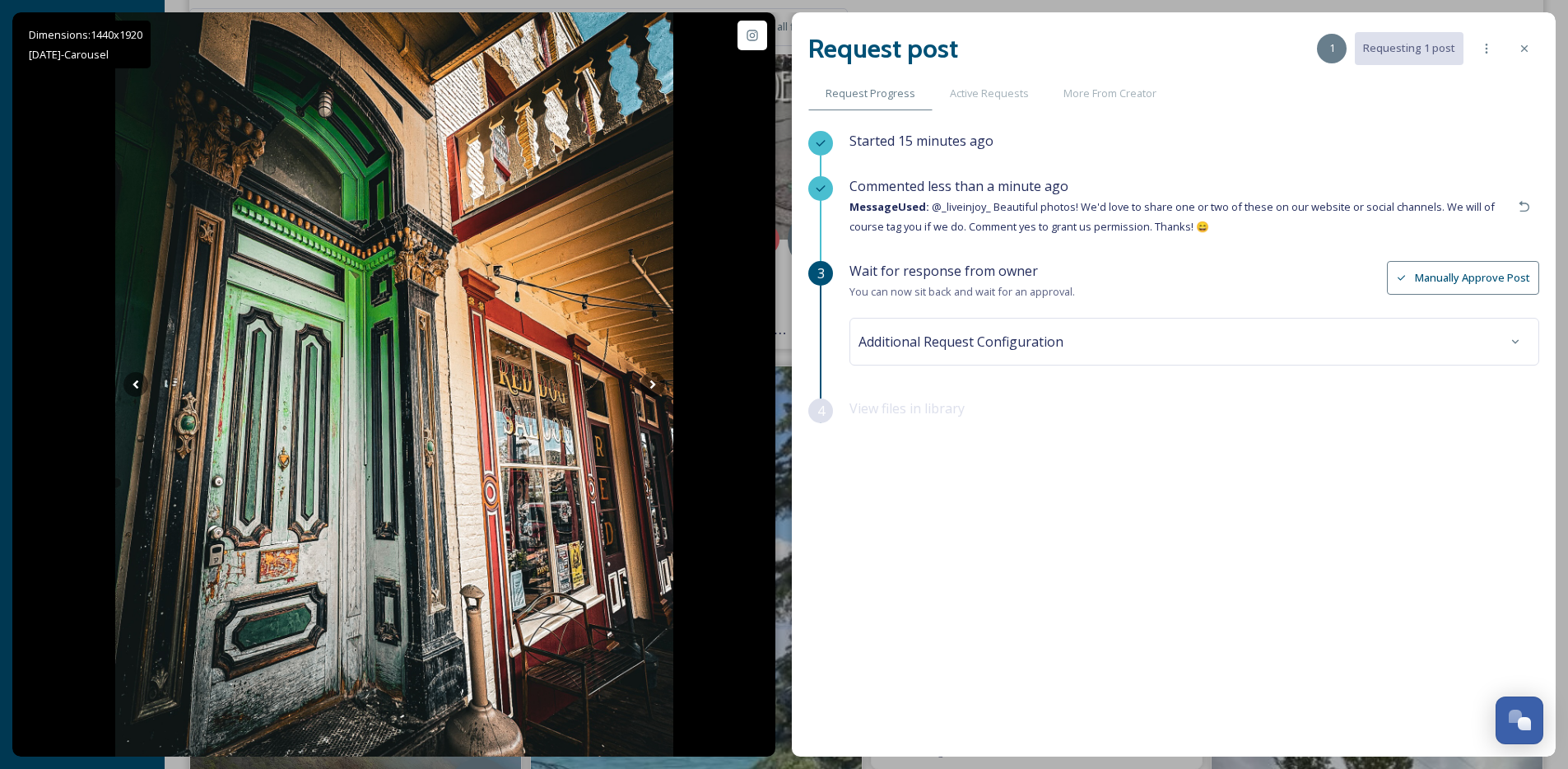
click at [1525, 67] on div "Request post 1 Requesting 1 post" at bounding box center [1174, 49] width 730 height 40
drag, startPoint x: 1522, startPoint y: 56, endPoint x: 1514, endPoint y: 56, distance: 8.0
click at [1522, 55] on div at bounding box center [1523, 48] width 29 height 29
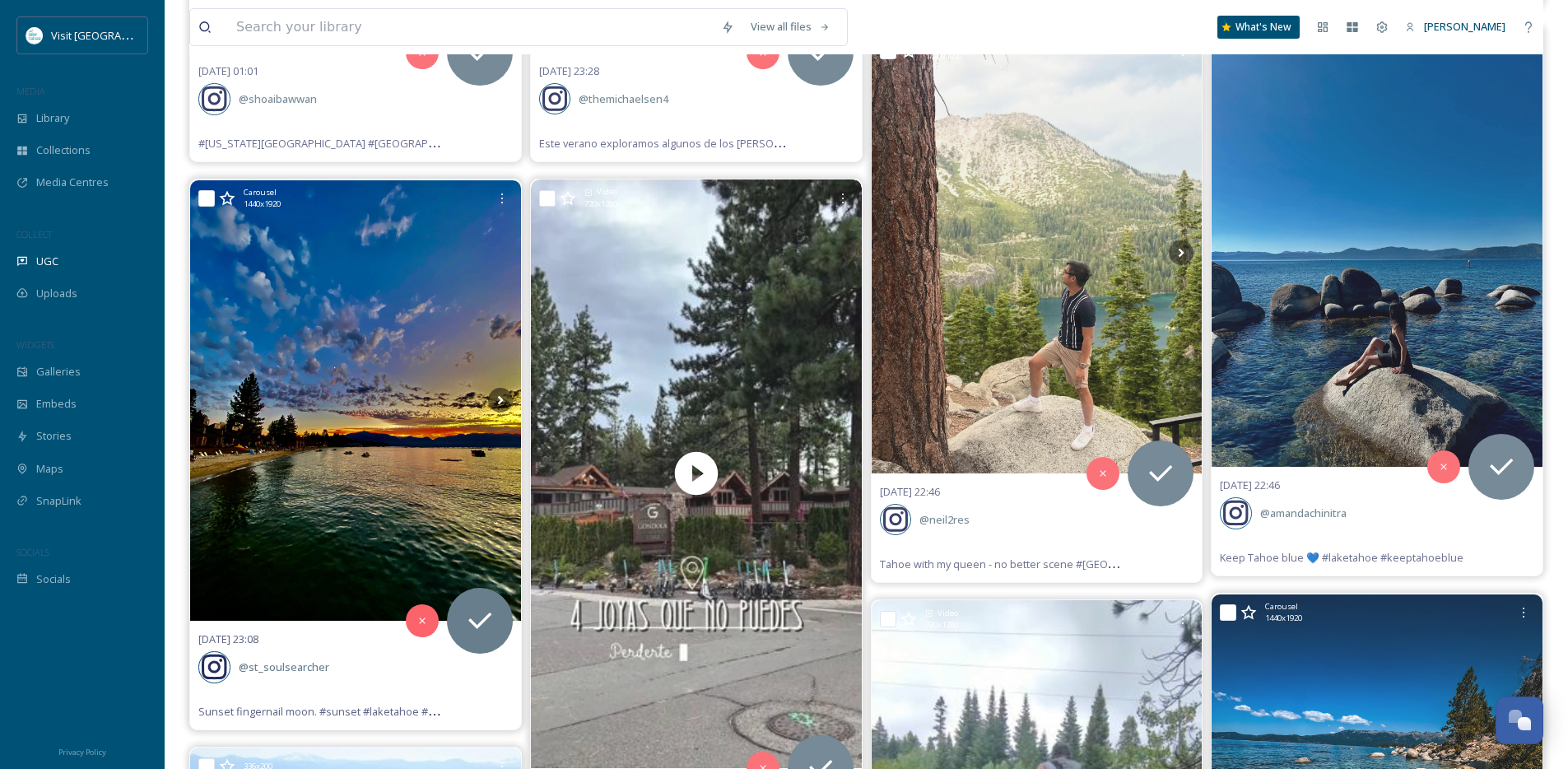
scroll to position [788, 0]
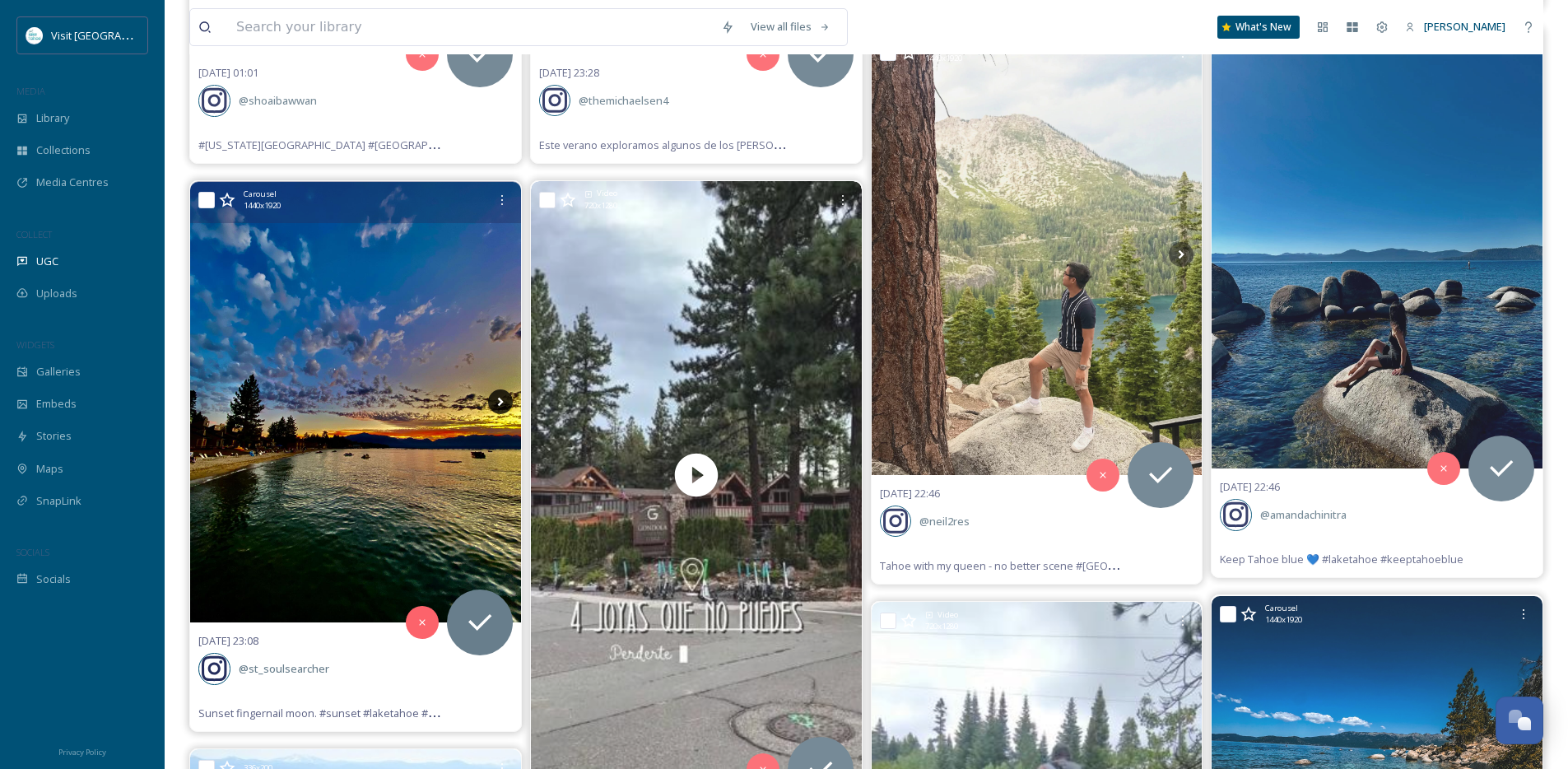
click at [494, 404] on icon at bounding box center [500, 402] width 24 height 24
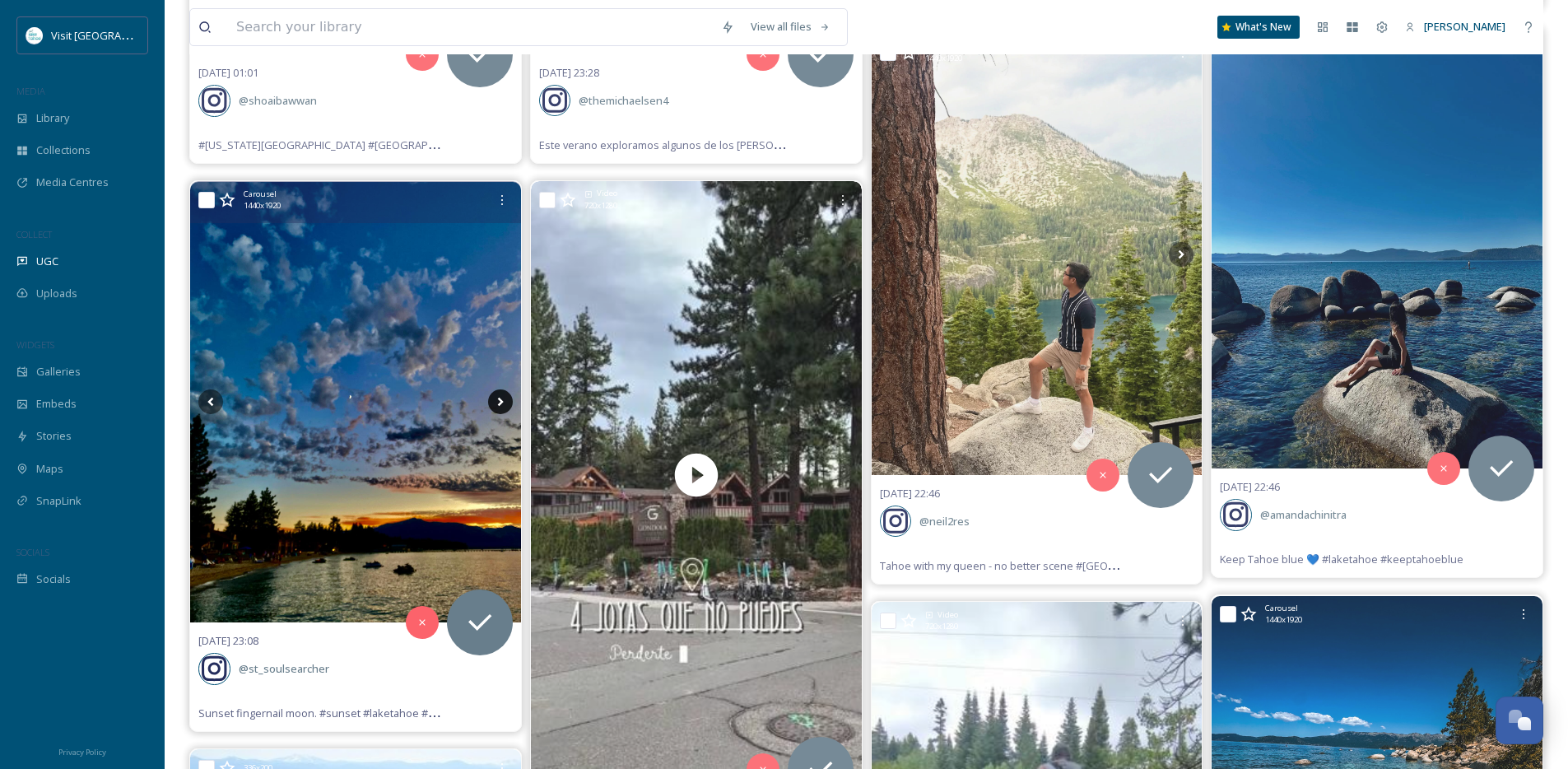
click at [494, 404] on icon at bounding box center [500, 402] width 24 height 24
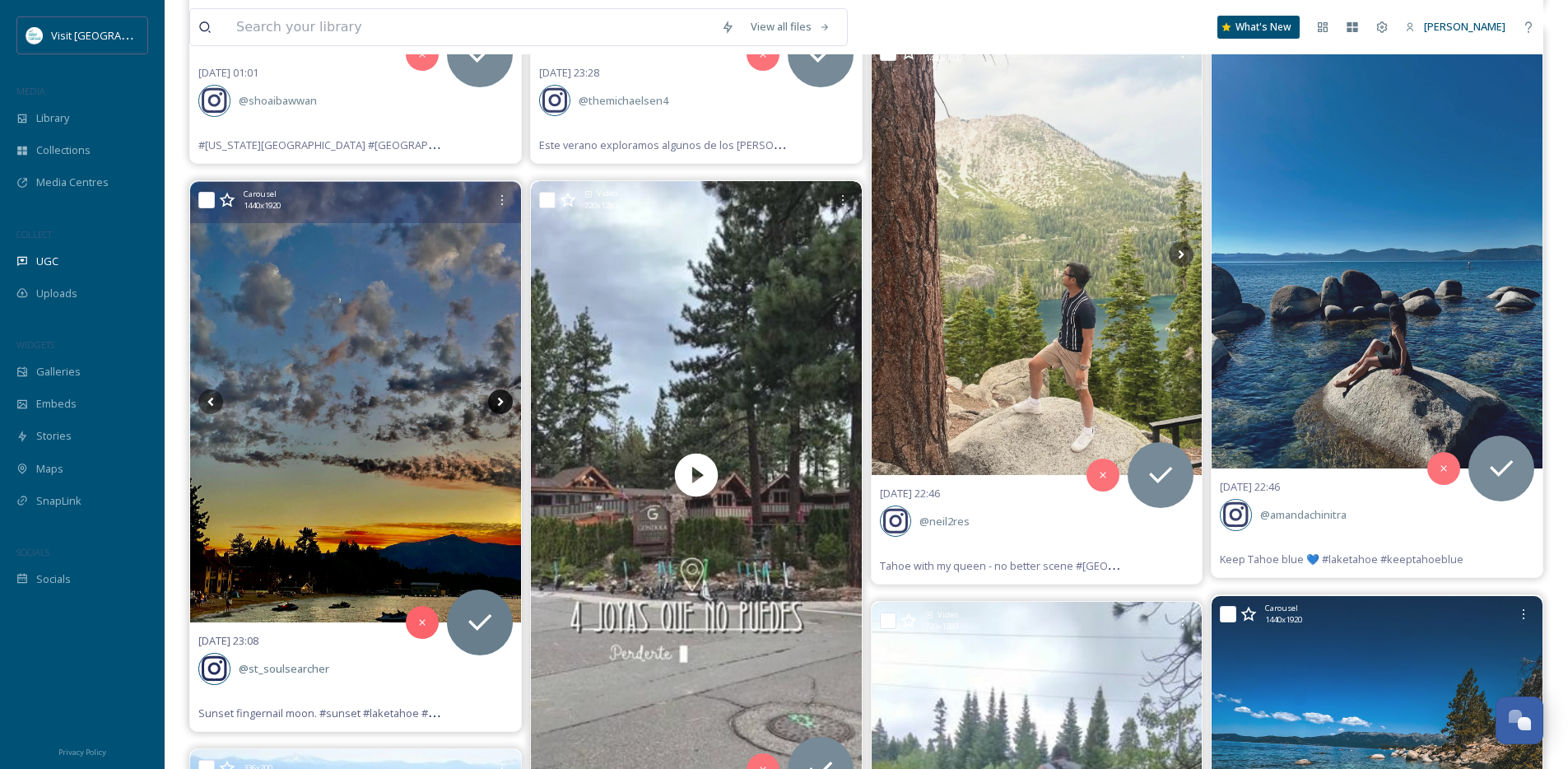
click at [494, 404] on icon at bounding box center [500, 402] width 24 height 24
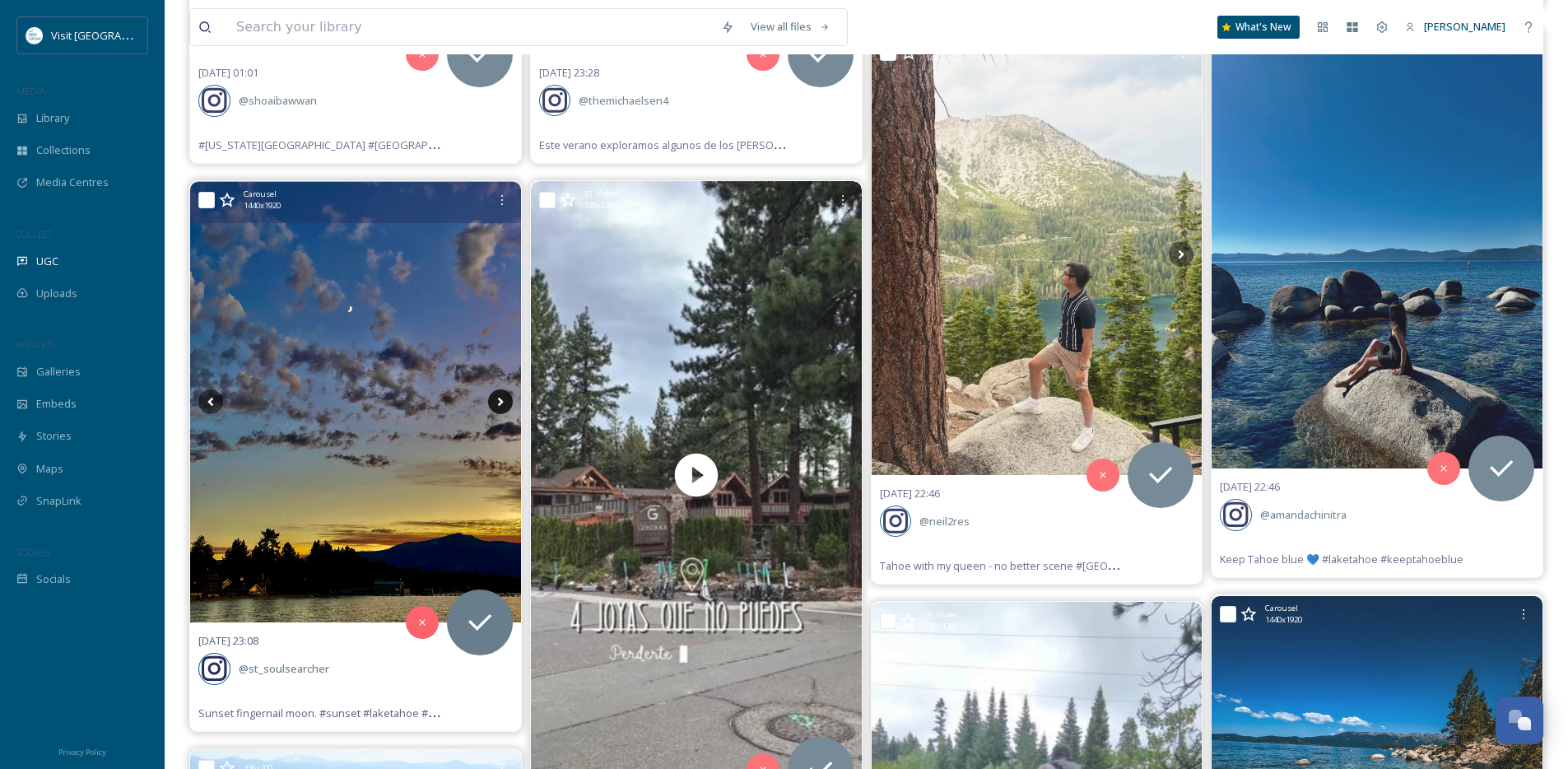
click at [494, 404] on icon at bounding box center [500, 402] width 24 height 24
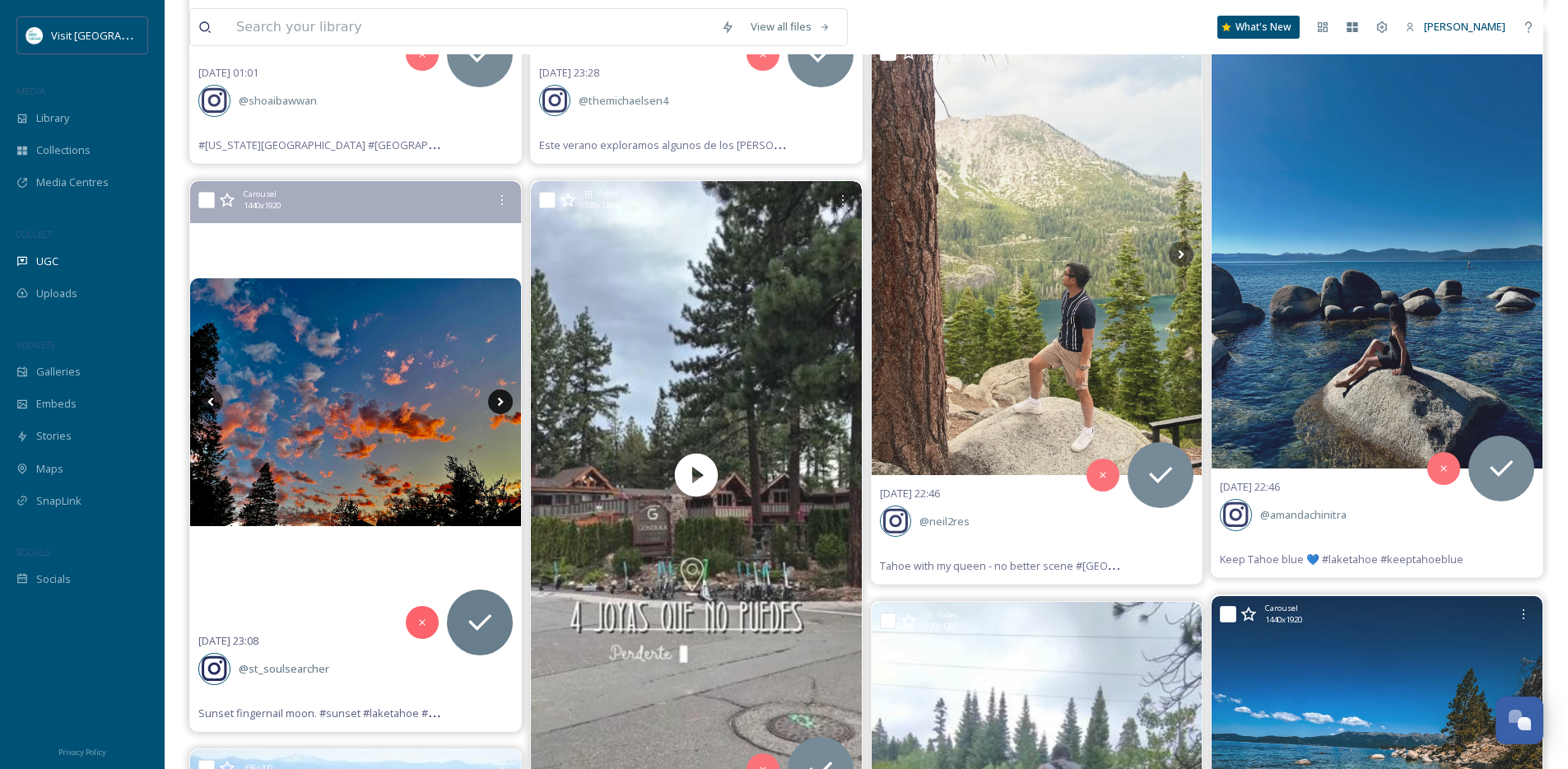
click at [494, 406] on icon at bounding box center [500, 402] width 24 height 24
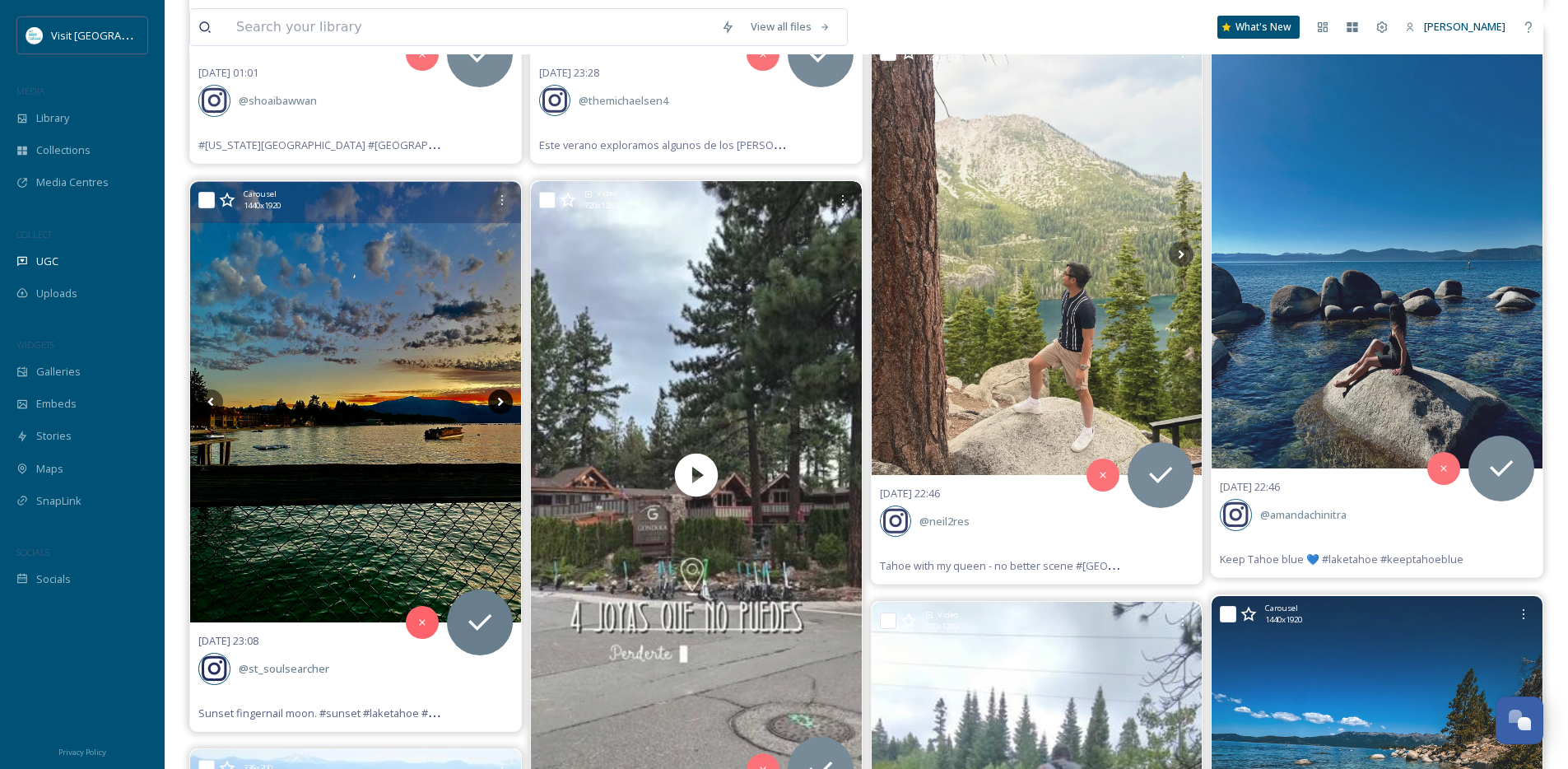
click at [494, 406] on icon at bounding box center [500, 402] width 24 height 24
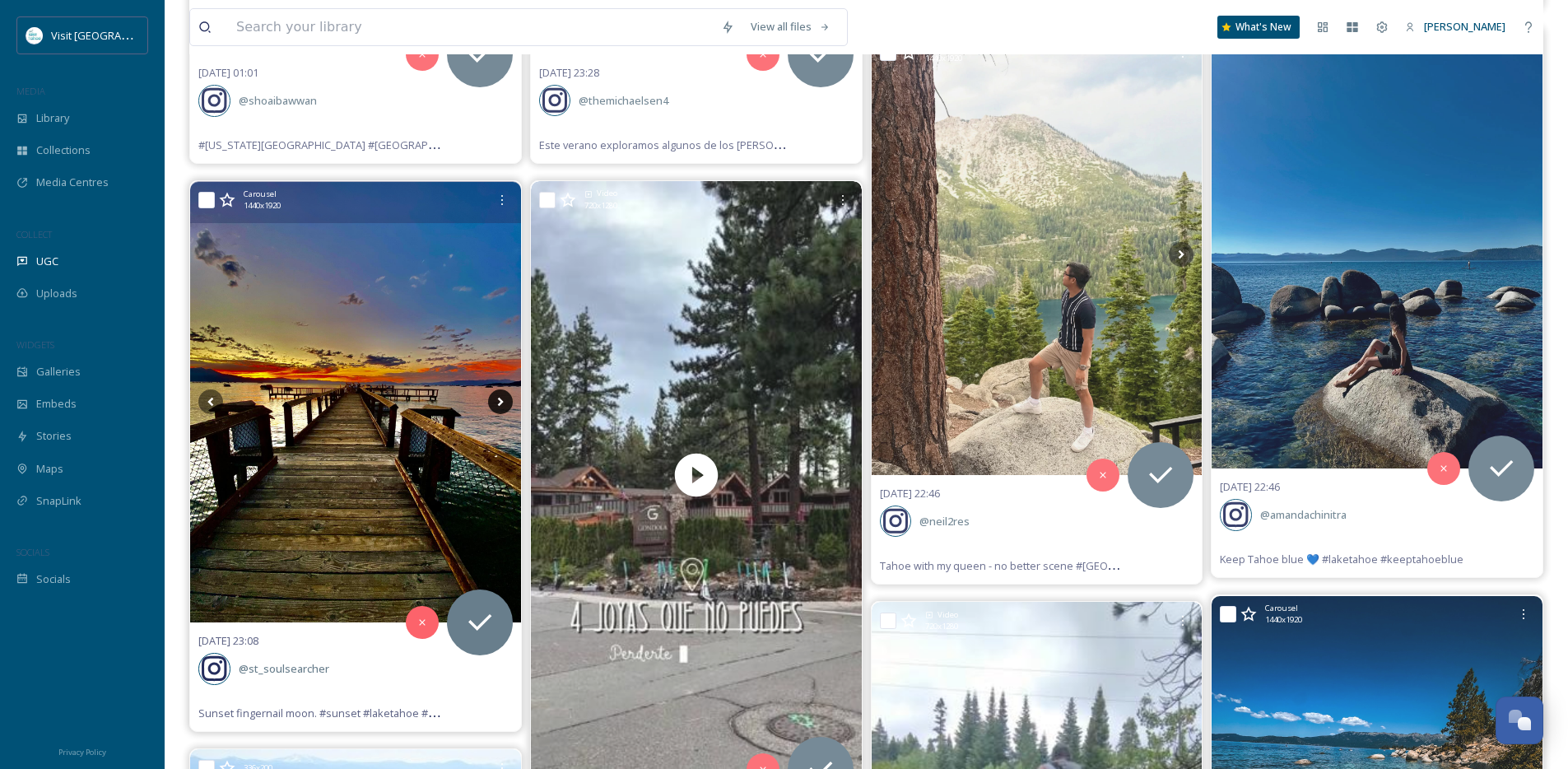
click at [495, 409] on icon at bounding box center [500, 402] width 24 height 24
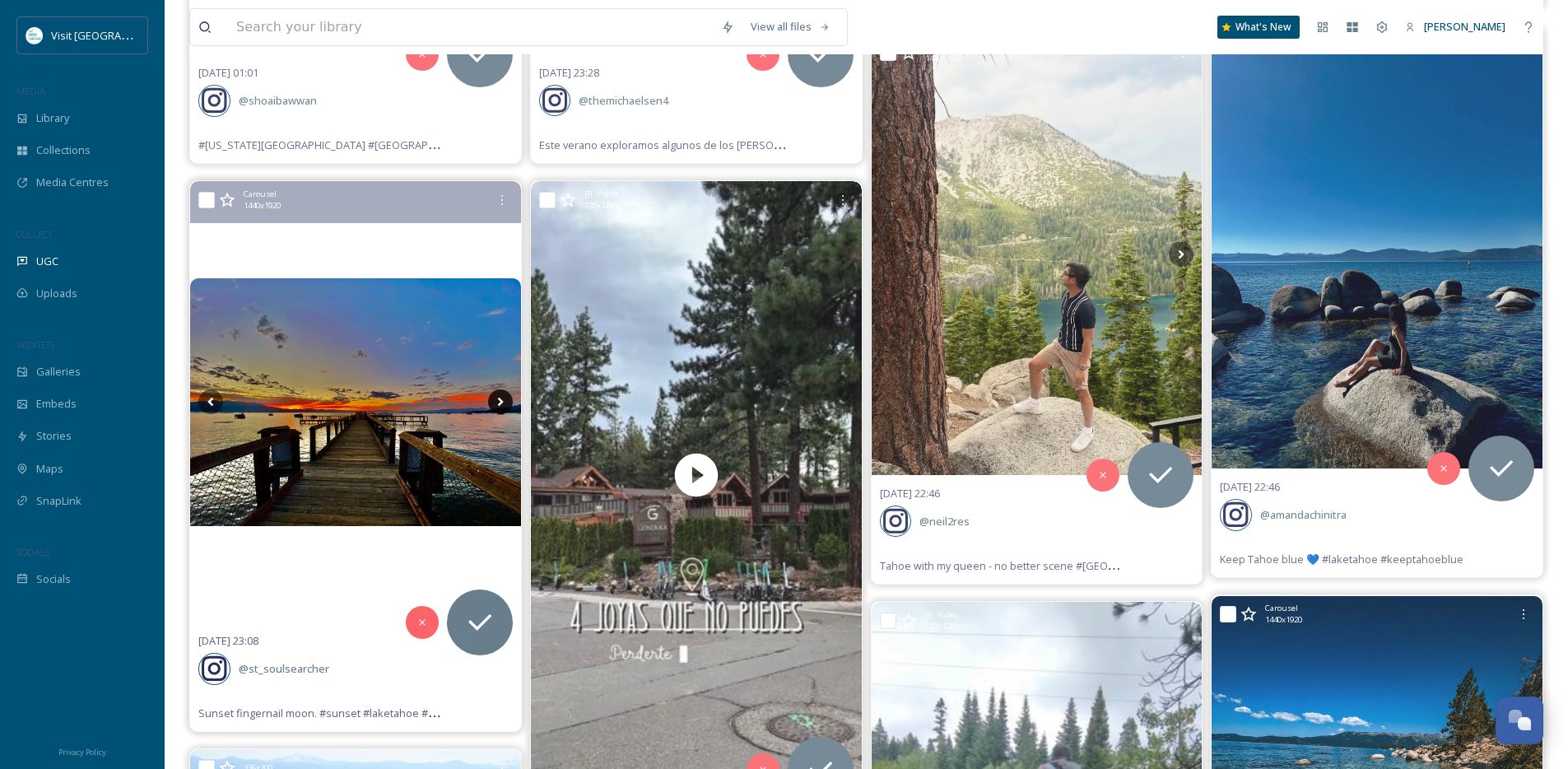
click at [495, 409] on icon at bounding box center [500, 402] width 24 height 24
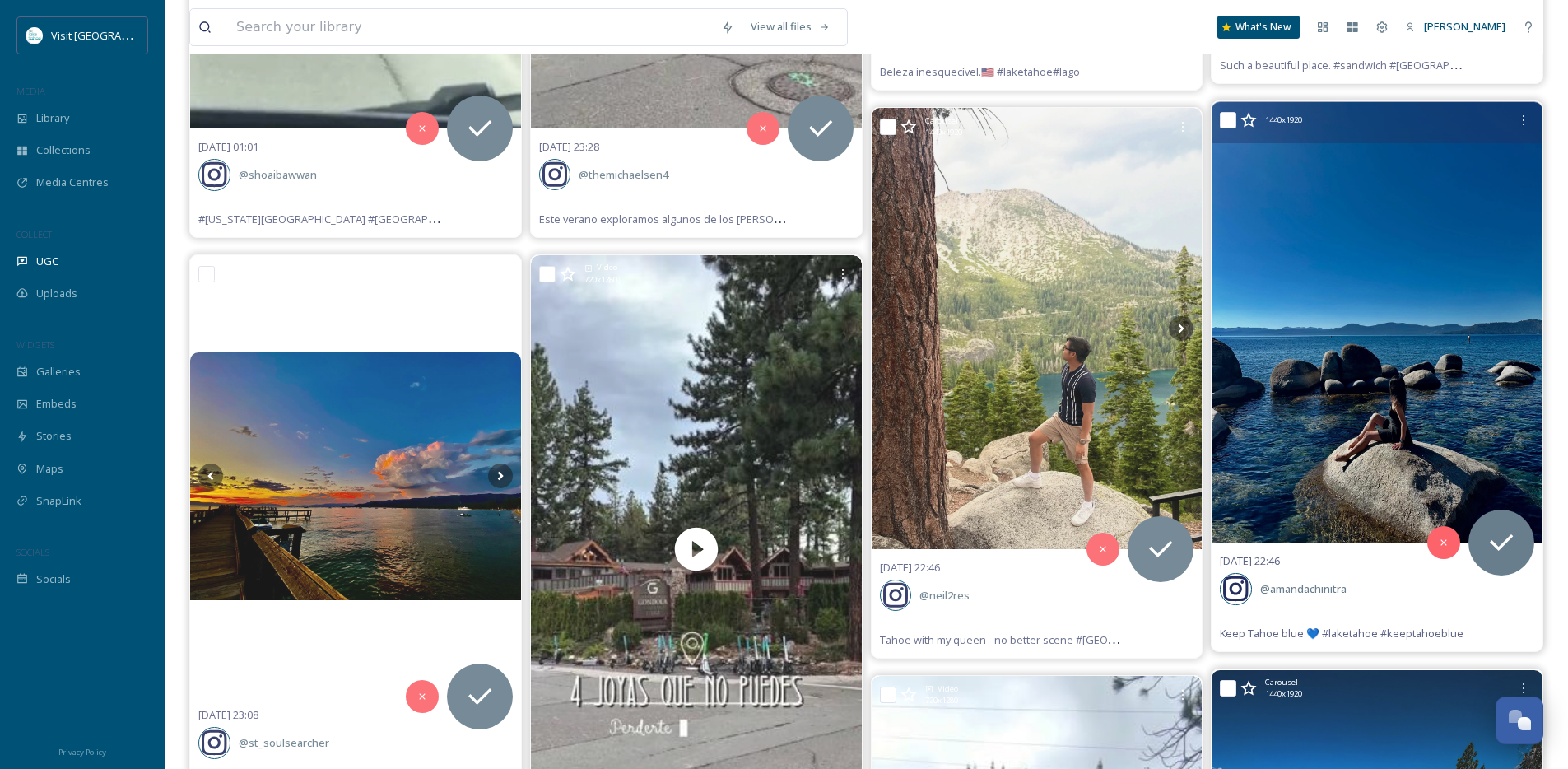
scroll to position [584, 0]
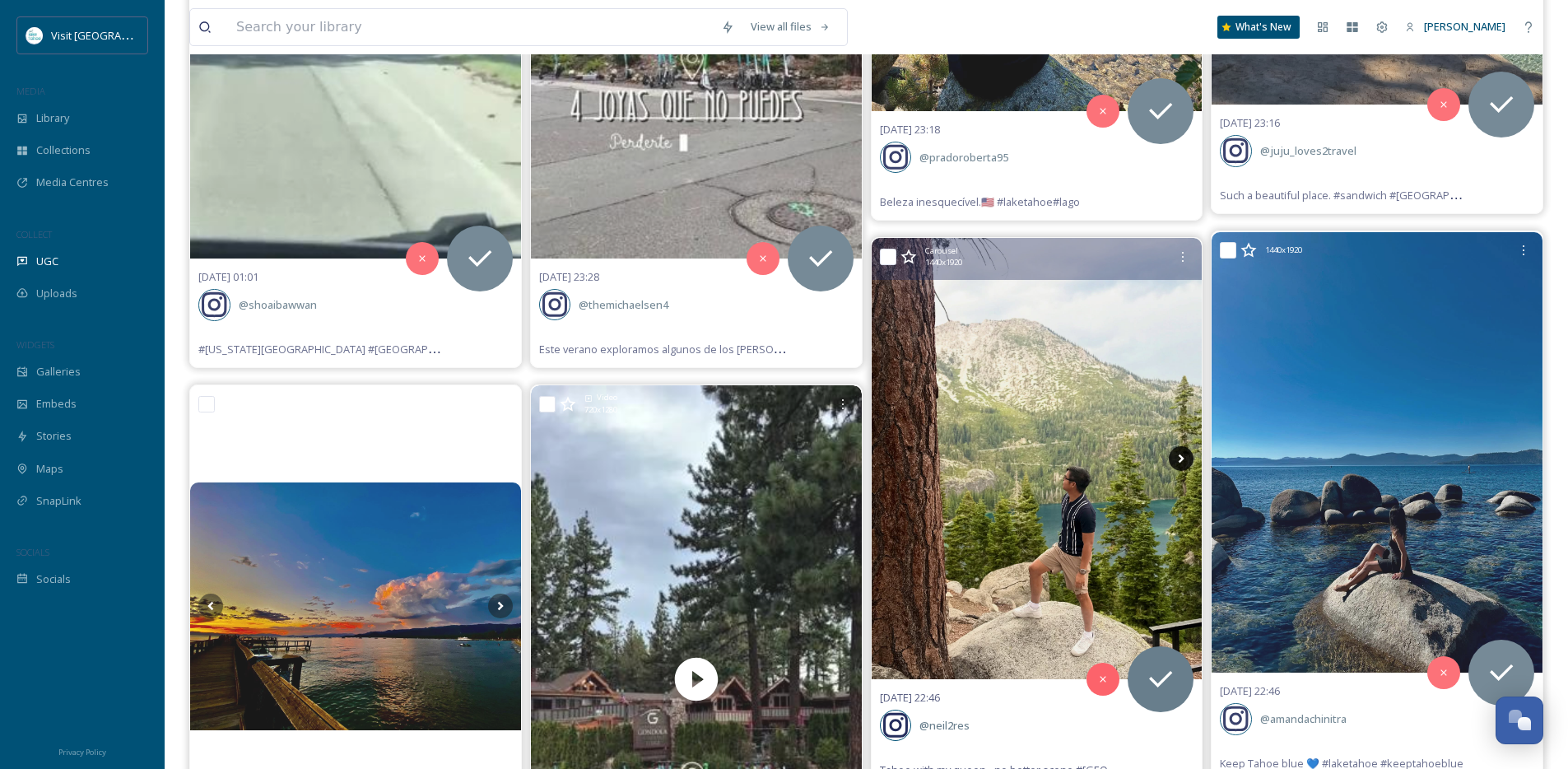
click at [1182, 461] on icon at bounding box center [1181, 458] width 24 height 24
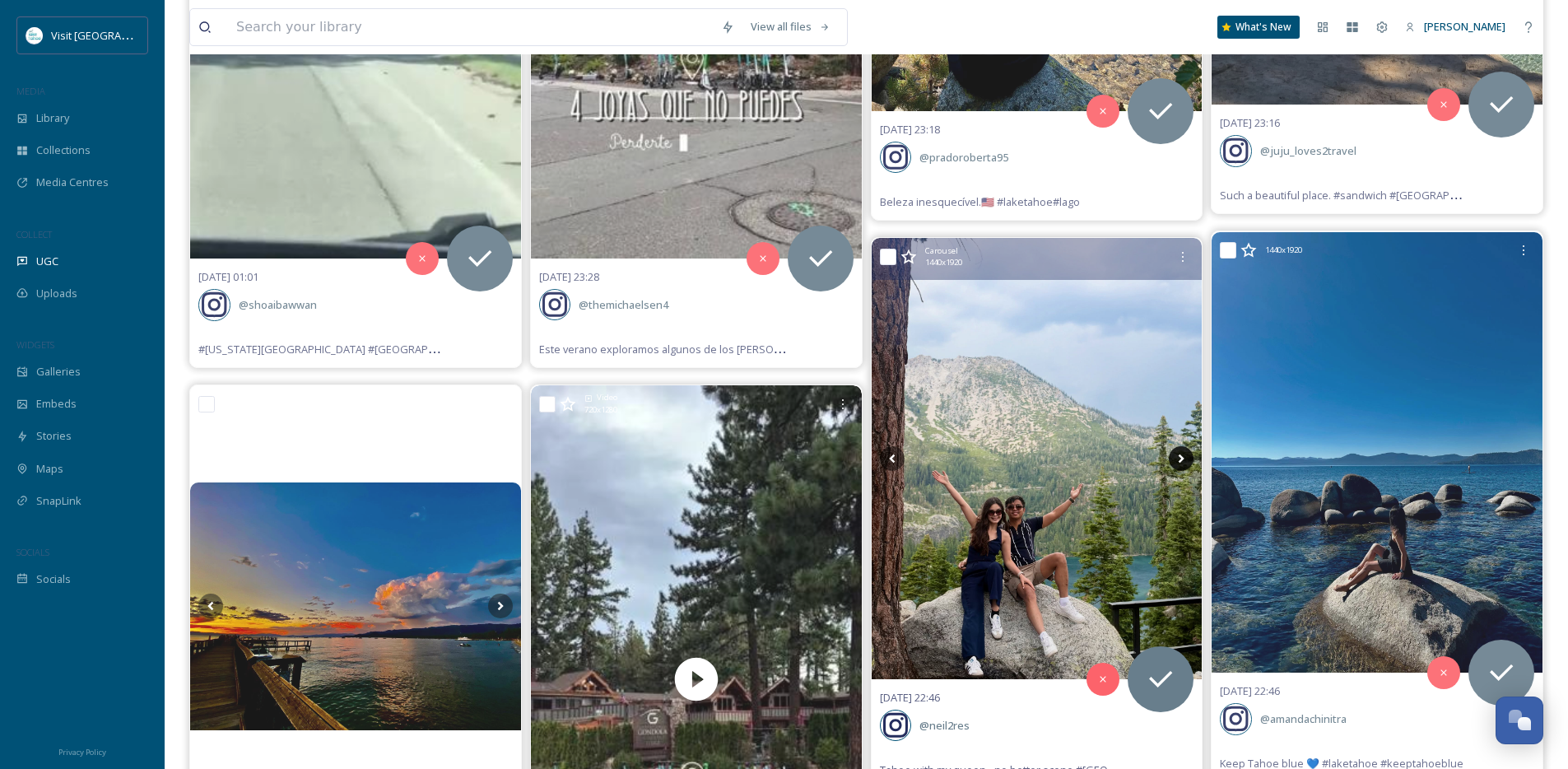
click at [1182, 461] on icon at bounding box center [1181, 458] width 24 height 24
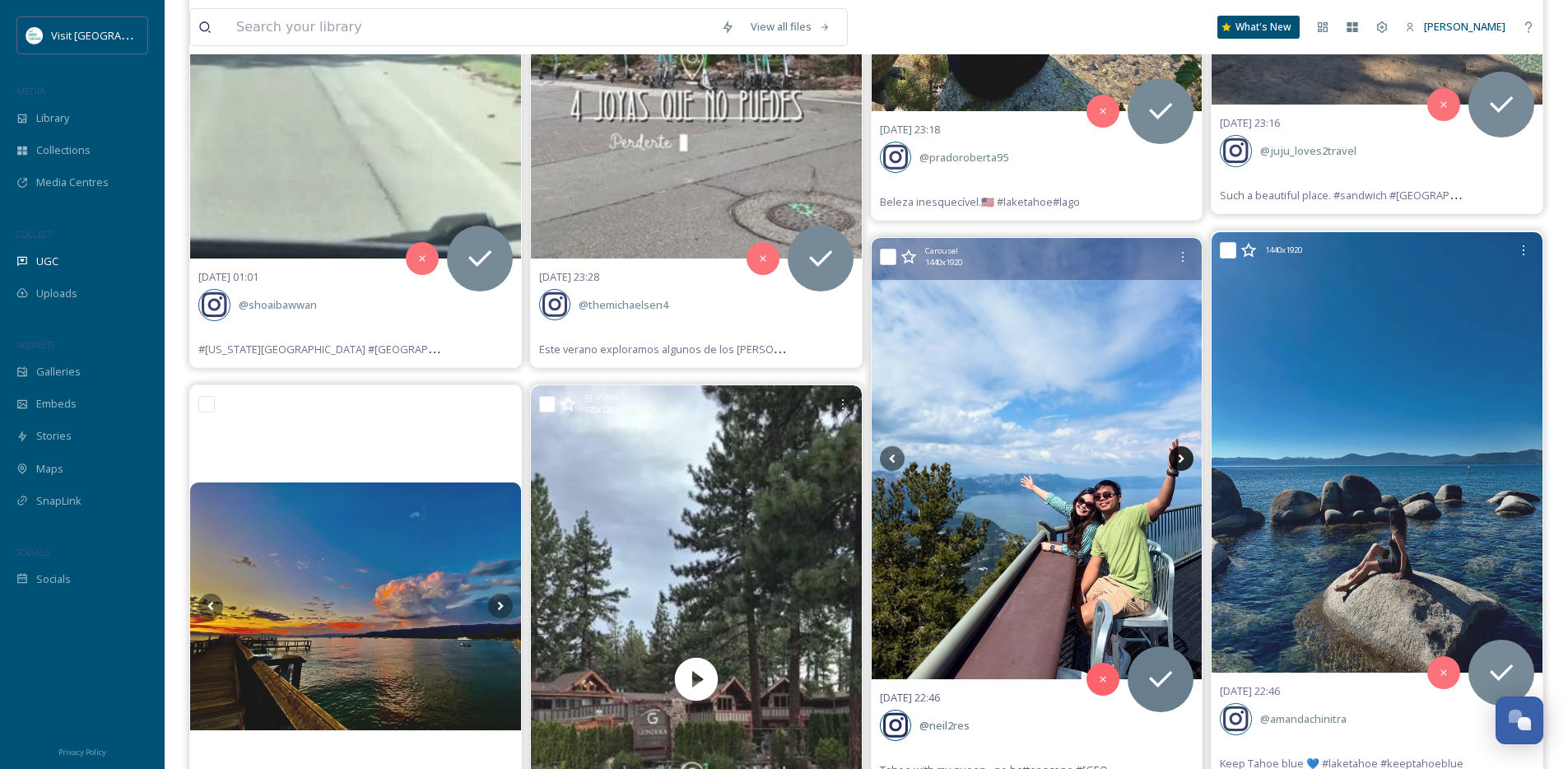
click at [1182, 461] on icon at bounding box center [1181, 458] width 24 height 24
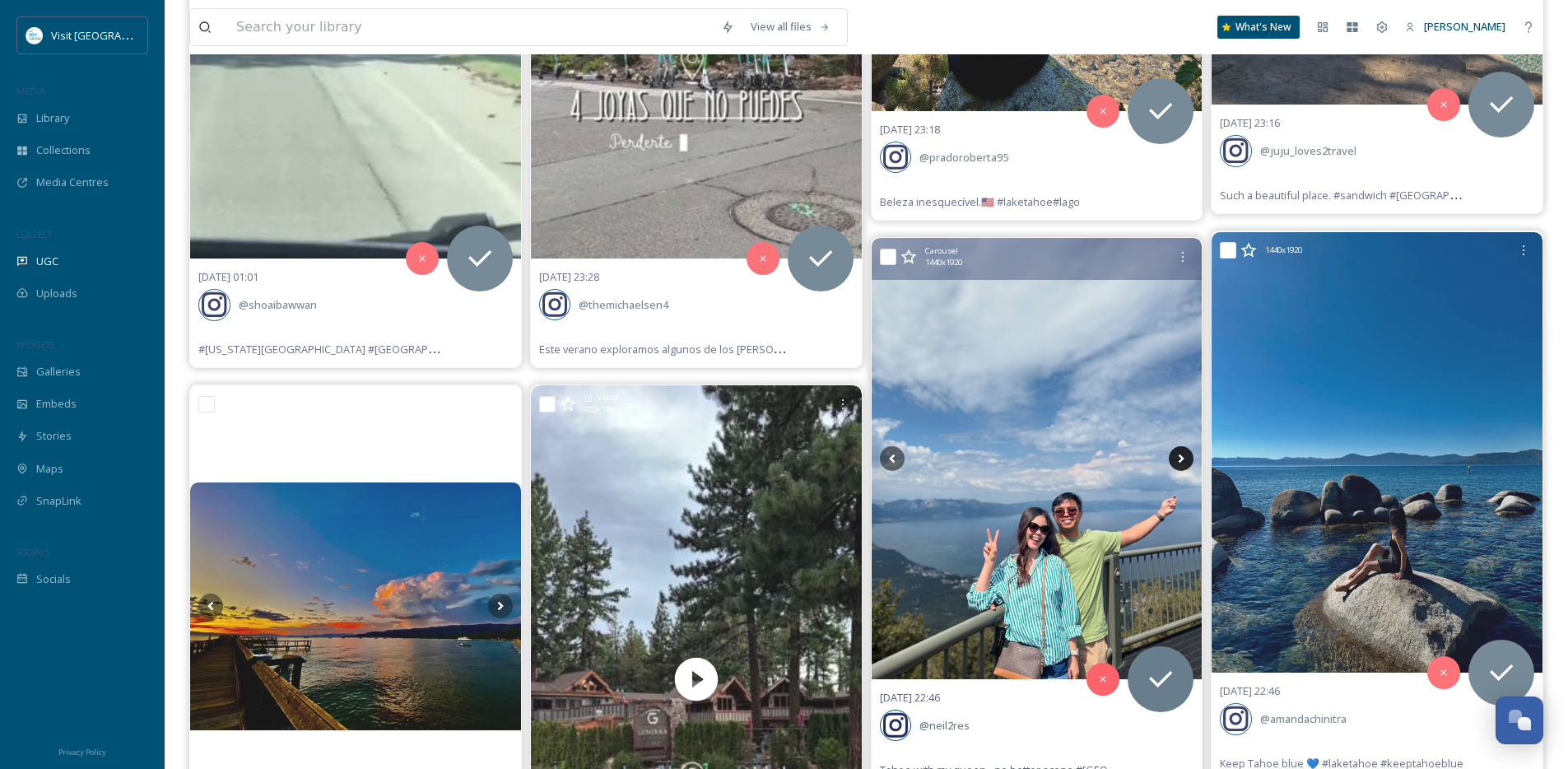
click at [1182, 461] on icon at bounding box center [1181, 458] width 24 height 24
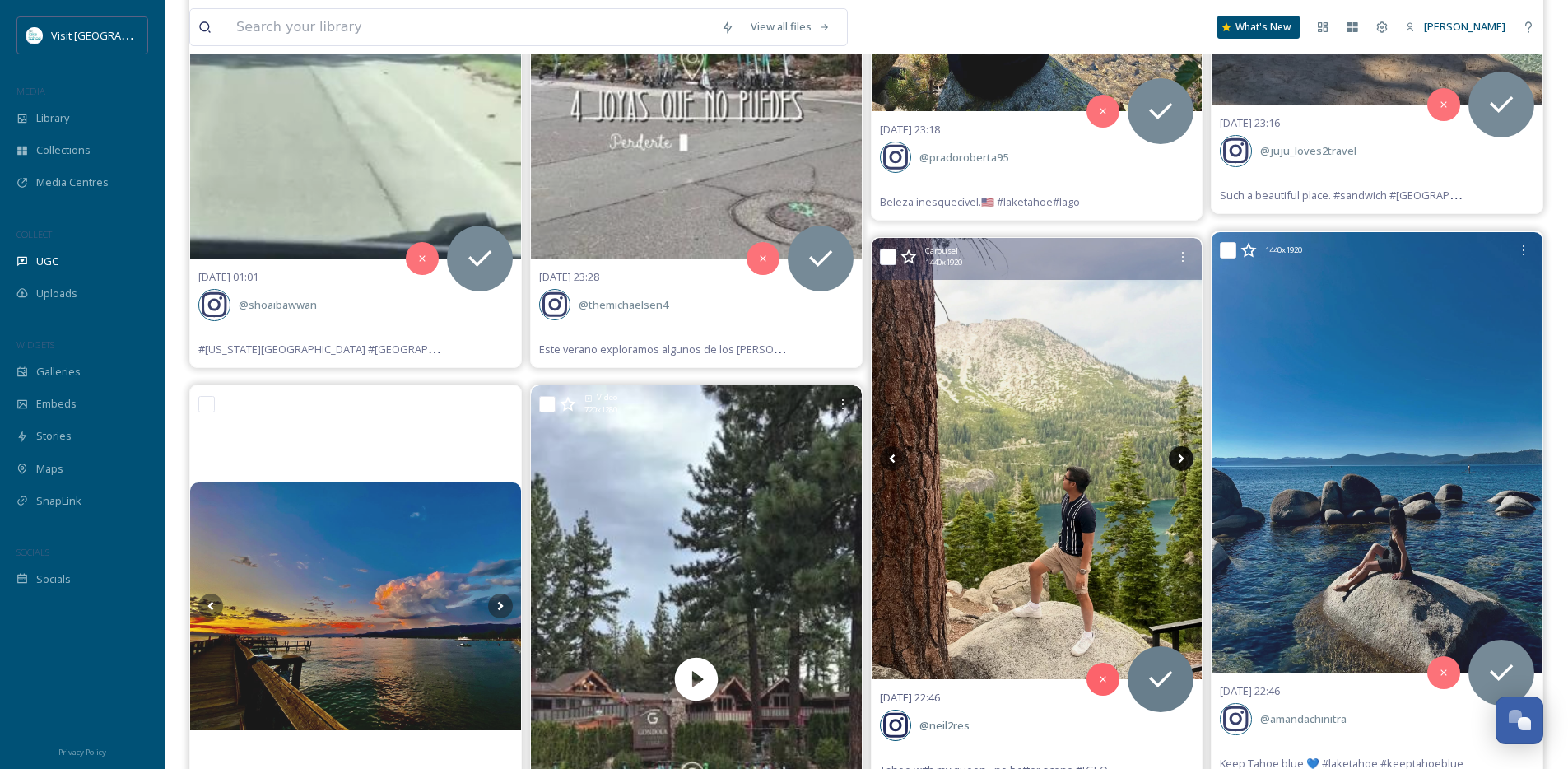
click at [1182, 461] on icon at bounding box center [1181, 458] width 24 height 24
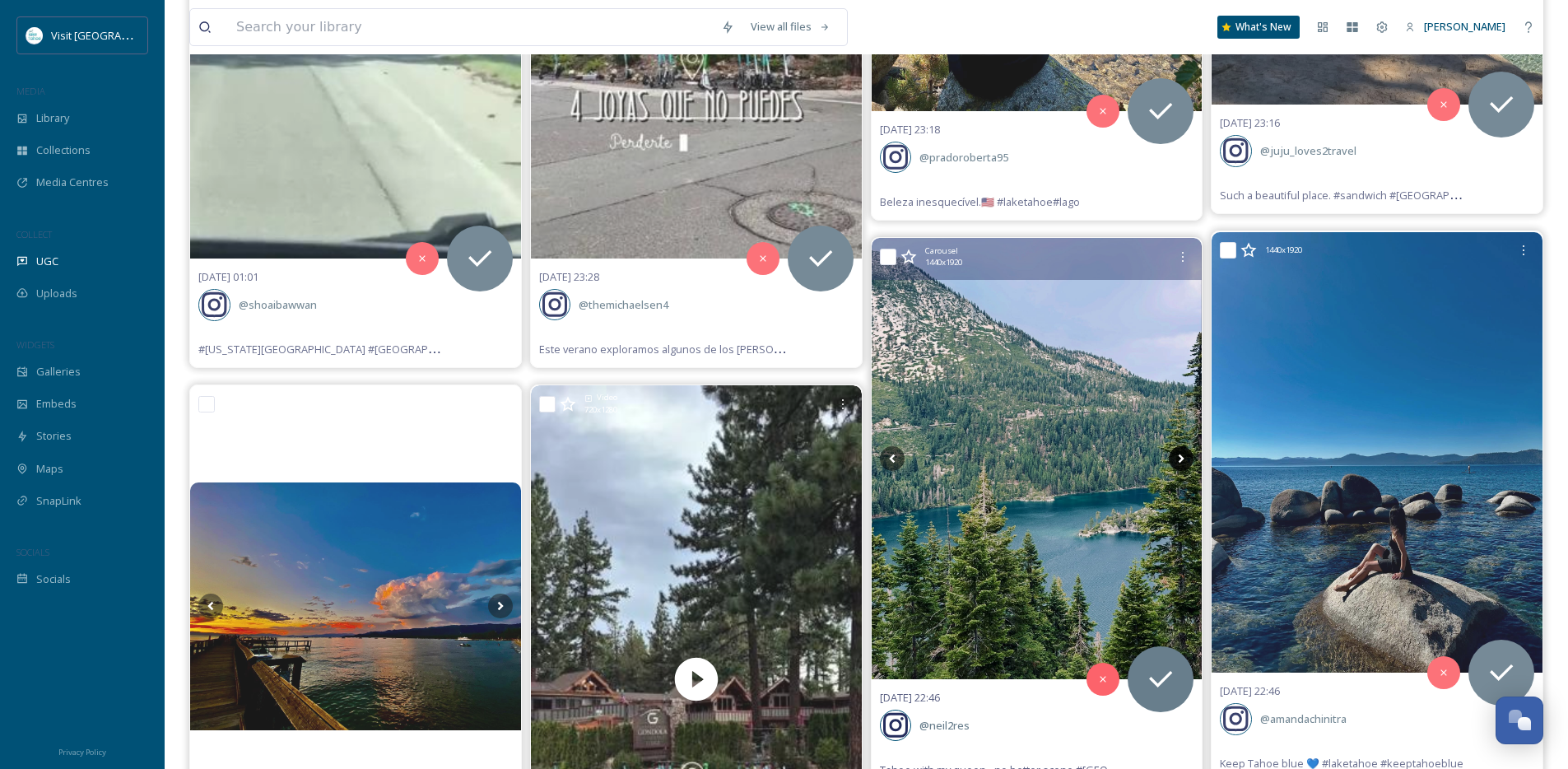
click at [1182, 461] on icon at bounding box center [1181, 458] width 24 height 24
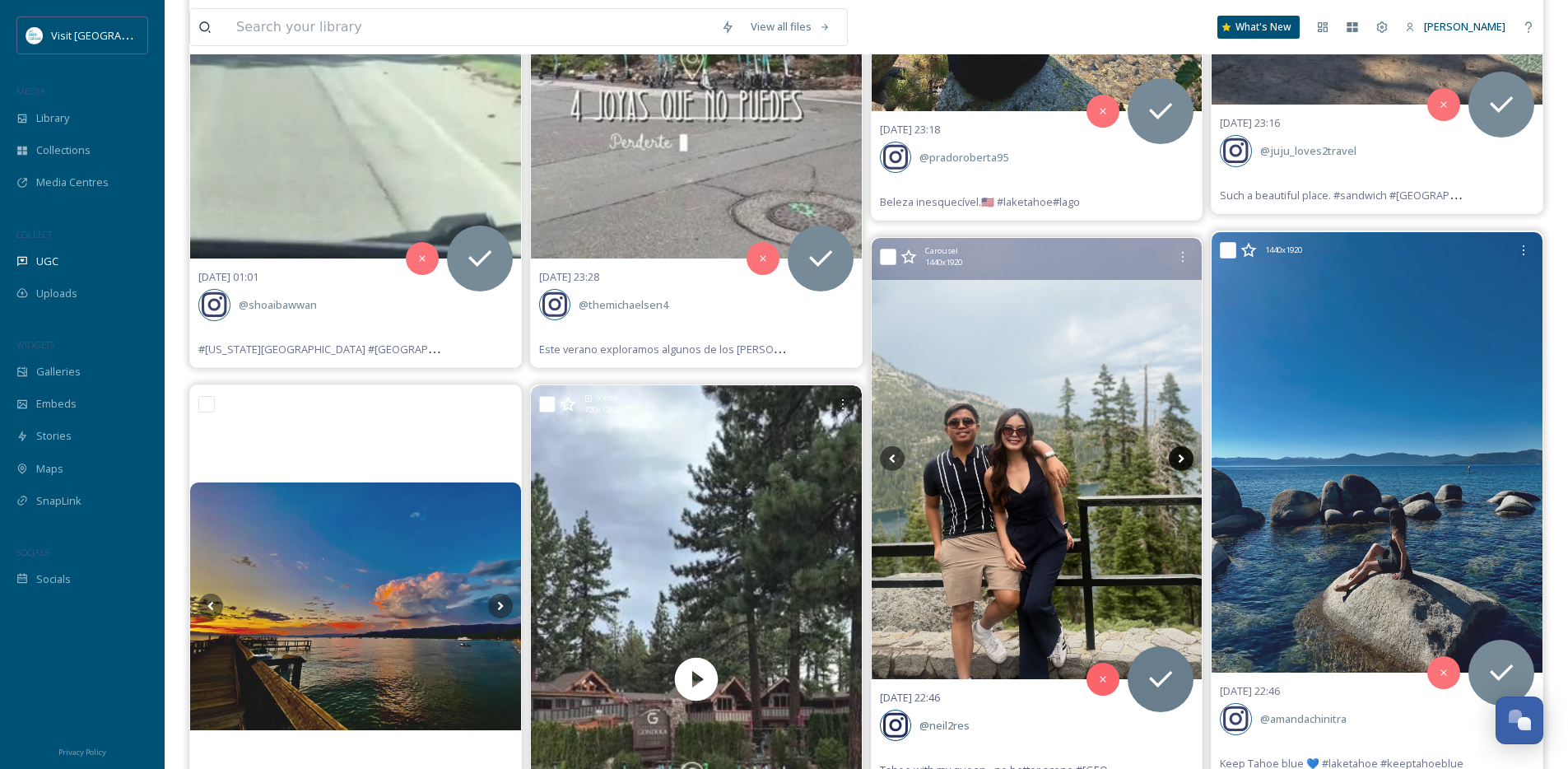
click at [1182, 461] on icon at bounding box center [1181, 458] width 24 height 24
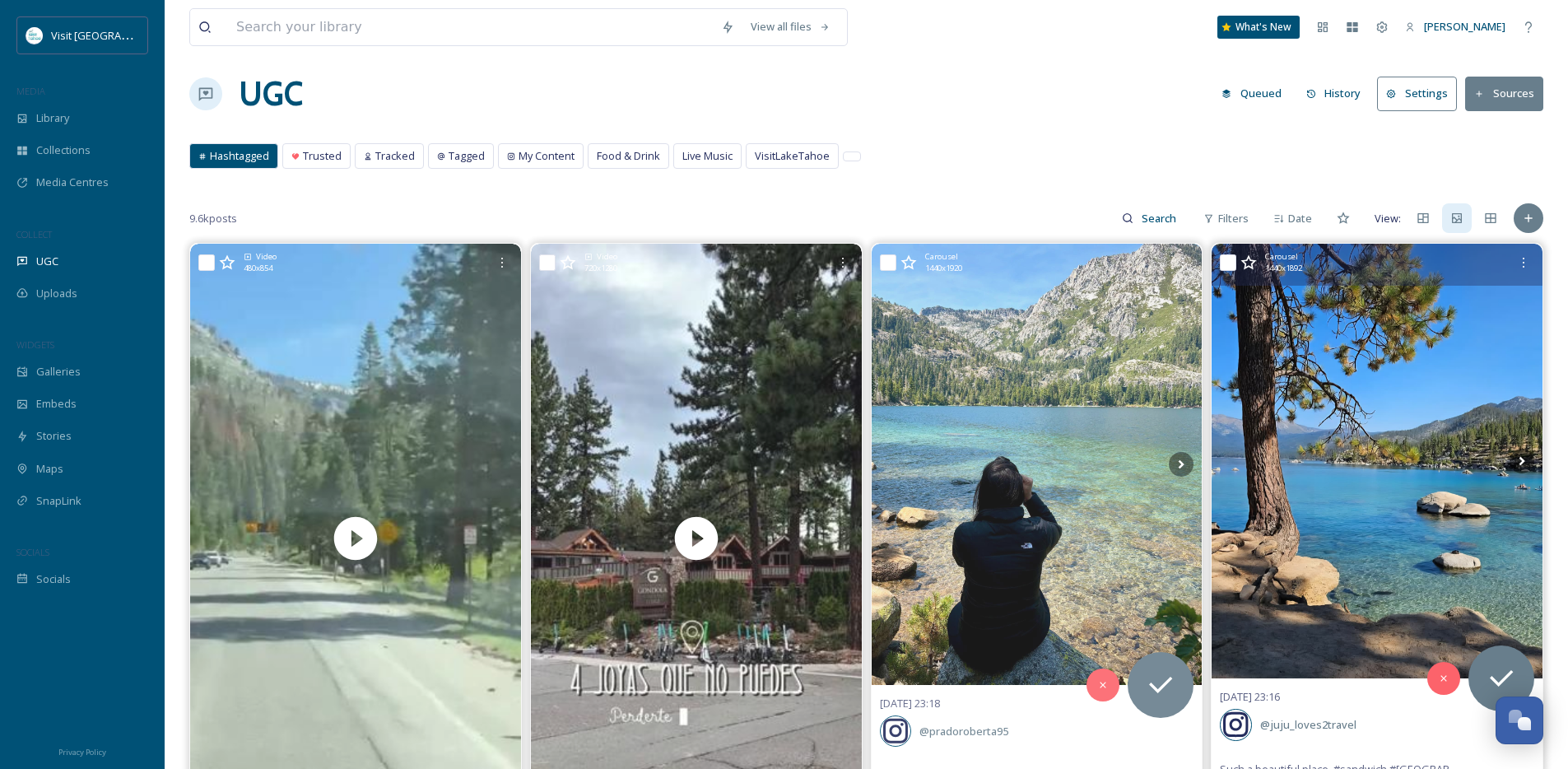
scroll to position [0, 0]
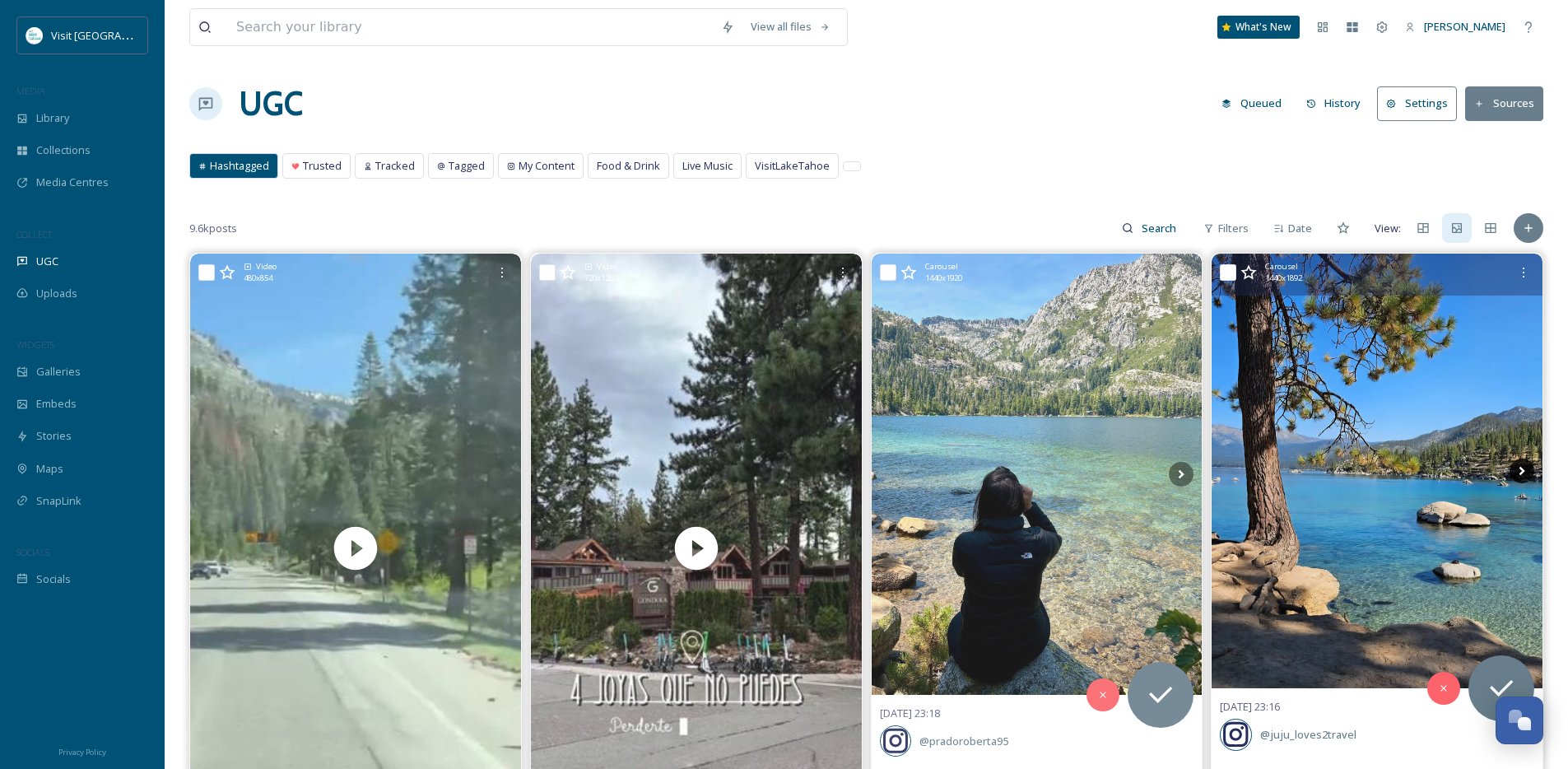
click at [1522, 468] on icon at bounding box center [1521, 471] width 24 height 24
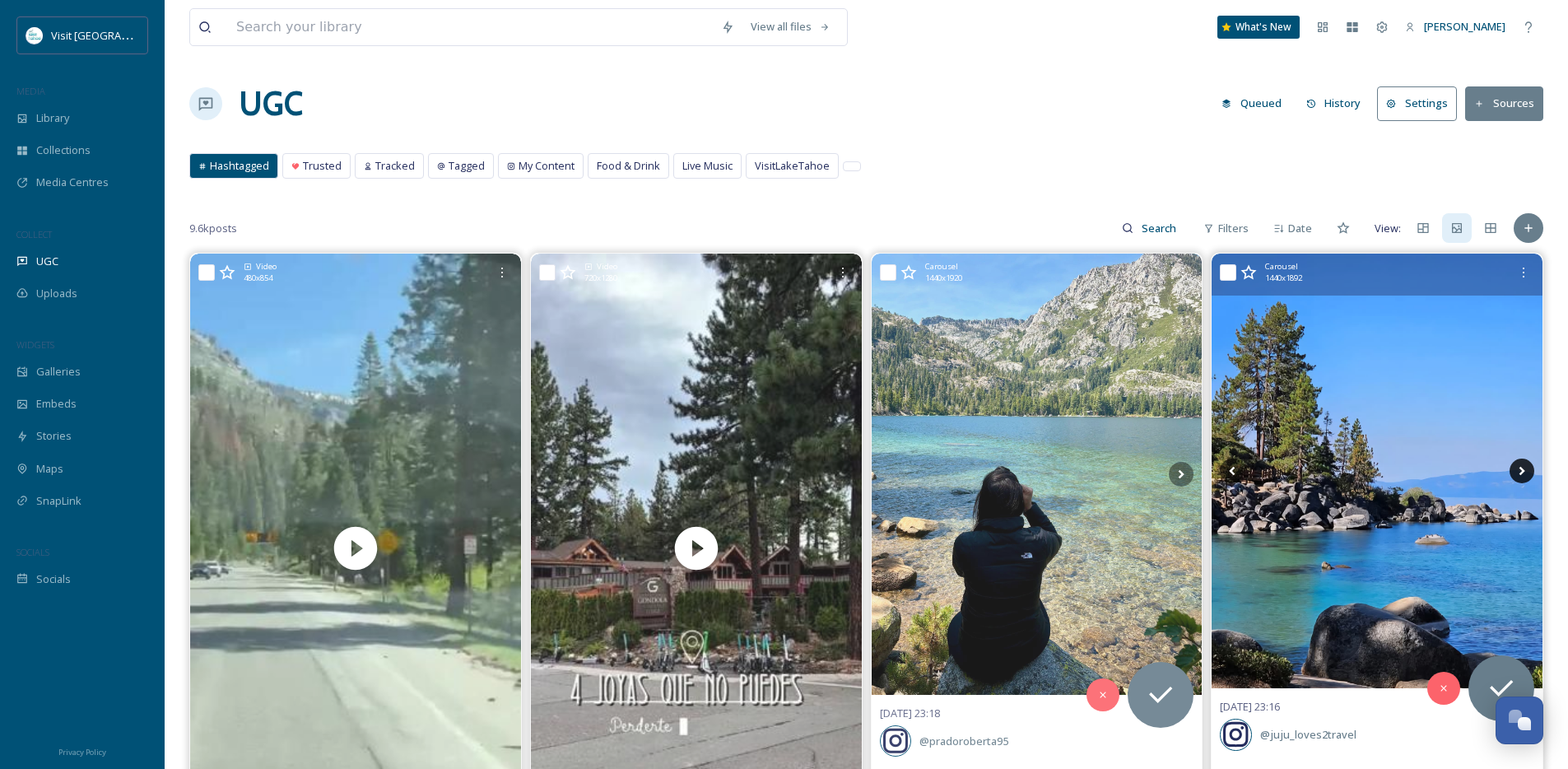
click at [1522, 468] on icon at bounding box center [1521, 471] width 24 height 24
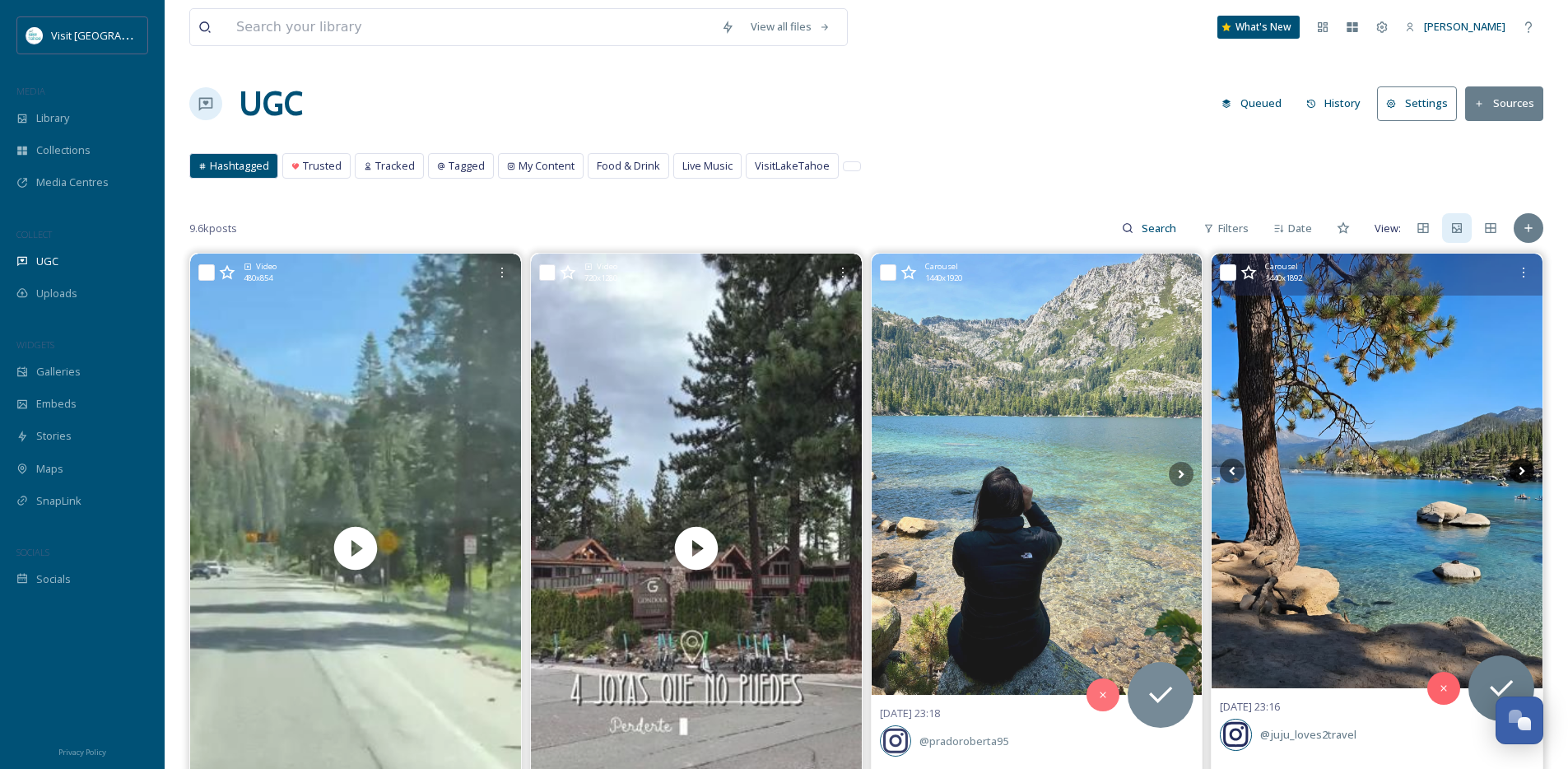
click at [1522, 468] on icon at bounding box center [1521, 471] width 24 height 24
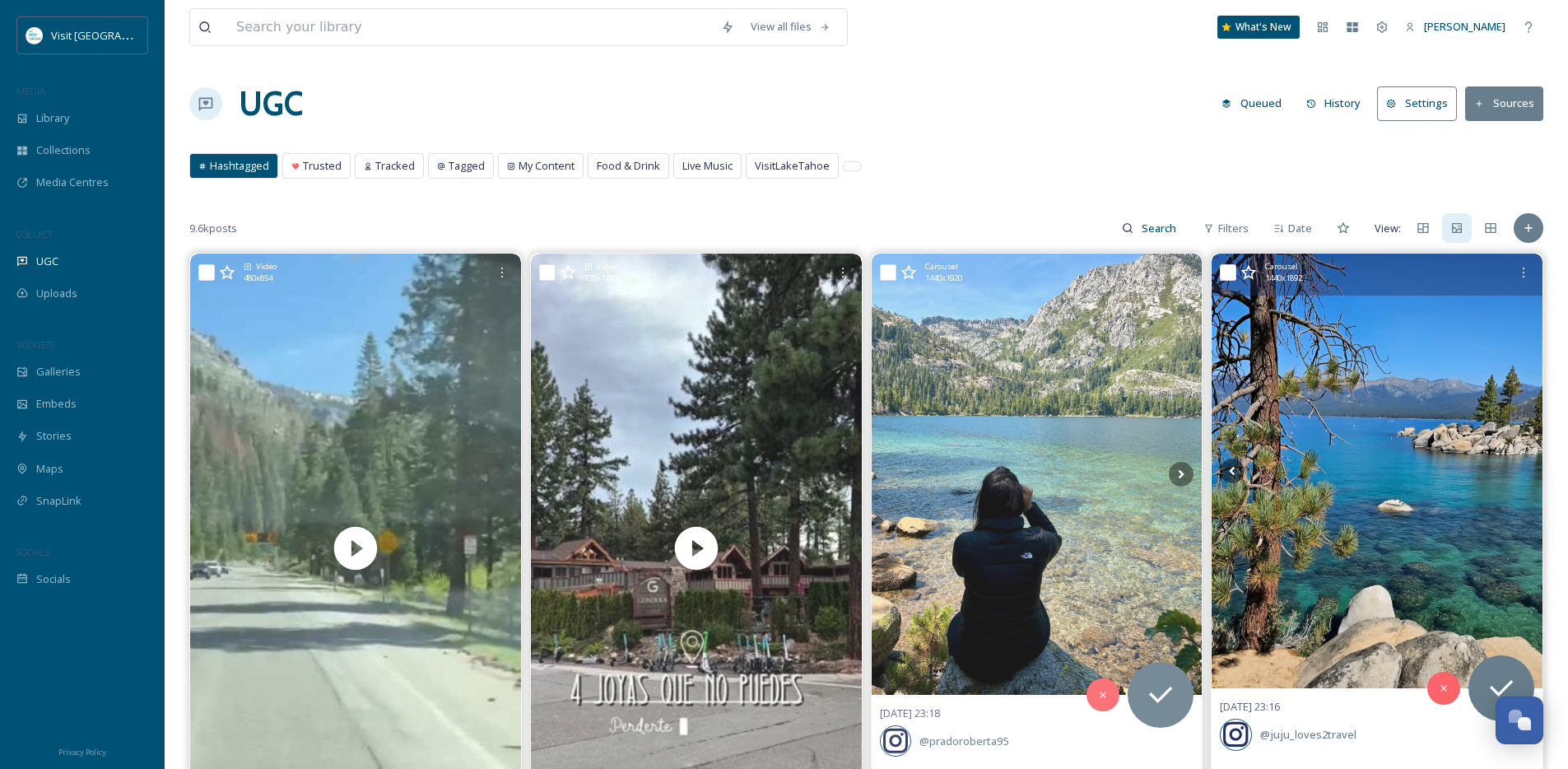
click at [1522, 468] on icon at bounding box center [1521, 471] width 24 height 24
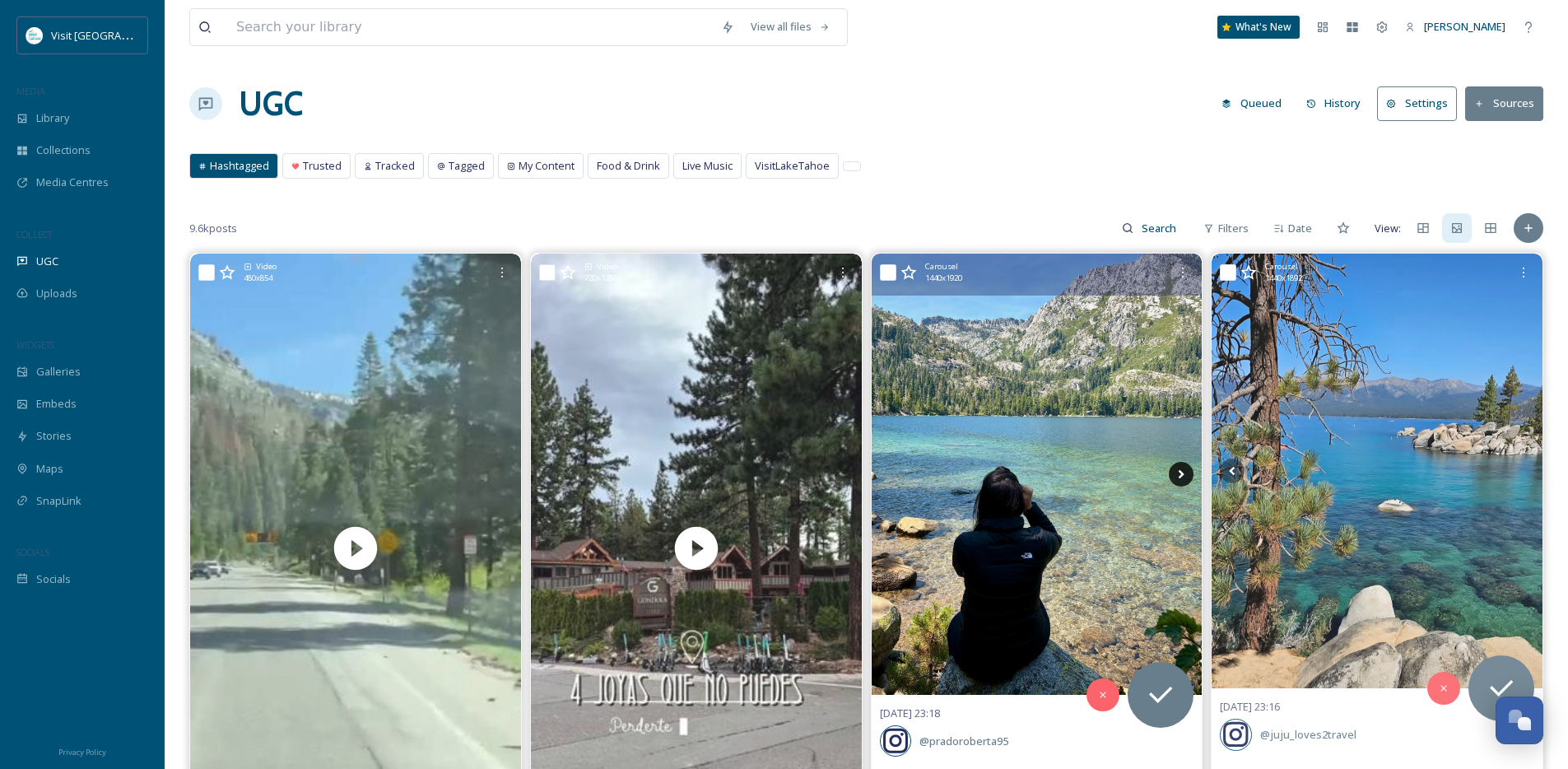
click at [1181, 475] on icon at bounding box center [1181, 474] width 6 height 9
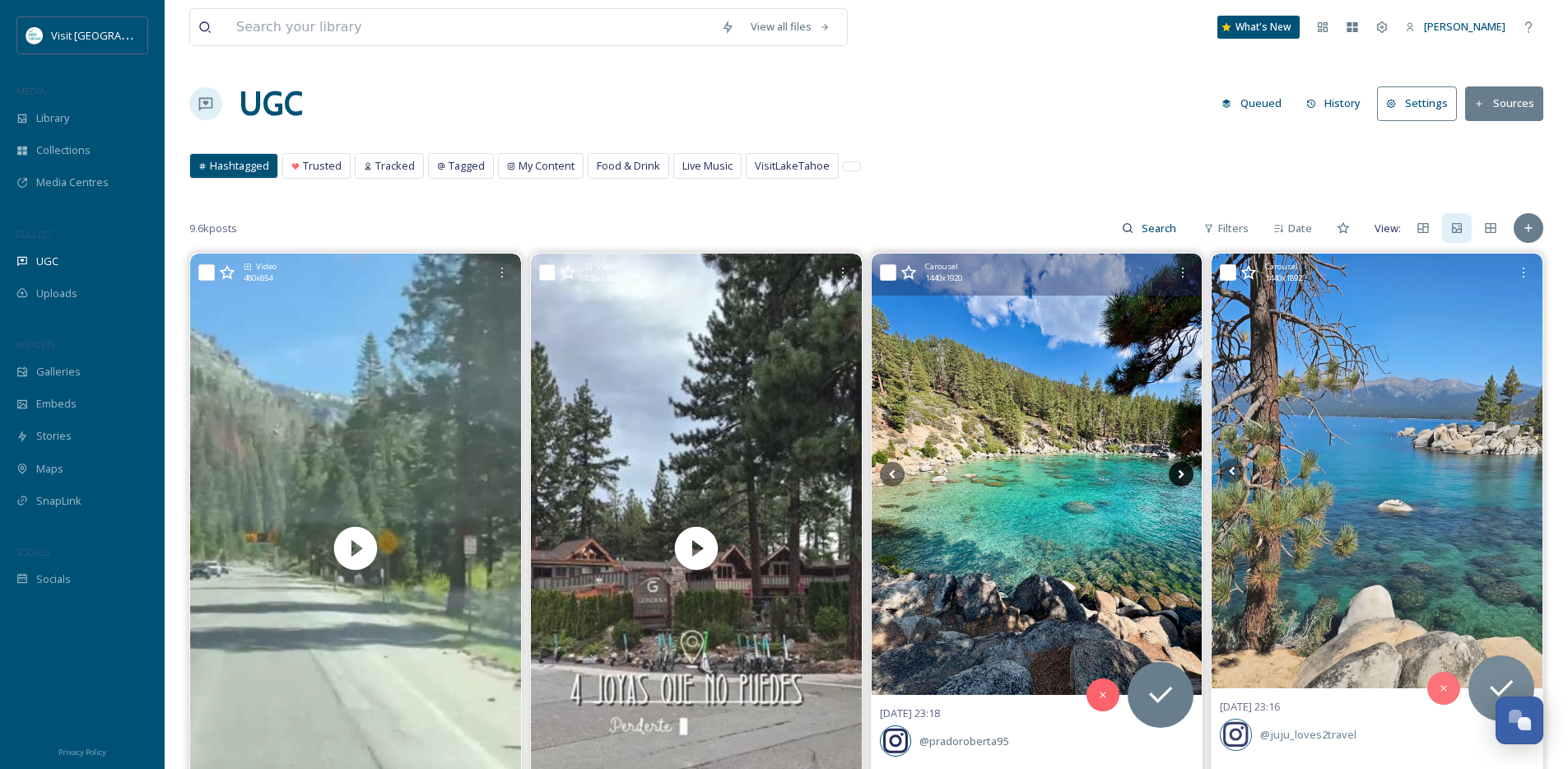
click at [1181, 475] on icon at bounding box center [1181, 474] width 6 height 9
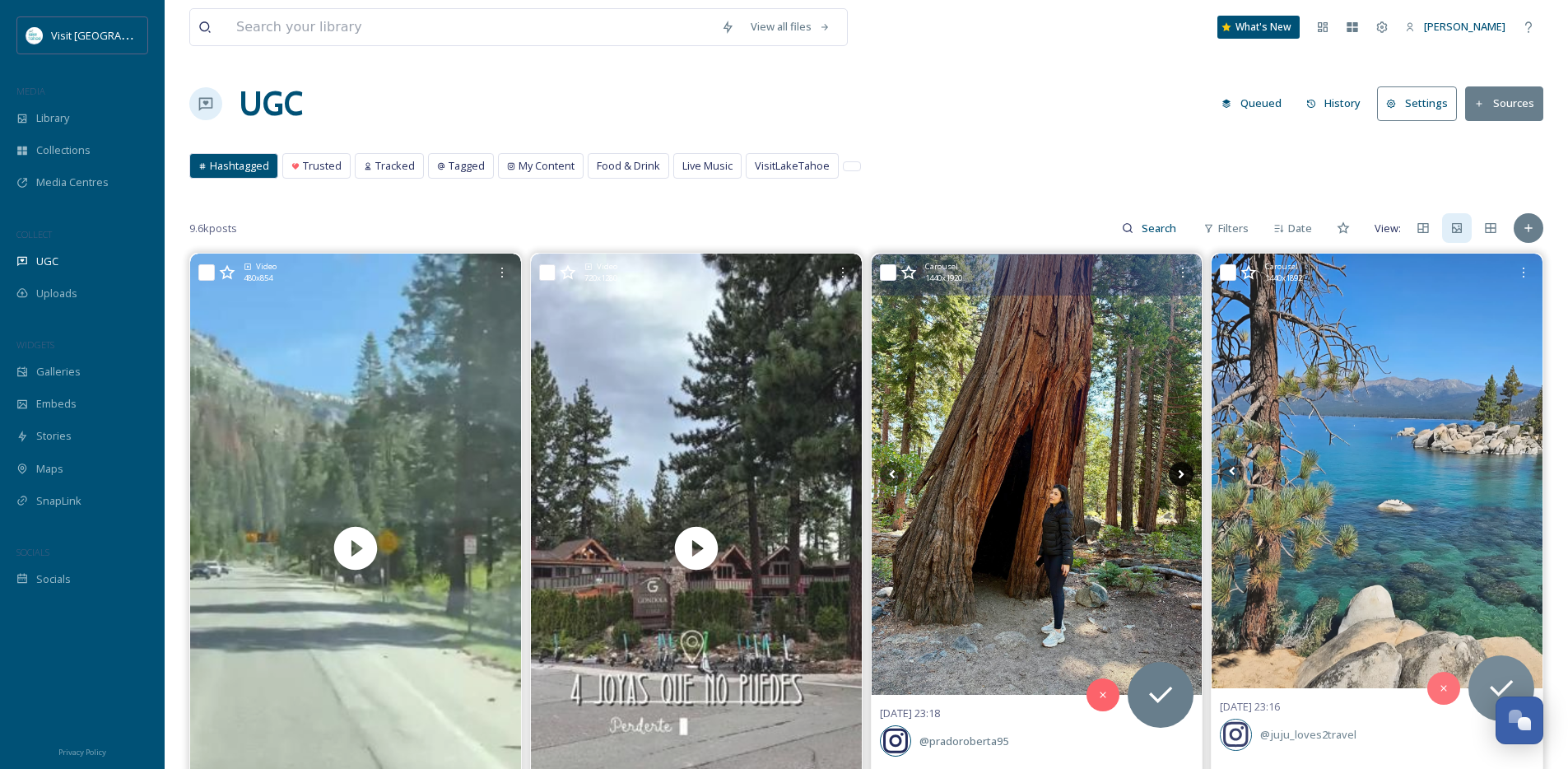
click at [1181, 475] on icon at bounding box center [1181, 474] width 6 height 9
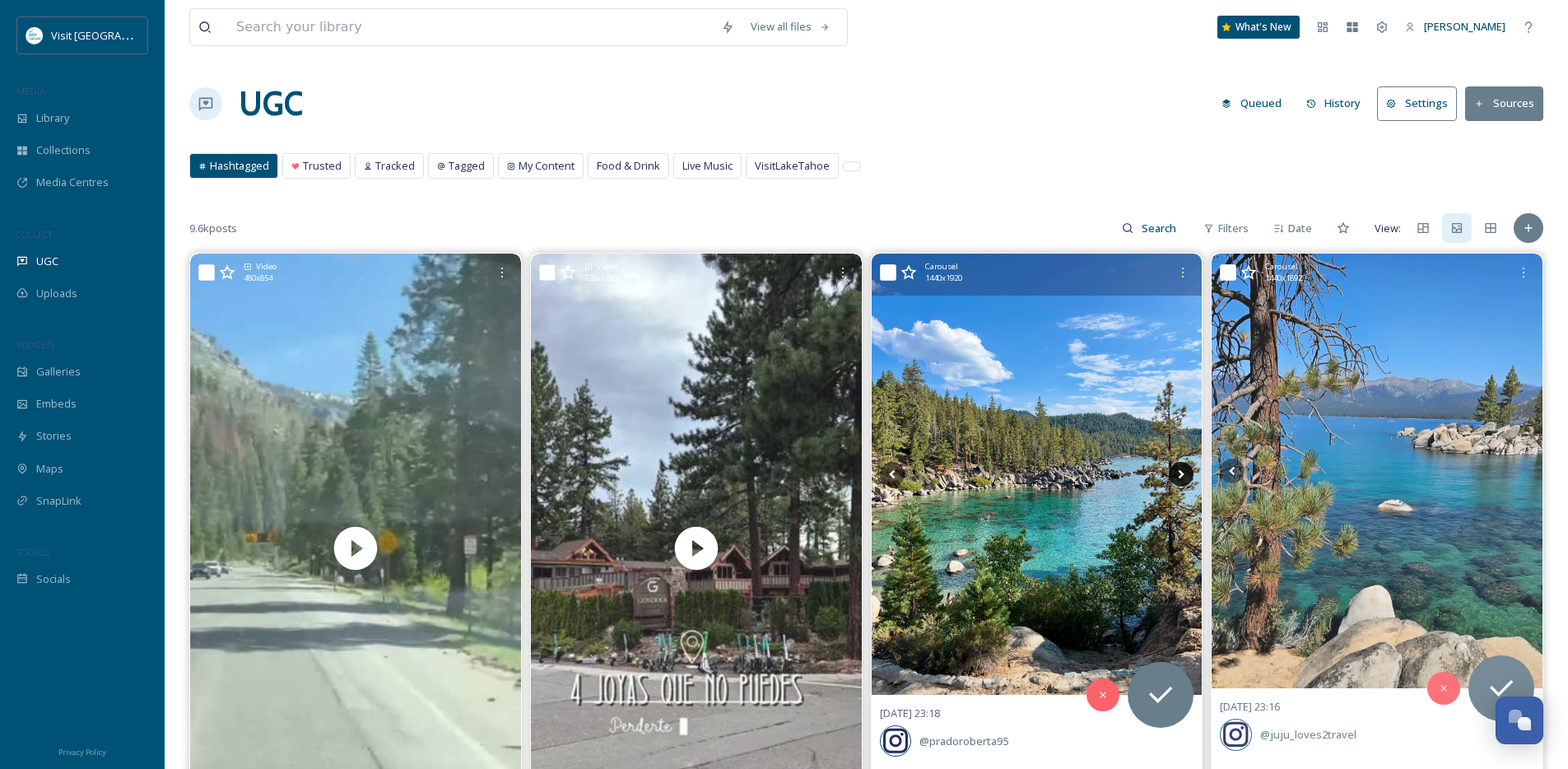
click at [1181, 475] on icon at bounding box center [1181, 474] width 6 height 9
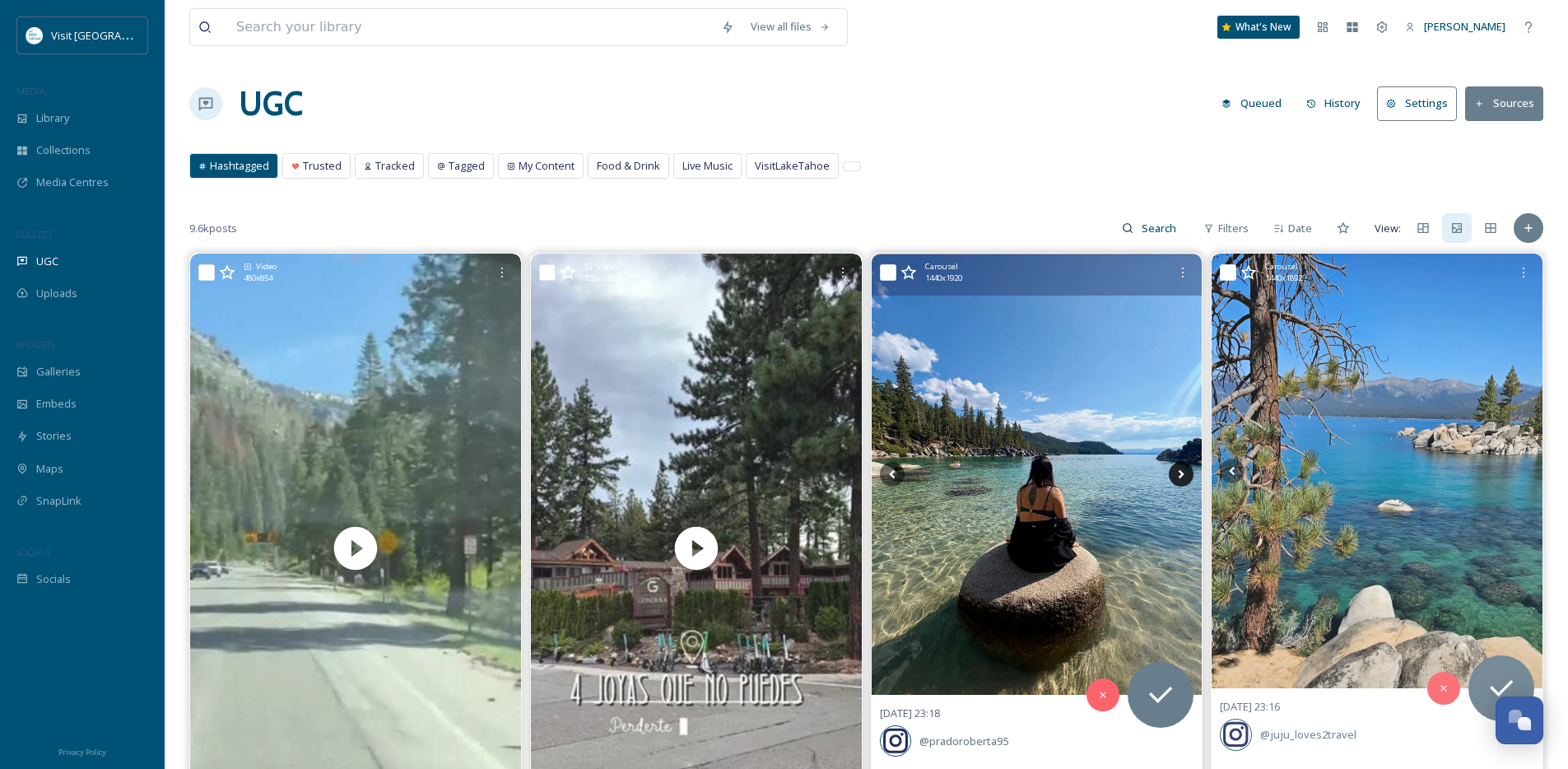
click at [1181, 475] on icon at bounding box center [1181, 474] width 6 height 9
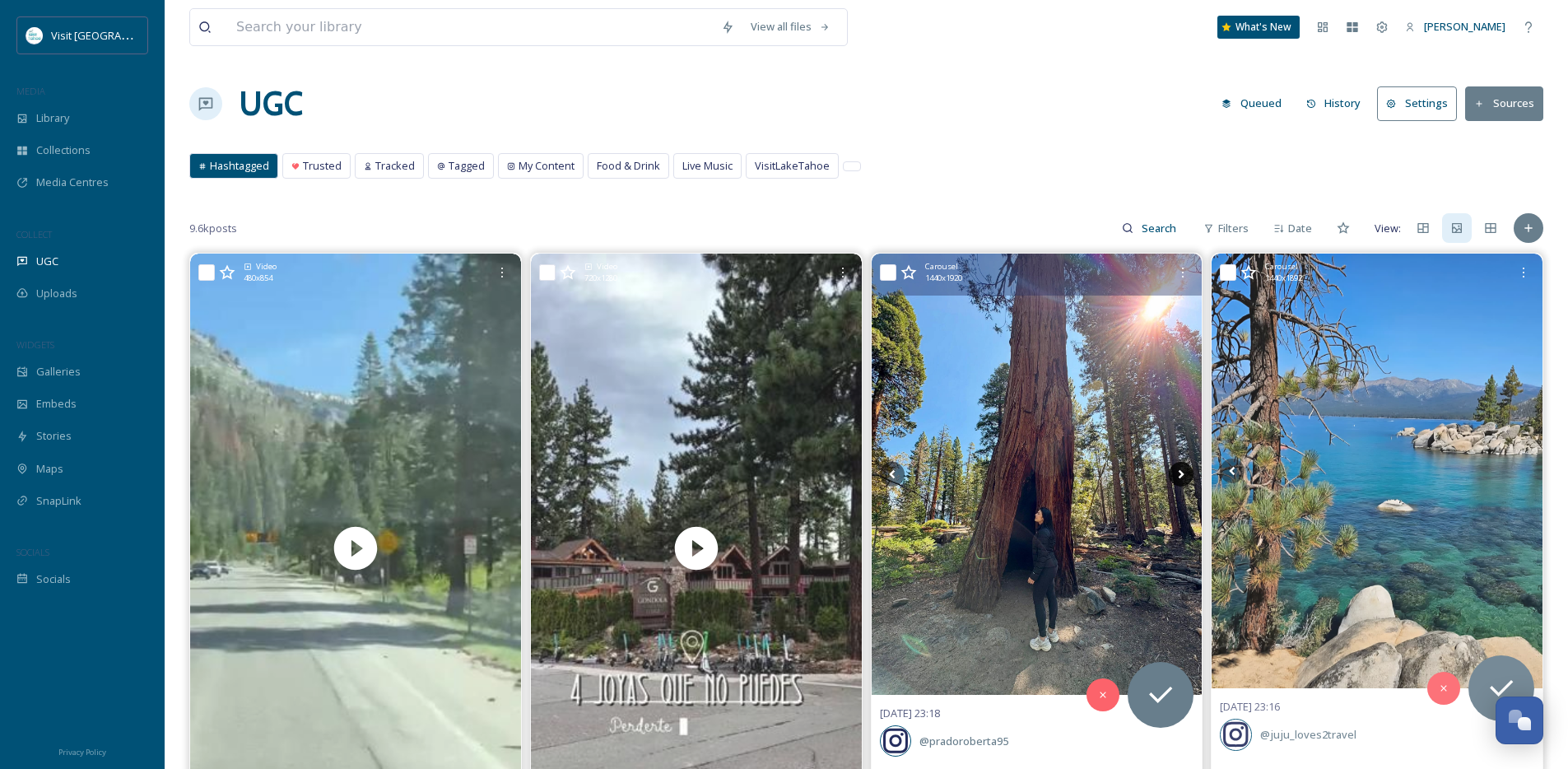
click at [1181, 475] on icon at bounding box center [1181, 474] width 6 height 9
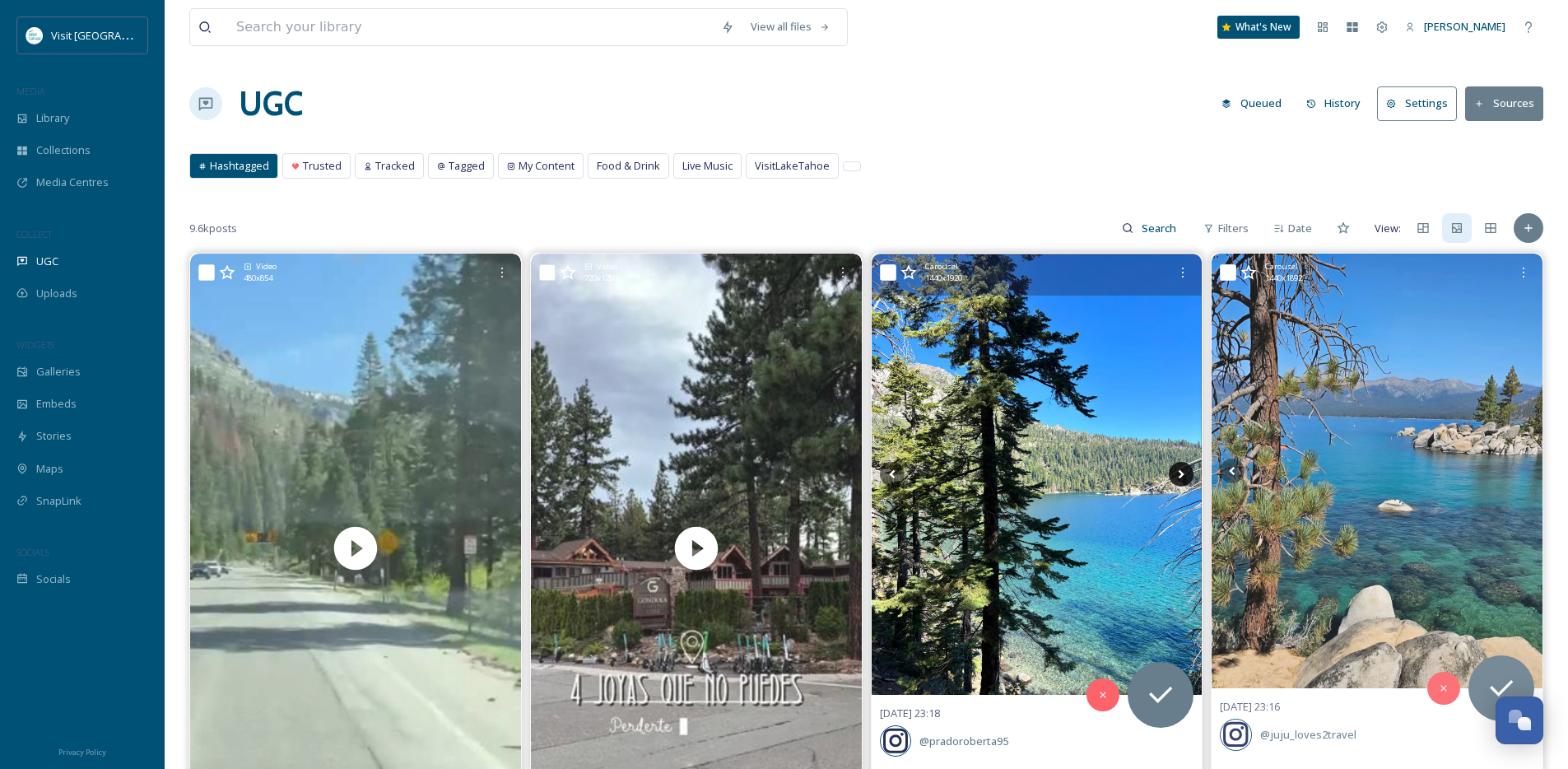
click at [1181, 475] on icon at bounding box center [1181, 474] width 6 height 9
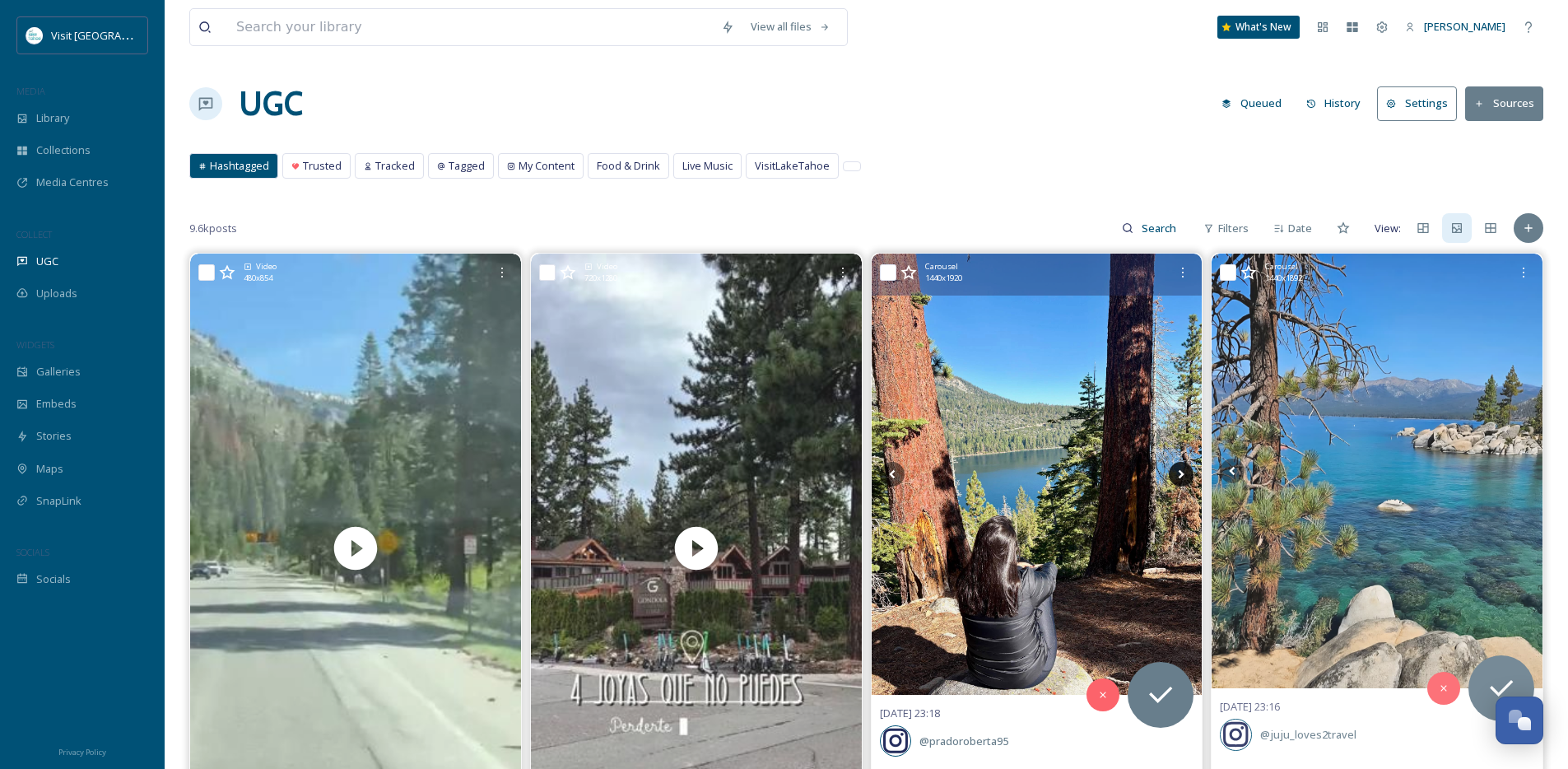
click at [1181, 475] on icon at bounding box center [1181, 474] width 6 height 9
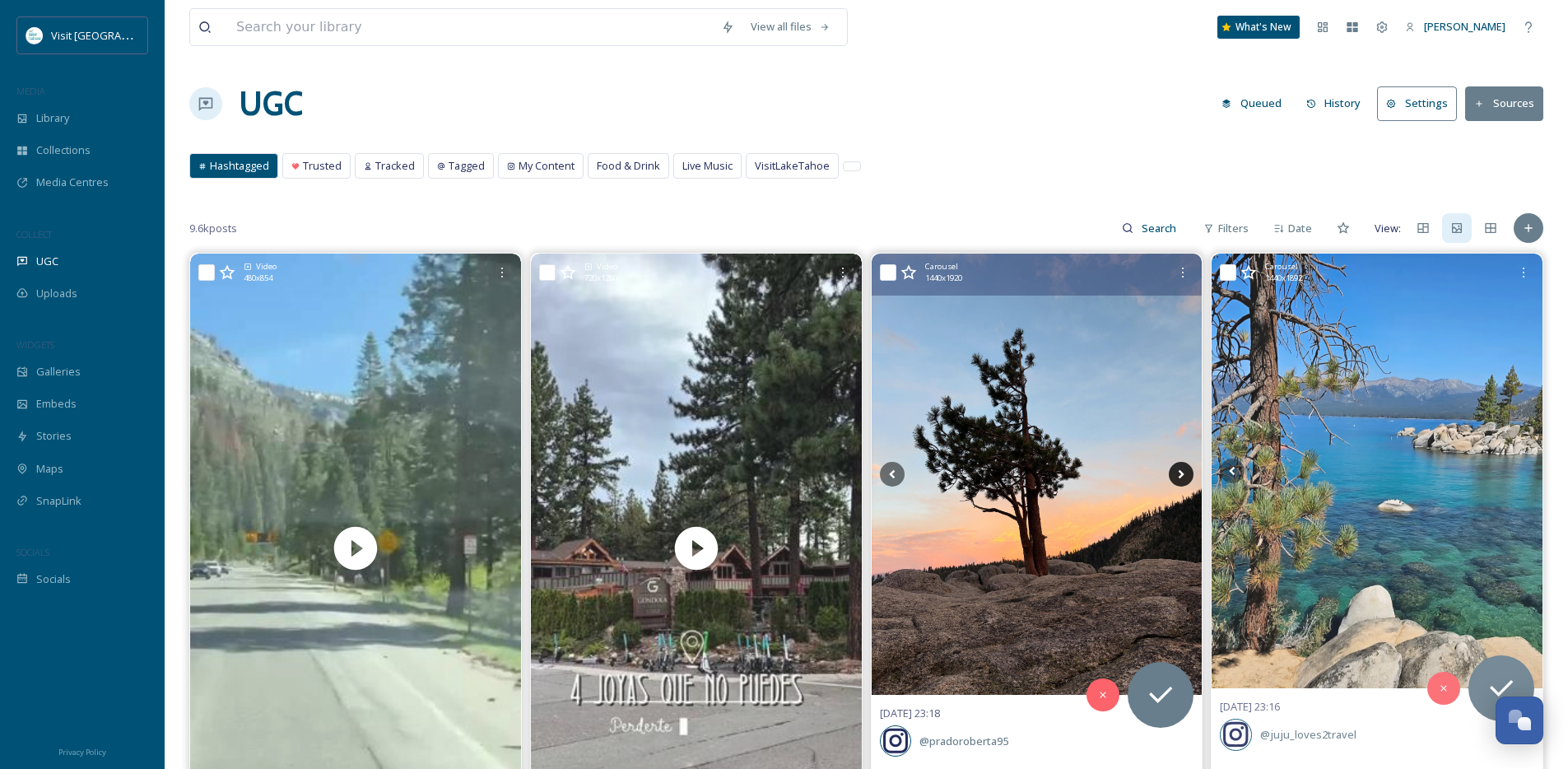
click at [1181, 475] on icon at bounding box center [1181, 474] width 6 height 9
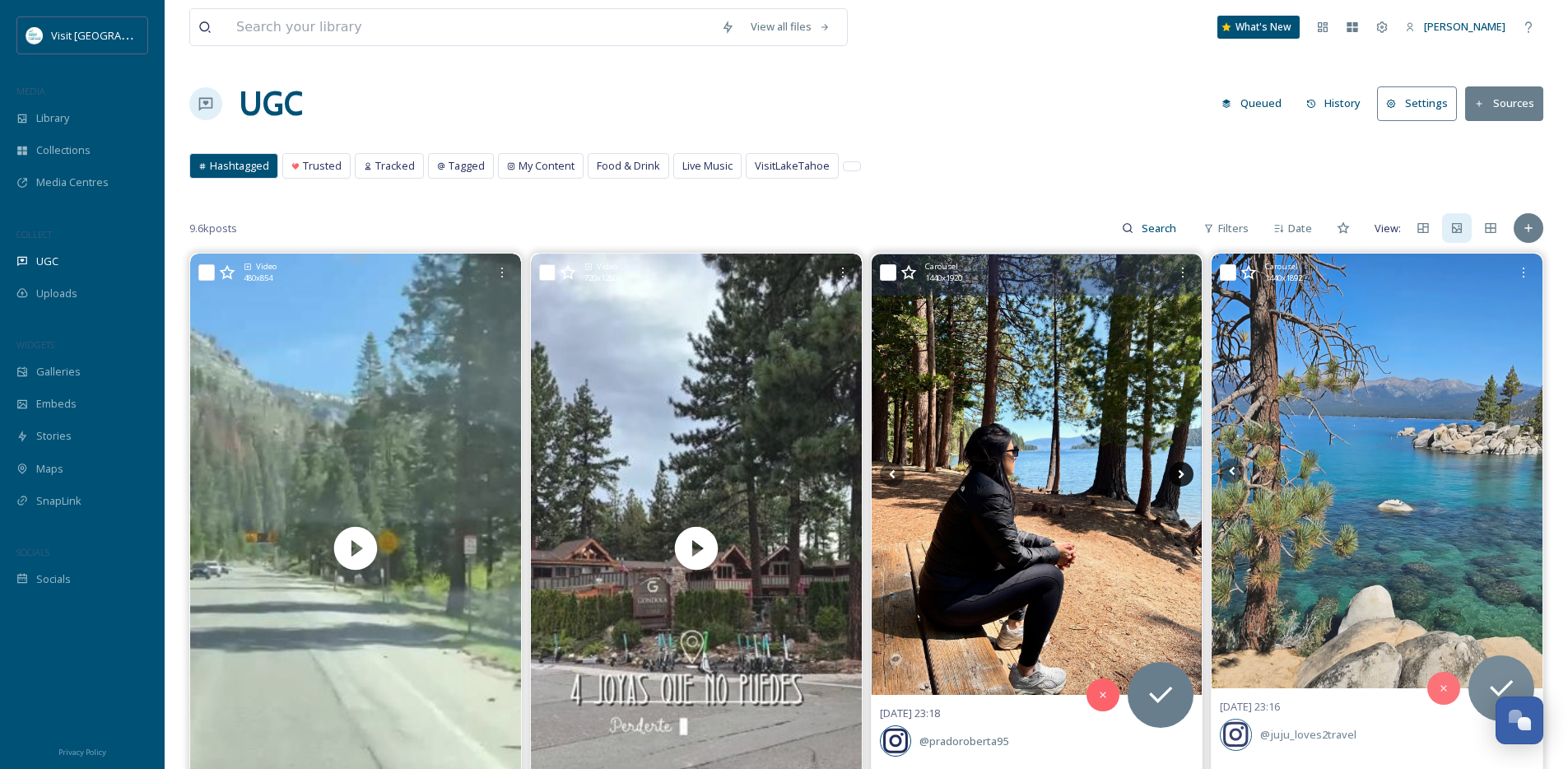
click at [1181, 475] on icon at bounding box center [1181, 474] width 6 height 9
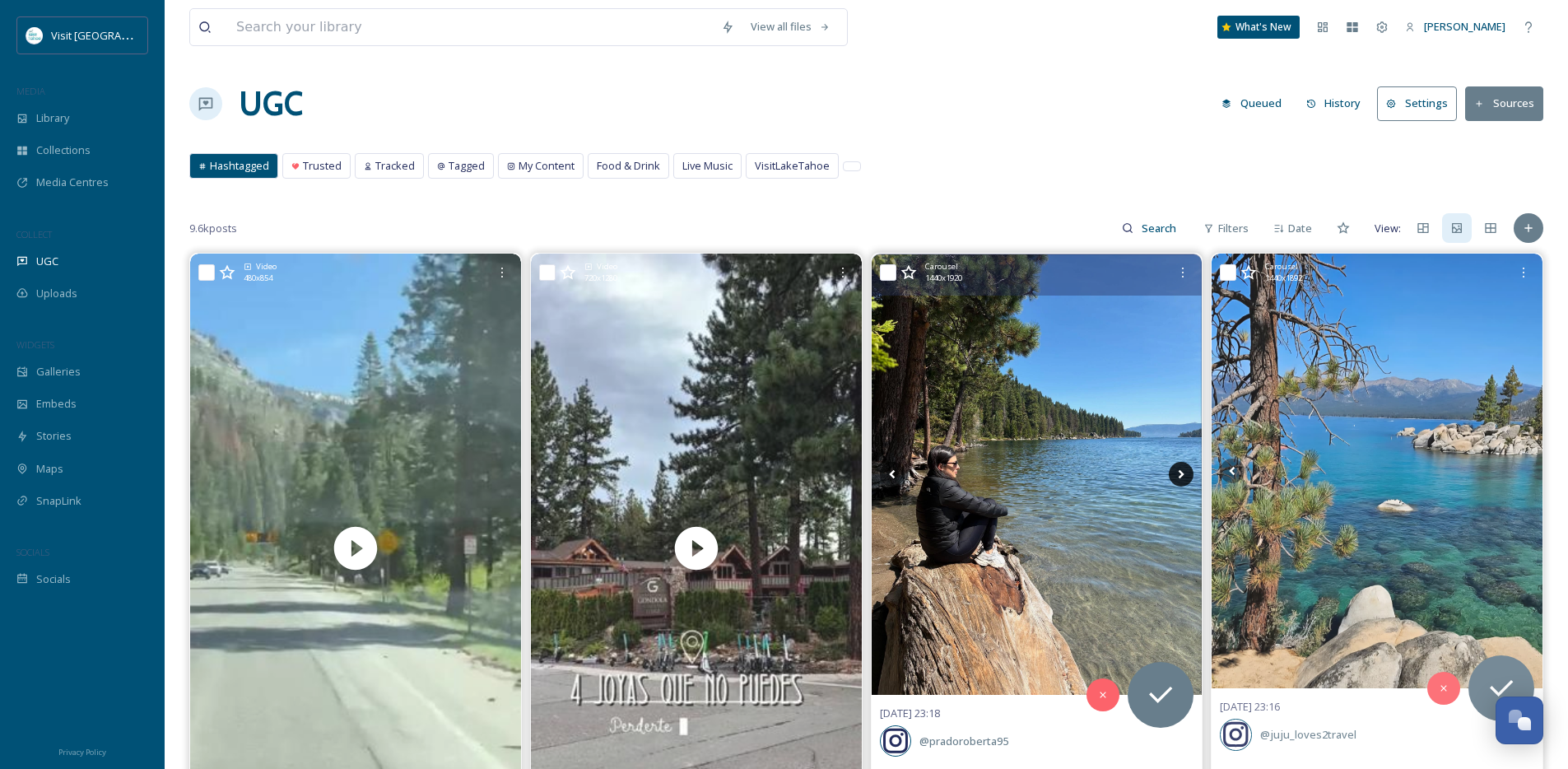
click at [1181, 475] on icon at bounding box center [1181, 474] width 6 height 9
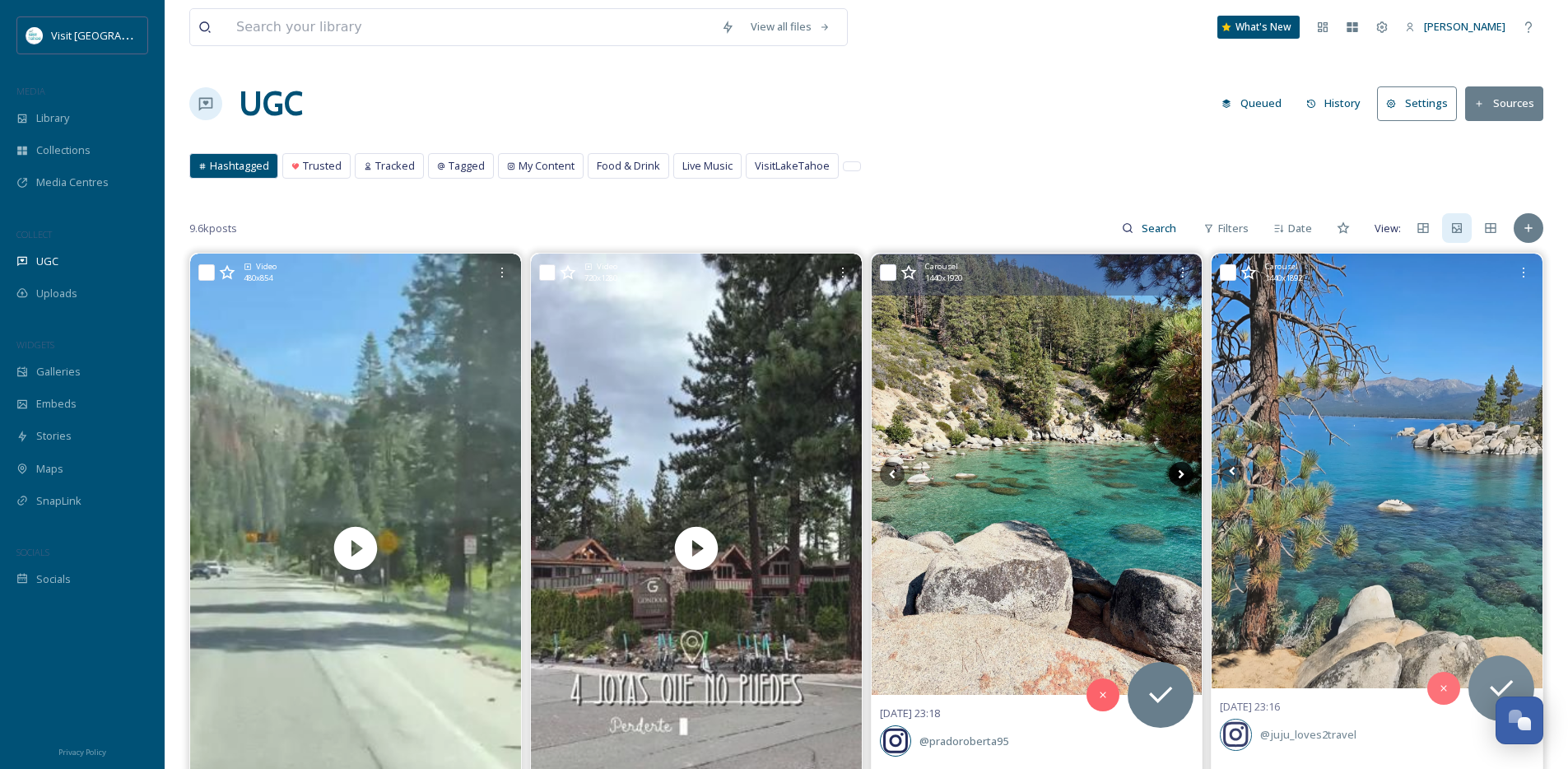
click at [1181, 475] on icon at bounding box center [1181, 474] width 6 height 9
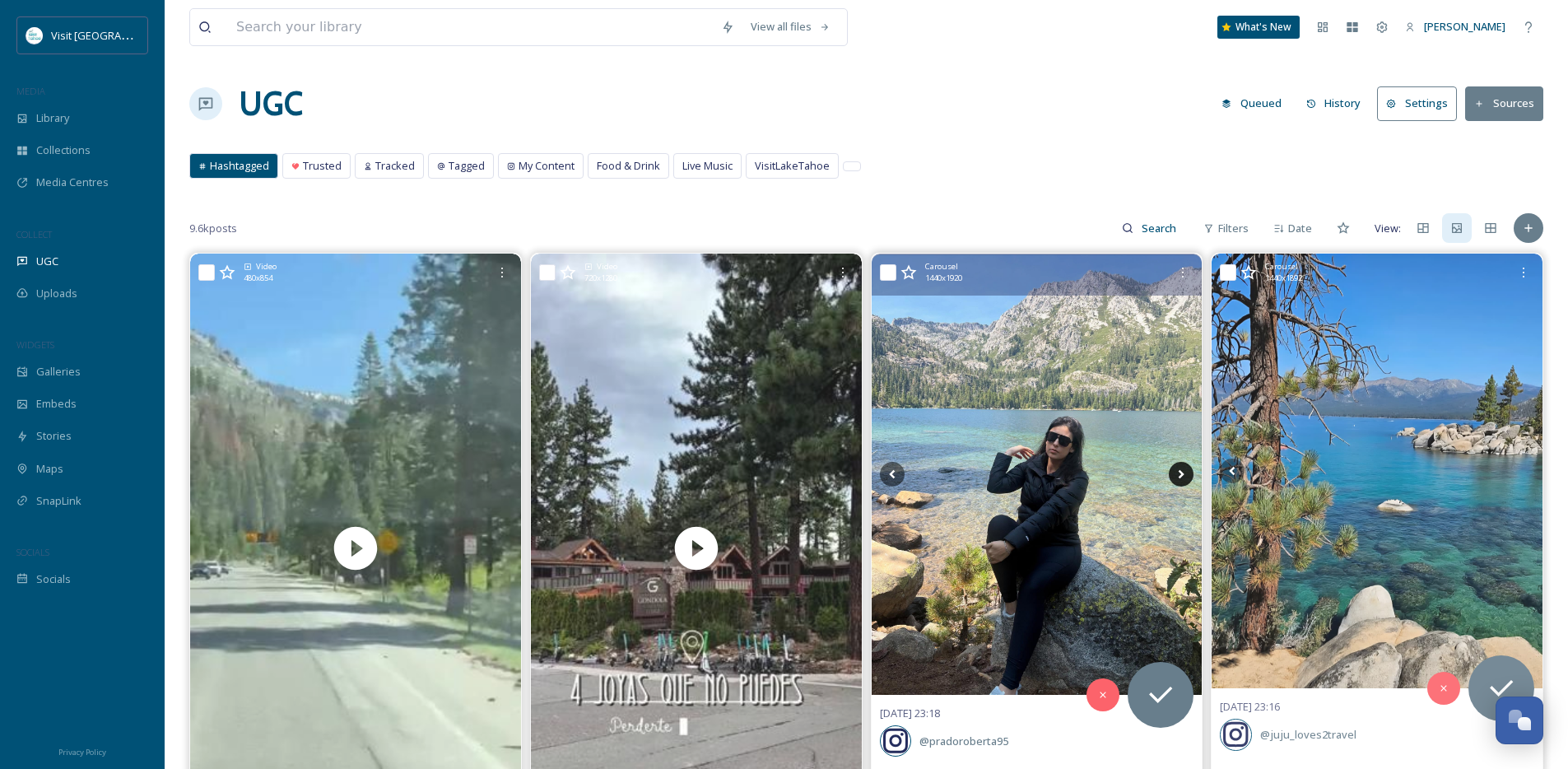
click at [1181, 475] on icon at bounding box center [1181, 474] width 6 height 9
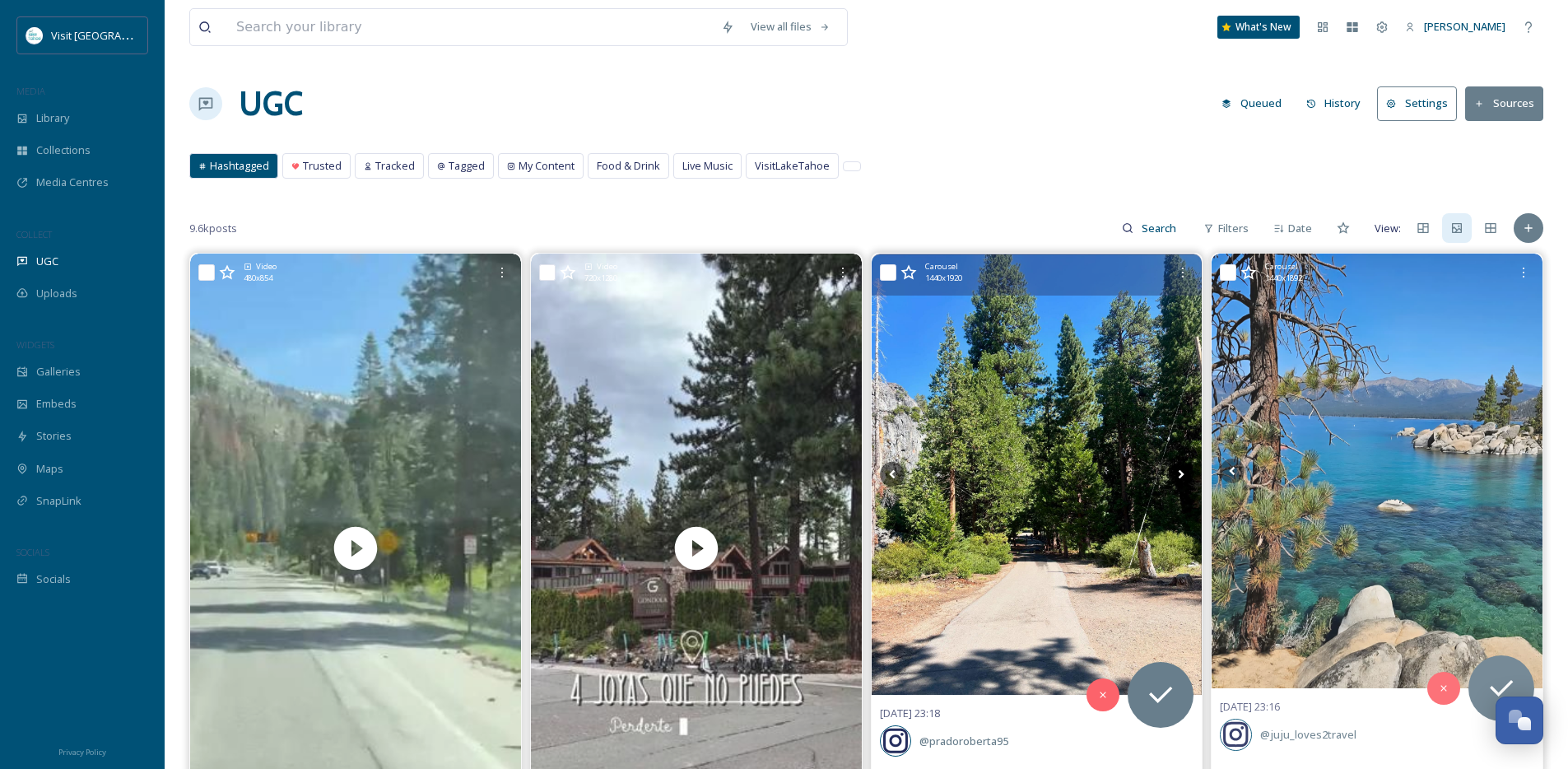
click at [1181, 475] on icon at bounding box center [1181, 474] width 6 height 9
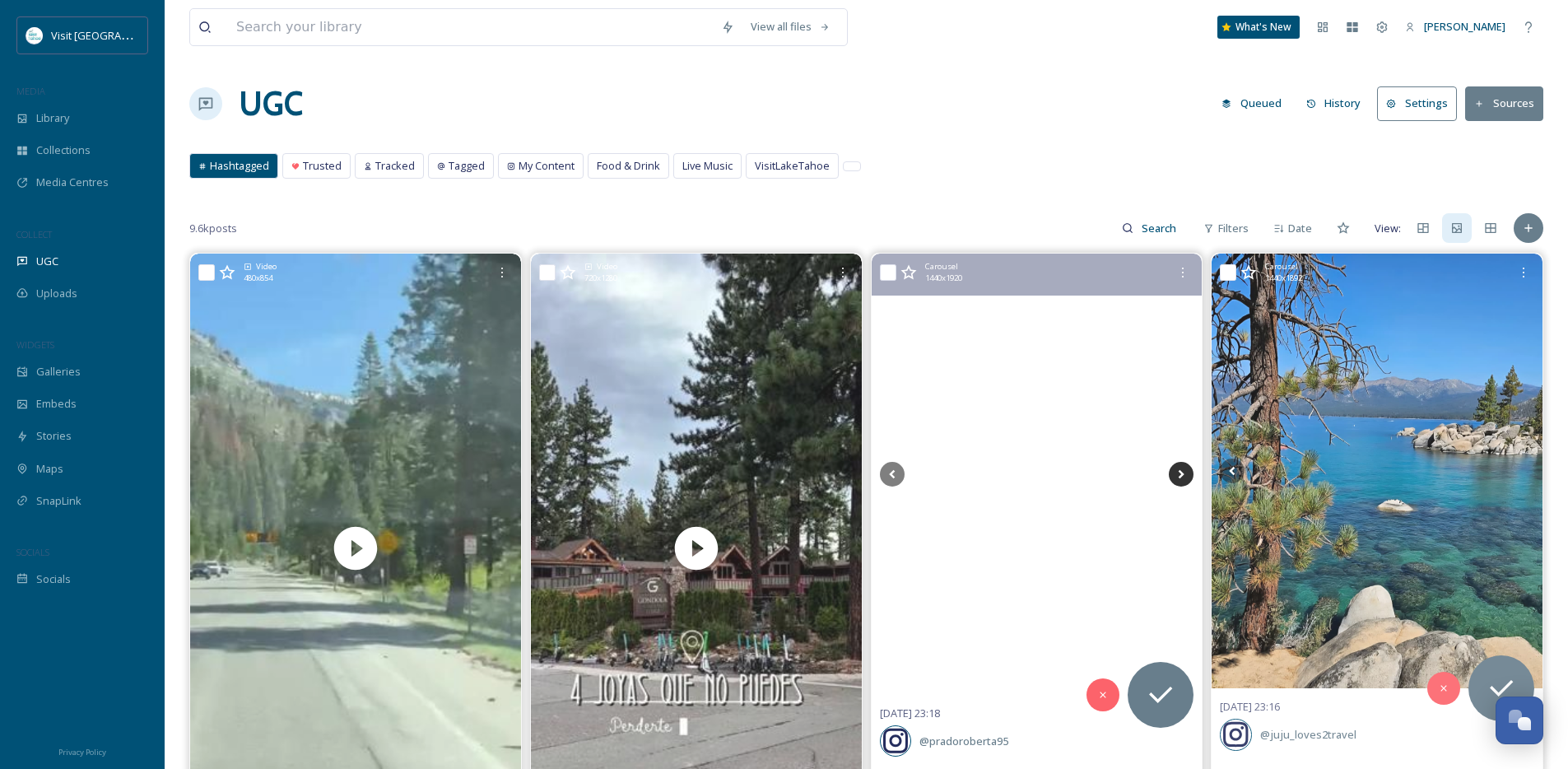
click at [1181, 475] on icon at bounding box center [1181, 474] width 6 height 9
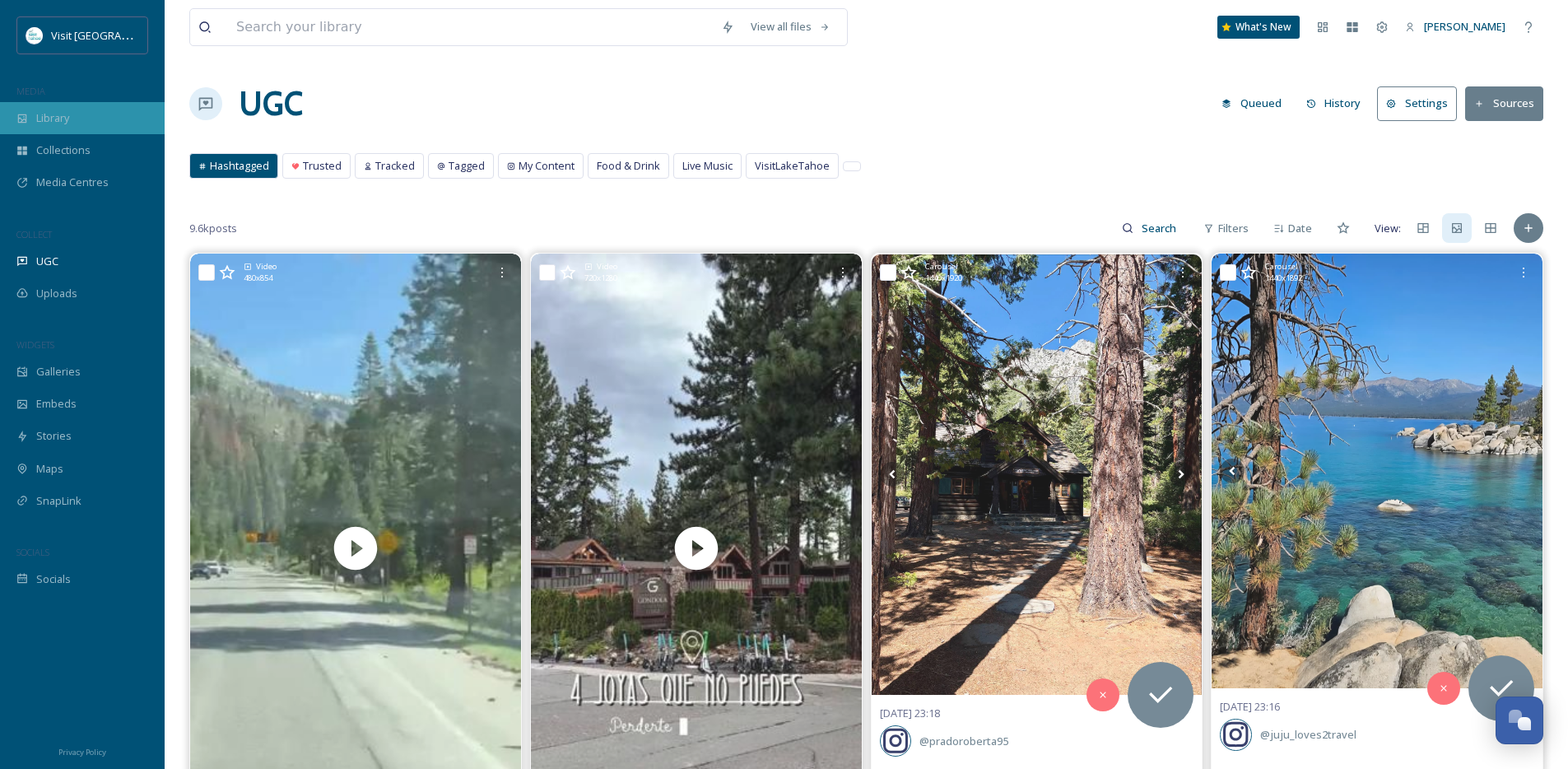
click at [93, 112] on div "Library" at bounding box center [82, 118] width 165 height 32
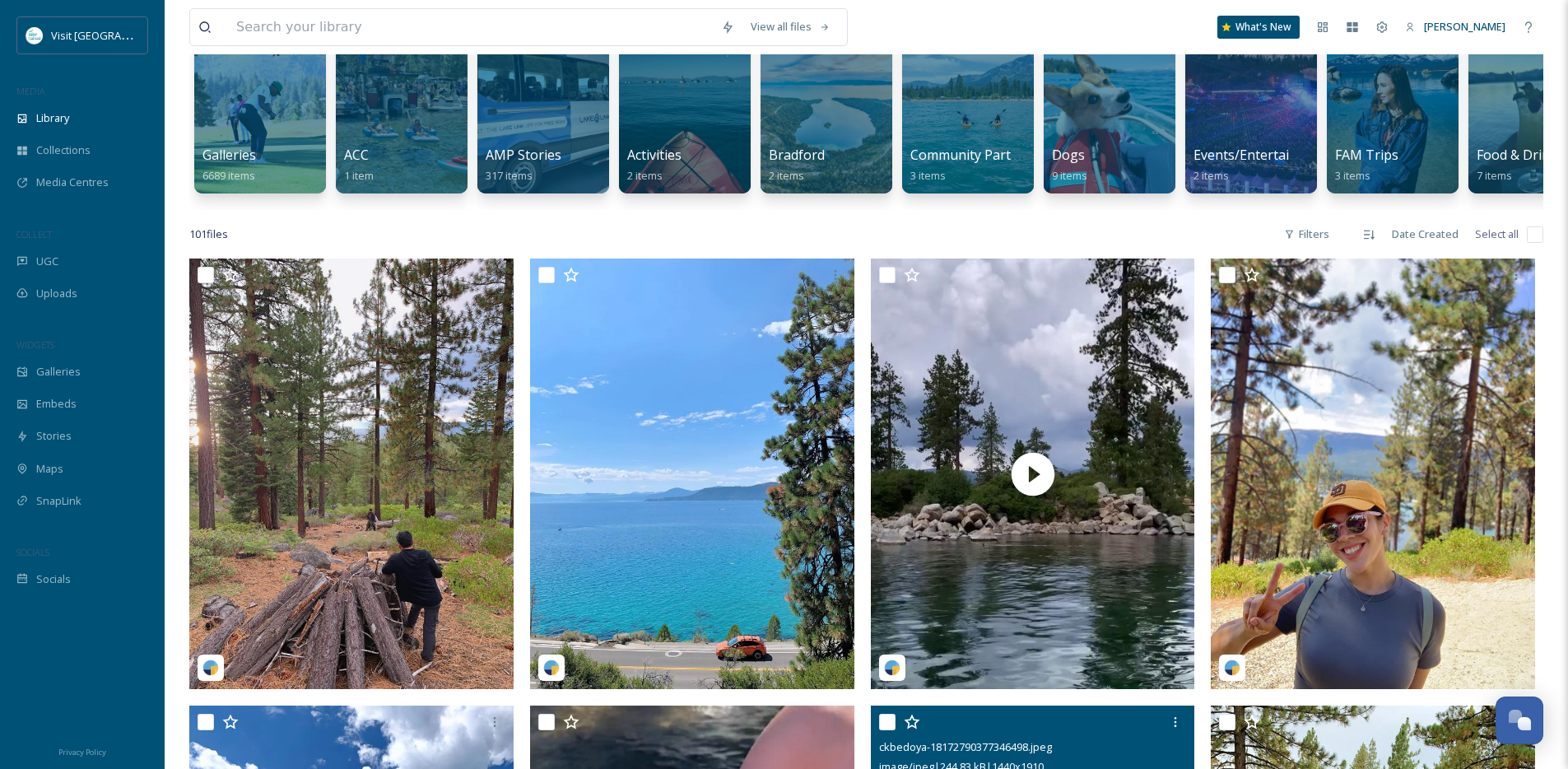
scroll to position [135, 0]
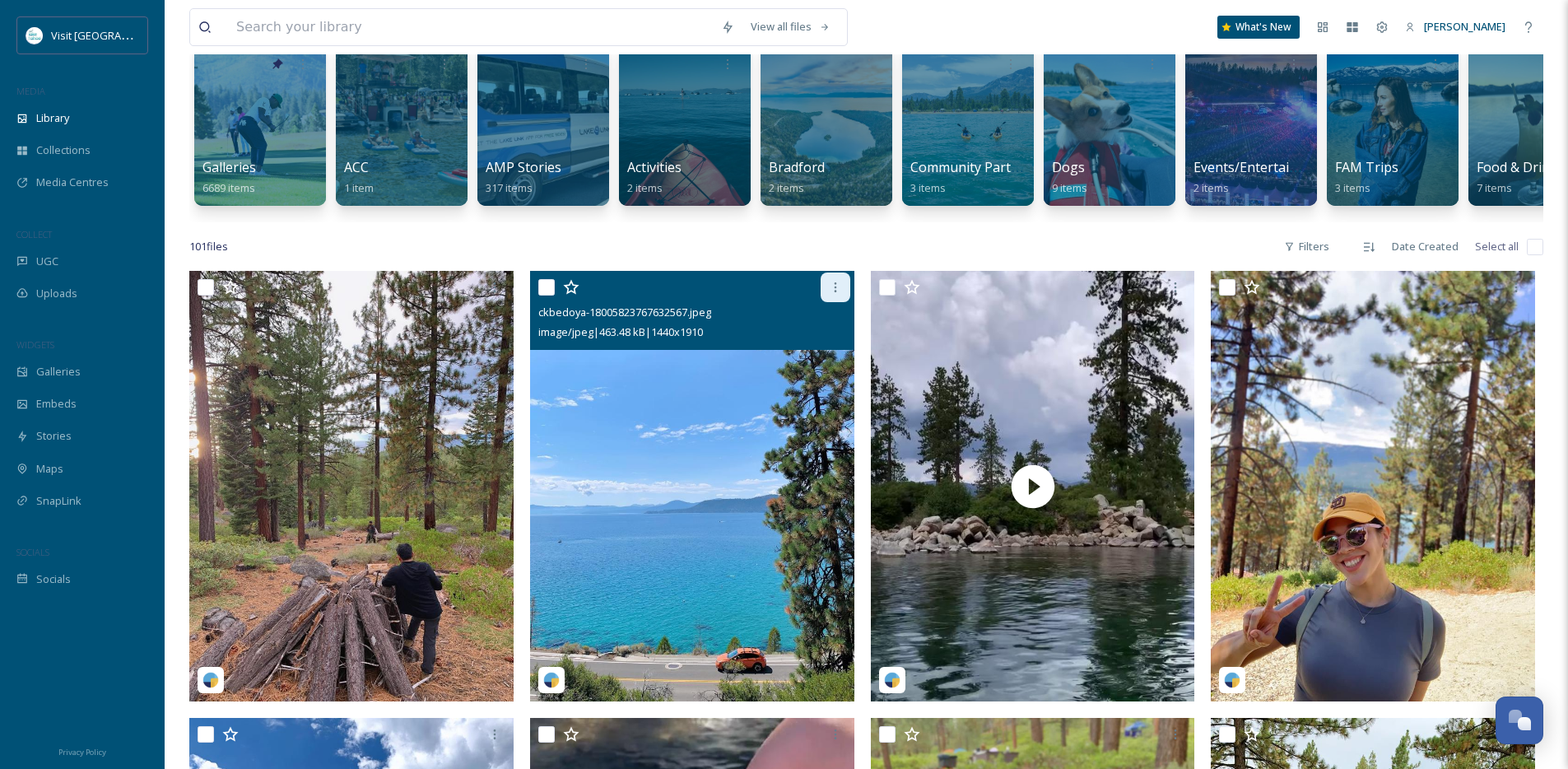
click at [831, 294] on icon at bounding box center [835, 287] width 13 height 13
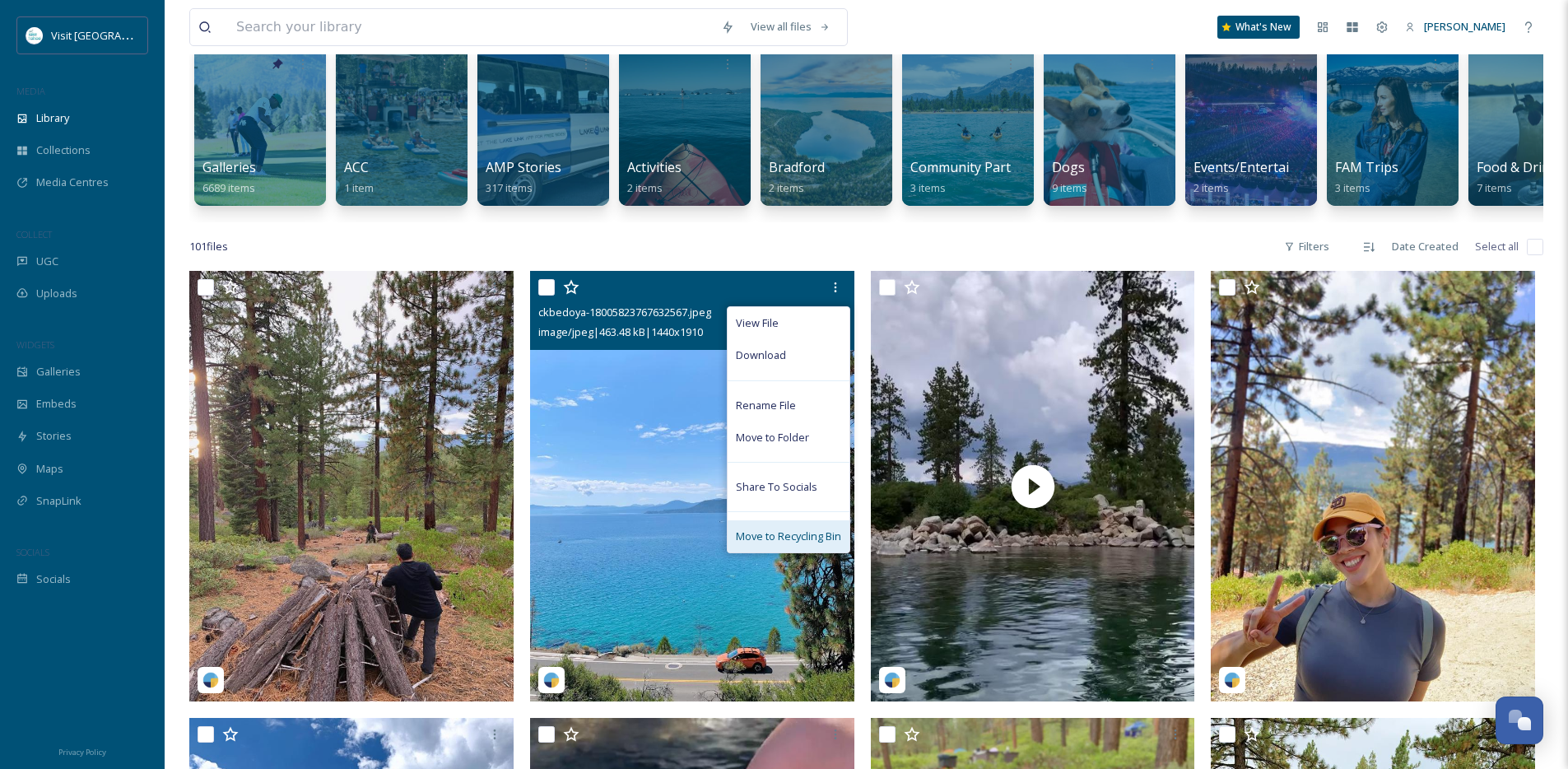
click at [800, 544] on span "Move to Recycling Bin" at bounding box center [789, 536] width 105 height 16
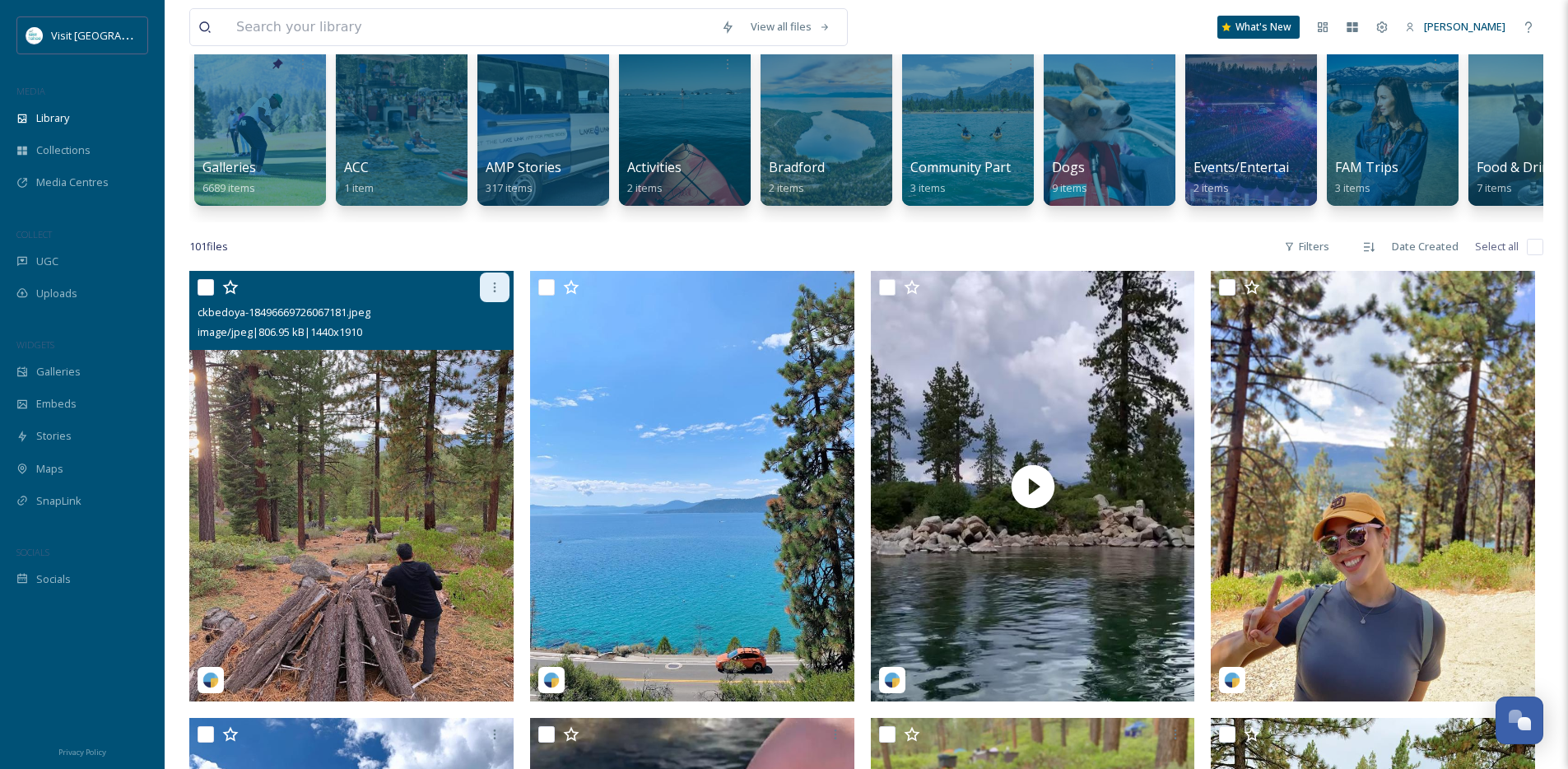
click at [504, 296] on div at bounding box center [494, 286] width 29 height 29
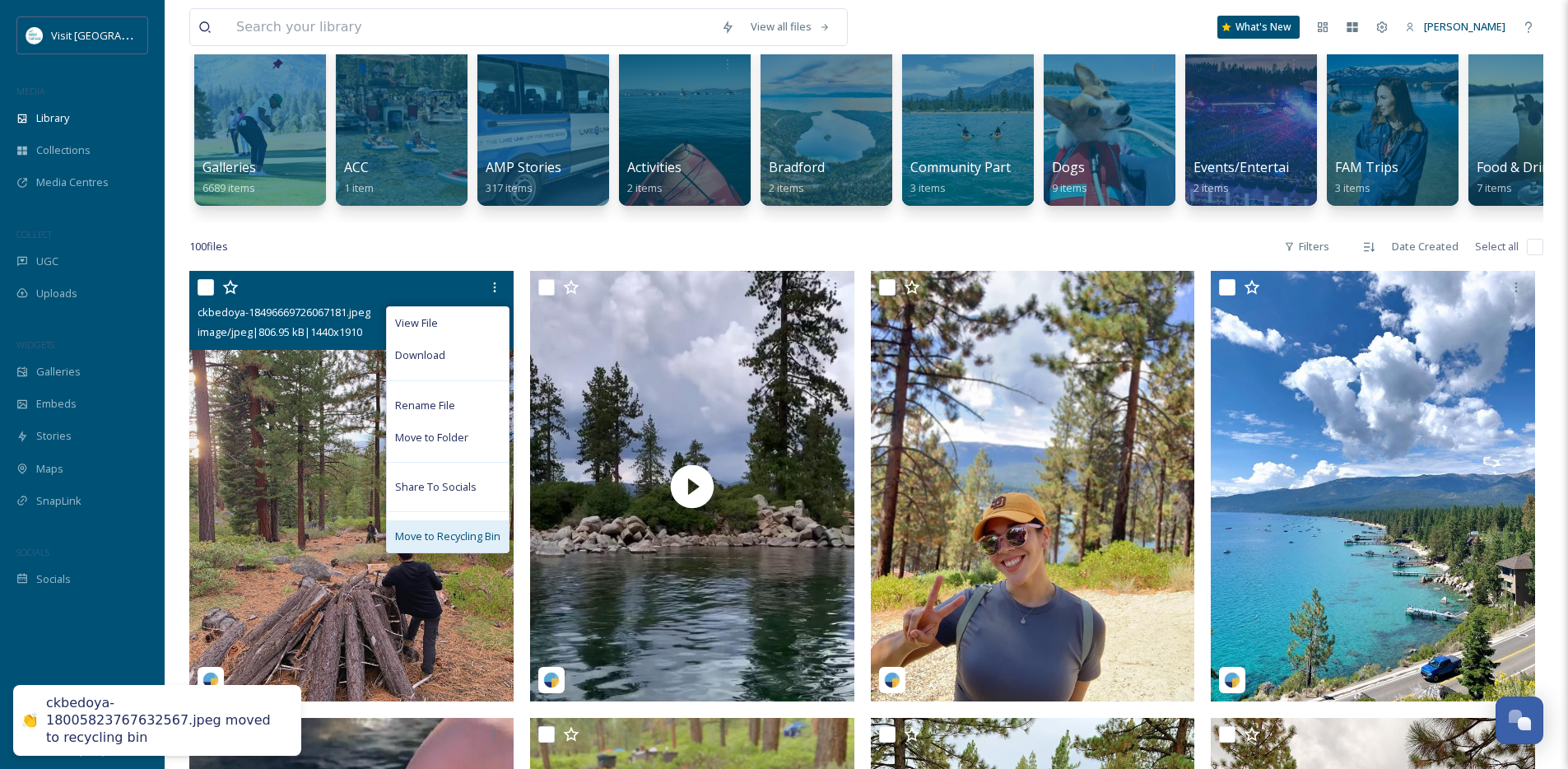
click at [449, 538] on div "Move to Recycling Bin" at bounding box center [447, 537] width 121 height 32
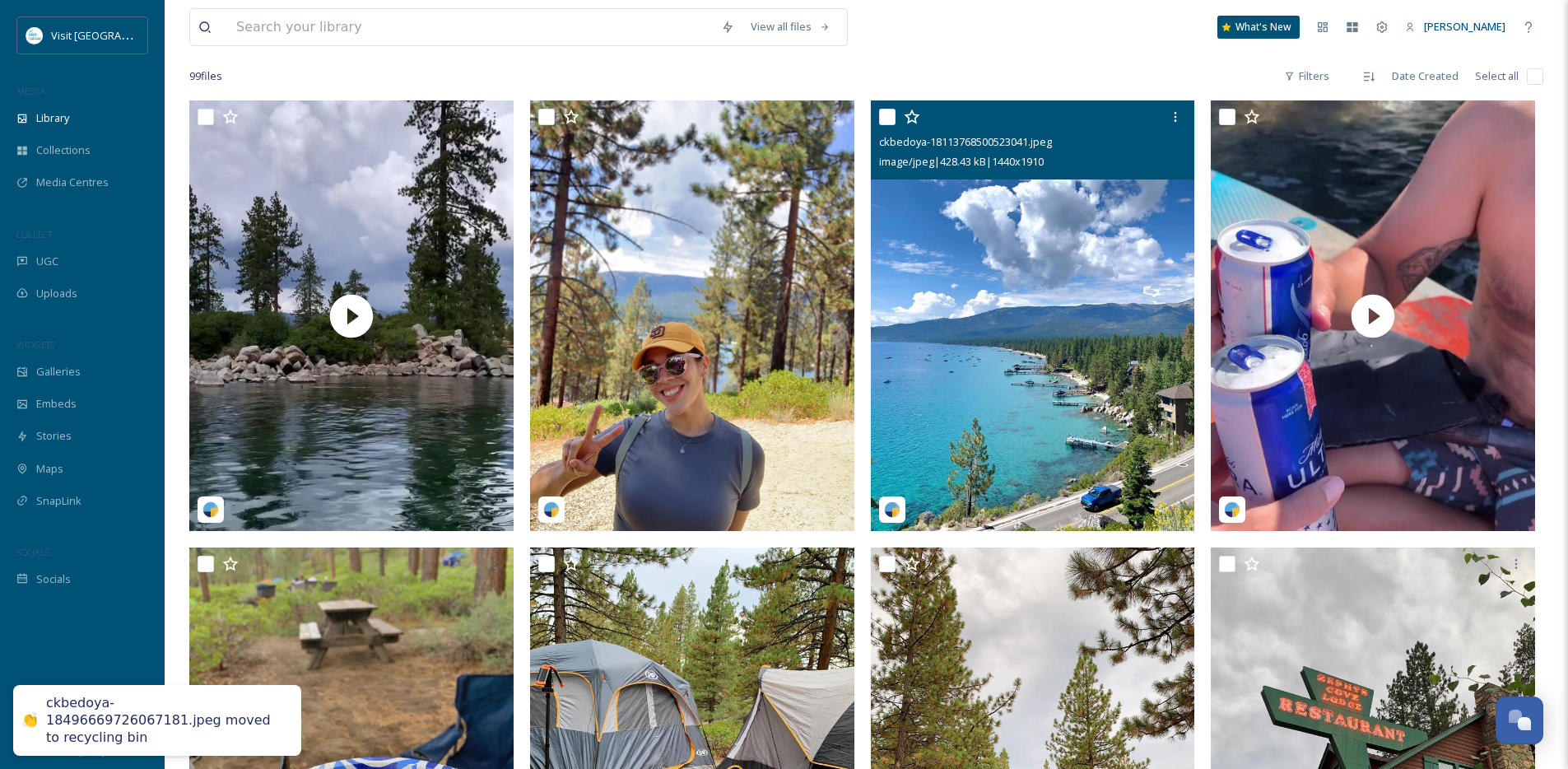
scroll to position [322, 0]
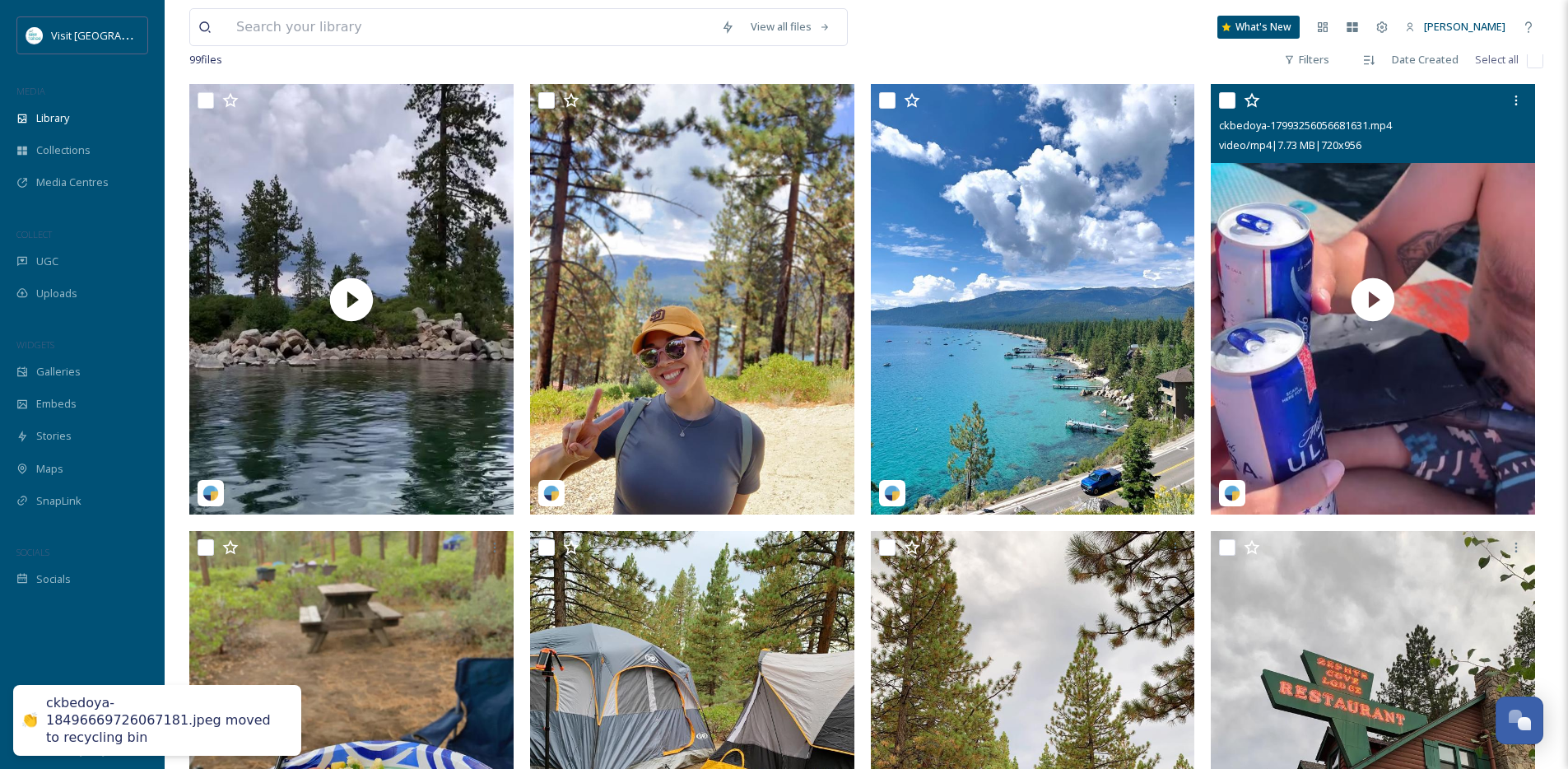
click at [1532, 108] on div "ckbedoya-17993256056681631.mp4 video/mp4 | 7.73 MB | 720 x 956" at bounding box center [1372, 123] width 324 height 79
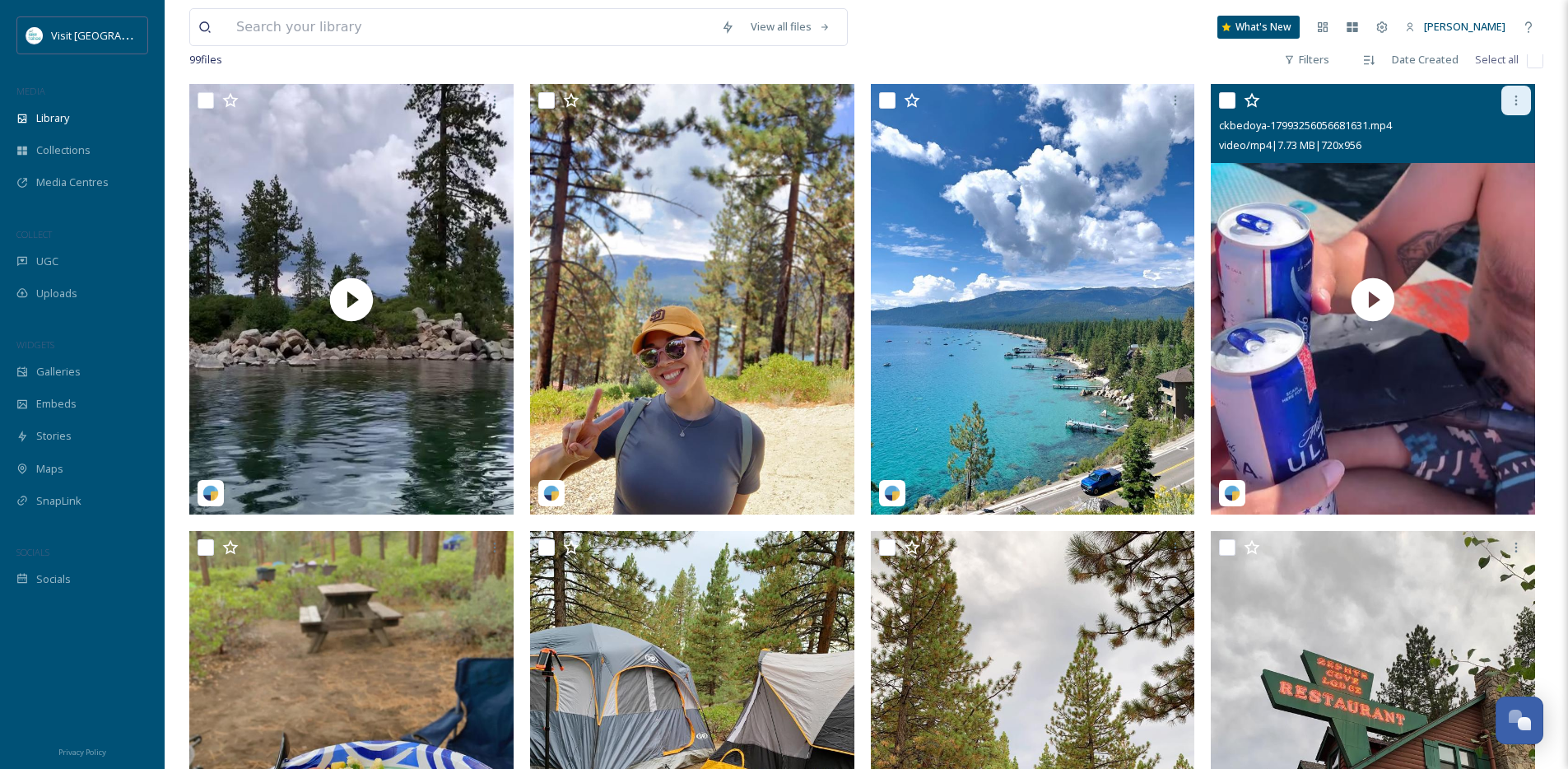
click at [1514, 107] on icon at bounding box center [1515, 101] width 13 height 13
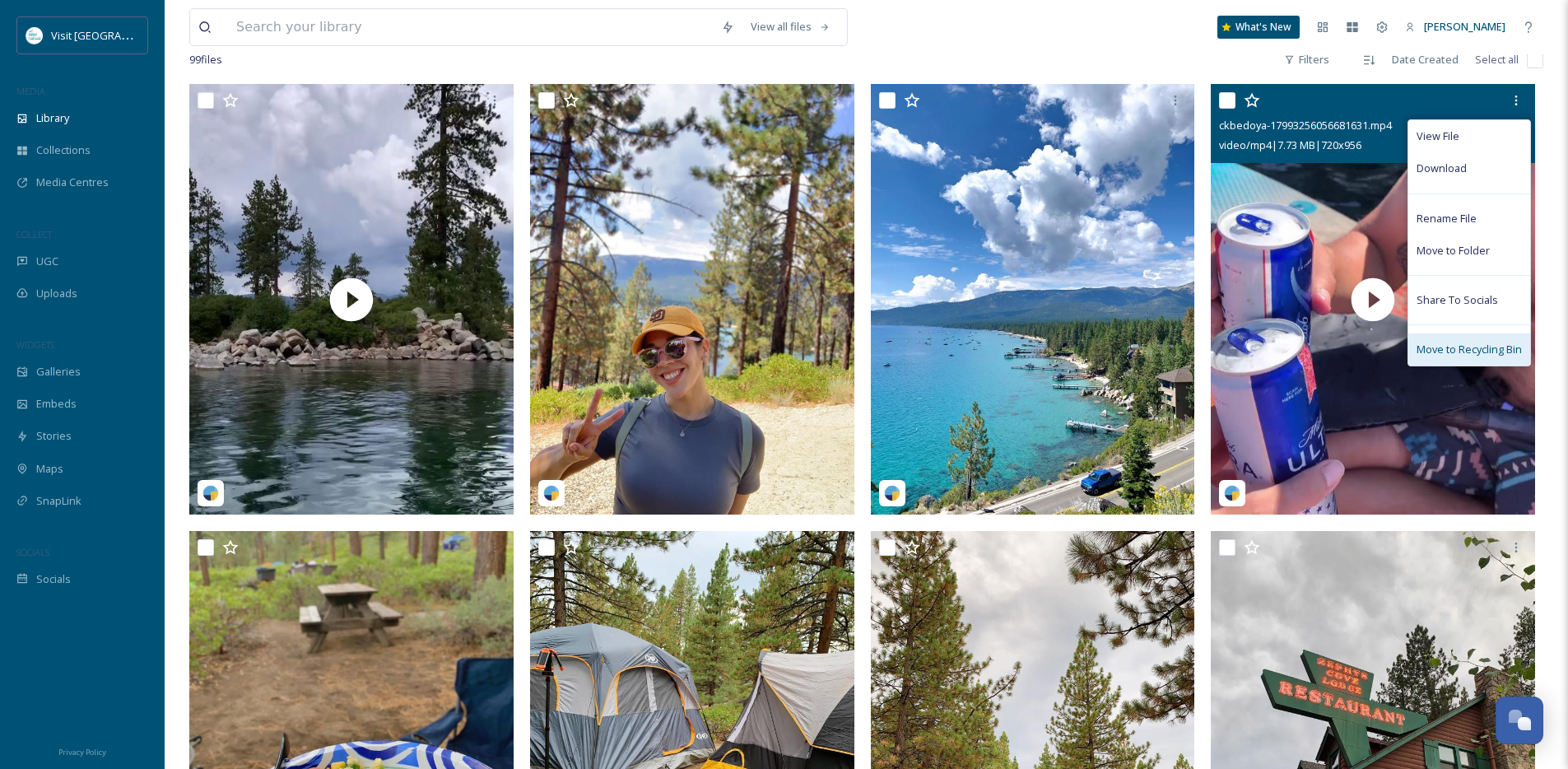
click at [1449, 357] on span "Move to Recycling Bin" at bounding box center [1469, 349] width 105 height 16
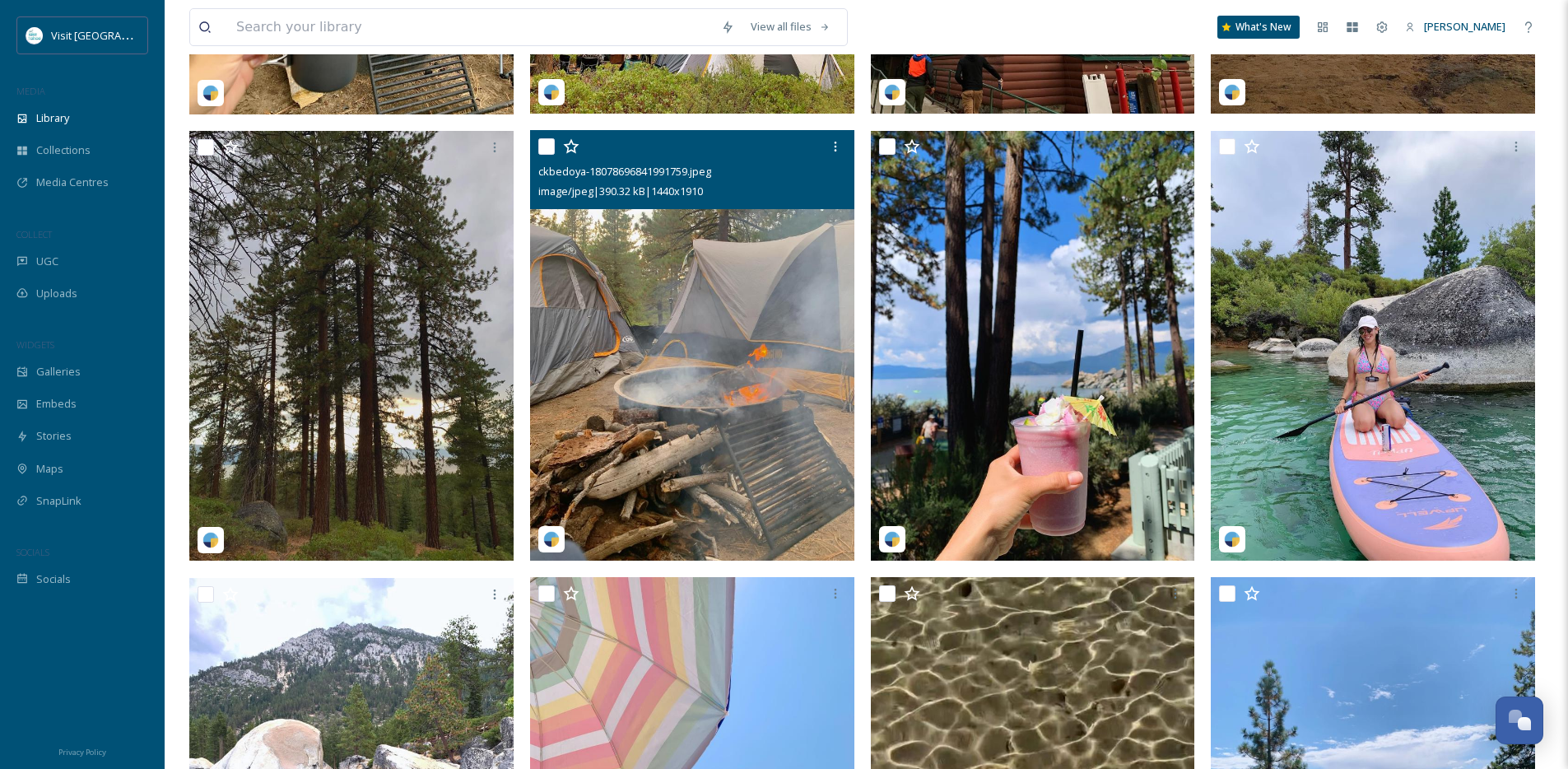
scroll to position [1165, 0]
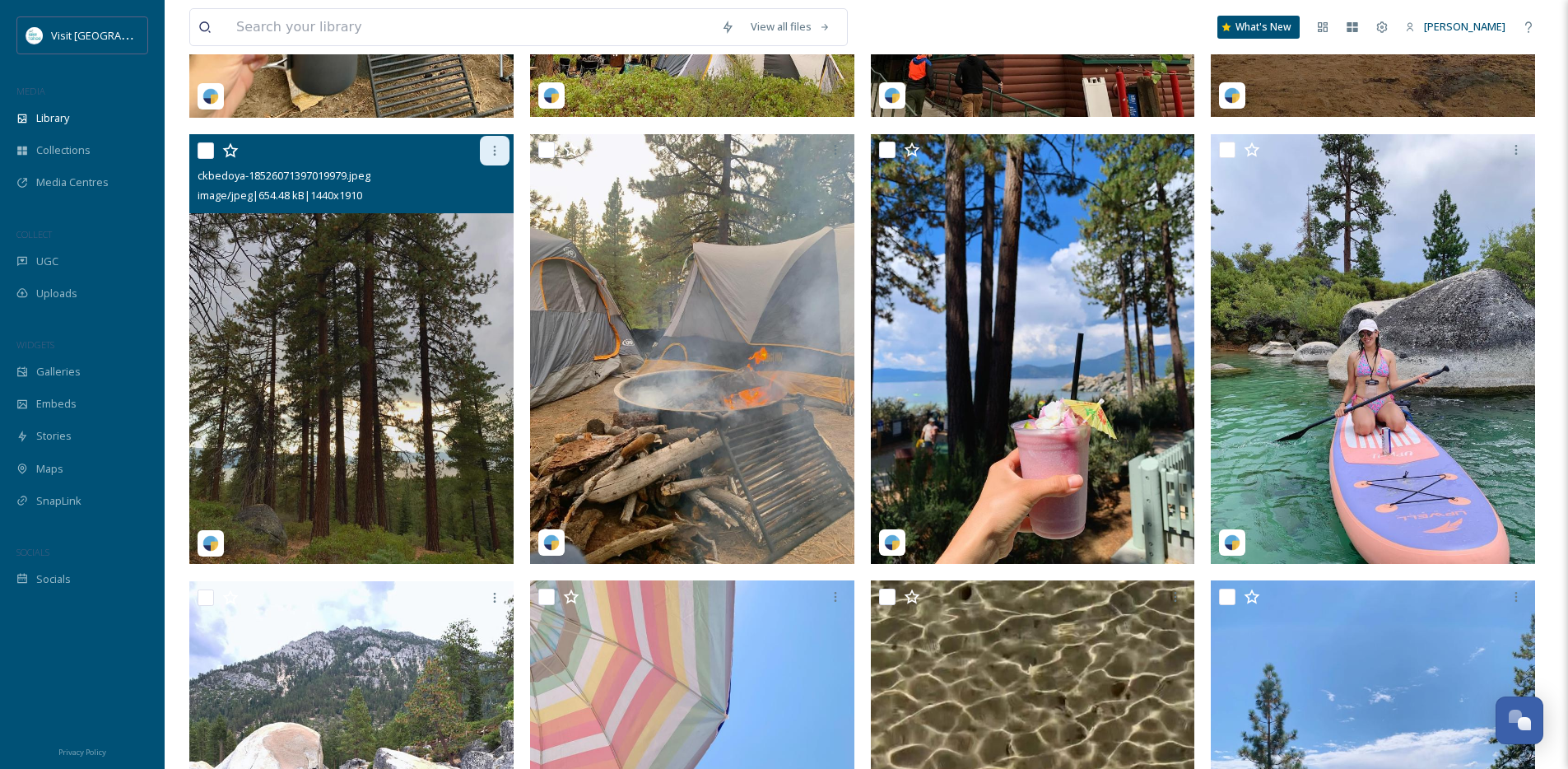
click at [495, 157] on icon at bounding box center [494, 151] width 13 height 13
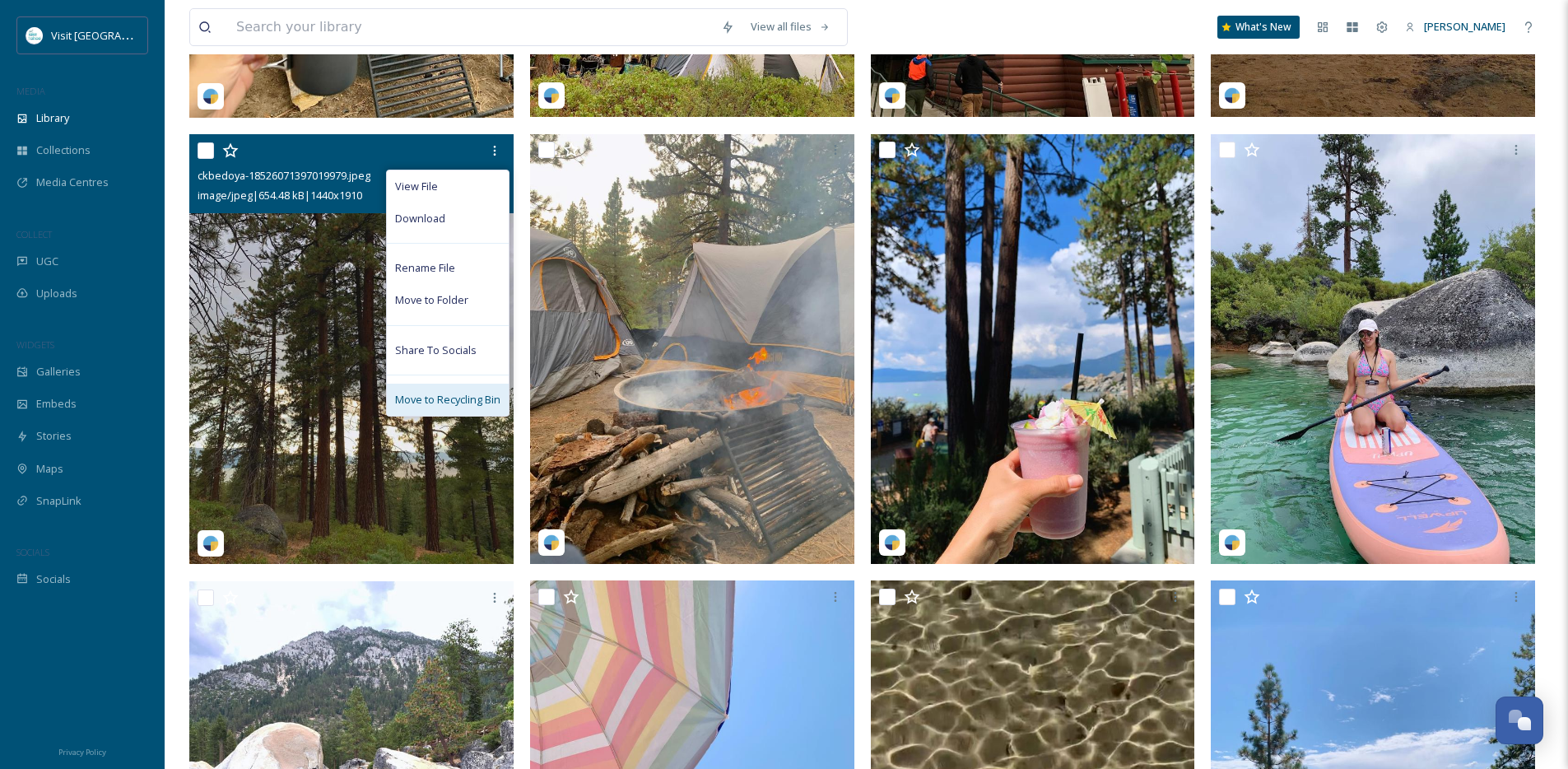
click at [486, 416] on div "Move to Recycling Bin" at bounding box center [447, 399] width 121 height 32
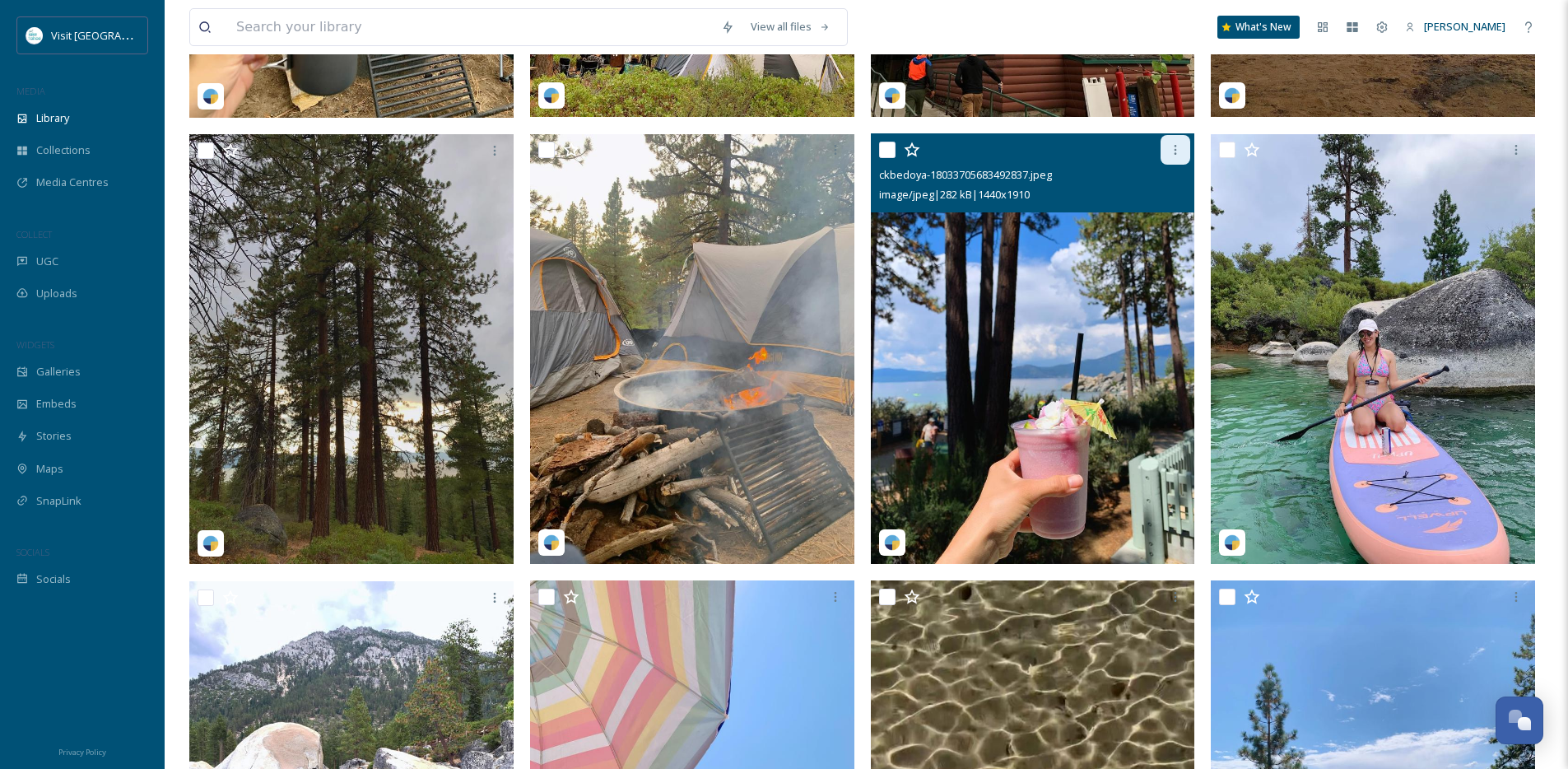
click at [1176, 156] on icon at bounding box center [1176, 150] width 13 height 13
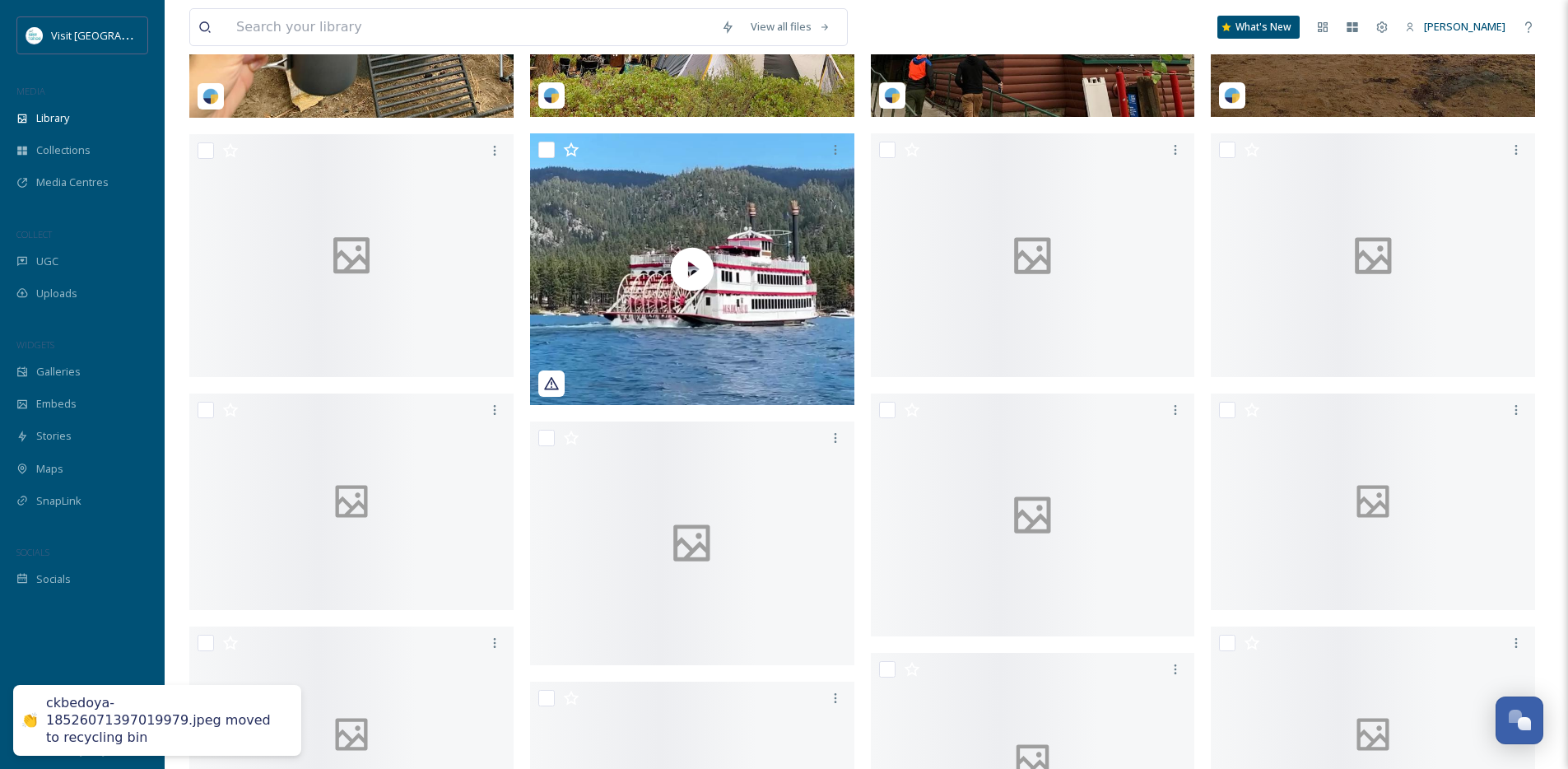
scroll to position [0, 0]
